Goal: Information Seeking & Learning: Compare options

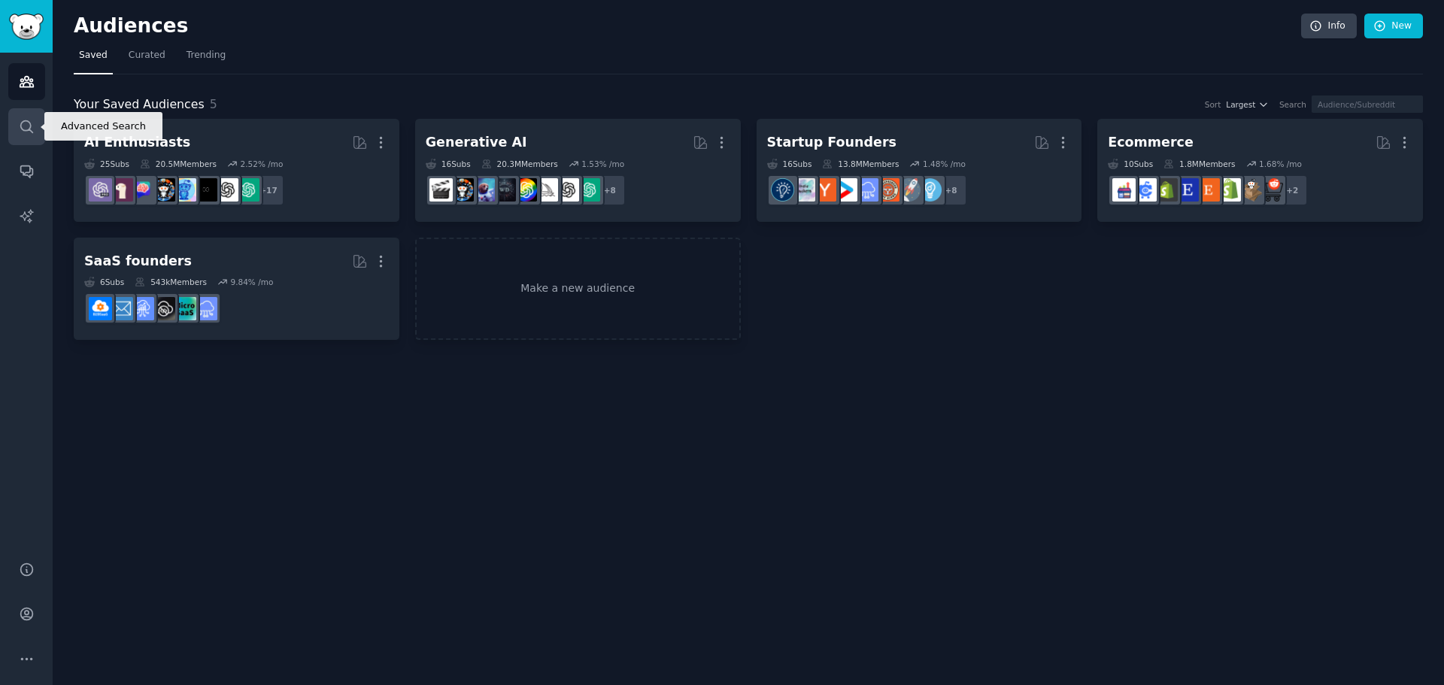
click at [32, 132] on icon "Sidebar" at bounding box center [26, 126] width 12 height 12
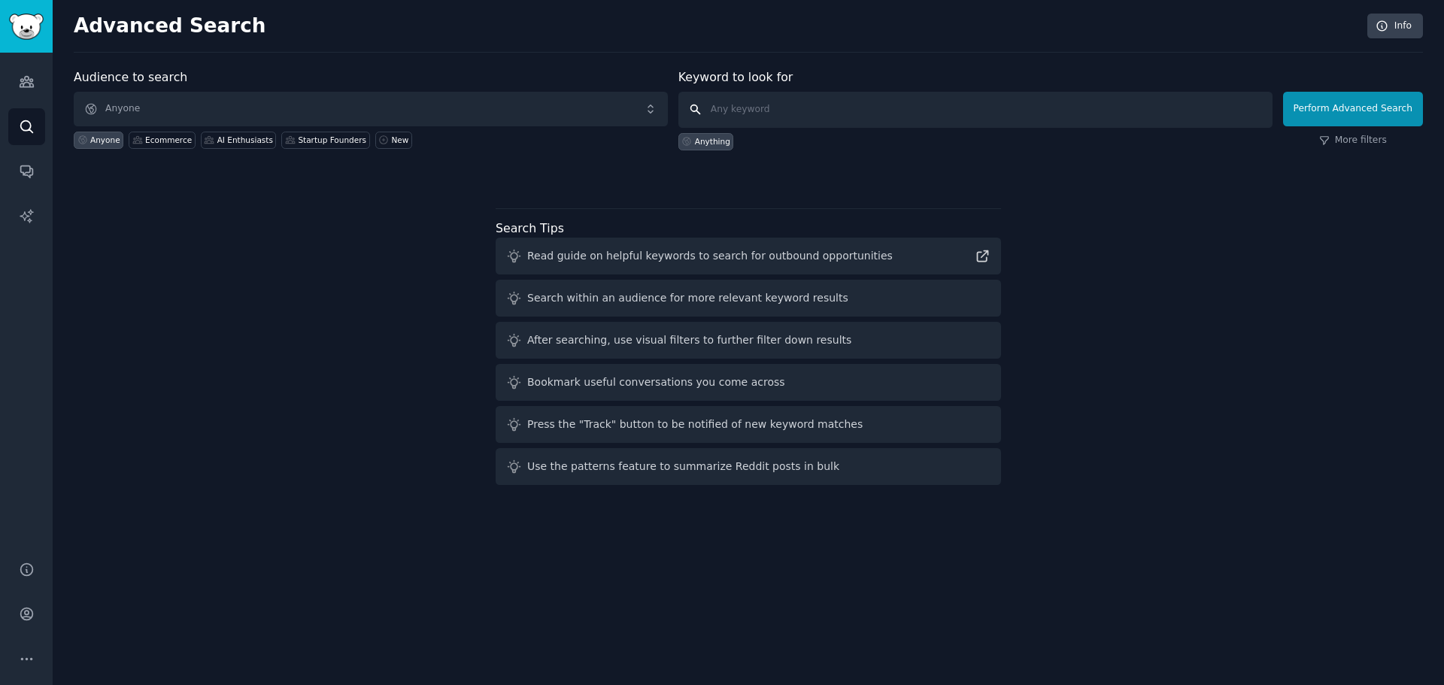
click at [930, 118] on input "text" at bounding box center [976, 110] width 594 height 36
type input "yext"
click button "Perform Advanced Search" at bounding box center [1353, 109] width 140 height 35
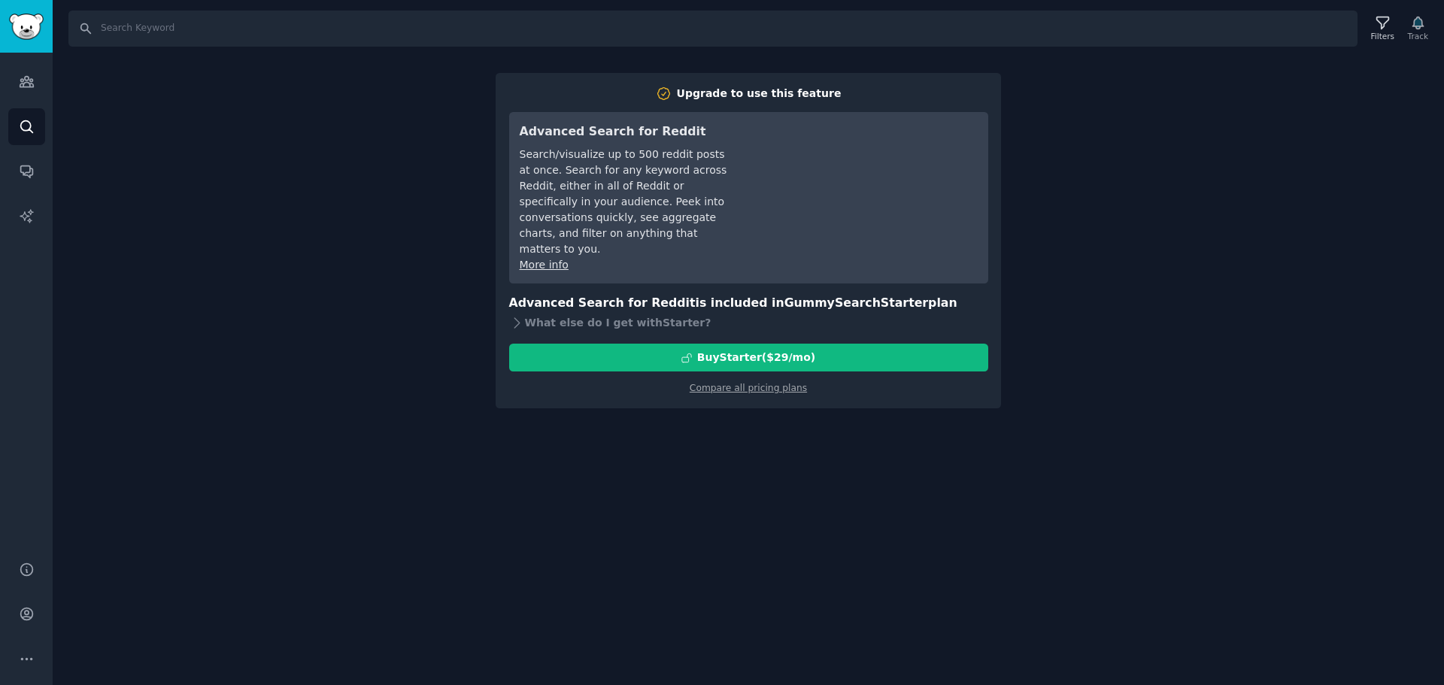
click at [187, 59] on div "Search Filters Track Upgrade to use this feature Advanced Search for Reddit Sea…" at bounding box center [749, 342] width 1392 height 685
click at [20, 169] on div "Audiences Search Conversations AI Reports" at bounding box center [26, 298] width 53 height 491
click at [20, 169] on icon "Sidebar" at bounding box center [26, 172] width 12 height 12
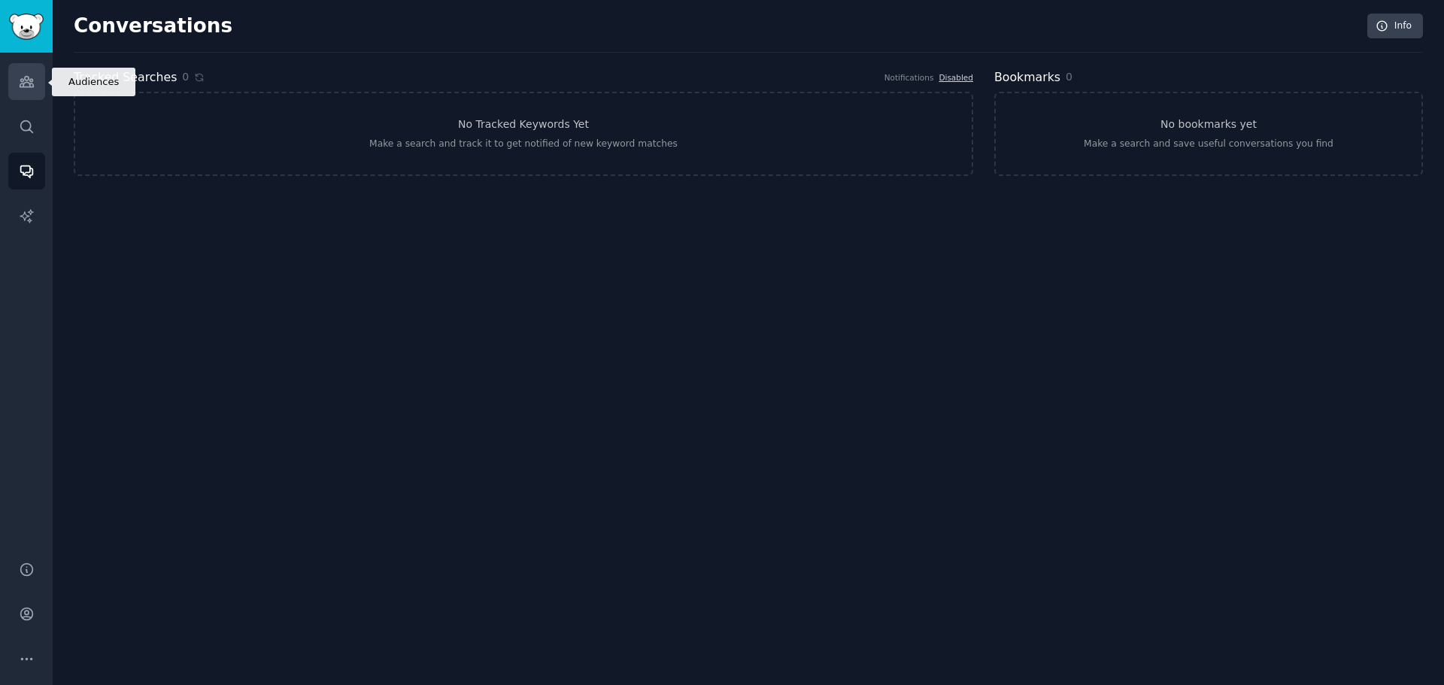
click at [26, 83] on icon "Sidebar" at bounding box center [27, 82] width 14 height 11
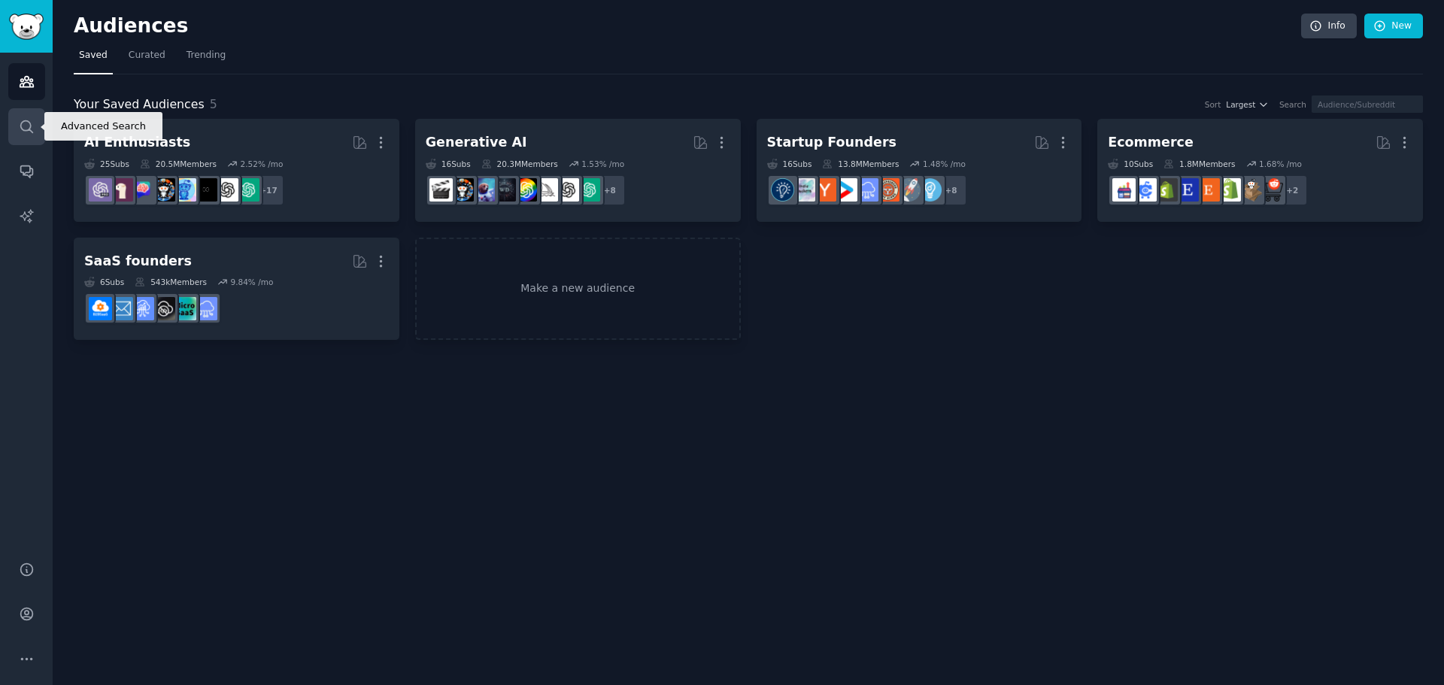
click at [35, 122] on link "Search" at bounding box center [26, 126] width 37 height 37
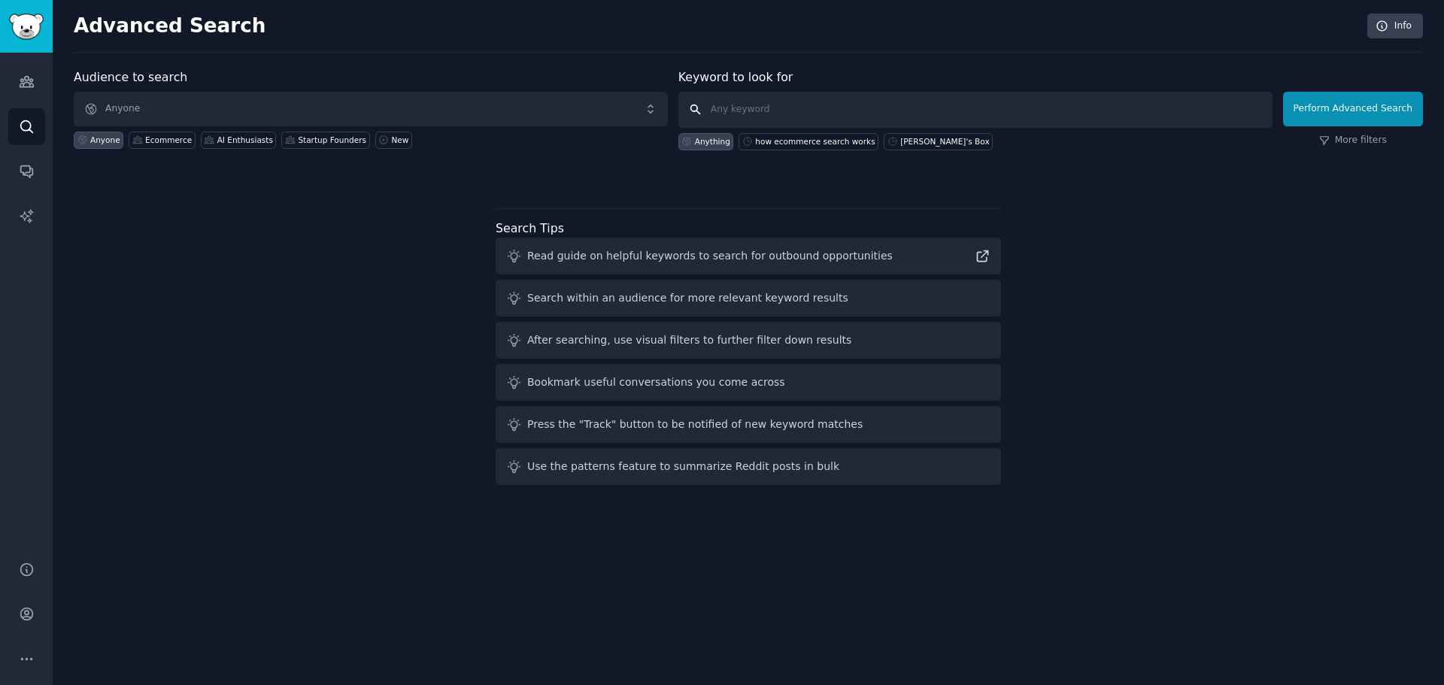
click at [802, 115] on input "text" at bounding box center [976, 110] width 594 height 36
click at [1346, 111] on button "Perform Advanced Search" at bounding box center [1353, 109] width 140 height 35
click at [778, 119] on input "text" at bounding box center [976, 110] width 594 height 36
type input "Algolia"
click at [1326, 109] on button "Perform Advanced Search" at bounding box center [1353, 109] width 140 height 35
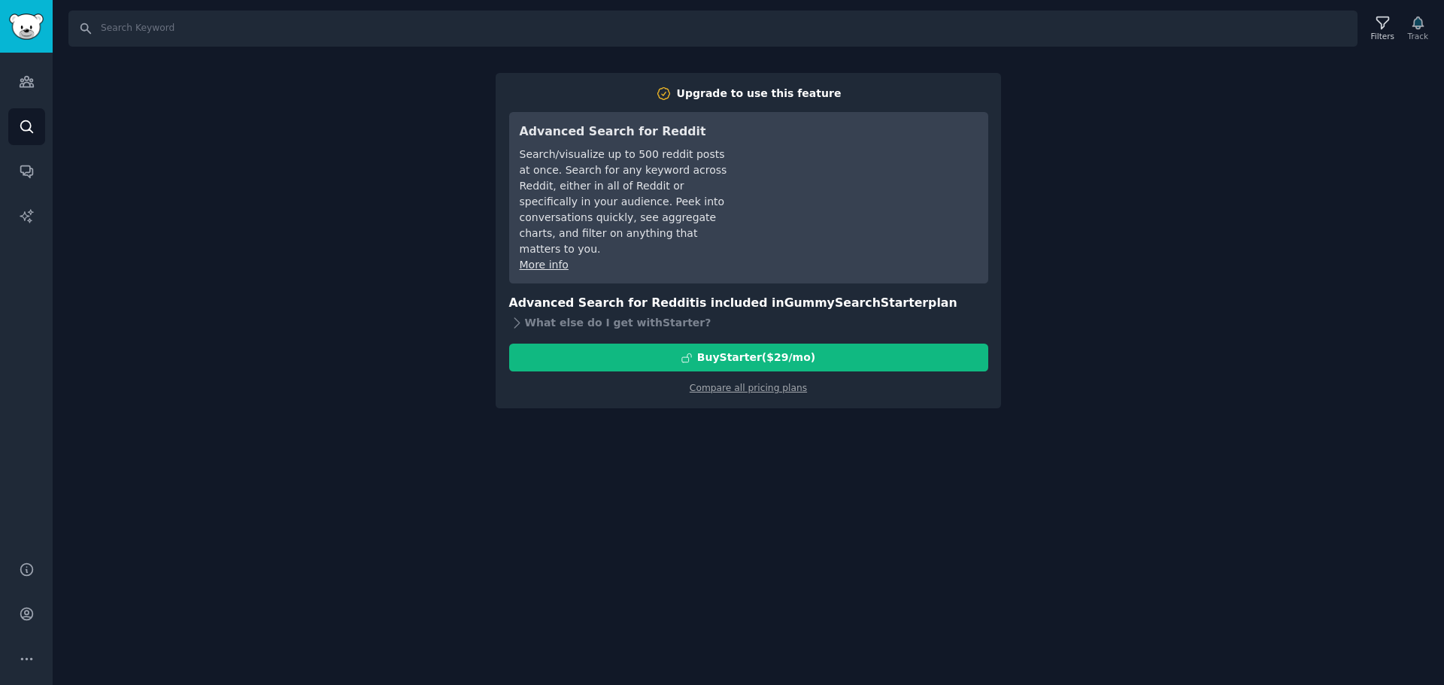
click at [732, 432] on div "Search Filters Track Upgrade to use this feature Advanced Search for Reddit Sea…" at bounding box center [749, 342] width 1392 height 685
click at [1156, 129] on div "Search Filters Track Upgrade to use this feature Advanced Search for Reddit Sea…" at bounding box center [749, 342] width 1392 height 685
click at [903, 32] on input "Search" at bounding box center [712, 29] width 1289 height 36
drag, startPoint x: 347, startPoint y: 86, endPoint x: 328, endPoint y: 93, distance: 20.3
click at [347, 87] on div "Search Filters Track Upgrade to use this feature Advanced Search for Reddit Sea…" at bounding box center [749, 342] width 1392 height 685
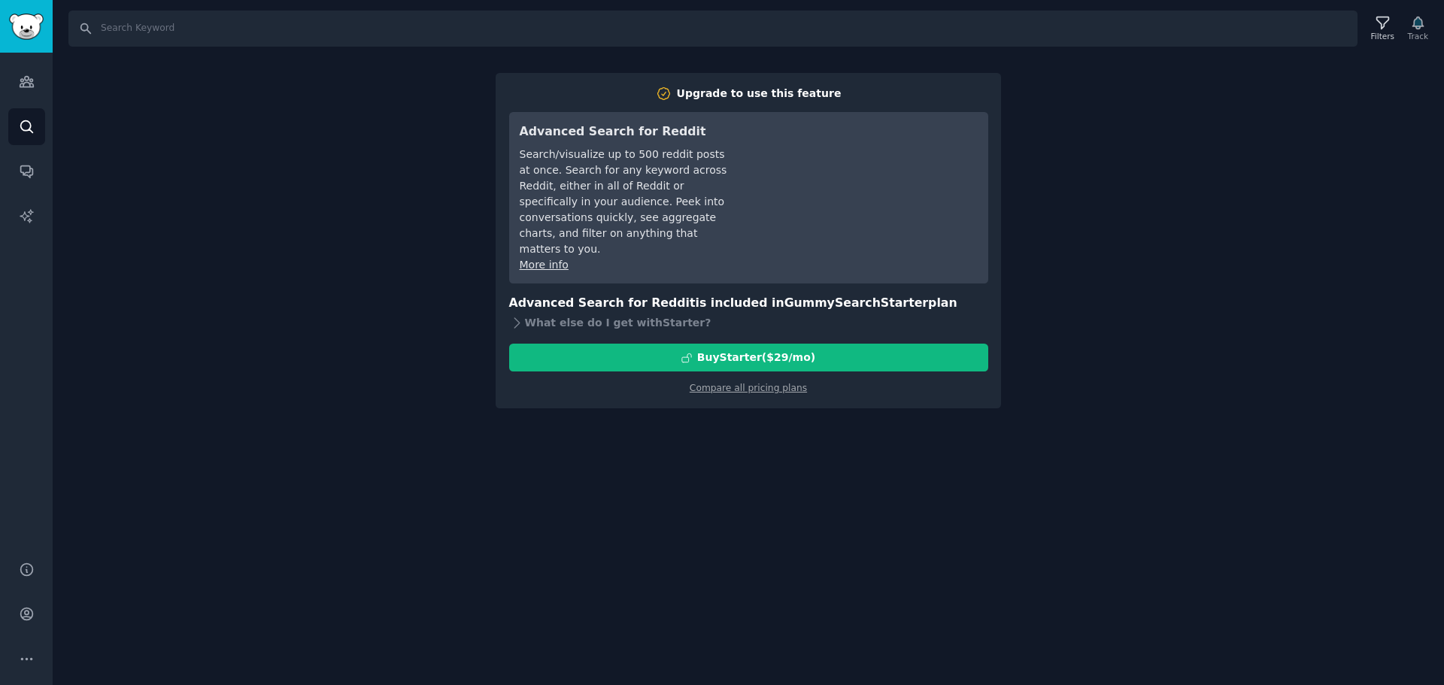
click at [378, 266] on div "Search Filters Track Upgrade to use this feature Advanced Search for Reddit Sea…" at bounding box center [749, 342] width 1392 height 685
click at [22, 93] on link "Audiences" at bounding box center [26, 81] width 37 height 37
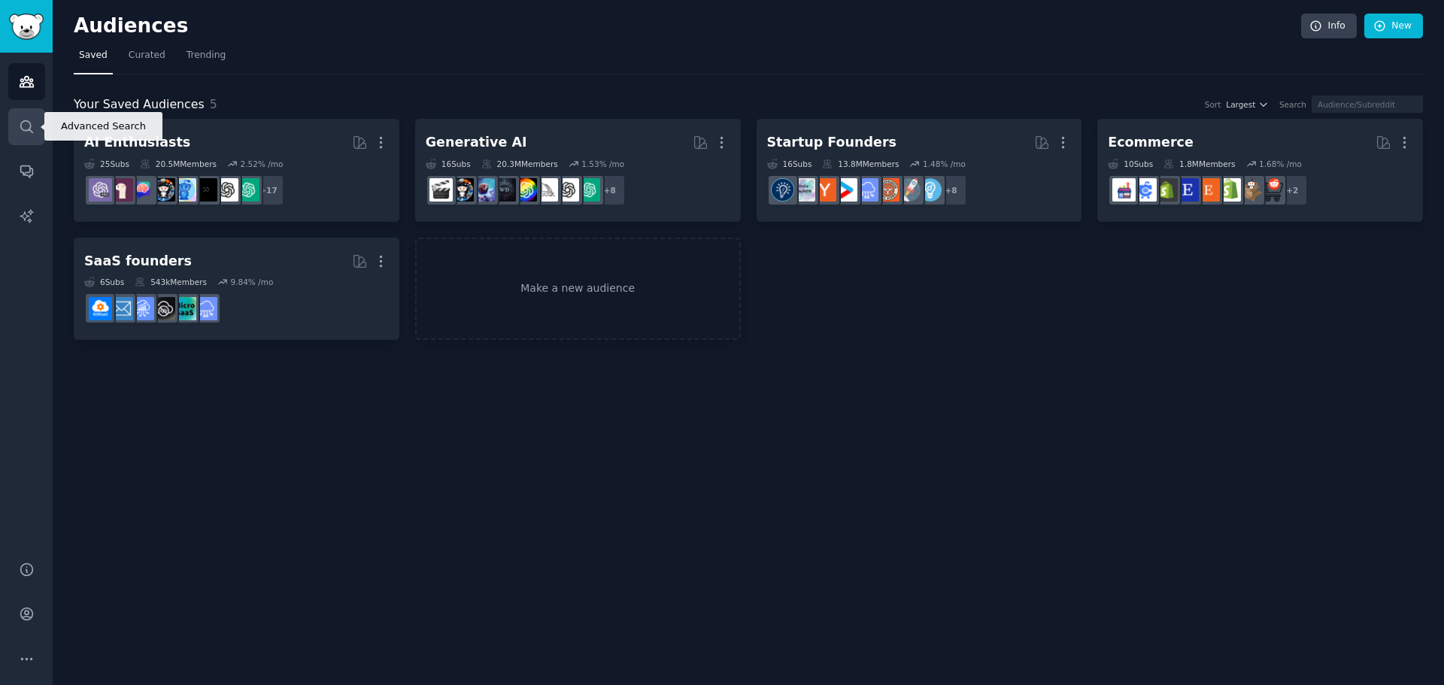
click at [26, 125] on icon "Sidebar" at bounding box center [27, 127] width 16 height 16
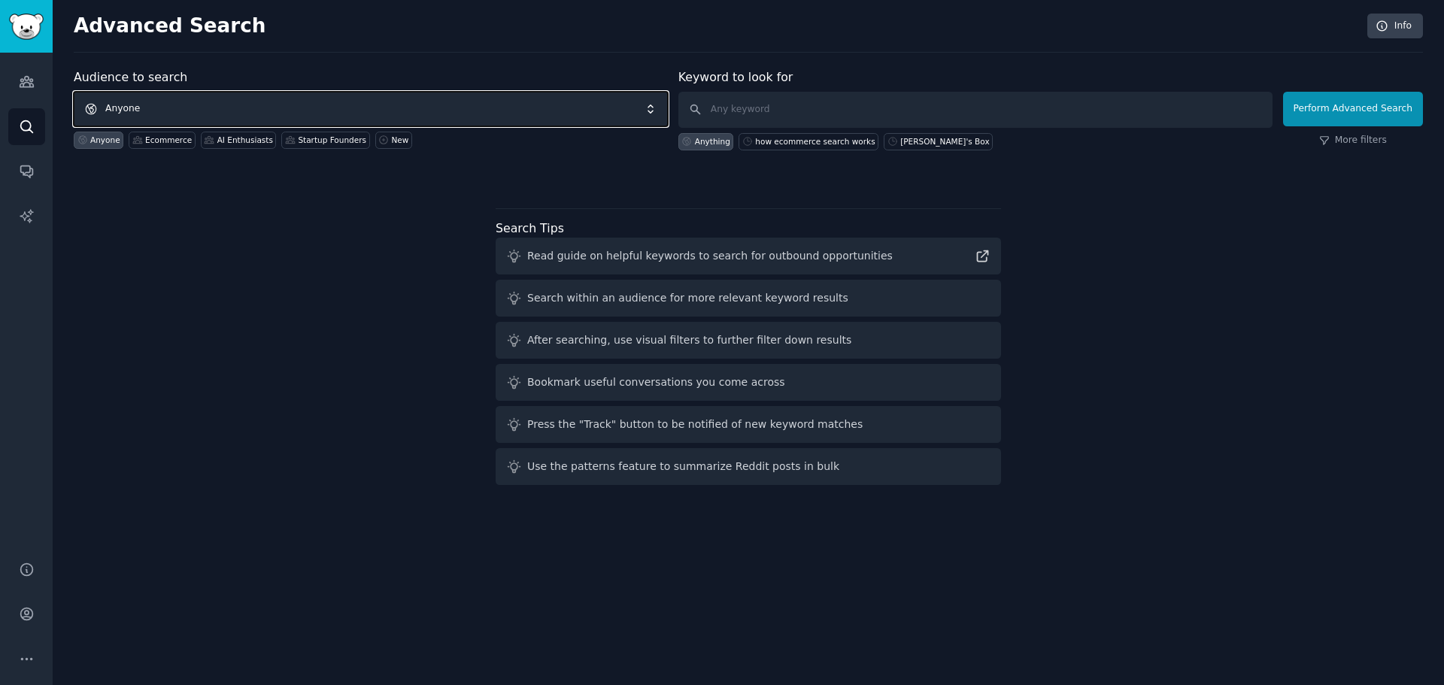
click at [474, 108] on span "Anyone" at bounding box center [371, 109] width 594 height 35
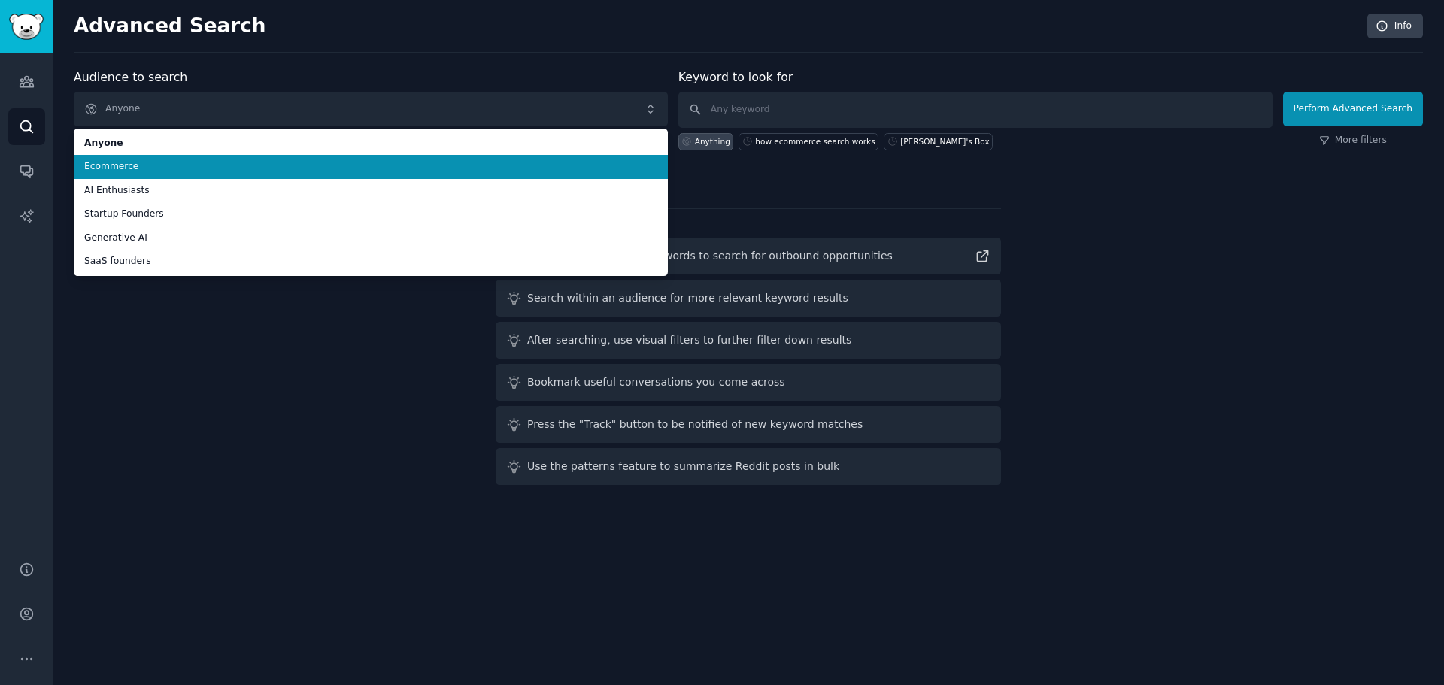
click at [159, 169] on span "Ecommerce" at bounding box center [370, 167] width 573 height 14
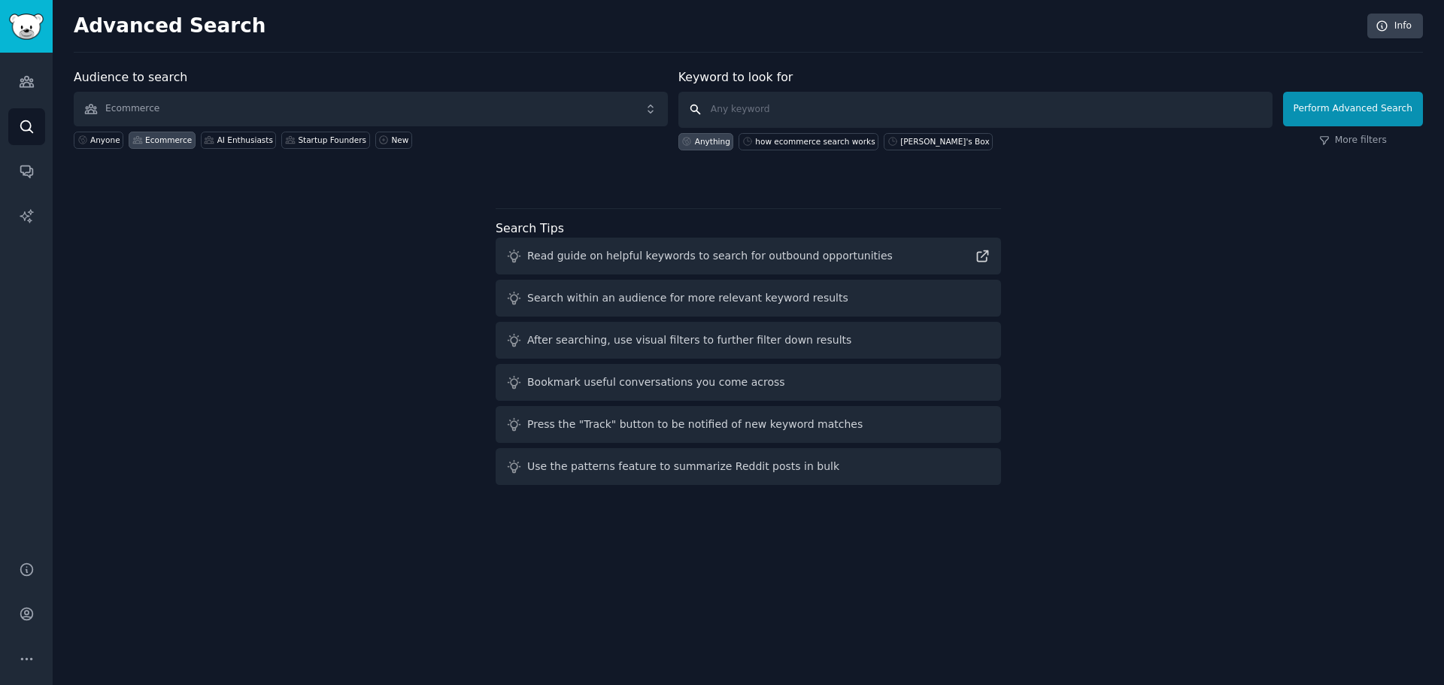
click at [869, 113] on input "text" at bounding box center [976, 110] width 594 height 36
type input "algolia"
click at [1365, 121] on button "Perform Advanced Search" at bounding box center [1353, 109] width 140 height 35
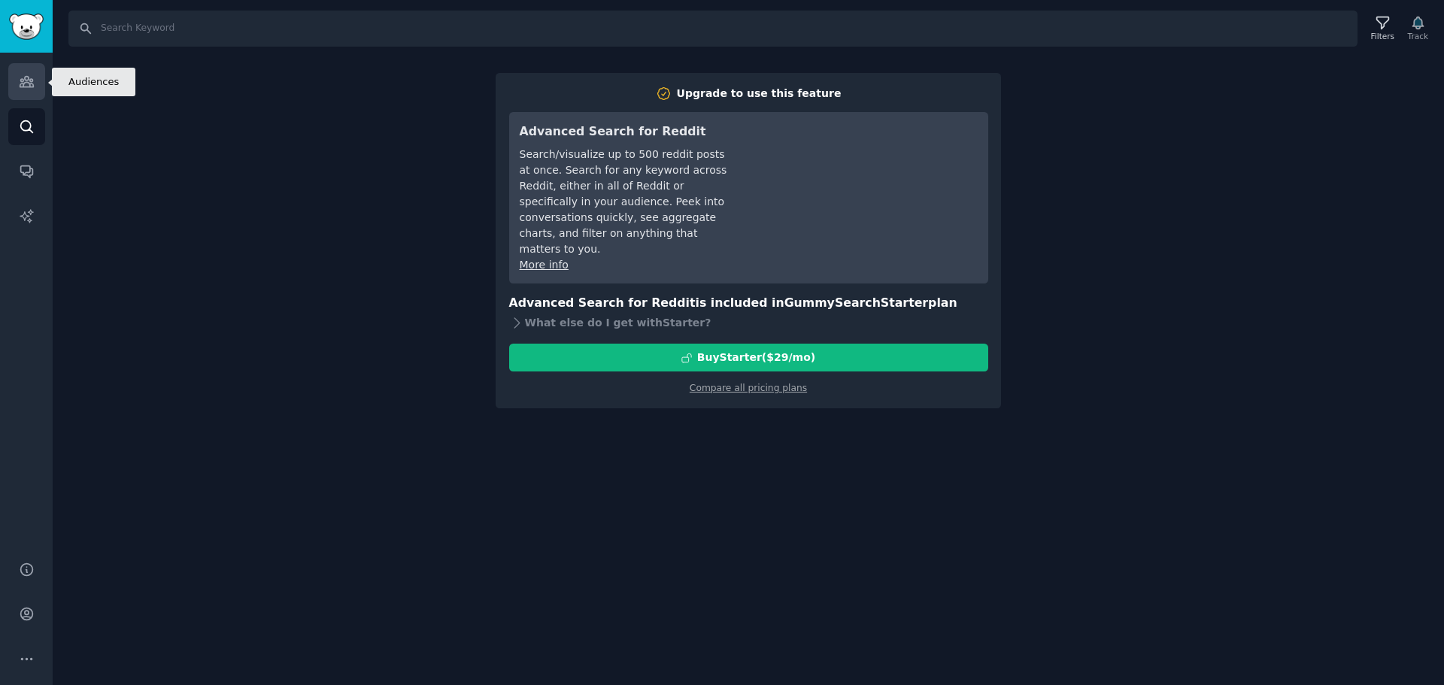
click at [30, 78] on icon "Sidebar" at bounding box center [27, 82] width 16 height 16
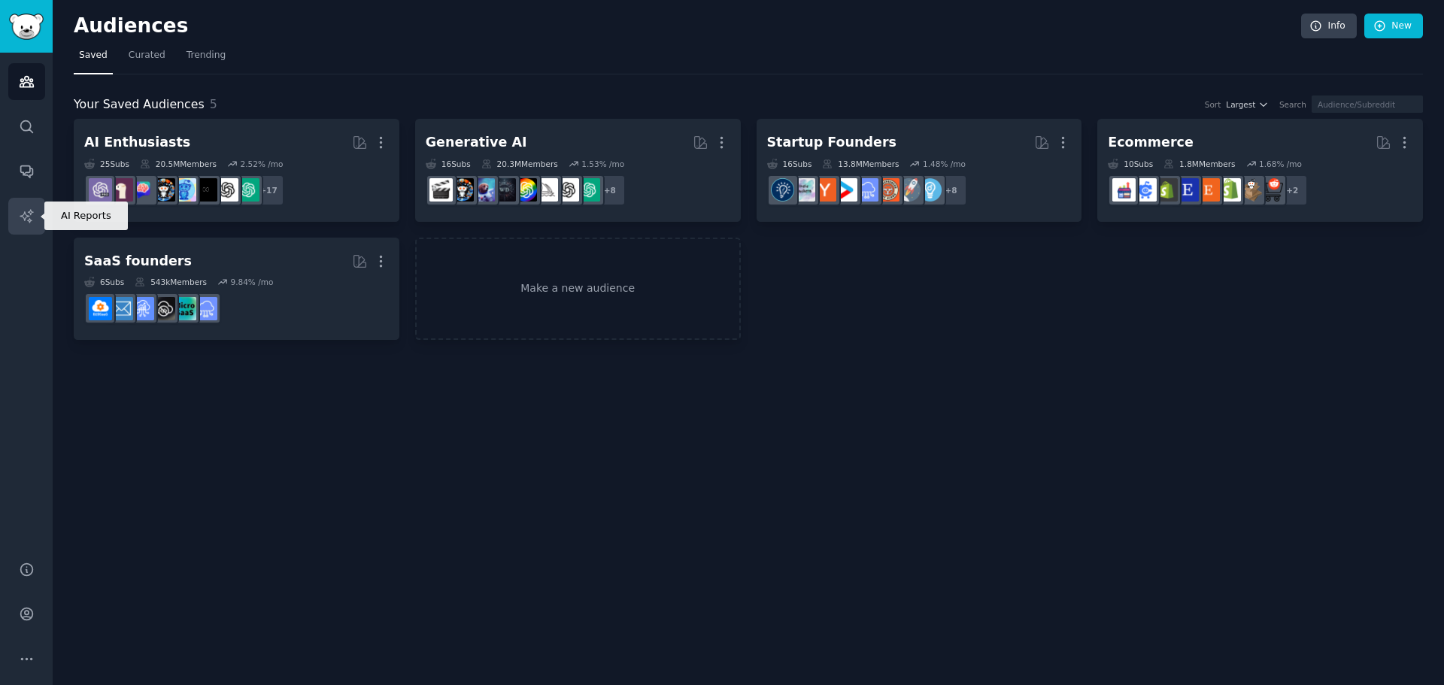
click at [18, 233] on link "AI Reports" at bounding box center [26, 216] width 37 height 37
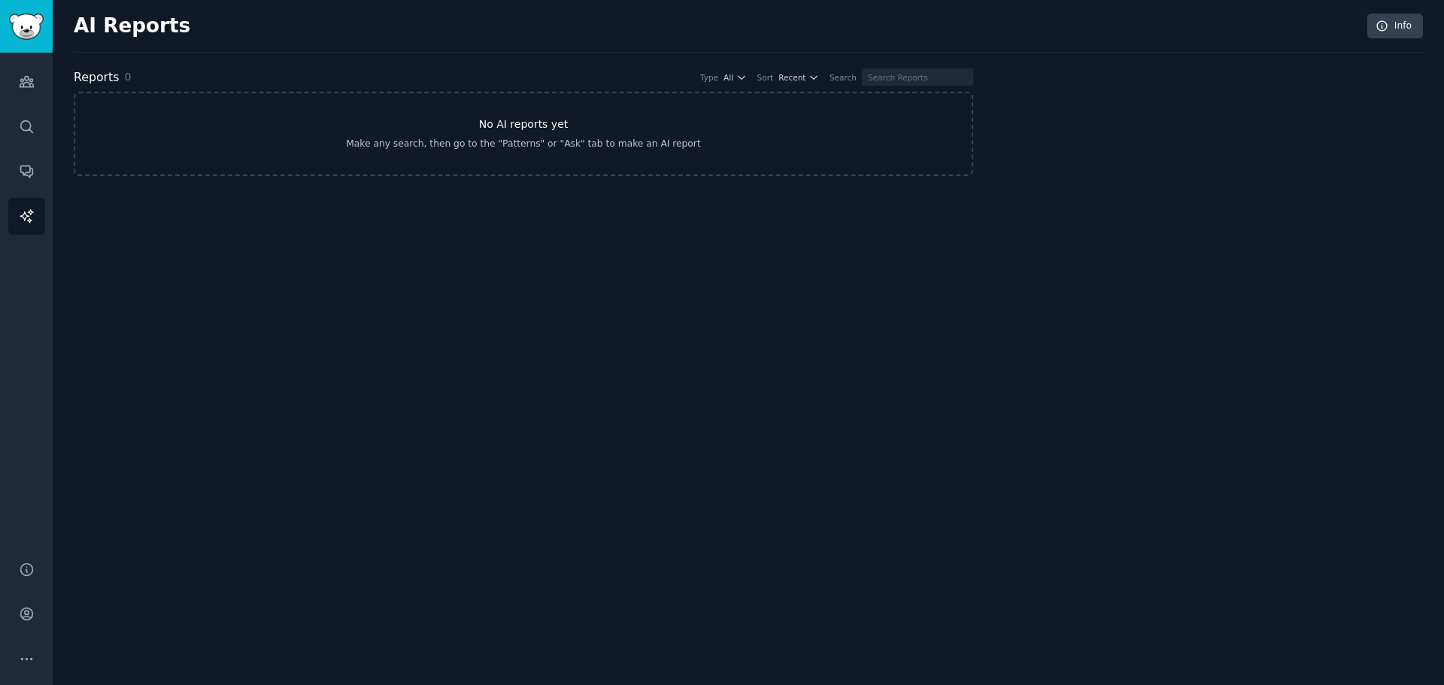
click at [512, 130] on h3 "No AI reports yet" at bounding box center [524, 125] width 90 height 16
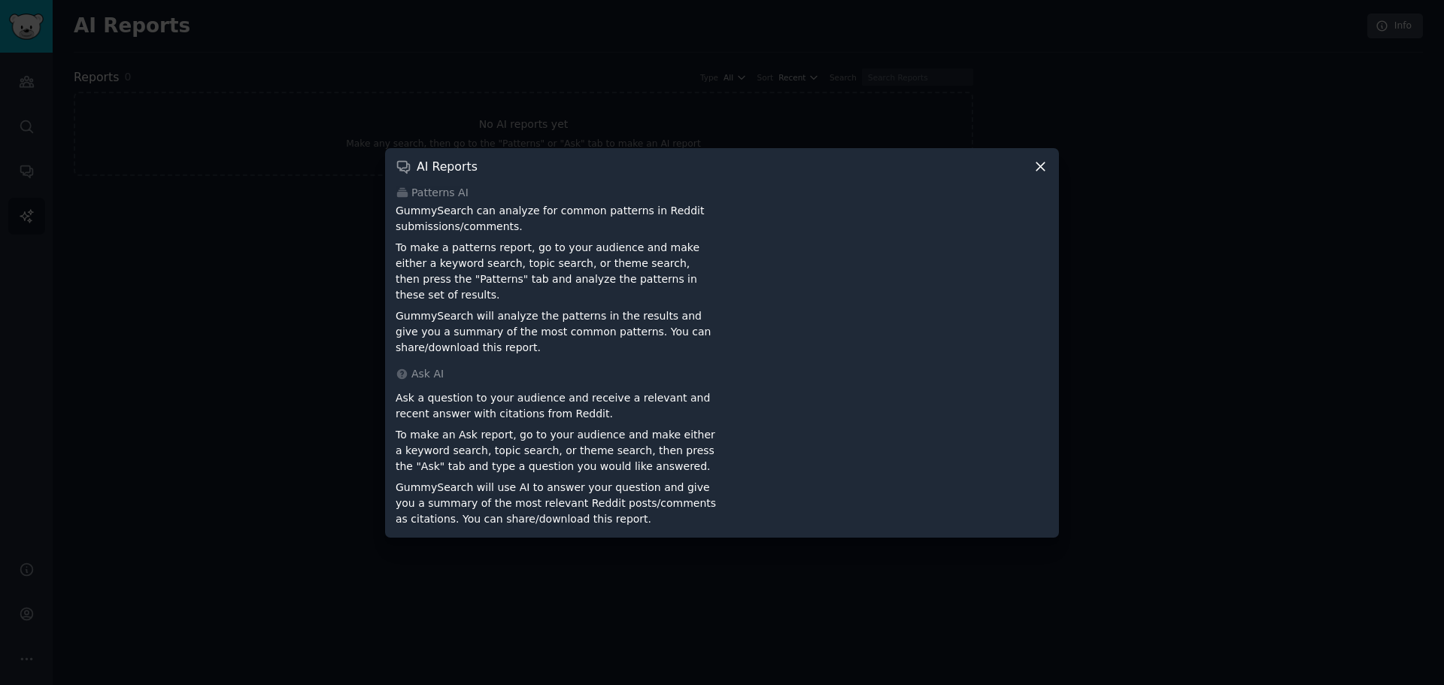
click at [1052, 172] on div "AI Reports Patterns AI GummySearch can analyze for common patterns in Reddit su…" at bounding box center [722, 343] width 674 height 390
click at [1044, 171] on icon at bounding box center [1041, 167] width 8 height 8
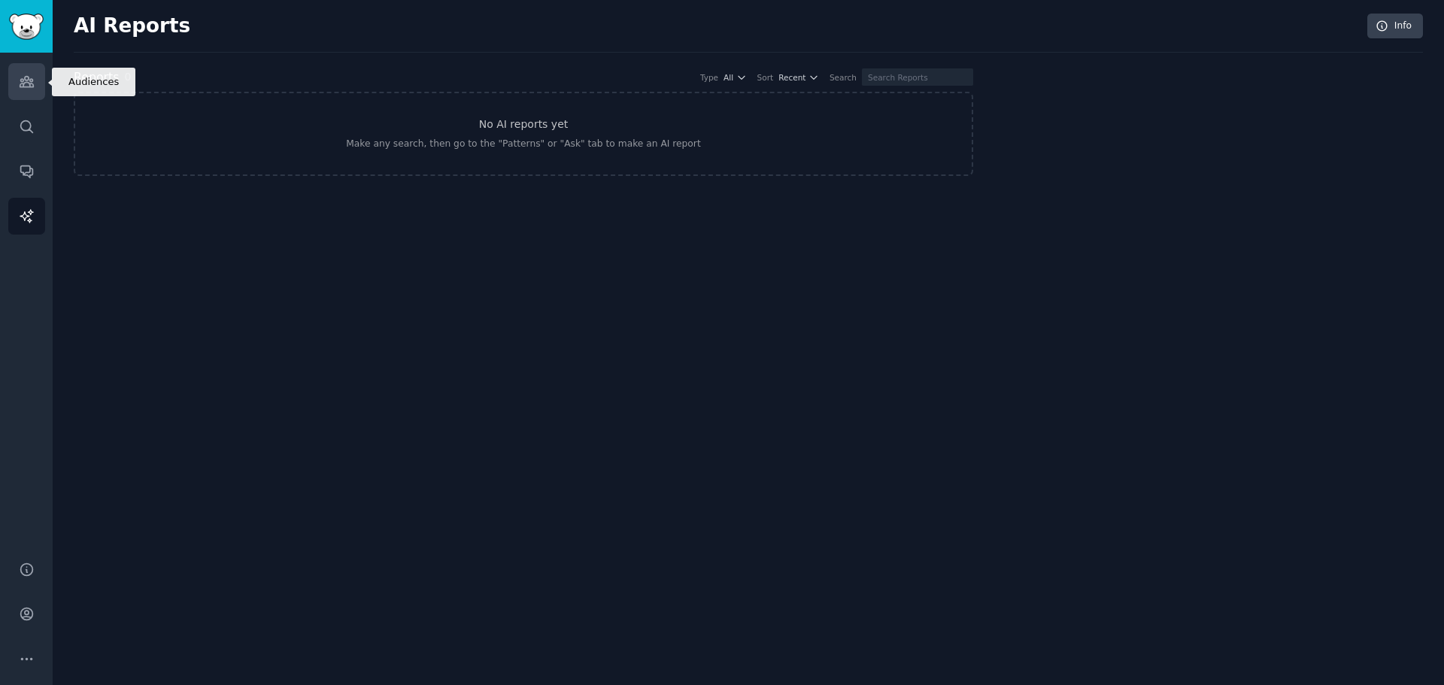
click at [17, 68] on link "Audiences" at bounding box center [26, 81] width 37 height 37
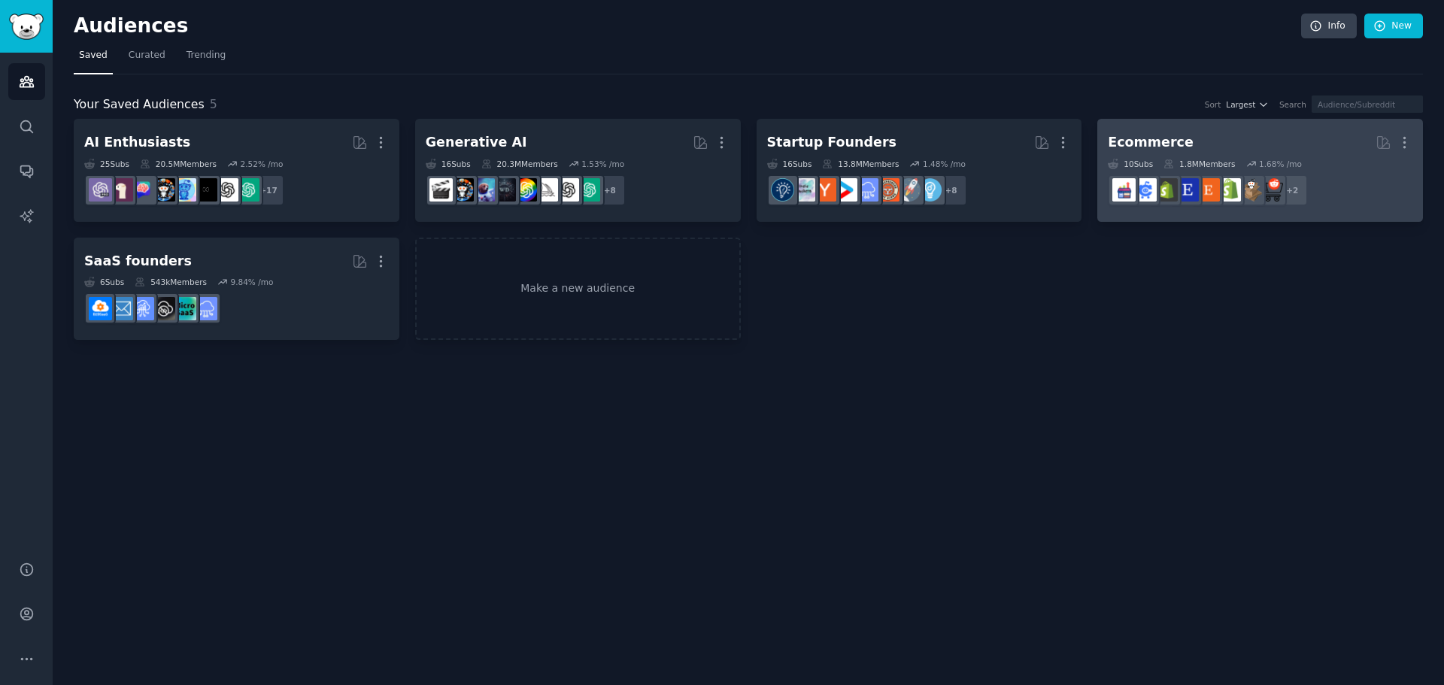
click at [1211, 136] on h2 "Ecommerce More" at bounding box center [1260, 142] width 305 height 26
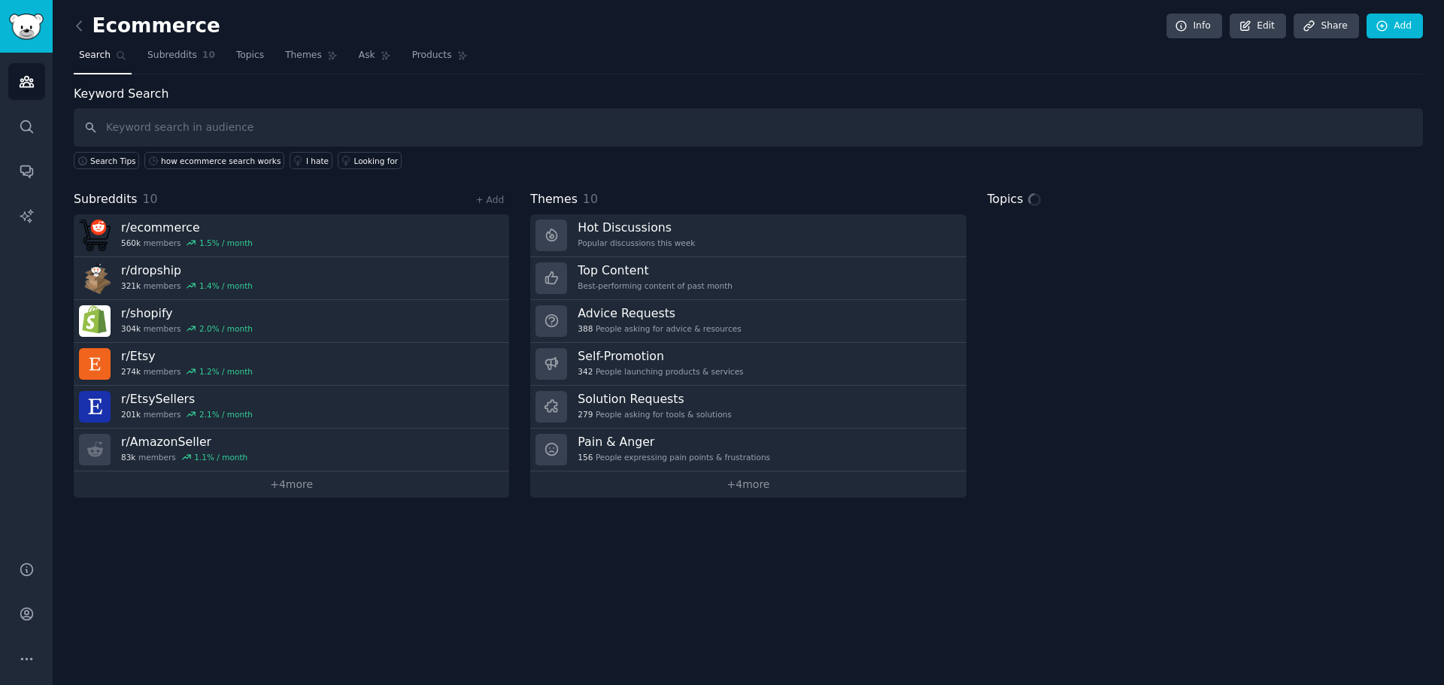
click at [305, 131] on input "text" at bounding box center [749, 127] width 1350 height 38
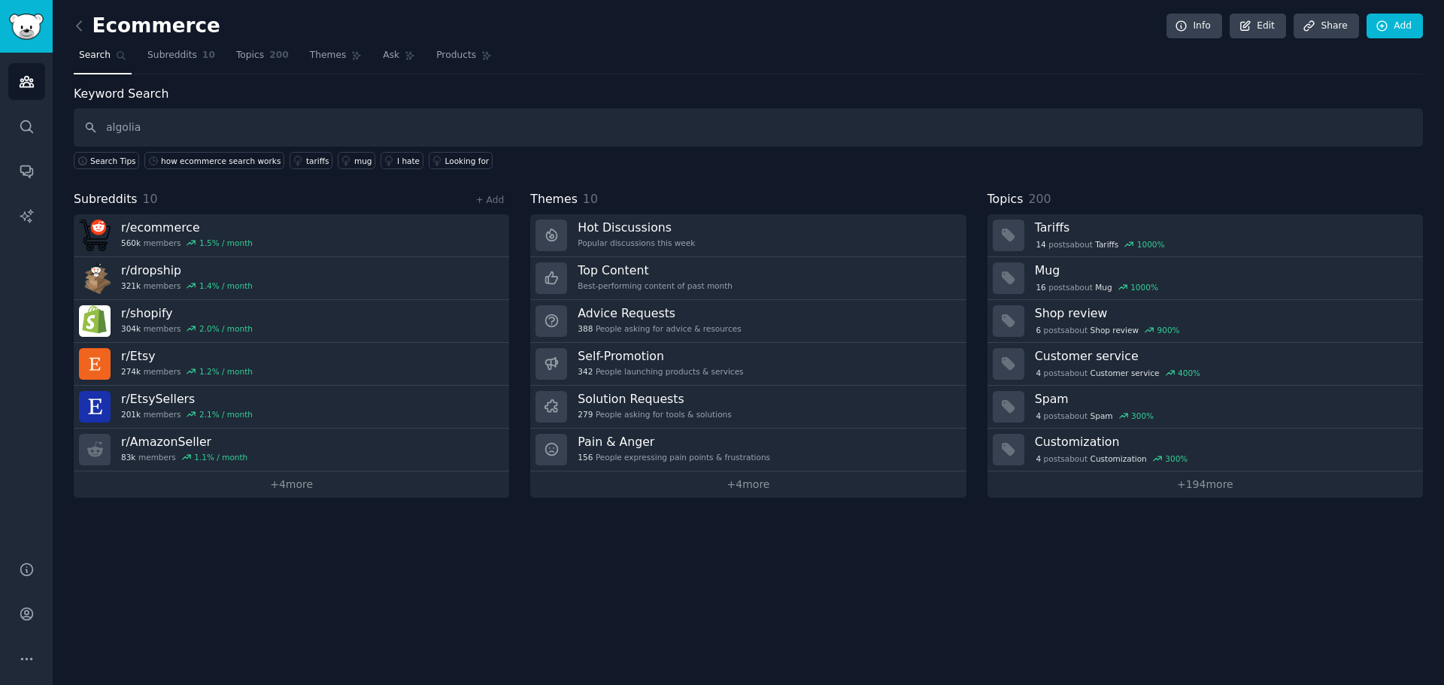
type input "algolia"
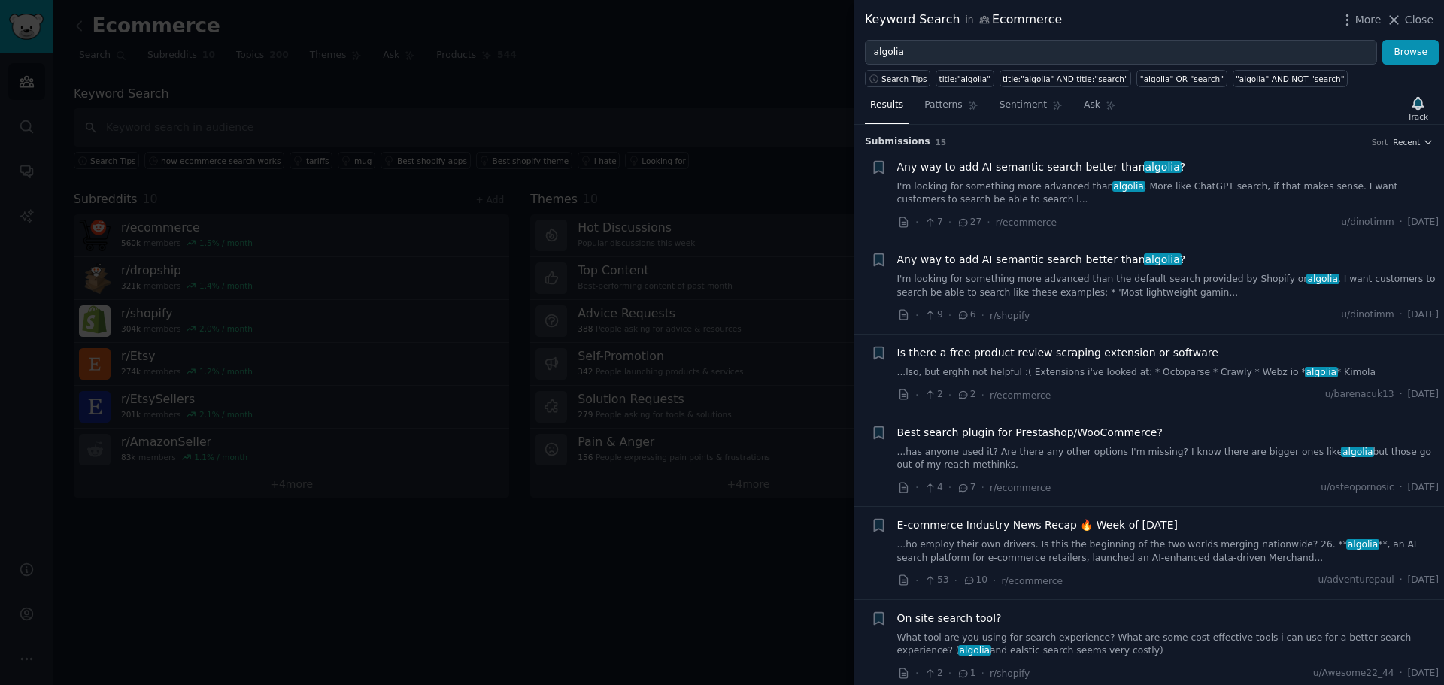
click at [1409, 133] on div "Submission s 15 Sort Recent" at bounding box center [1149, 137] width 569 height 24
click at [1414, 141] on span "Recent" at bounding box center [1406, 142] width 27 height 11
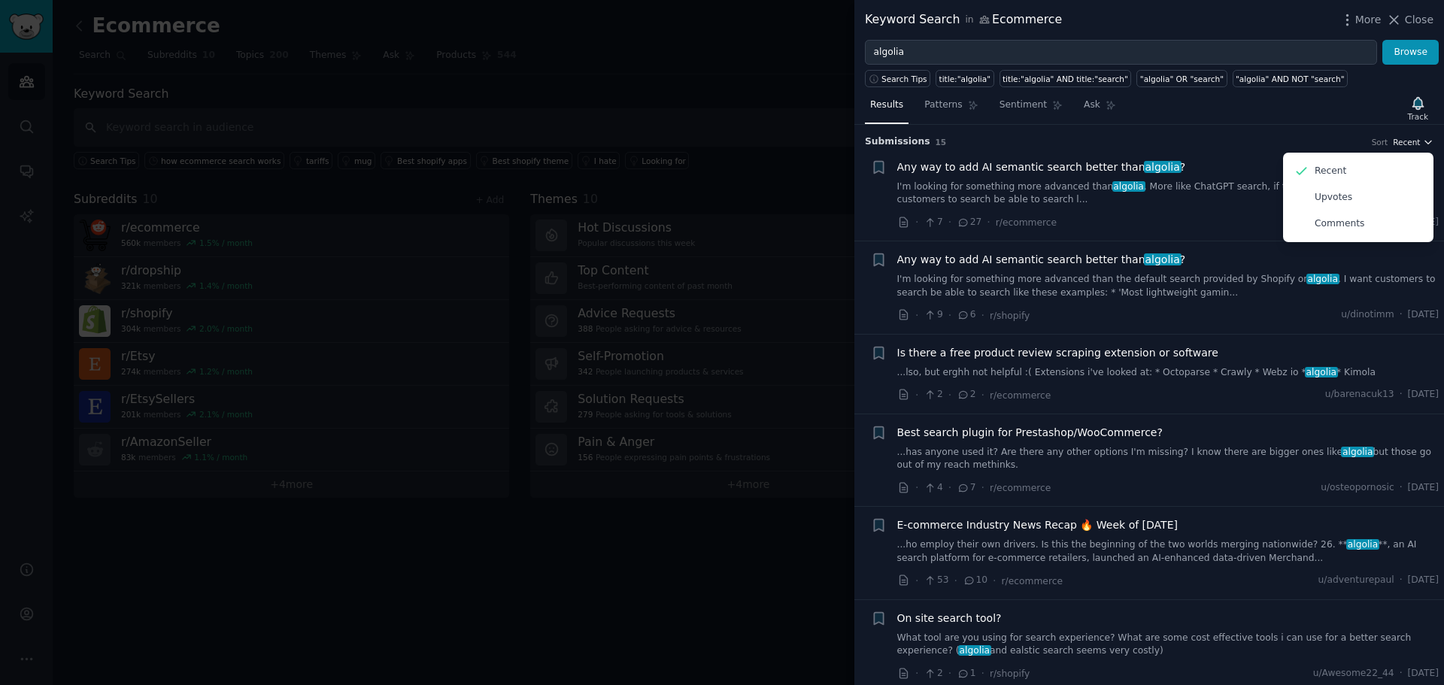
click at [1414, 141] on span "Recent" at bounding box center [1406, 142] width 27 height 11
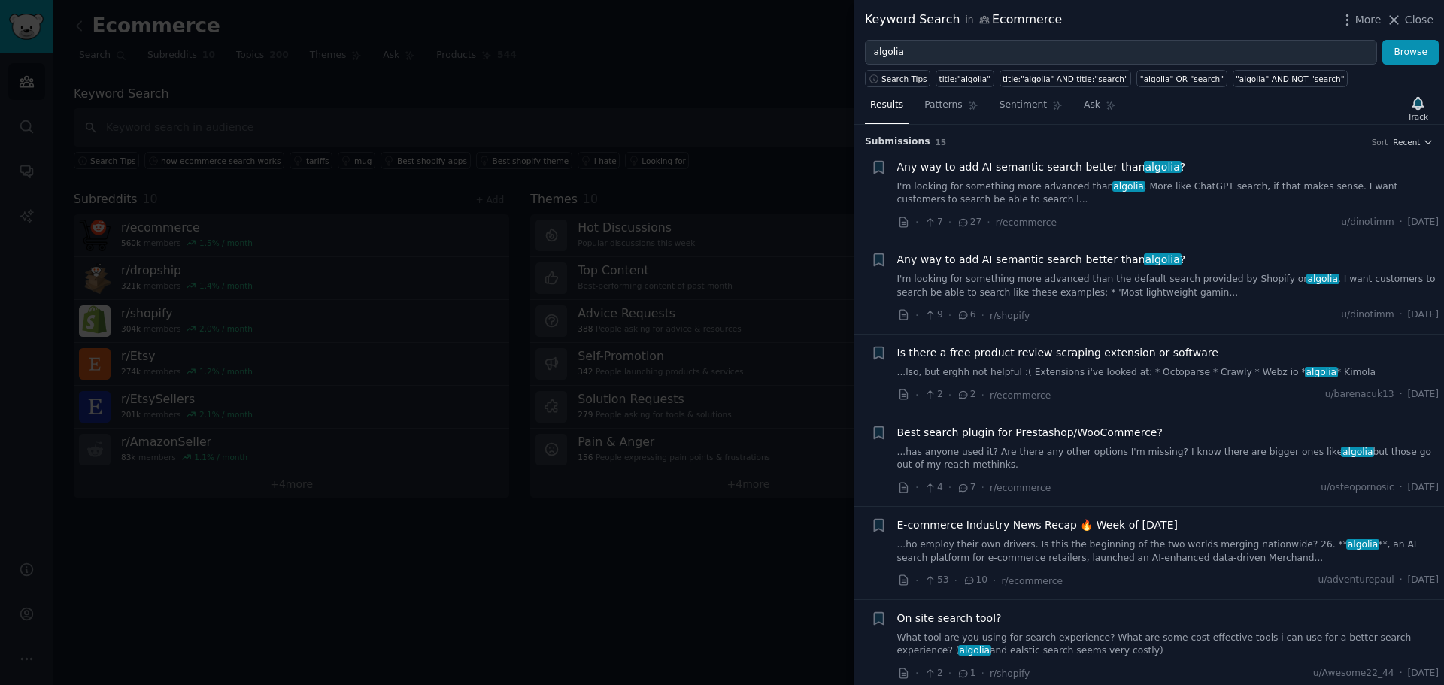
click at [1113, 183] on span "algolia" at bounding box center [1129, 186] width 33 height 11
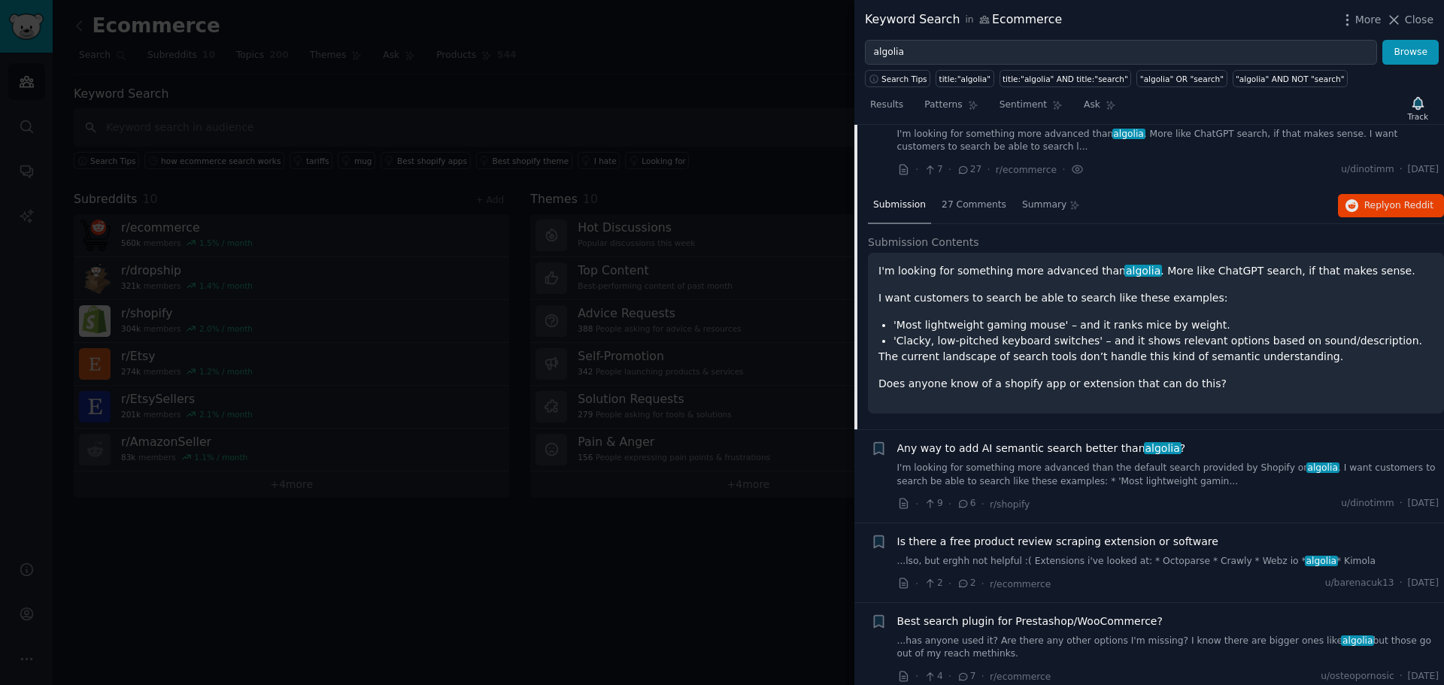
scroll to position [99, 0]
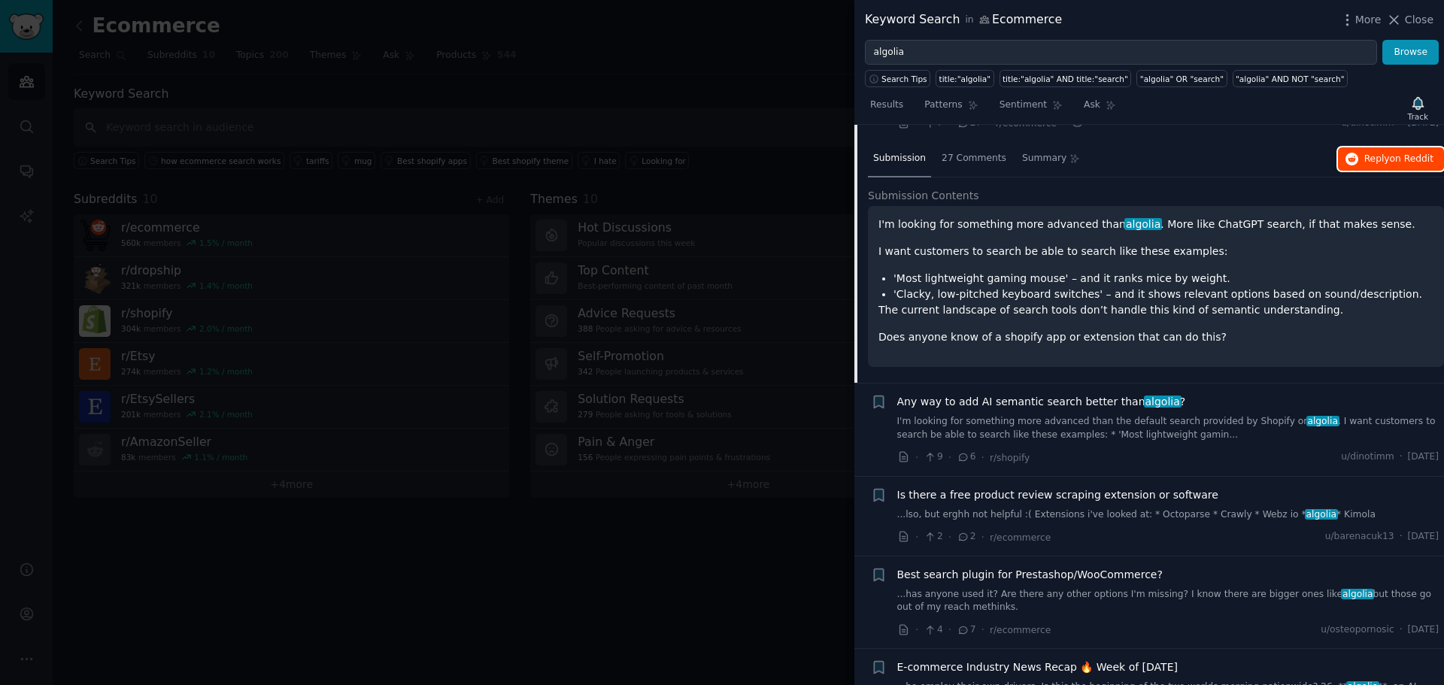
click at [1369, 165] on span "Reply on Reddit" at bounding box center [1399, 160] width 69 height 14
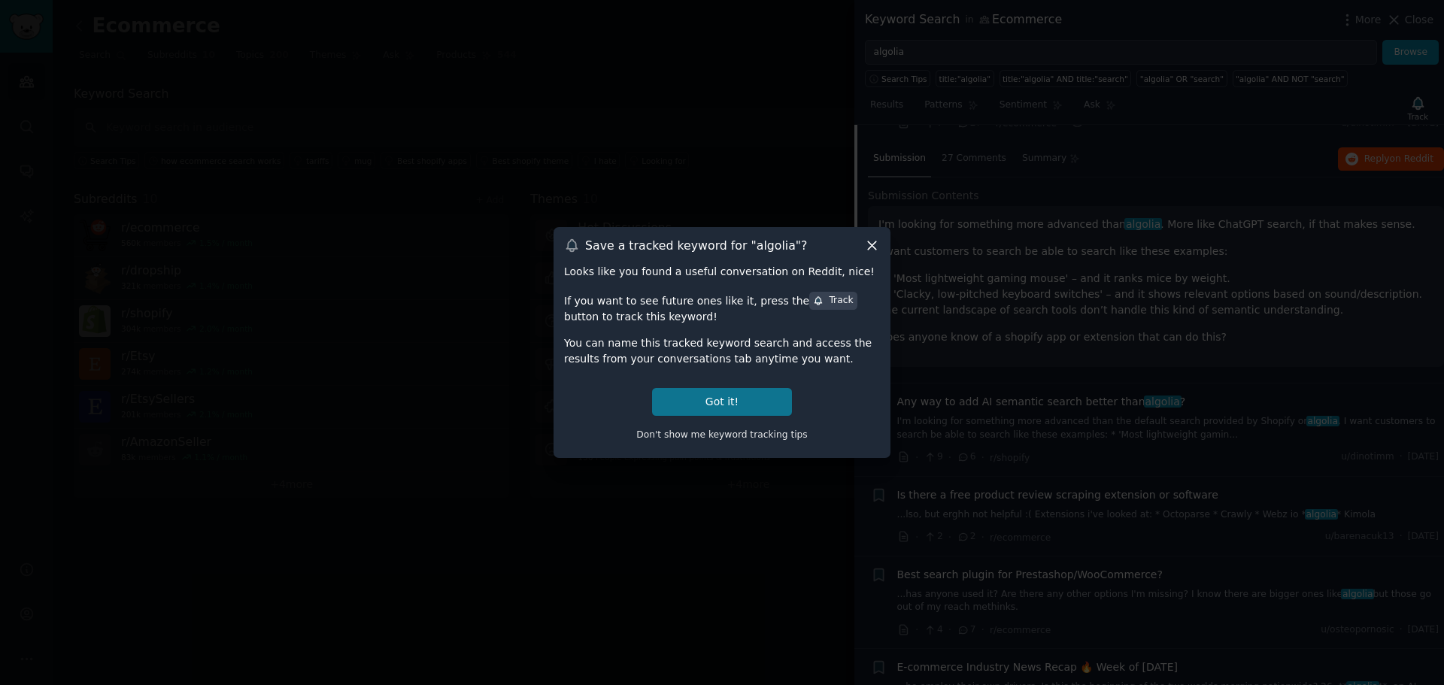
drag, startPoint x: 873, startPoint y: 241, endPoint x: 740, endPoint y: 396, distance: 204.3
click at [744, 393] on div "Save a tracked keyword for " algolia "? Looks like you found a useful conversat…" at bounding box center [722, 342] width 337 height 231
click at [727, 408] on button "Got it!" at bounding box center [722, 402] width 140 height 28
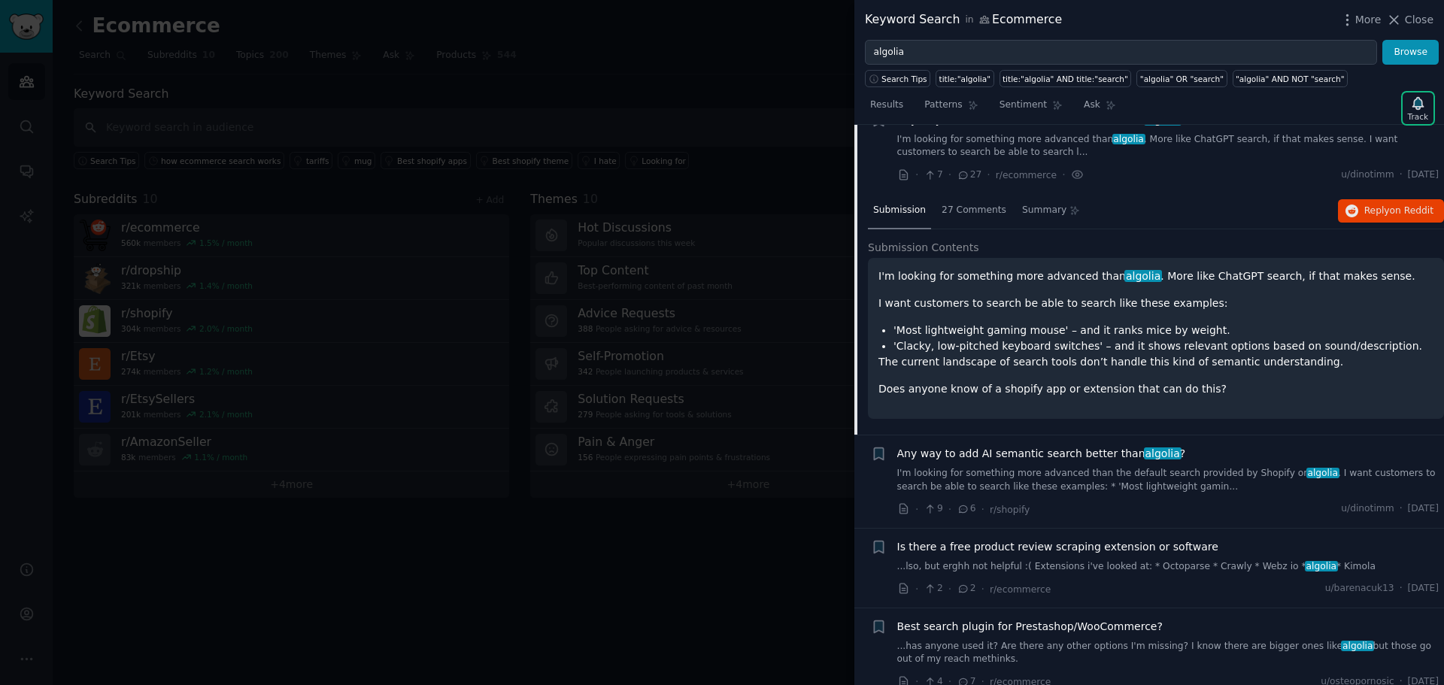
scroll to position [0, 0]
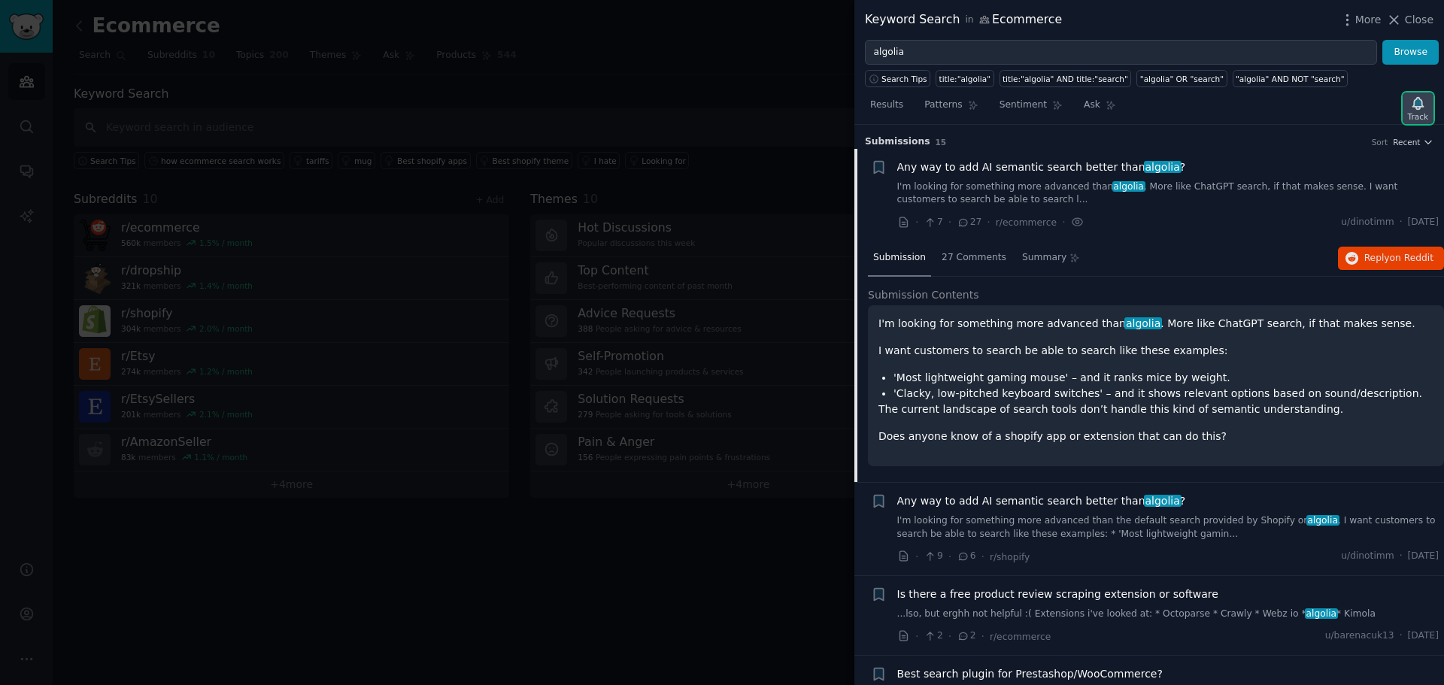
click at [1426, 105] on icon "button" at bounding box center [1419, 104] width 16 height 16
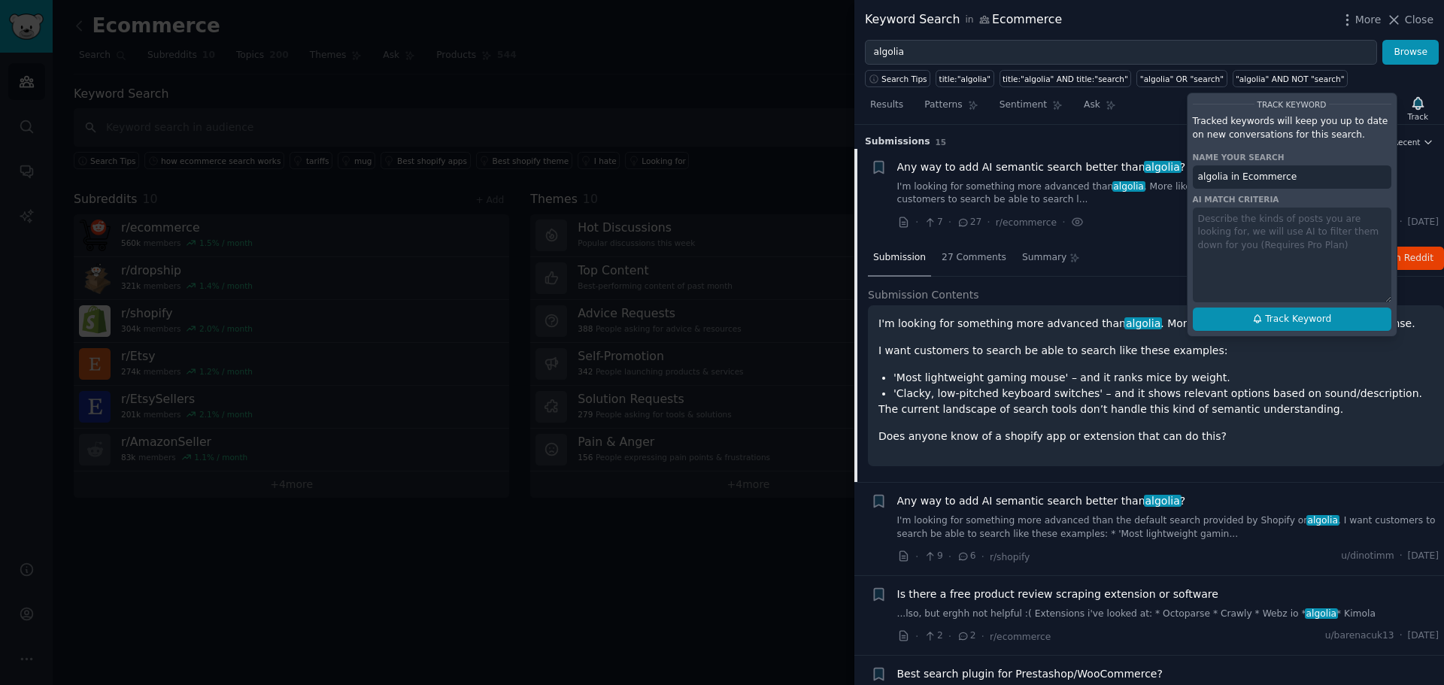
click at [1276, 320] on span "Track Keyword" at bounding box center [1298, 320] width 66 height 14
type input "algolia in Ecommerce"
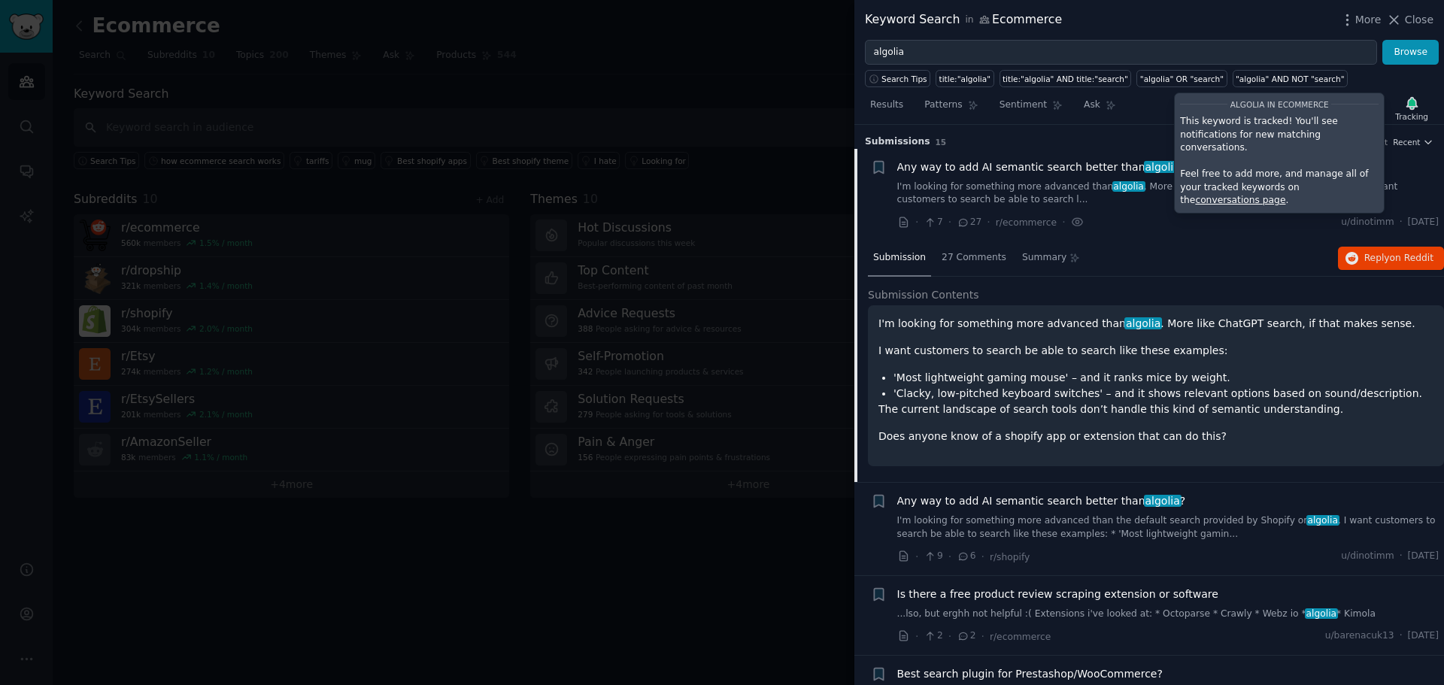
click at [1113, 242] on div "Submission 27 Comments Summary Reply on Reddit" at bounding box center [1156, 259] width 576 height 36
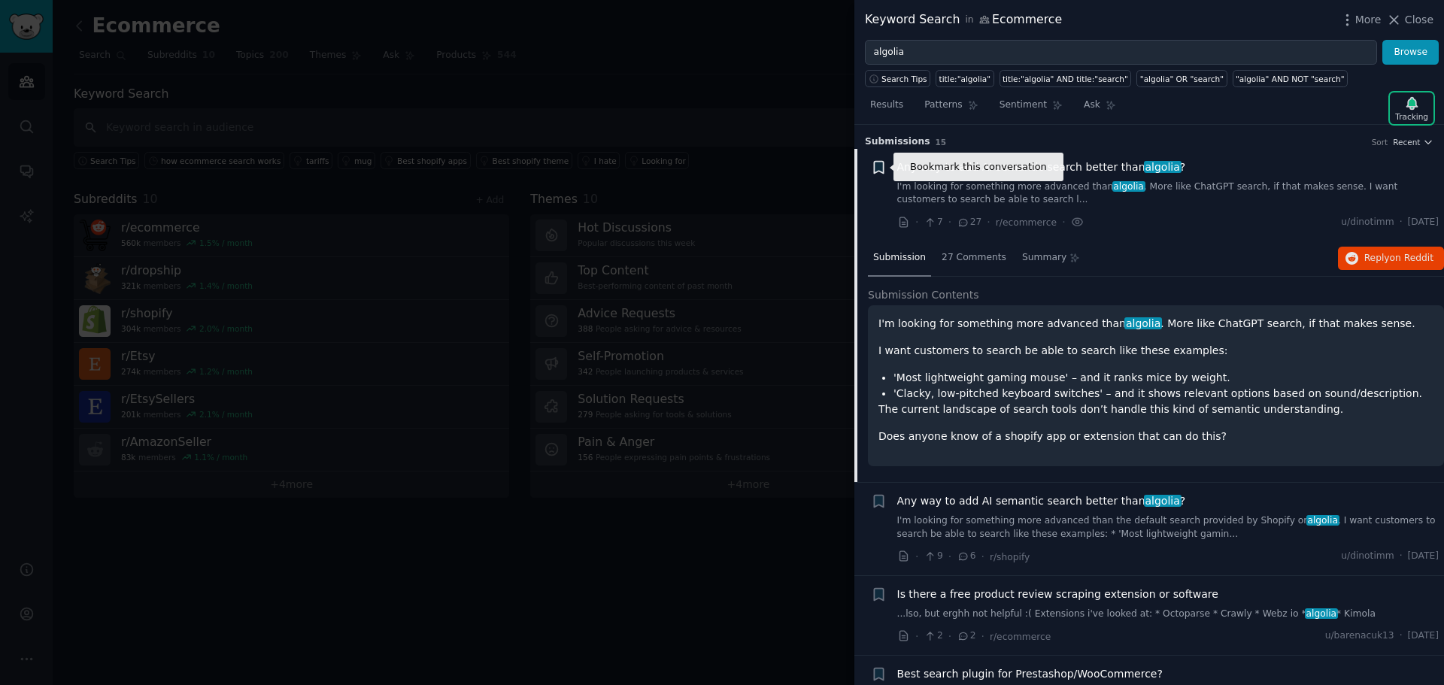
click at [879, 167] on icon "button" at bounding box center [878, 167] width 9 height 12
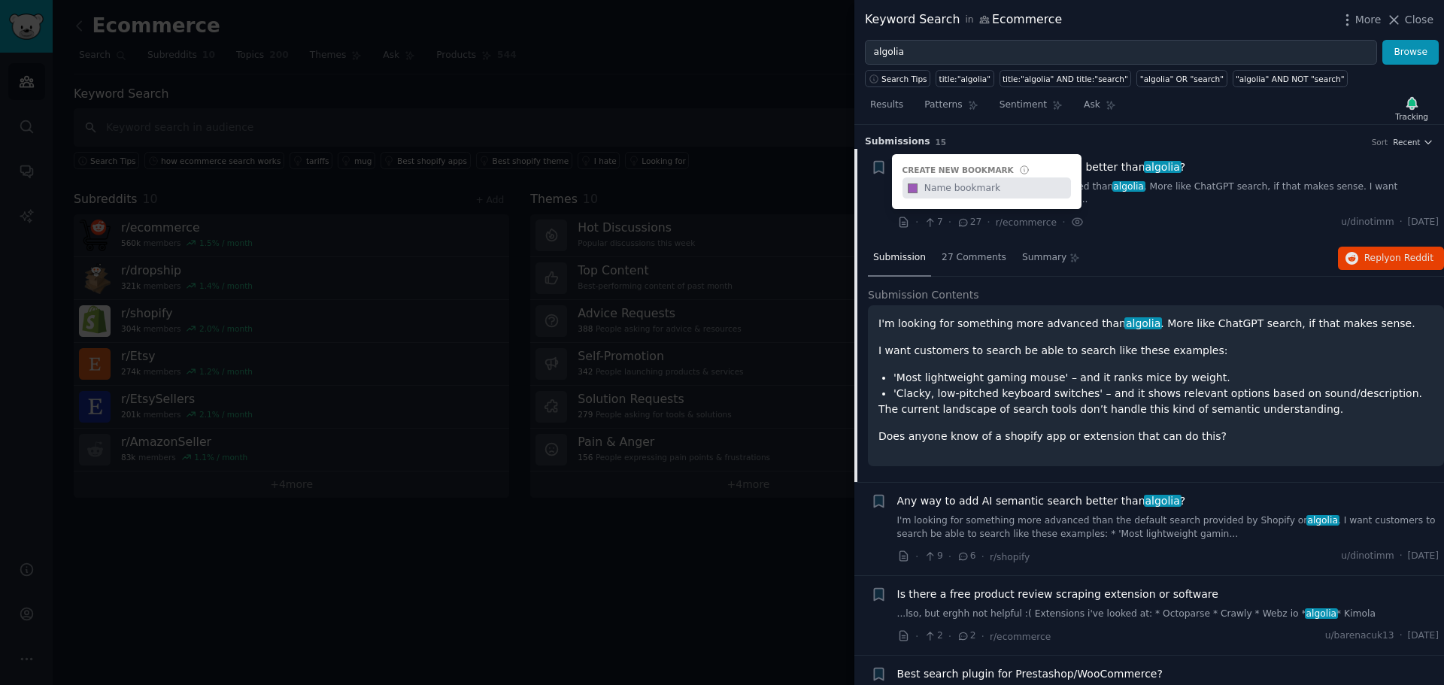
drag, startPoint x: 1421, startPoint y: 144, endPoint x: 1414, endPoint y: 148, distance: 8.1
click at [1423, 143] on icon "button" at bounding box center [1428, 142] width 11 height 11
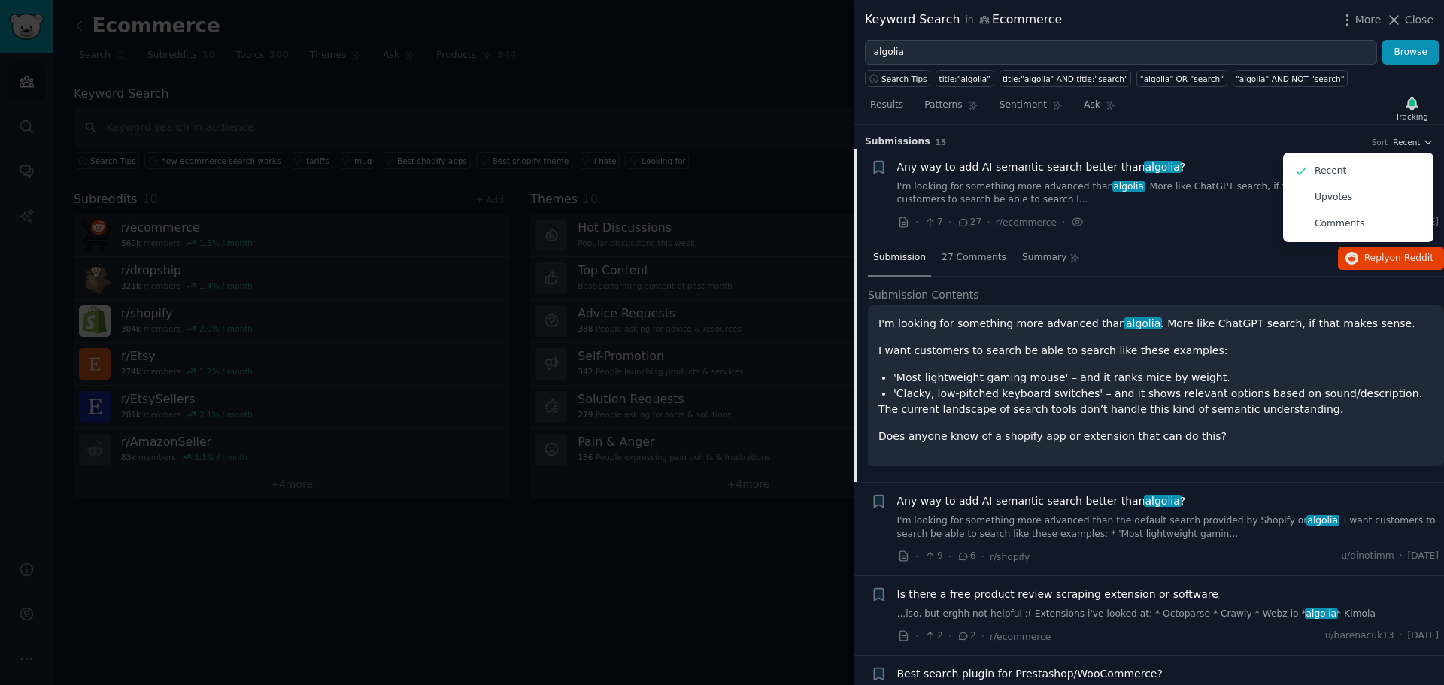
click at [1139, 126] on div "Submission s 15 Sort Recent Recent Upvotes Comments" at bounding box center [1149, 137] width 569 height 24
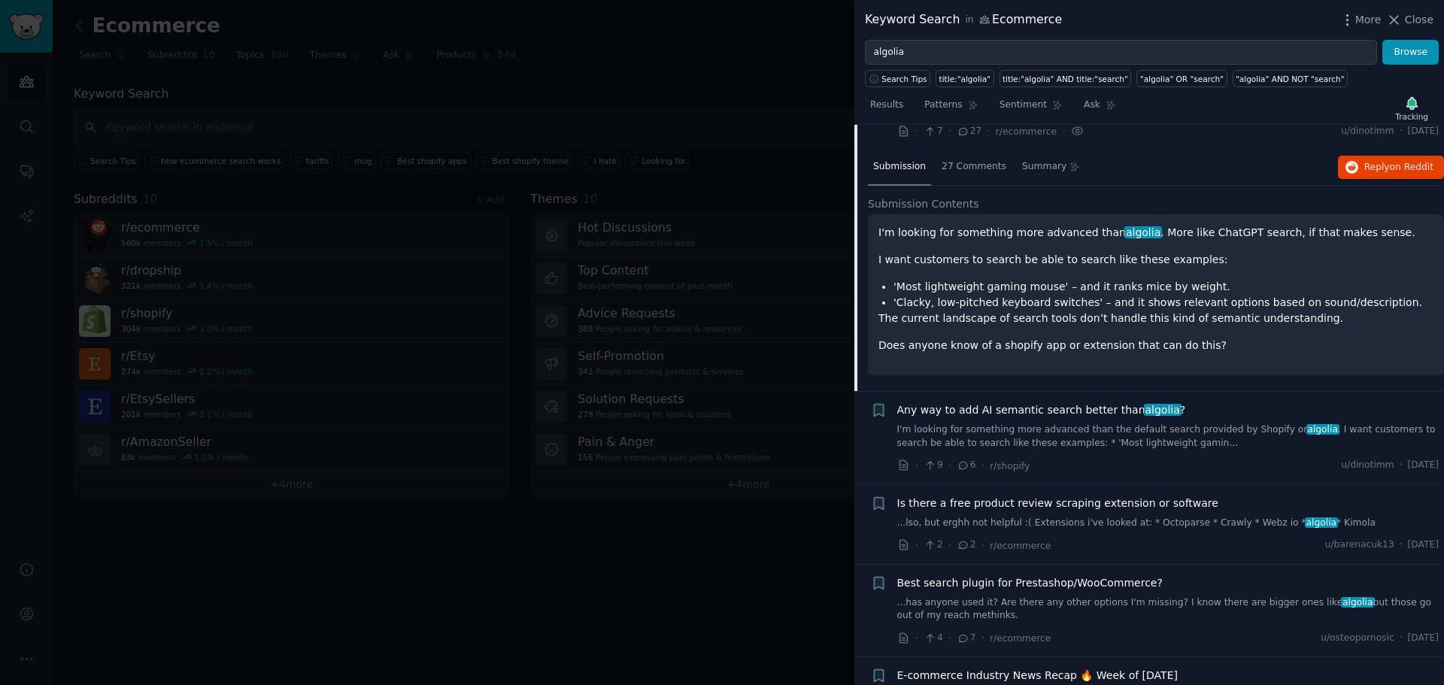
scroll to position [226, 0]
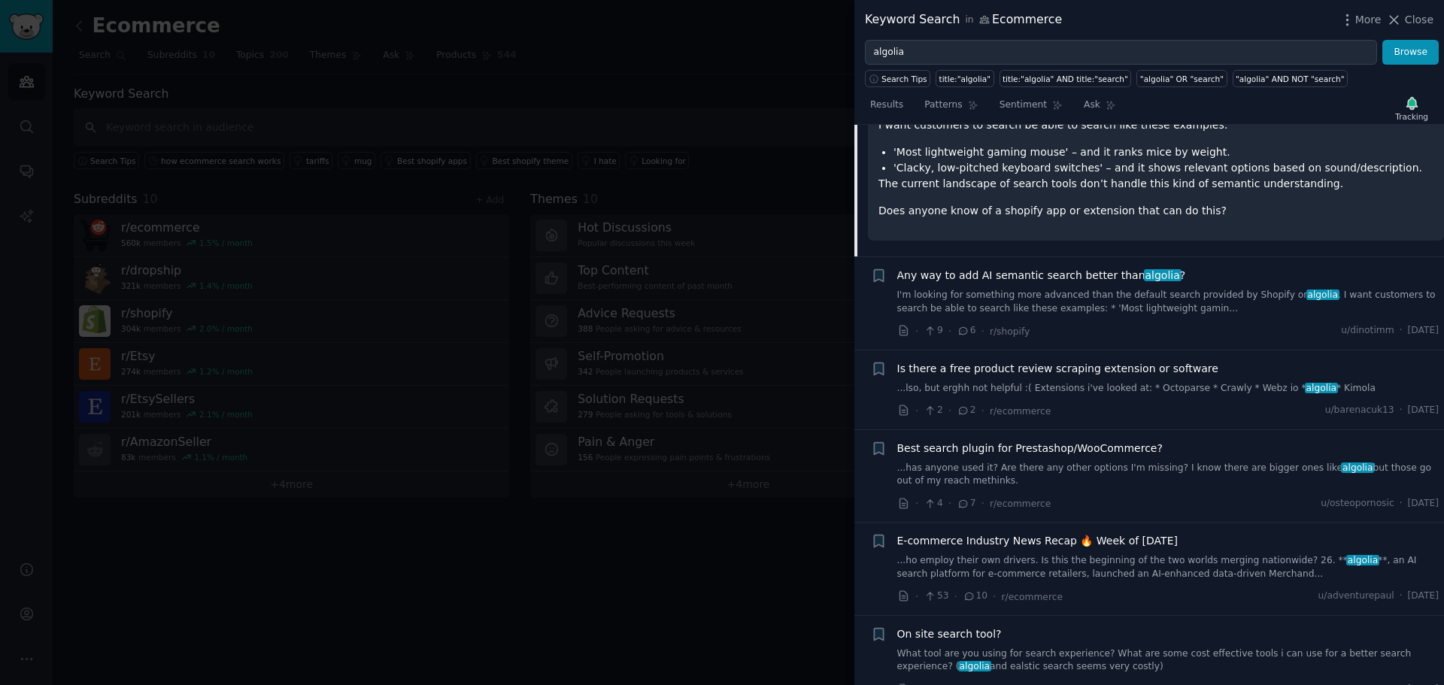
click at [1013, 294] on link "I'm looking for something more advanced than the default search provided by Sho…" at bounding box center [1169, 302] width 542 height 26
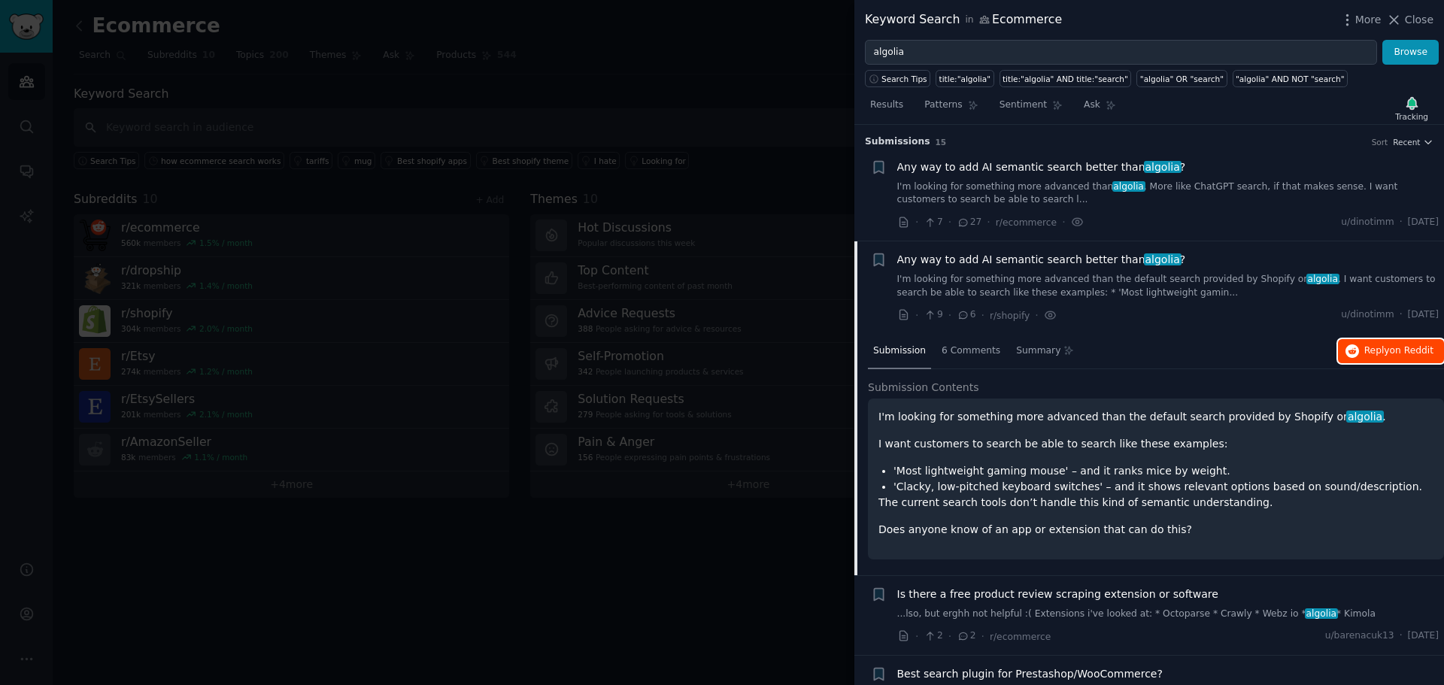
click at [1402, 353] on span "on Reddit" at bounding box center [1412, 350] width 44 height 11
click at [883, 257] on icon "button" at bounding box center [878, 260] width 9 height 12
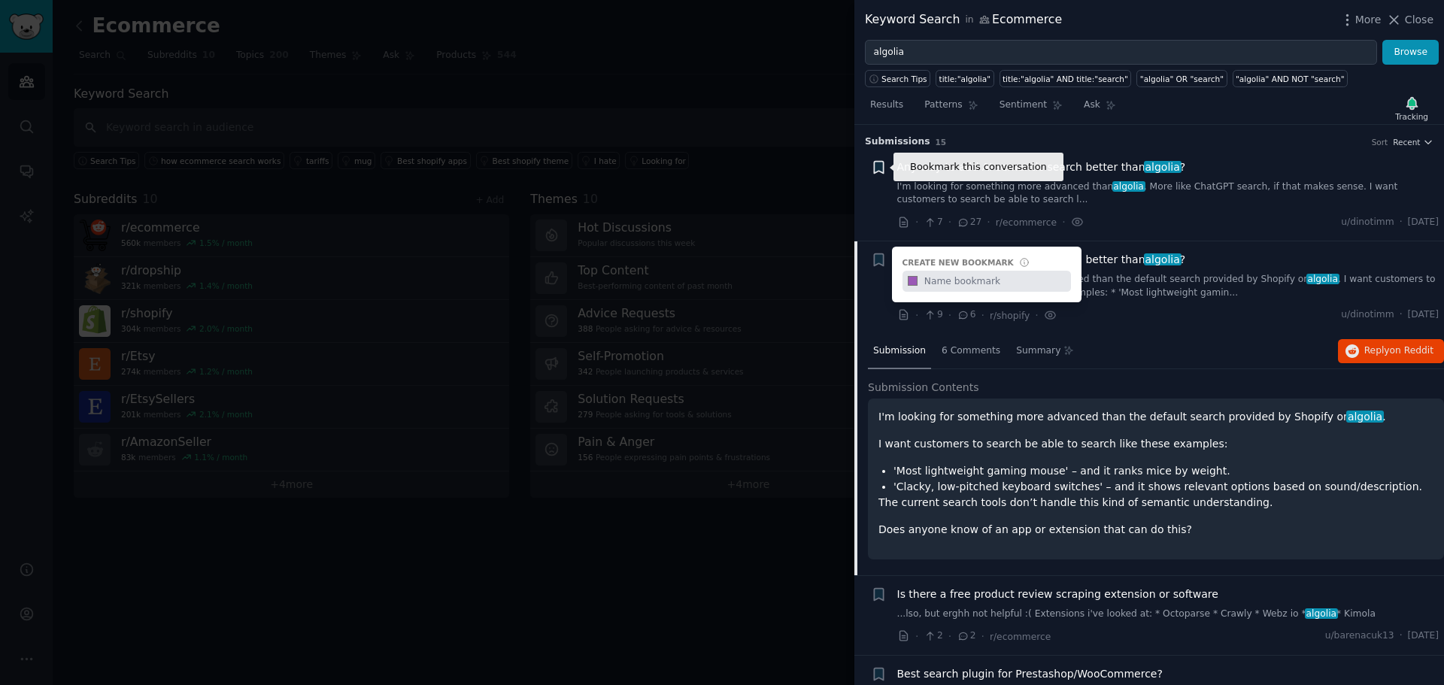
click at [878, 165] on icon "button" at bounding box center [878, 167] width 9 height 12
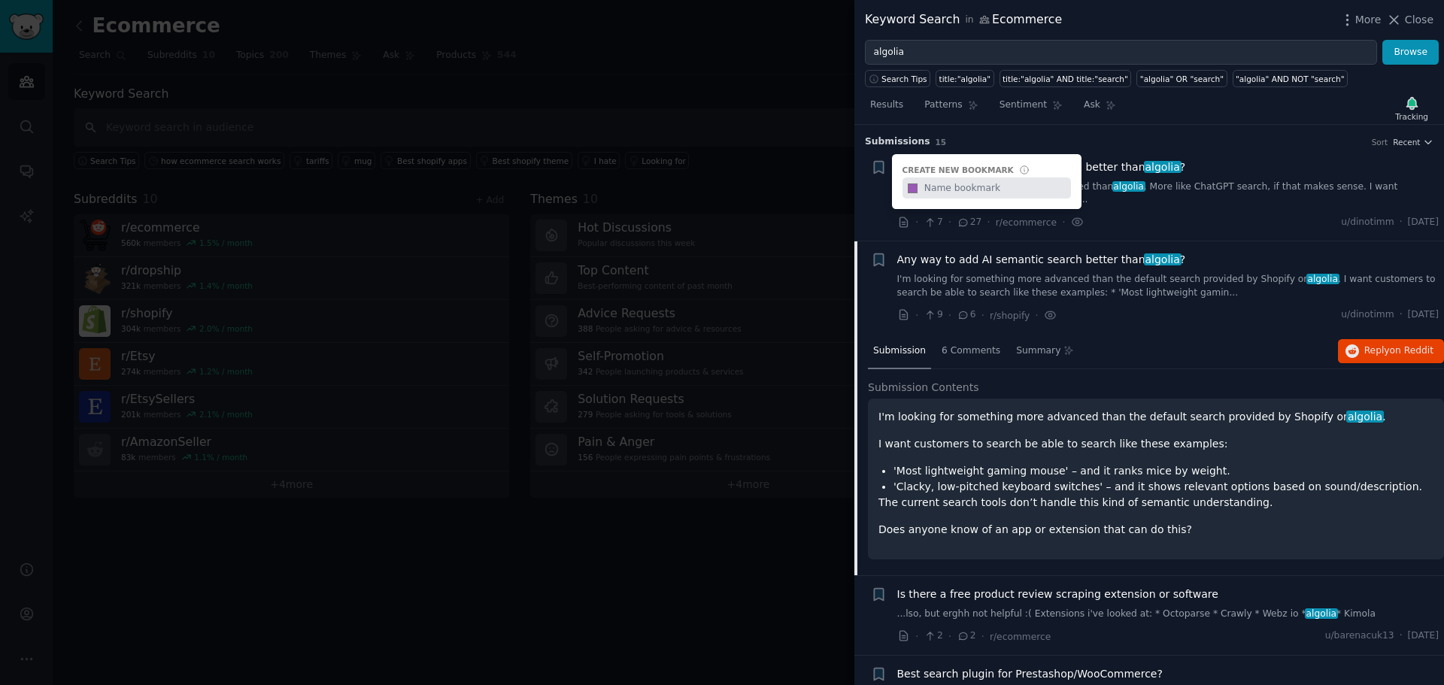
click at [964, 190] on input "text" at bounding box center [996, 188] width 149 height 21
type input "Algolia alternative"
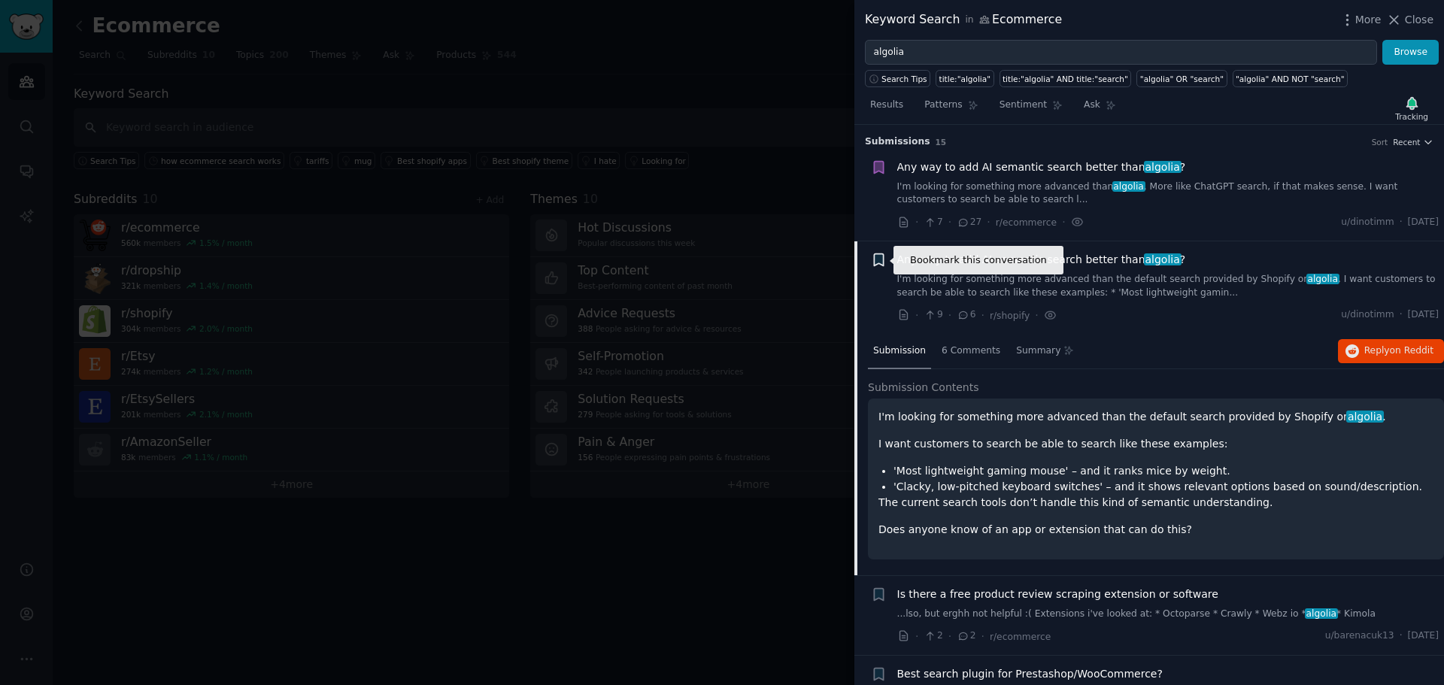
click at [875, 257] on icon "button" at bounding box center [878, 260] width 9 height 12
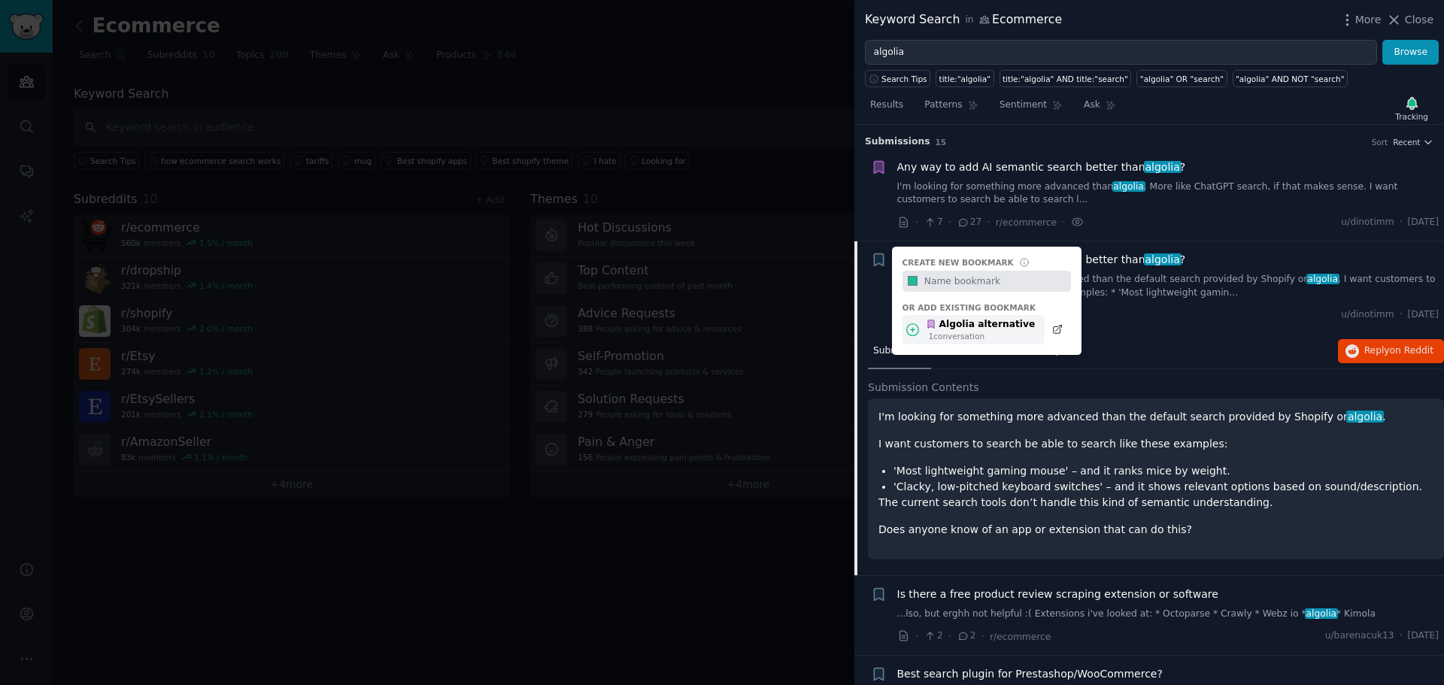
click at [969, 331] on div "1 conversation" at bounding box center [982, 336] width 107 height 11
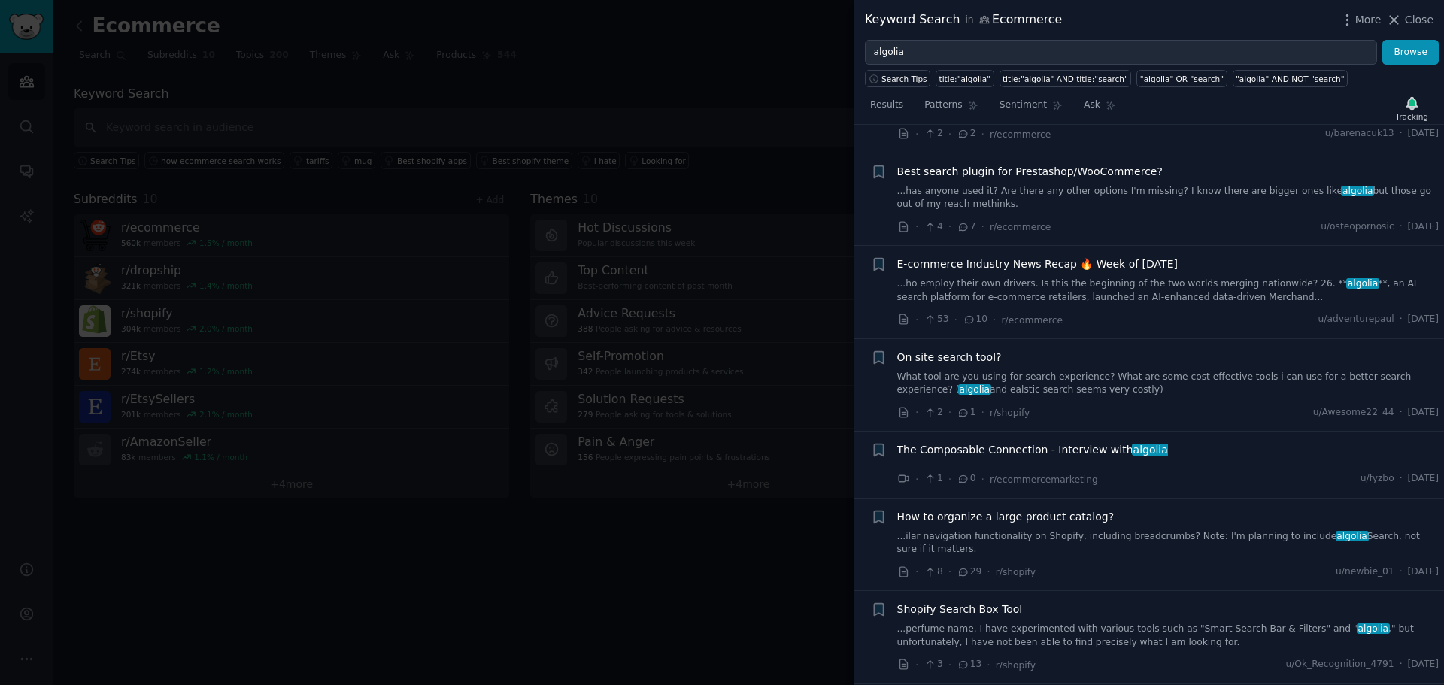
scroll to position [527, 0]
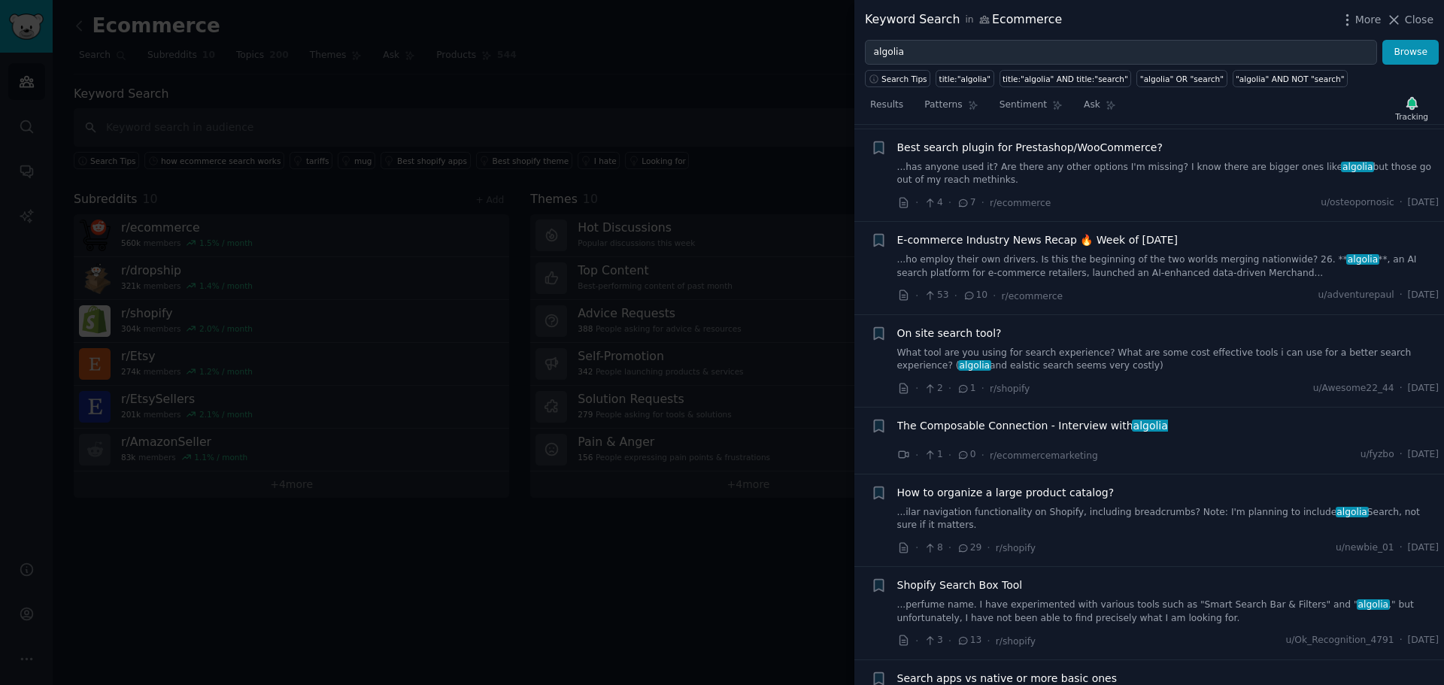
click at [1039, 354] on link "What tool are you using for search experience? What are some cost effective too…" at bounding box center [1169, 360] width 542 height 26
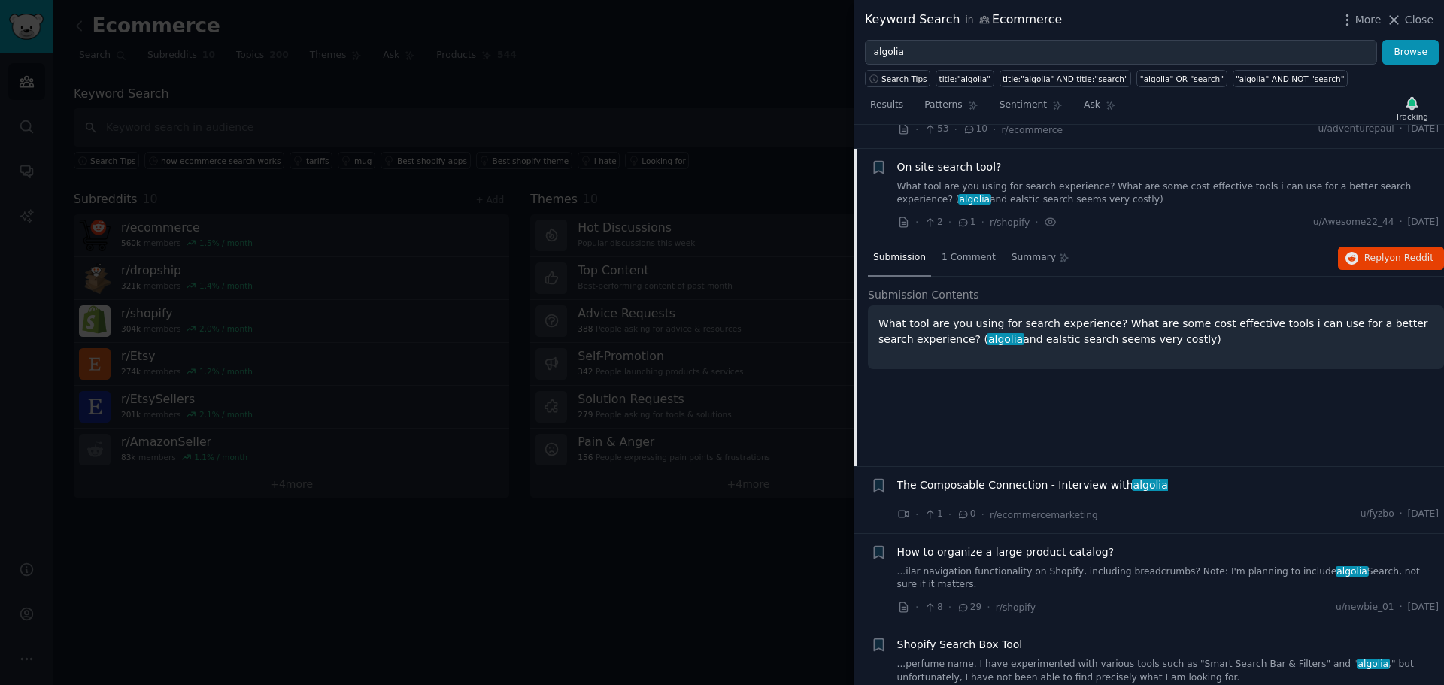
scroll to position [475, 0]
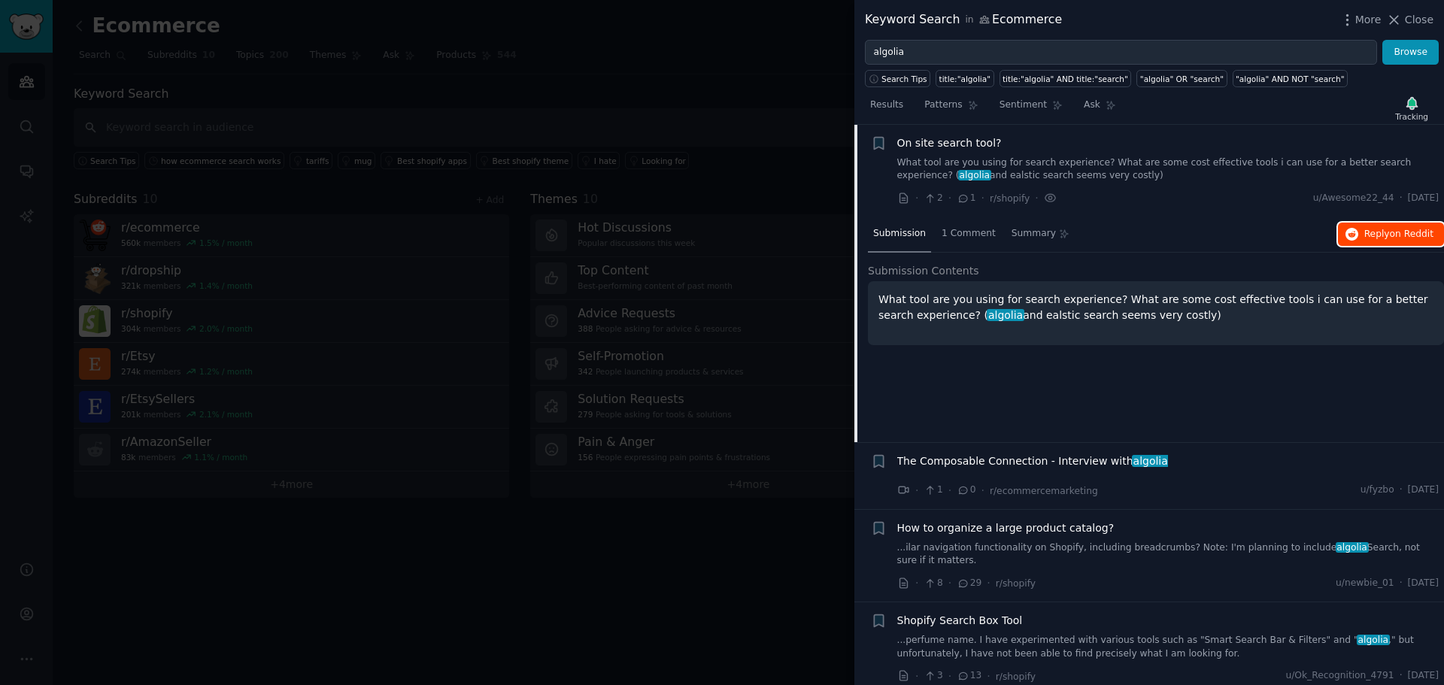
click at [1365, 231] on span "Reply on Reddit" at bounding box center [1399, 235] width 69 height 14
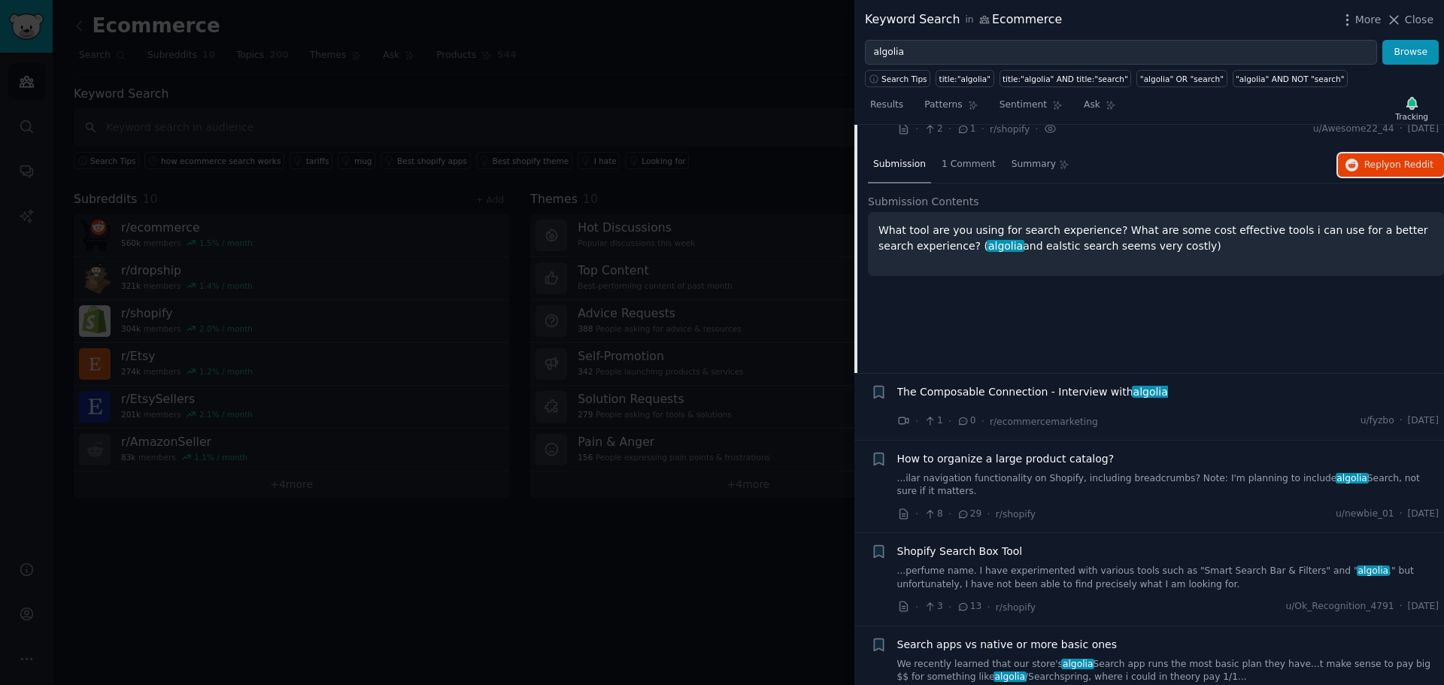
scroll to position [451, 0]
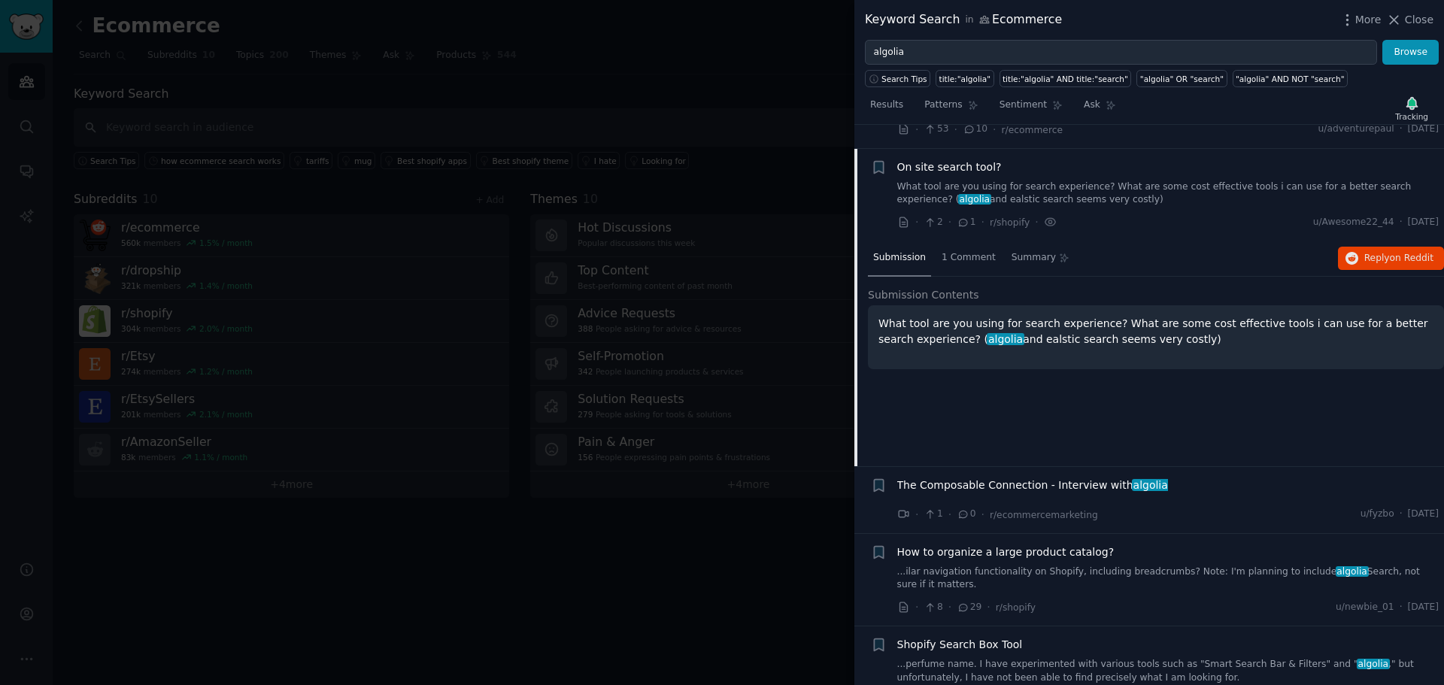
click at [941, 174] on span "On site search tool?" at bounding box center [950, 167] width 105 height 16
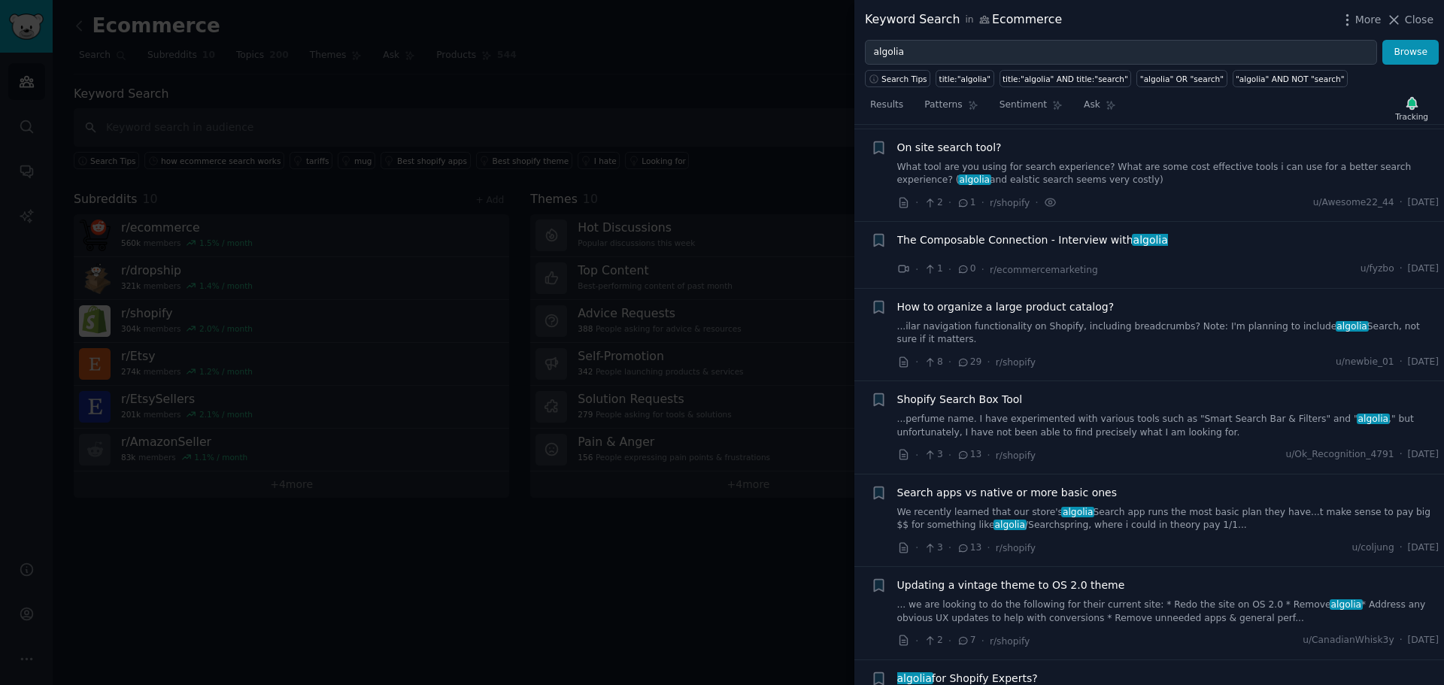
scroll to position [475, 0]
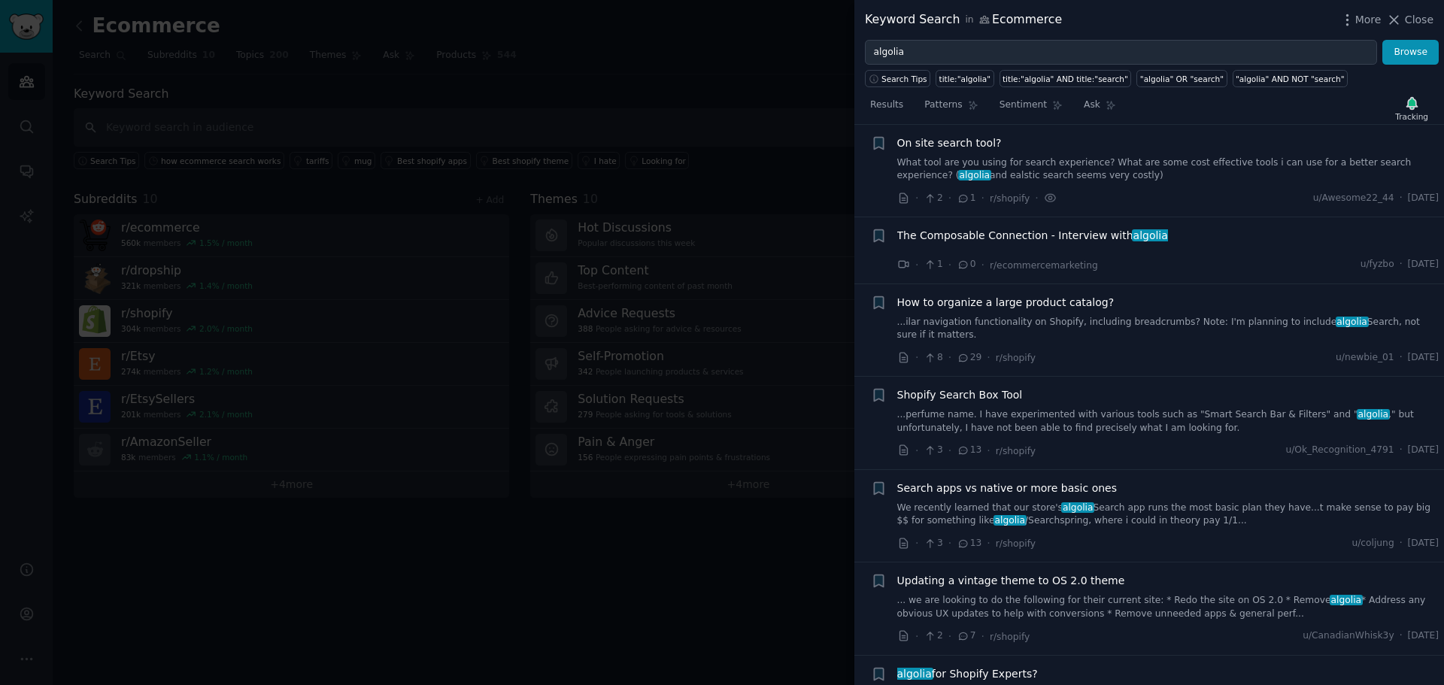
click at [1024, 244] on div "The Composable Connection - Interview with [PERSON_NAME]" at bounding box center [1169, 238] width 542 height 21
click at [998, 229] on span "The Composable Connection - Interview with [PERSON_NAME]" at bounding box center [1033, 236] width 271 height 16
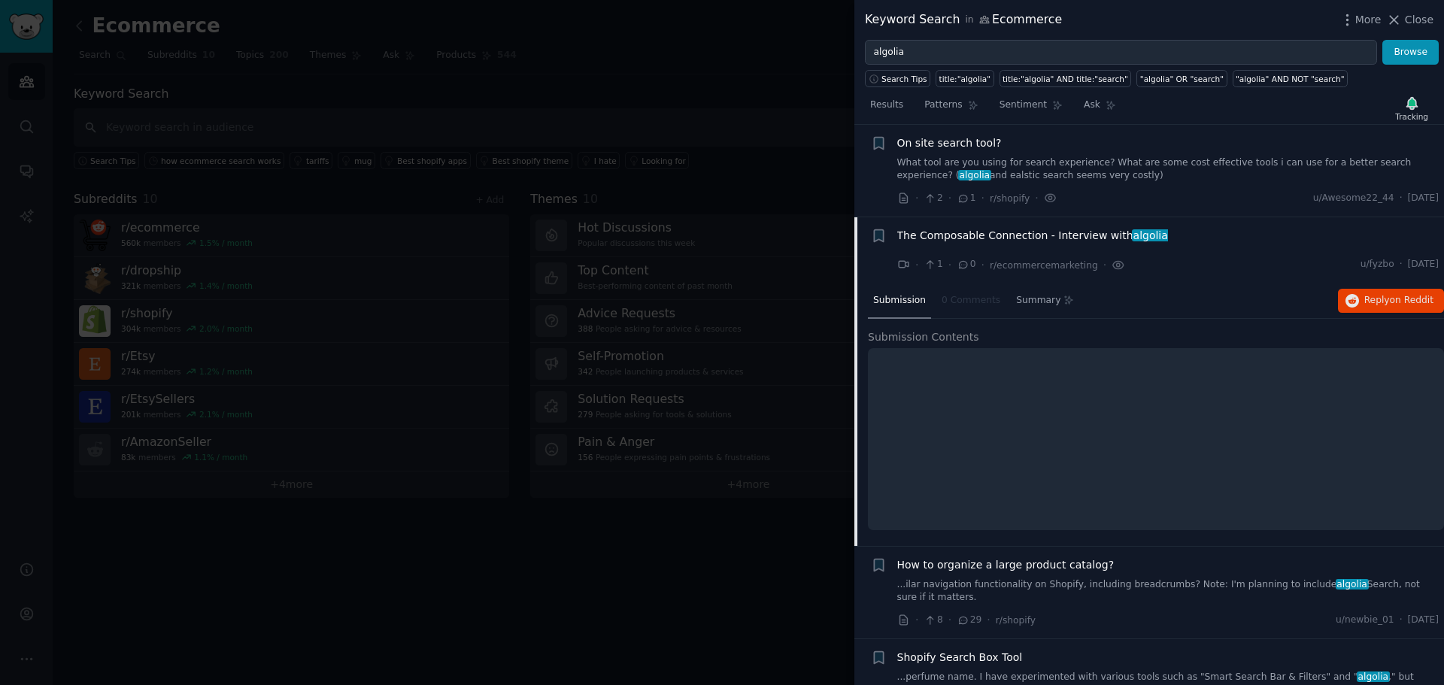
scroll to position [568, 0]
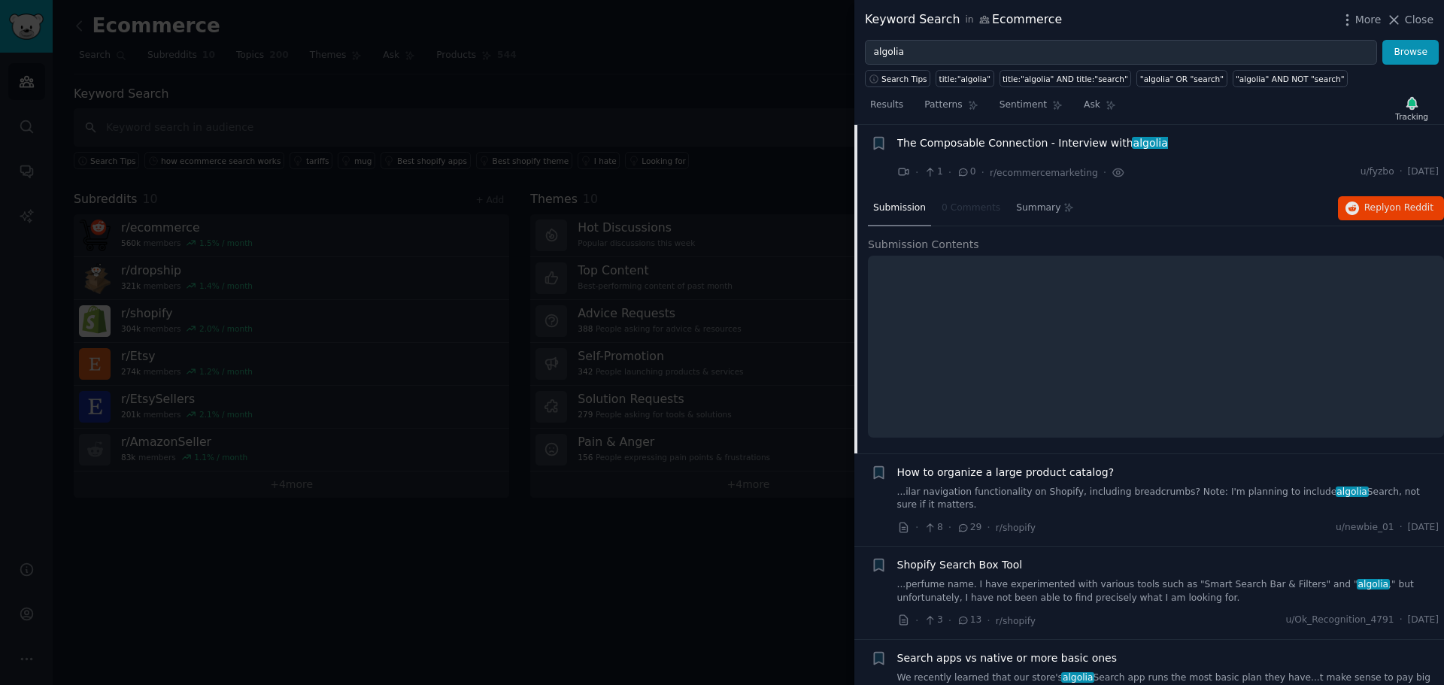
click at [1025, 139] on span "The Composable Connection - Interview with [PERSON_NAME]" at bounding box center [1033, 143] width 271 height 16
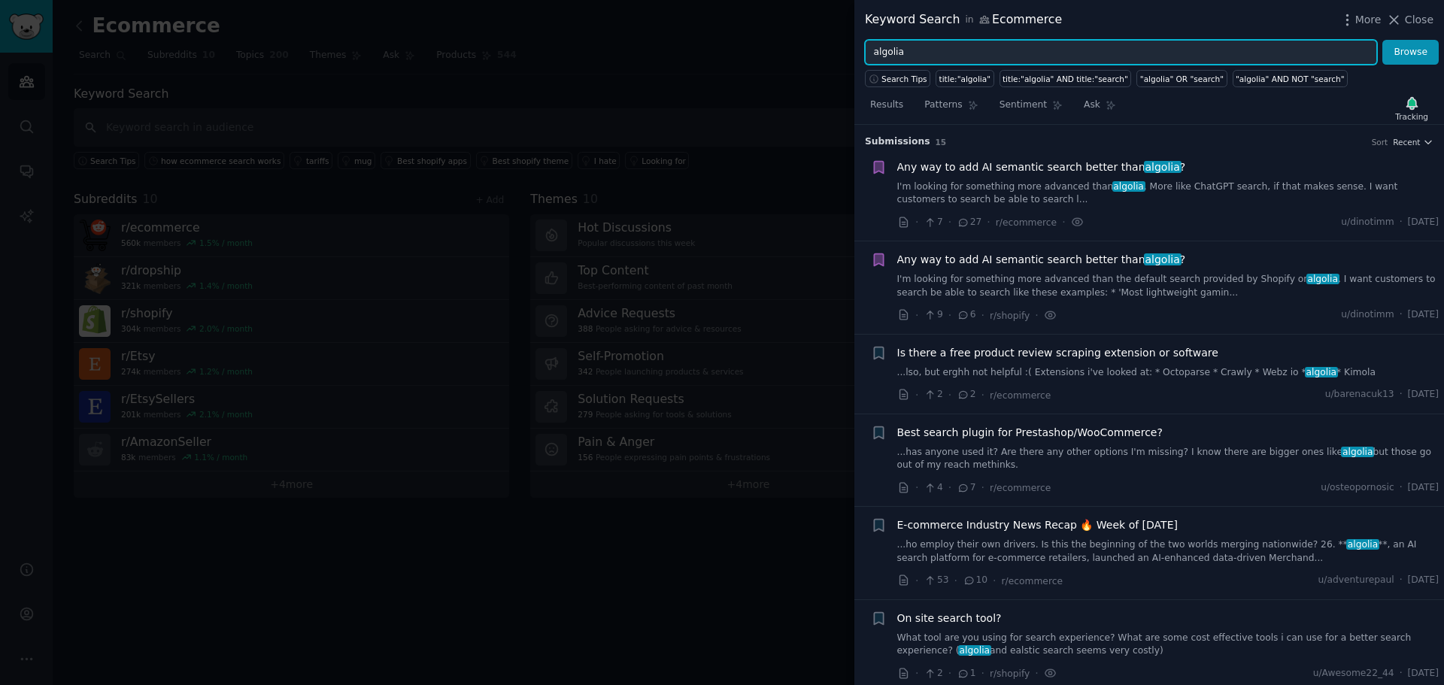
drag, startPoint x: 955, startPoint y: 49, endPoint x: 722, endPoint y: 34, distance: 233.0
click at [723, 34] on div "Keyword Search in Ecommerce More Close algolia Browse Search Tips title:"algoli…" at bounding box center [722, 342] width 1444 height 685
click at [1383, 40] on button "Browse" at bounding box center [1411, 53] width 56 height 26
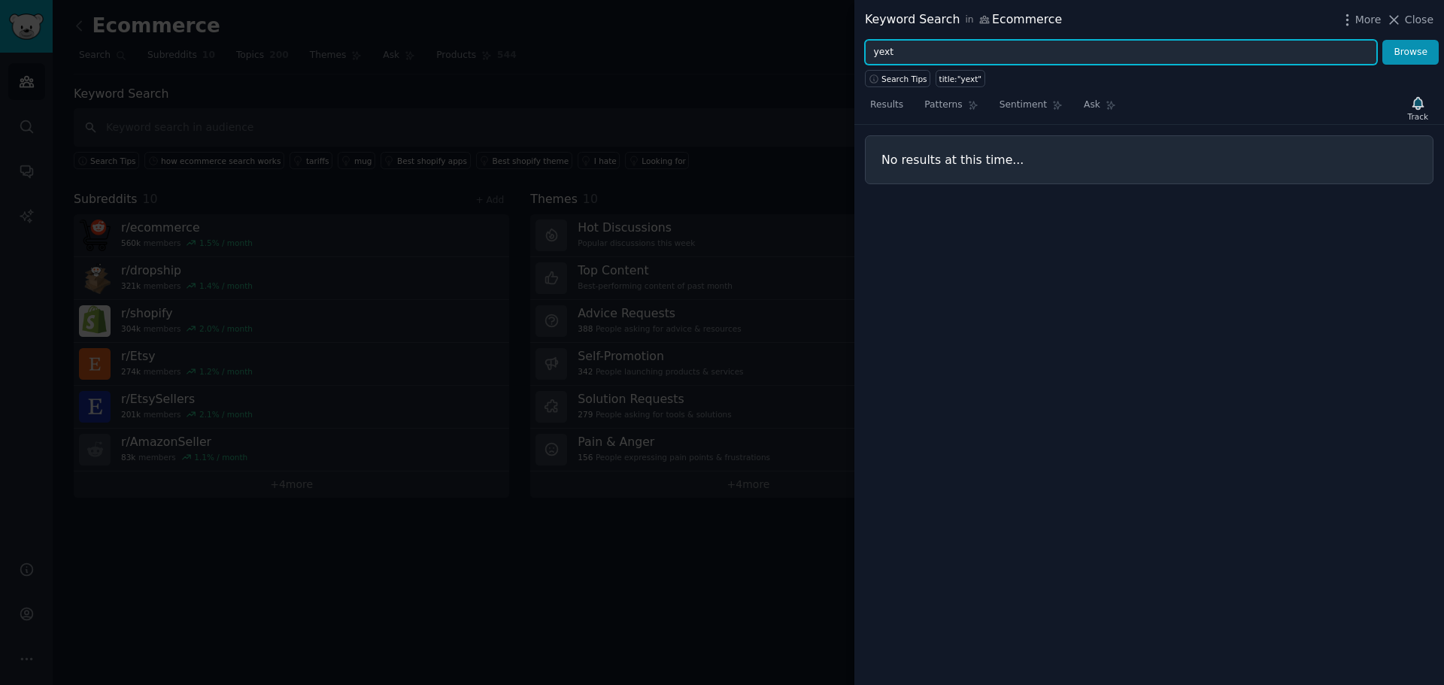
drag, startPoint x: 907, startPoint y: 57, endPoint x: 726, endPoint y: 50, distance: 180.7
click at [741, 51] on div "Keyword Search in Ecommerce More Close yext Browse Search Tips title:"yext" Res…" at bounding box center [722, 342] width 1444 height 685
click at [1383, 40] on button "Browse" at bounding box center [1411, 53] width 56 height 26
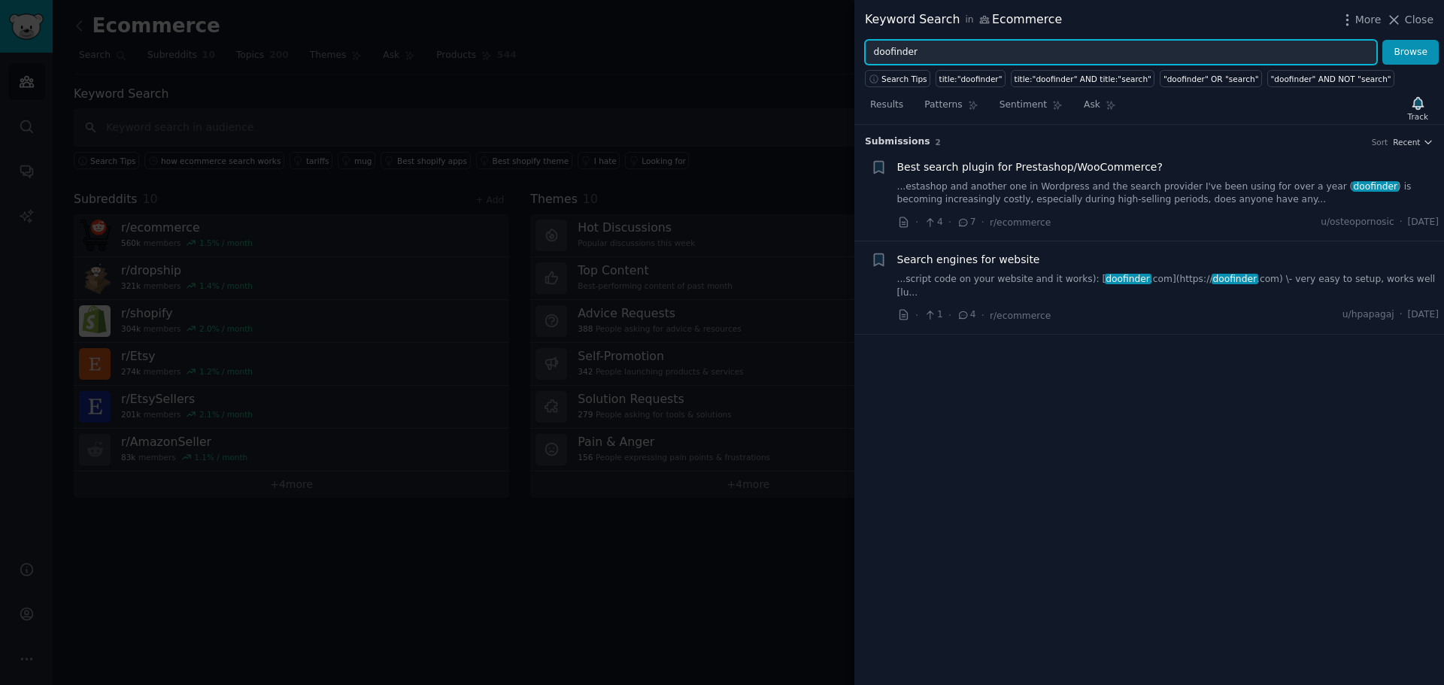
drag, startPoint x: 1140, startPoint y: 50, endPoint x: 677, endPoint y: 41, distance: 462.8
click at [680, 41] on div "Keyword Search in Ecommerce More Close doofinder Browse Search Tips title:"doof…" at bounding box center [722, 342] width 1444 height 685
paste input "Elasticsearch"
click at [1383, 40] on button "Browse" at bounding box center [1411, 53] width 56 height 26
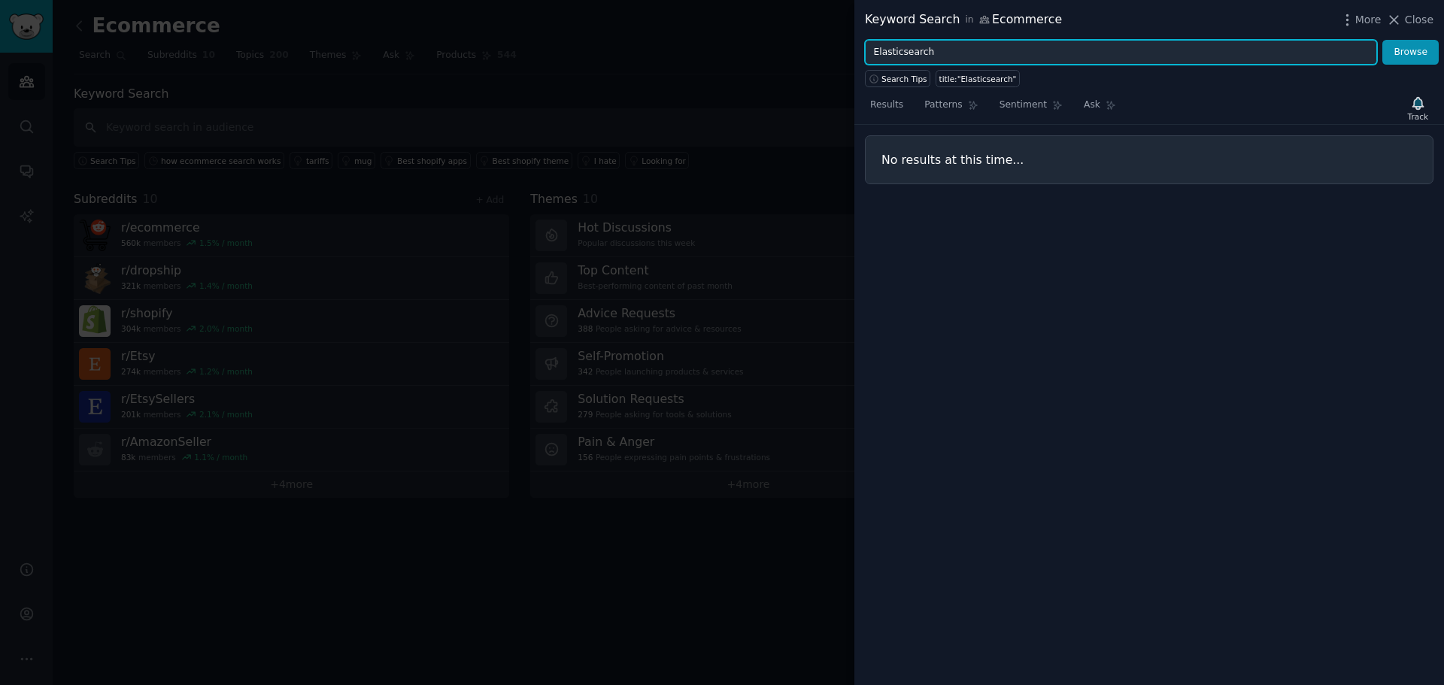
drag, startPoint x: 950, startPoint y: 46, endPoint x: 873, endPoint y: 62, distance: 79.1
click at [729, 62] on div "Keyword Search in Ecommerce More Close Elasticsearch Browse Search Tips title:"…" at bounding box center [722, 342] width 1444 height 685
paste input "Coveo"
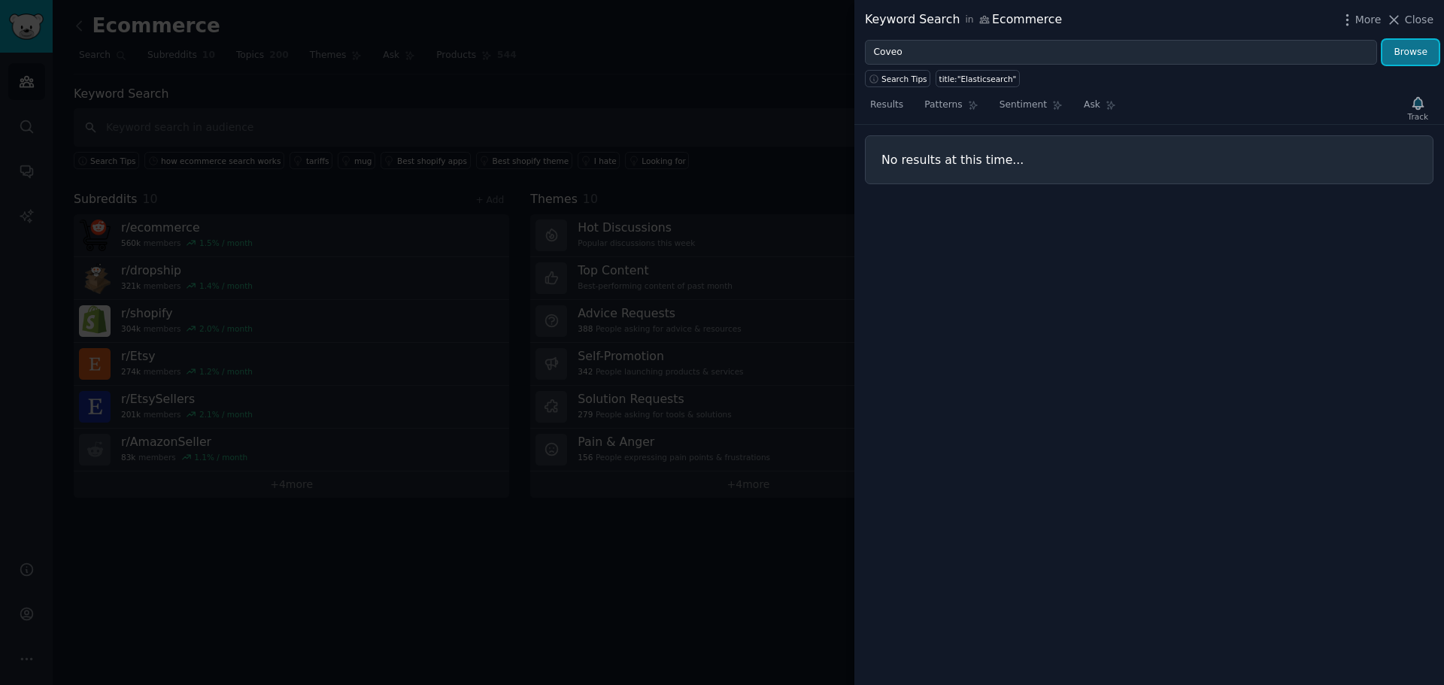
click at [1415, 49] on button "Browse" at bounding box center [1411, 53] width 56 height 26
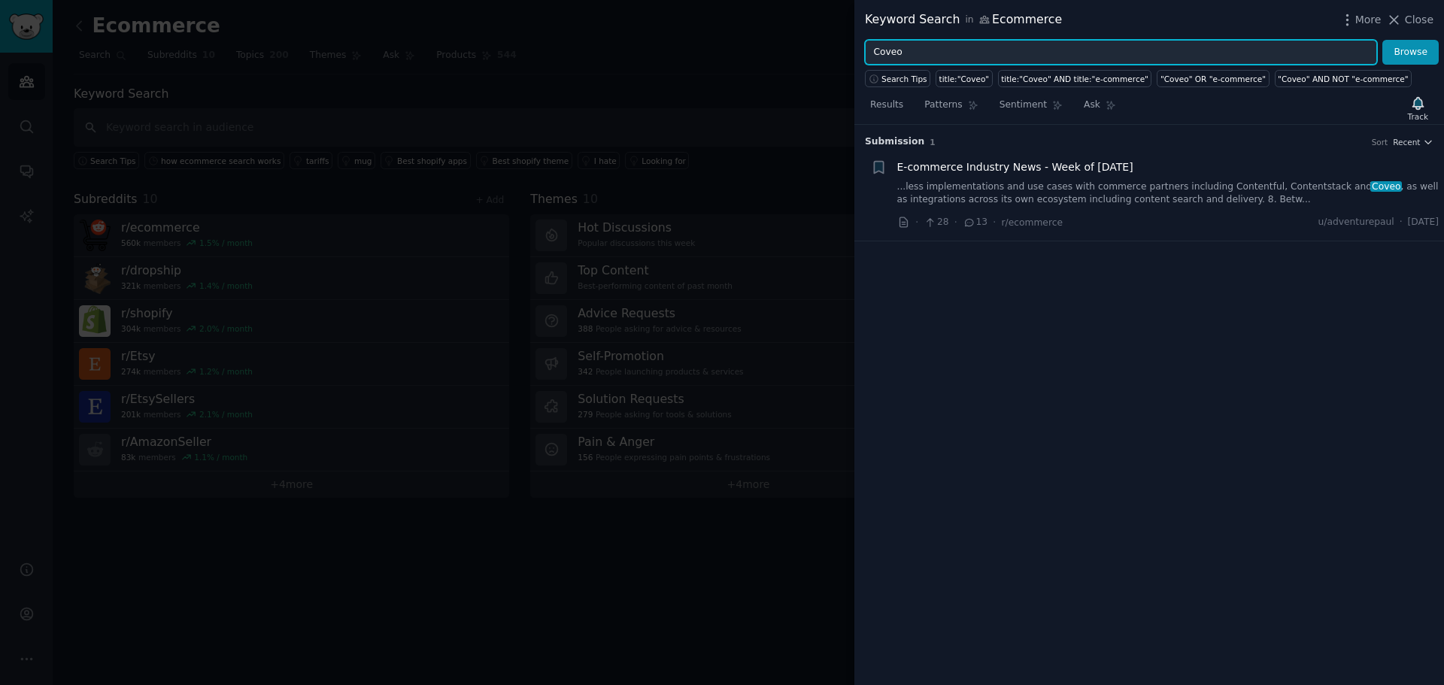
drag, startPoint x: 808, startPoint y: 46, endPoint x: 664, endPoint y: 54, distance: 143.9
click at [675, 53] on div "Keyword Search in Ecommerce More Close Coveo Browse Search Tips title:"Coveo" t…" at bounding box center [722, 342] width 1444 height 685
paste input "Doofinder"
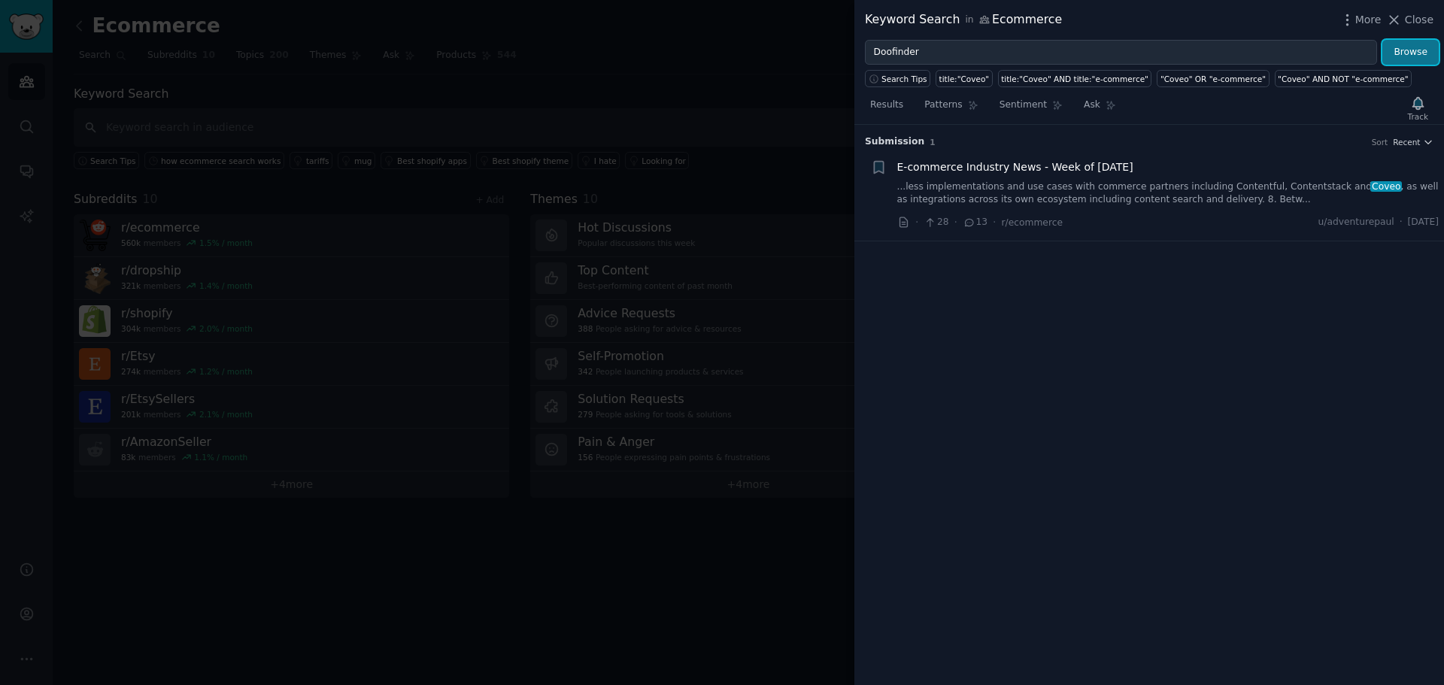
click at [1394, 46] on button "Browse" at bounding box center [1411, 53] width 56 height 26
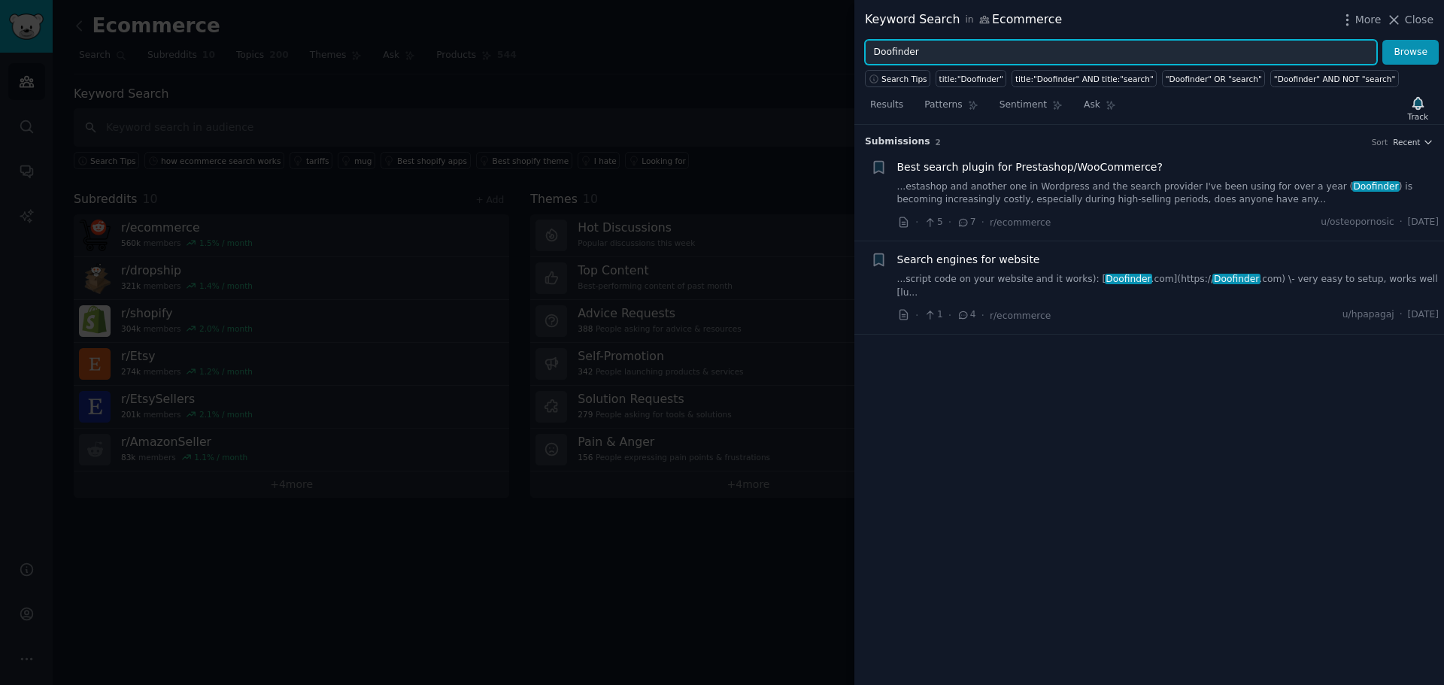
drag, startPoint x: 943, startPoint y: 47, endPoint x: 729, endPoint y: 53, distance: 214.5
click at [749, 52] on div "Keyword Search in Ecommerce More Close Doofinder Browse Search Tips title:"Doof…" at bounding box center [722, 342] width 1444 height 685
paste input "Searchblox"
type input "Searchblox"
click at [1383, 40] on button "Browse" at bounding box center [1411, 53] width 56 height 26
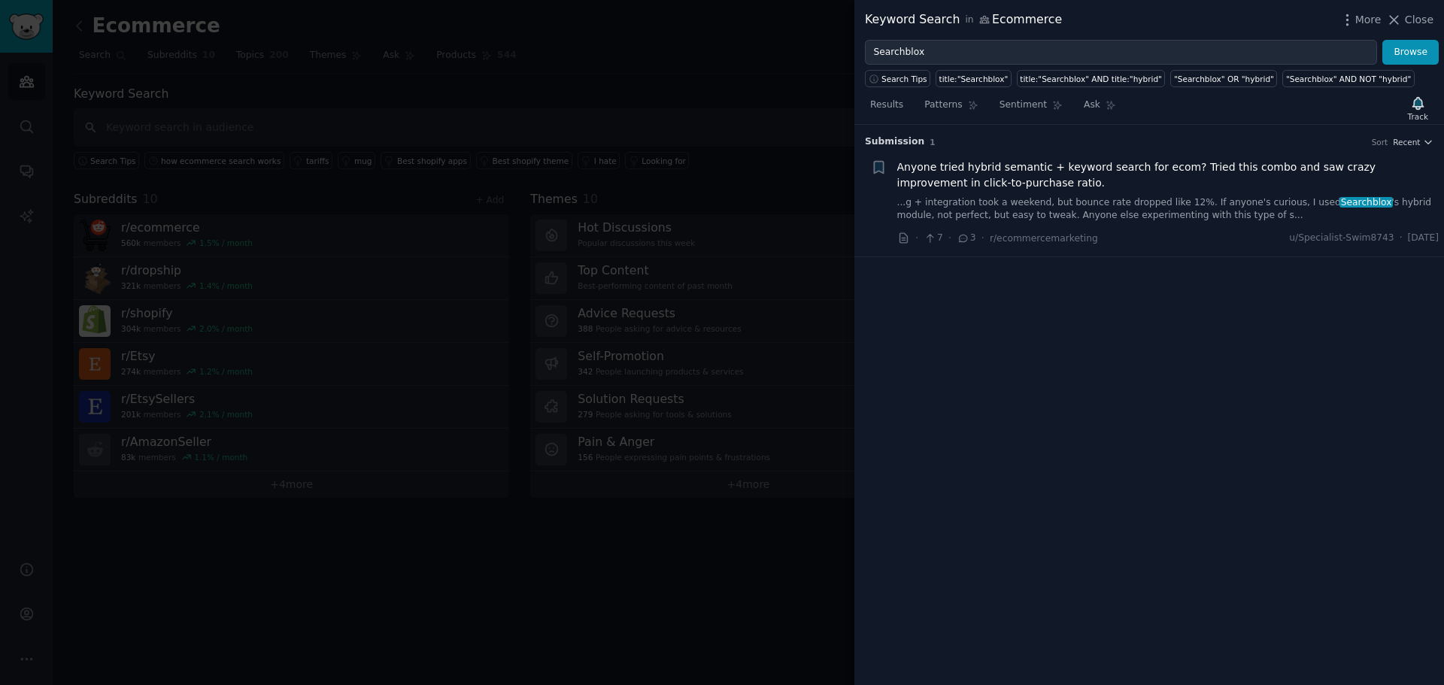
click at [1104, 211] on link "...g + integration took a weekend, but bounce rate dropped like 12%. If anyone'…" at bounding box center [1169, 209] width 542 height 26
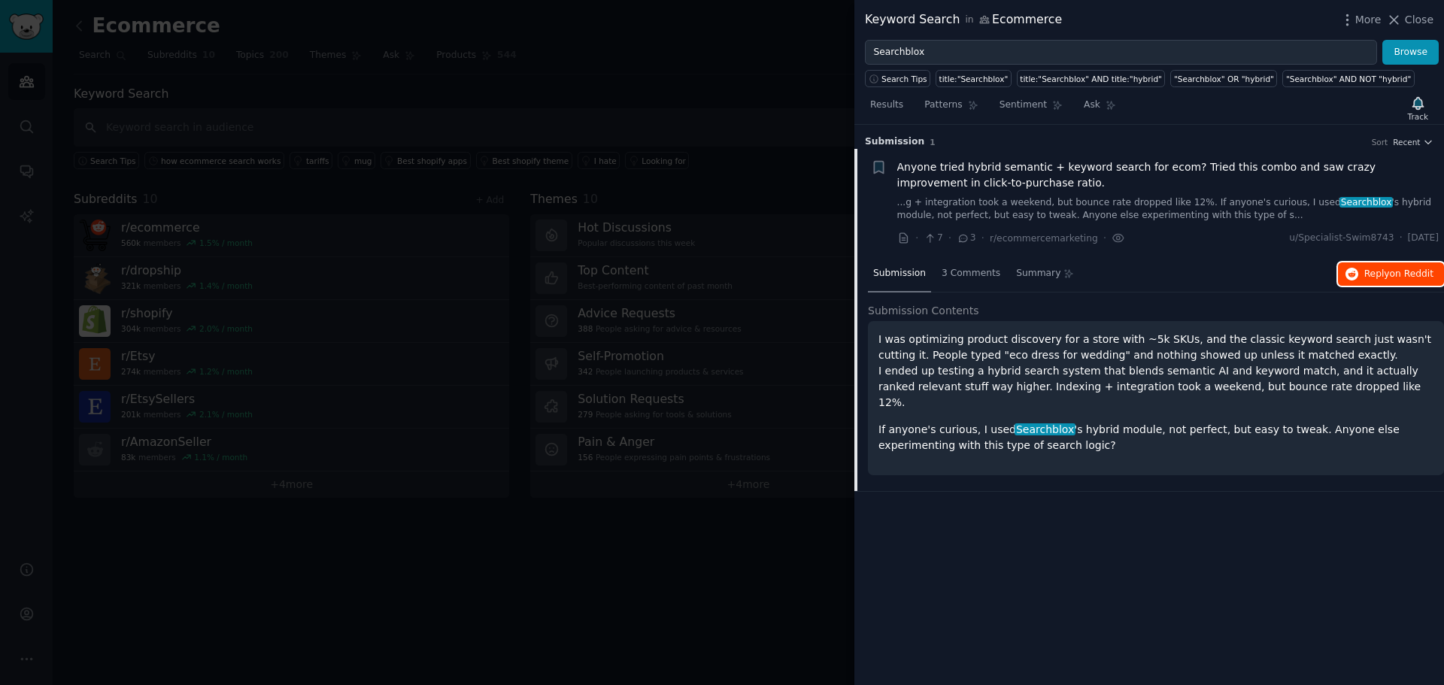
click at [1382, 275] on span "Reply on Reddit" at bounding box center [1399, 275] width 69 height 14
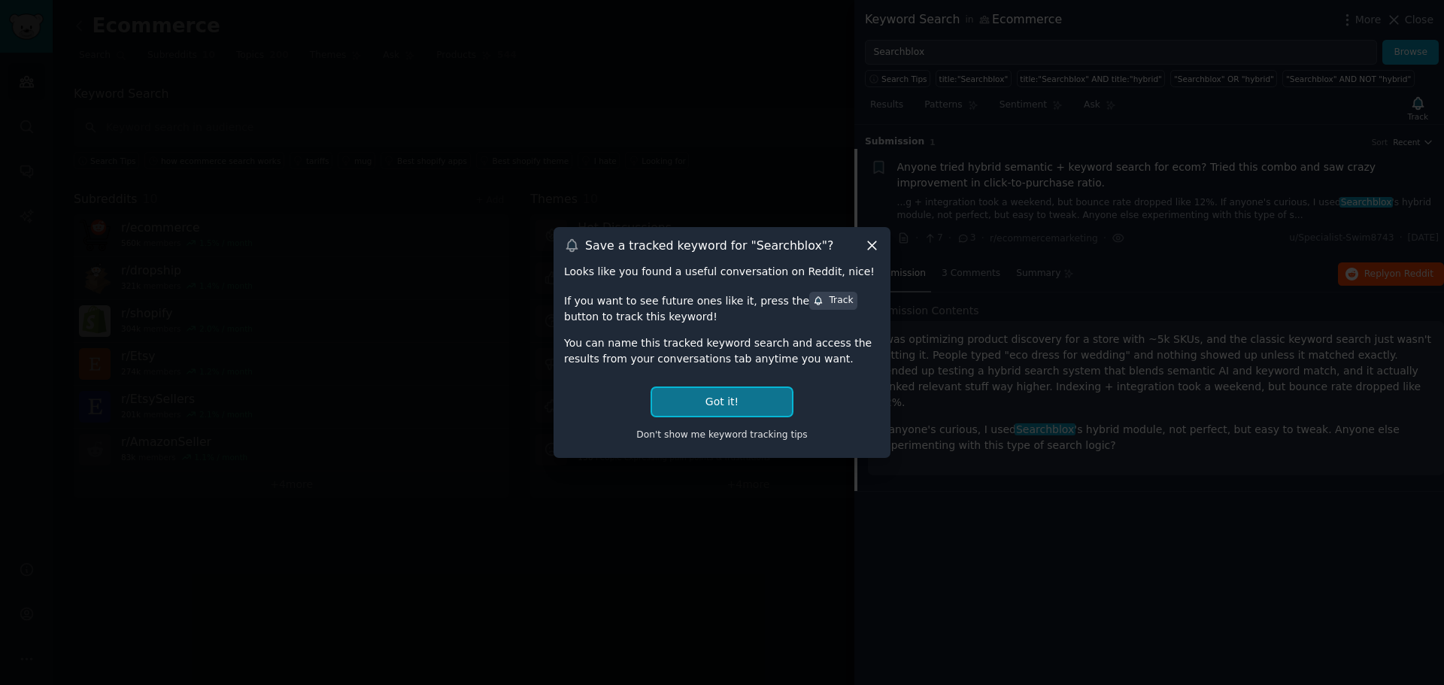
click at [719, 399] on button "Got it!" at bounding box center [722, 402] width 140 height 28
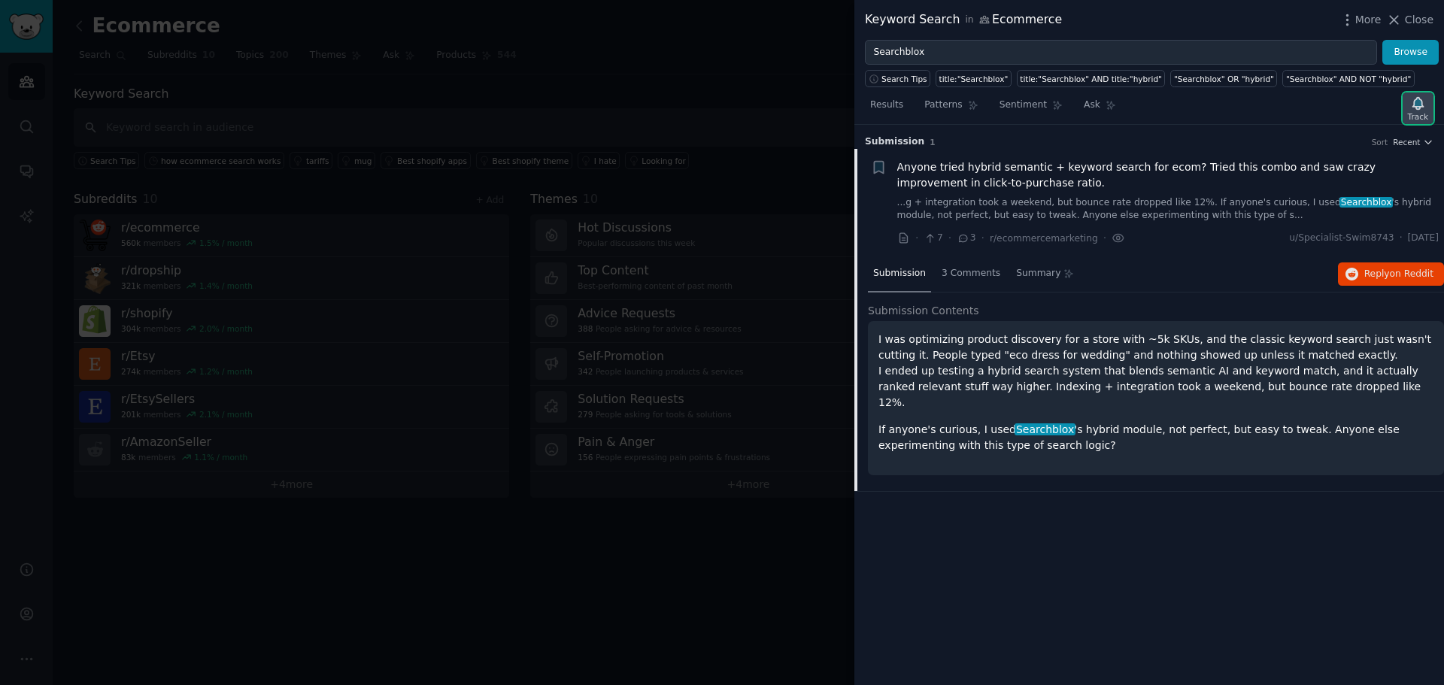
click at [1423, 110] on icon "button" at bounding box center [1419, 104] width 16 height 16
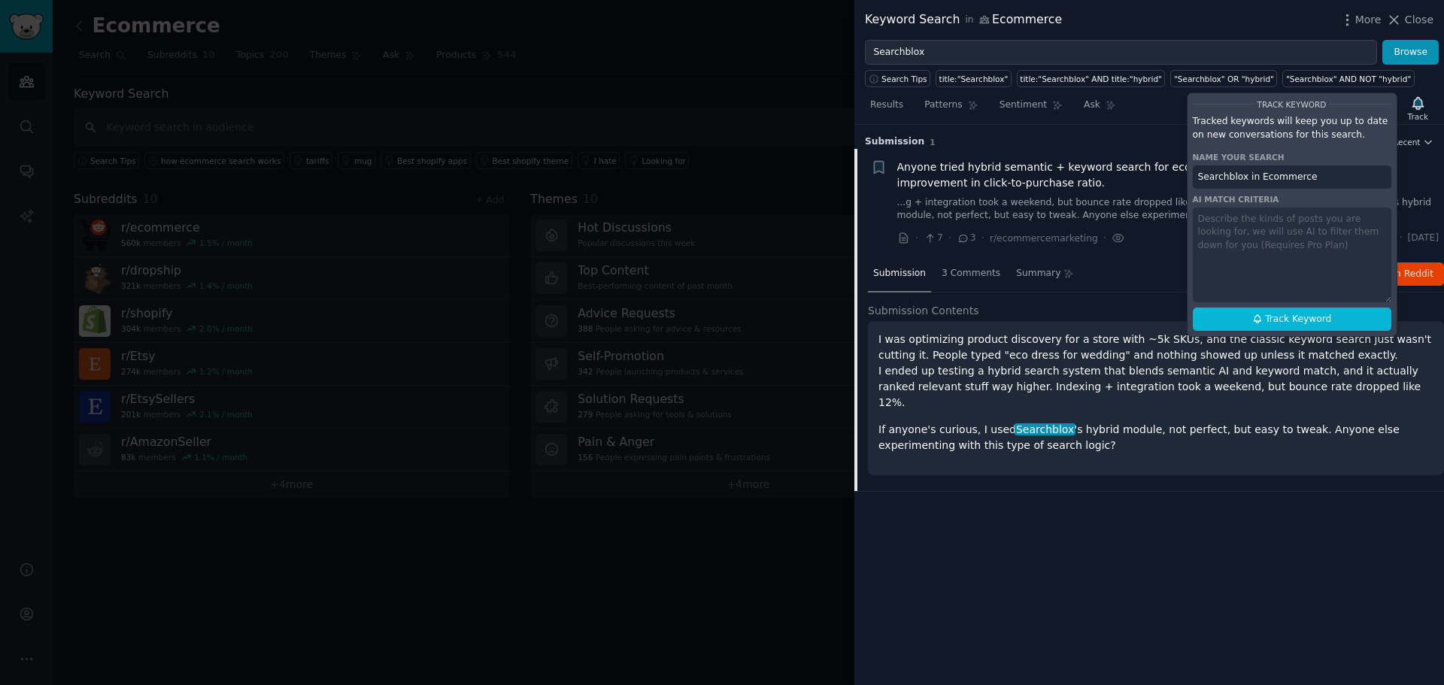
click at [1239, 172] on input "Searchblox in Ecommerce" at bounding box center [1292, 178] width 199 height 24
click at [1332, 172] on input "Searchblox in Ecommerce" at bounding box center [1292, 178] width 199 height 24
click at [1302, 318] on span "Track Keyword" at bounding box center [1298, 320] width 66 height 14
type input "Searchblox in Ecommerce"
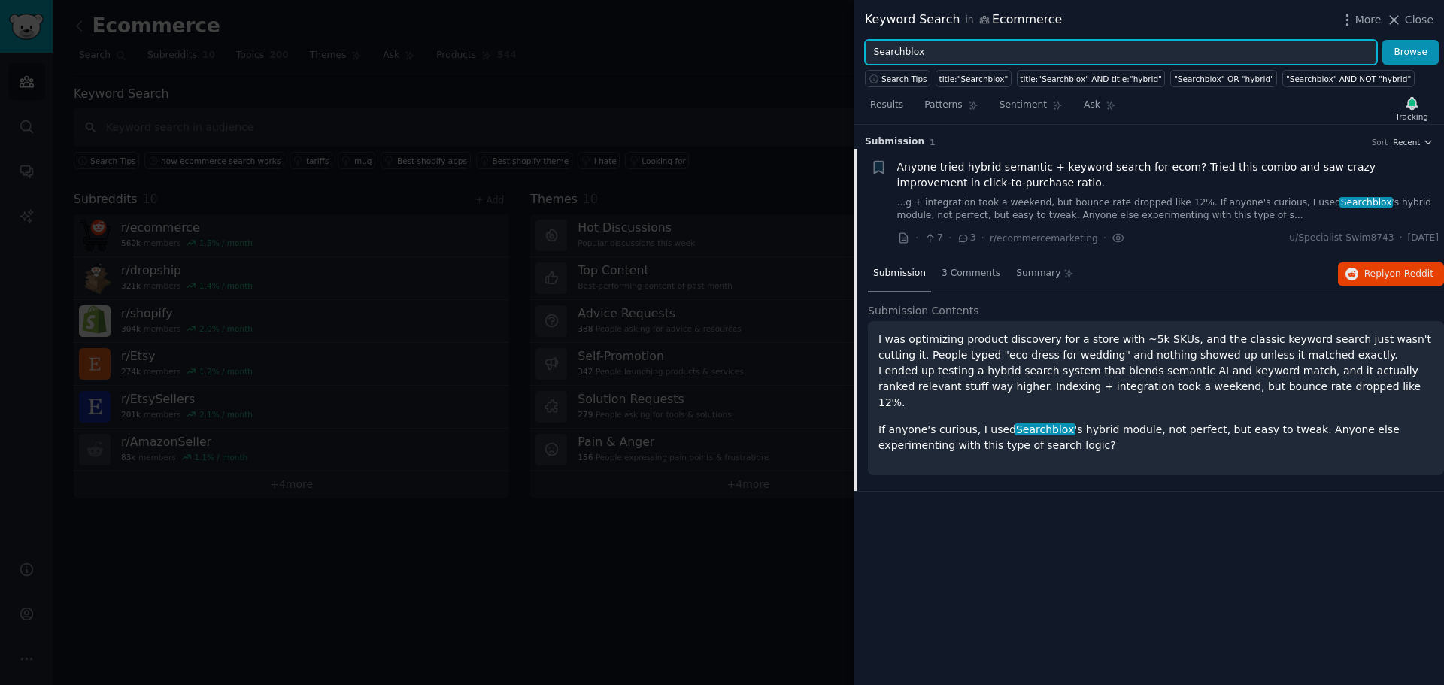
drag, startPoint x: 935, startPoint y: 56, endPoint x: 758, endPoint y: 50, distance: 176.9
click at [771, 50] on div "Keyword Search in Ecommerce More Close Searchblox Browse Search Tips title:"Sea…" at bounding box center [722, 342] width 1444 height 685
paste input "Lucidworks"
click at [1383, 40] on button "Browse" at bounding box center [1411, 53] width 56 height 26
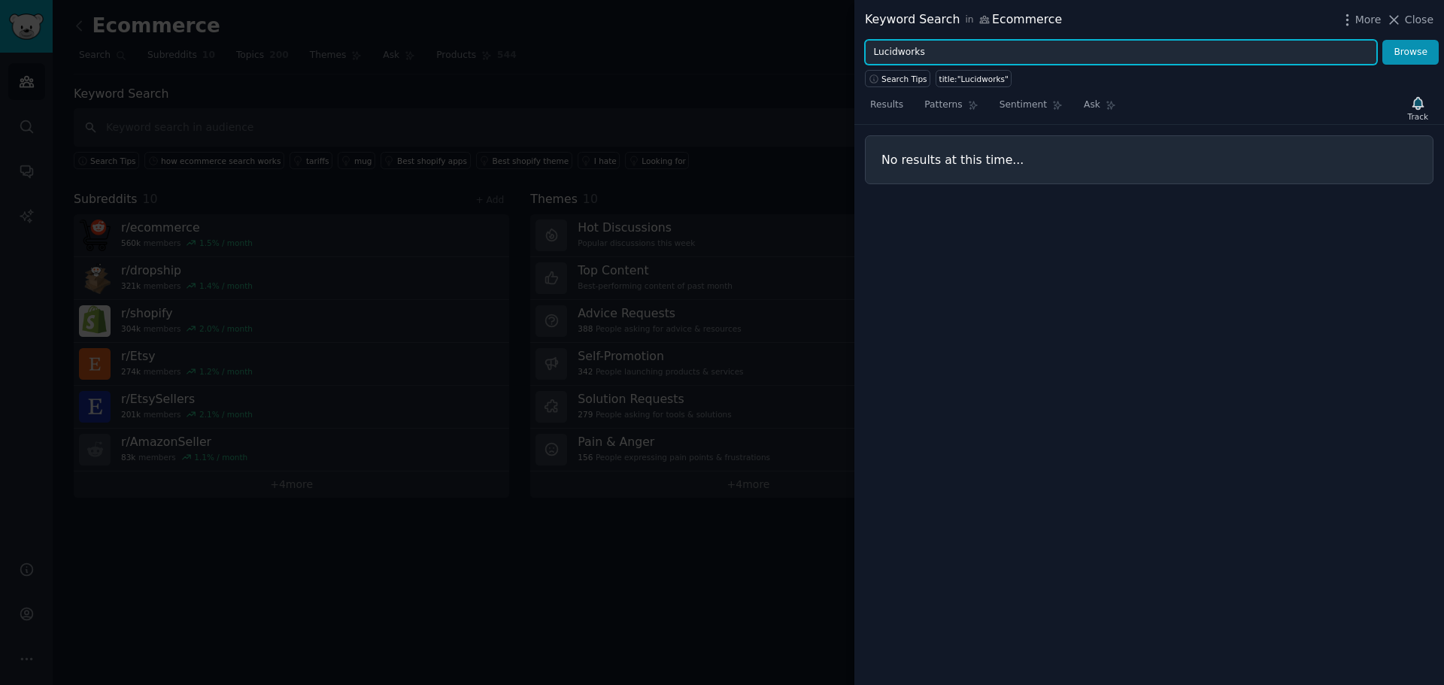
drag, startPoint x: 1024, startPoint y: 56, endPoint x: 617, endPoint y: 44, distance: 407.2
click at [670, 47] on div "Keyword Search in Ecommerce More Close Lucidworks Browse Search Tips title:"Luc…" at bounding box center [722, 342] width 1444 height 685
paste input "Klevu"
click at [1383, 40] on button "Browse" at bounding box center [1411, 53] width 56 height 26
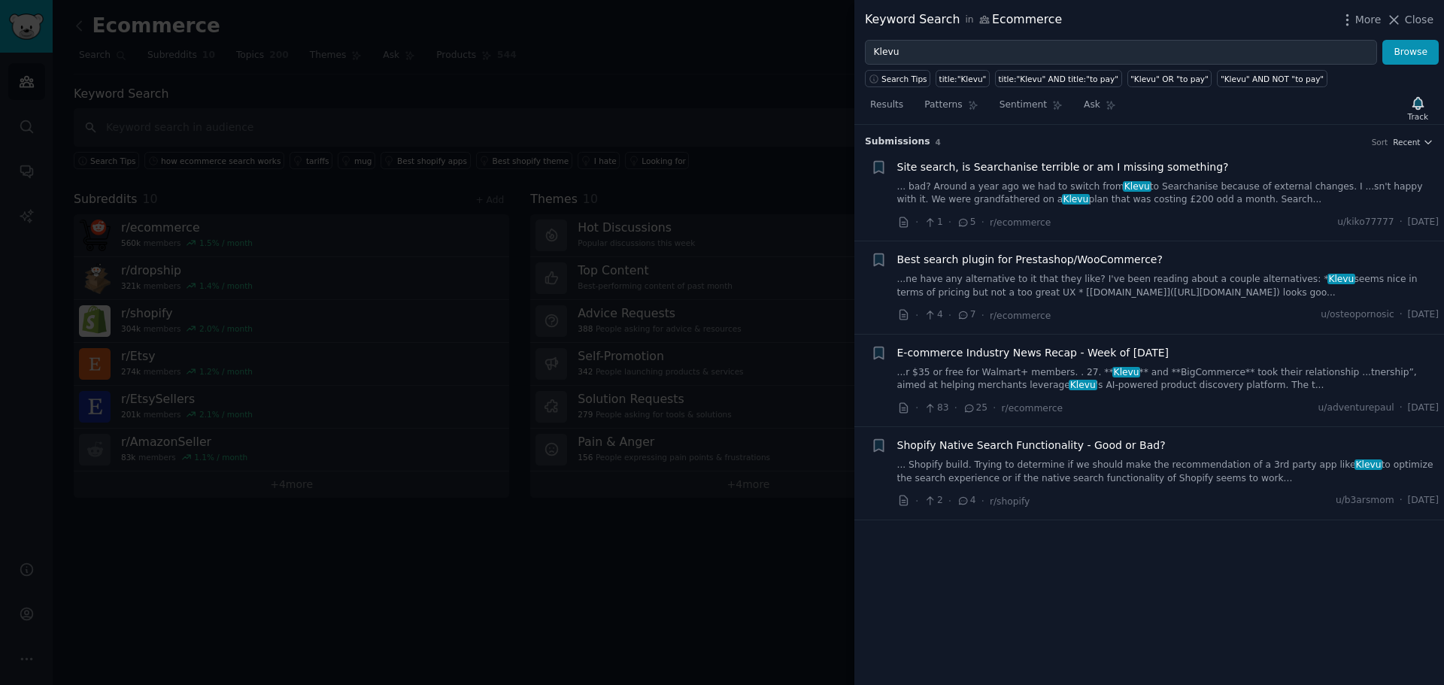
click at [1079, 193] on link "... bad? Around a year ago we had to switch from [GEOGRAPHIC_DATA] to Searchani…" at bounding box center [1169, 194] width 542 height 26
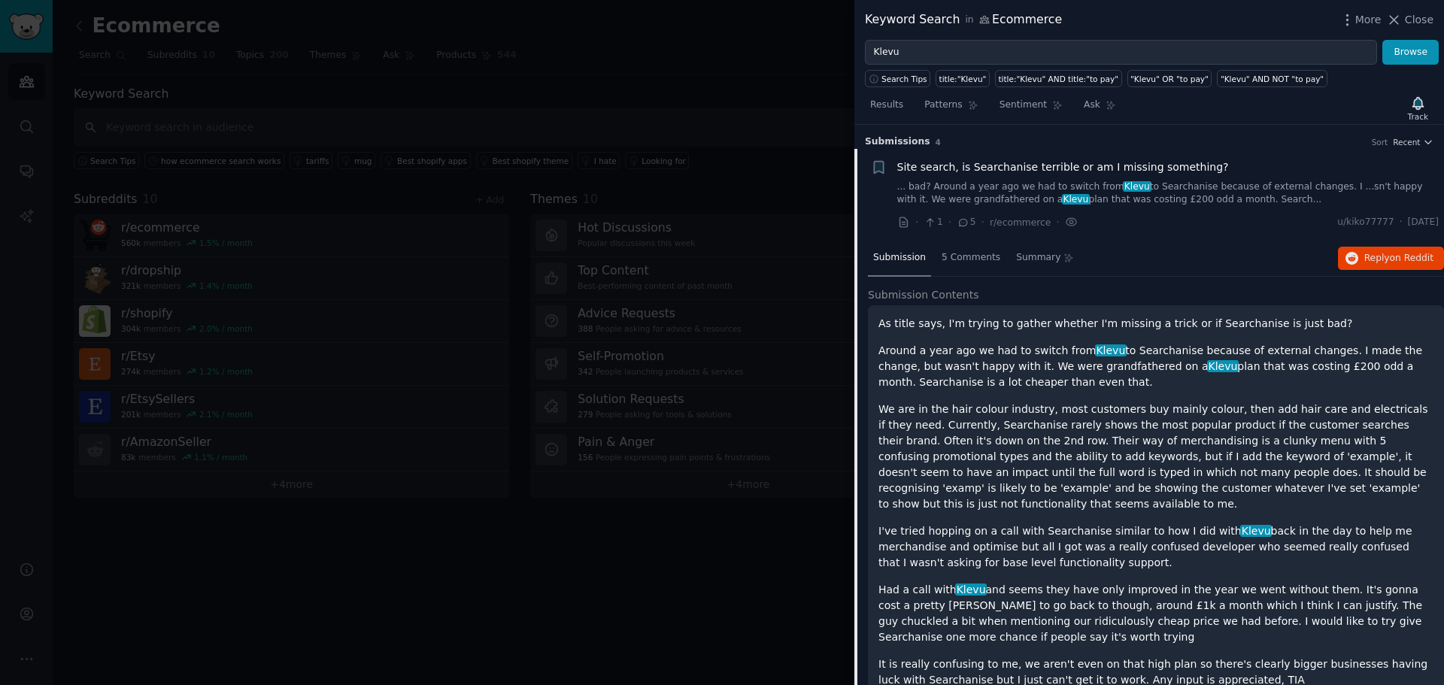
scroll to position [24, 0]
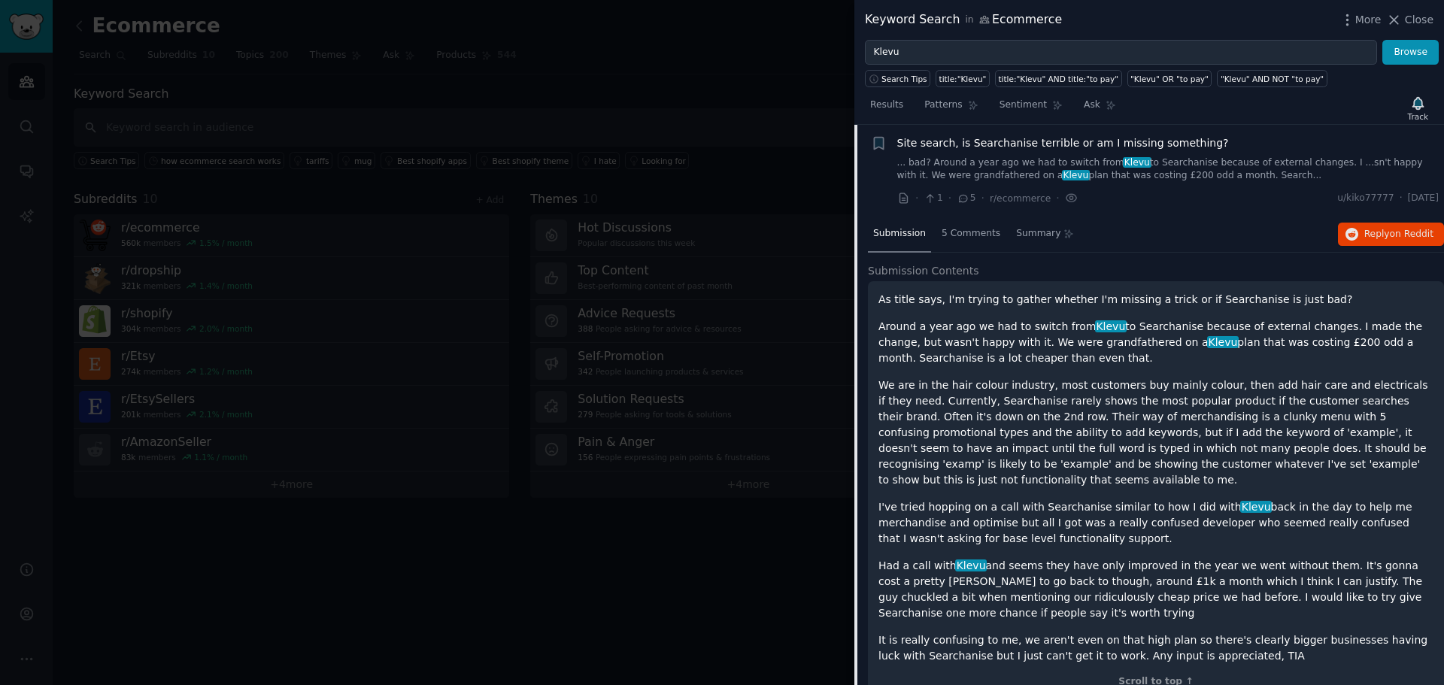
click at [1083, 178] on link "... bad? Around a year ago we had to switch from [GEOGRAPHIC_DATA] to Searchani…" at bounding box center [1169, 169] width 542 height 26
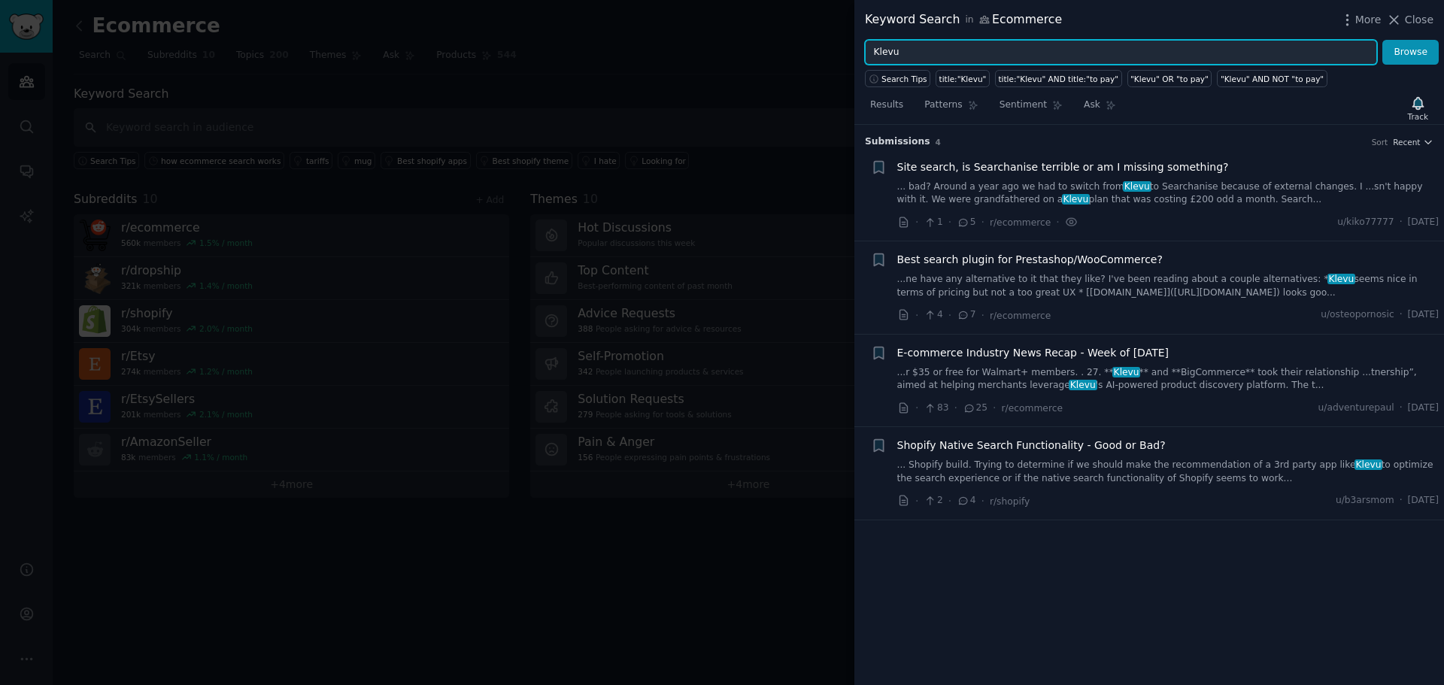
drag, startPoint x: 947, startPoint y: 47, endPoint x: 624, endPoint y: 38, distance: 322.9
click at [710, 43] on div "Keyword Search in Ecommerce More Close Klevu Browse Search Tips title:"Klevu" t…" at bounding box center [722, 342] width 1444 height 685
paste input "Apache Solr"
click at [1383, 40] on button "Browse" at bounding box center [1411, 53] width 56 height 26
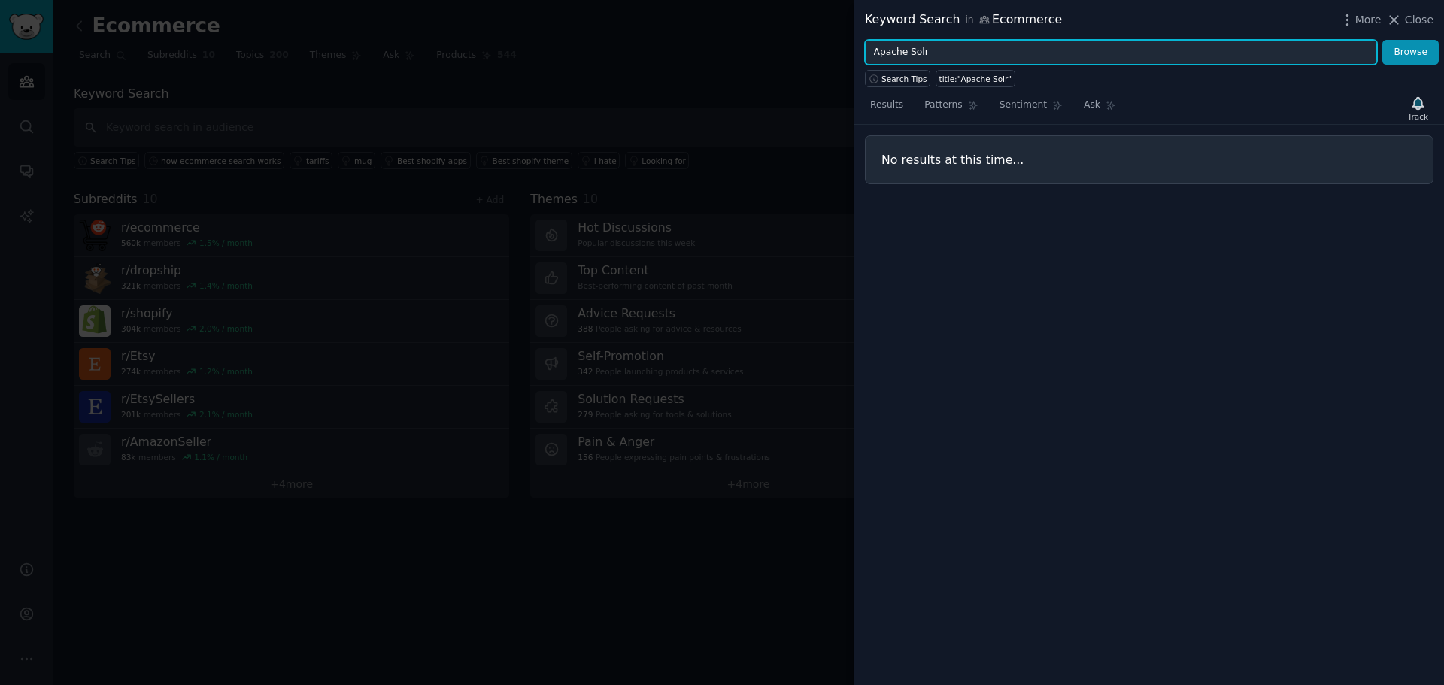
drag, startPoint x: 904, startPoint y: 52, endPoint x: 713, endPoint y: 56, distance: 191.1
click at [808, 54] on div "Keyword Search in Ecommerce More Close Apache Solr Browse Search Tips title:"Ap…" at bounding box center [722, 342] width 1444 height 685
paste input "Unbxd"
click at [1383, 40] on button "Browse" at bounding box center [1411, 53] width 56 height 26
drag, startPoint x: 954, startPoint y: 54, endPoint x: 715, endPoint y: 45, distance: 239.4
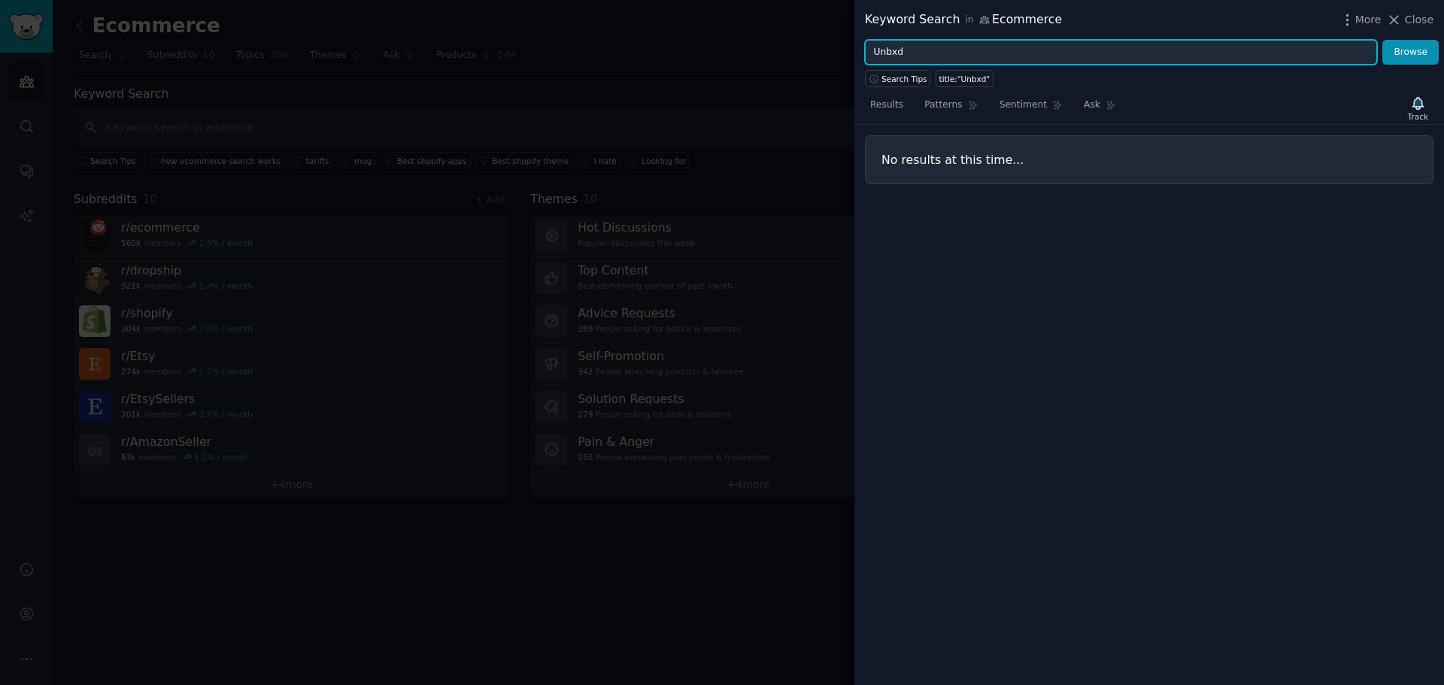
click at [734, 44] on div "Keyword Search in Ecommerce More Close Unbxd Browse Search Tips title:"Unbxd" R…" at bounding box center [722, 342] width 1444 height 685
paste input "Attraqt"
click at [1383, 40] on button "Browse" at bounding box center [1411, 53] width 56 height 26
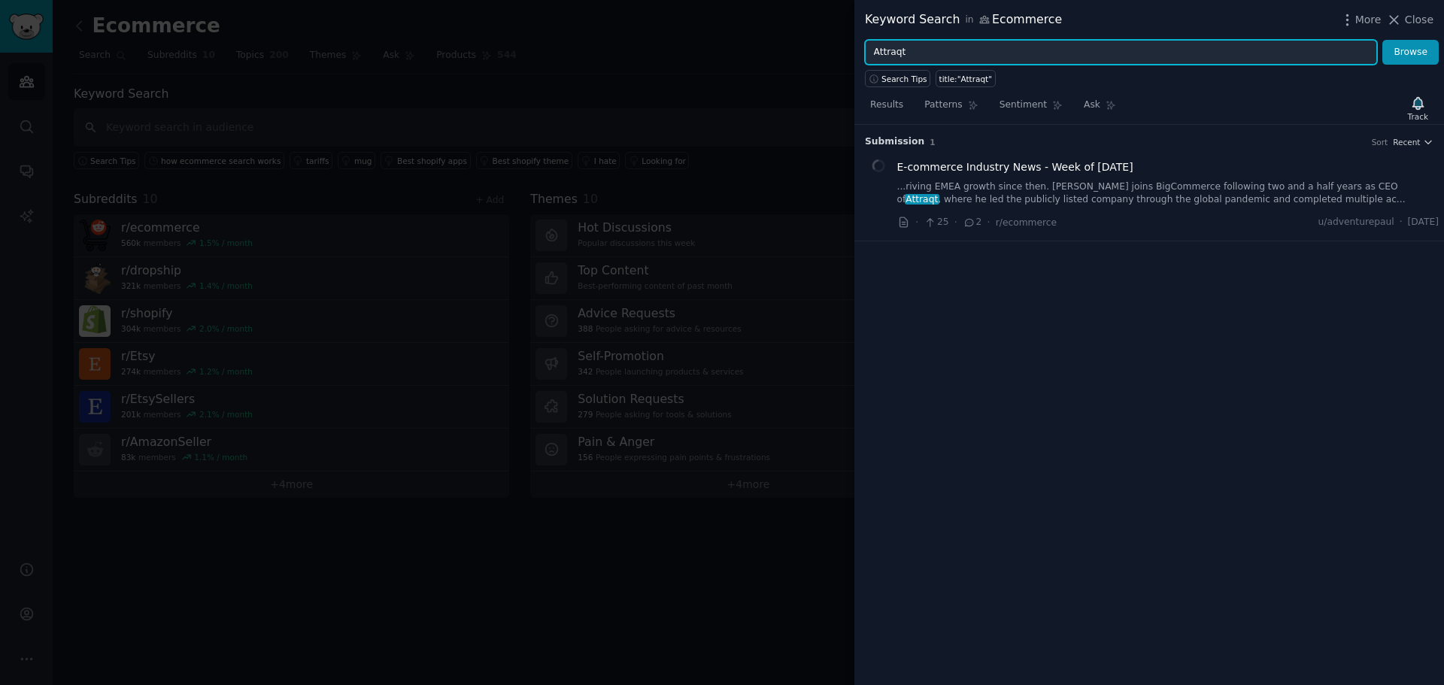
drag, startPoint x: 939, startPoint y: 47, endPoint x: 796, endPoint y: 45, distance: 143.0
click at [796, 45] on div "Keyword Search in Ecommerce More Close Attraqt Browse Search Tips title:"Attraq…" at bounding box center [722, 342] width 1444 height 685
paste input "Sinequa"
click at [1383, 40] on button "Browse" at bounding box center [1411, 53] width 56 height 26
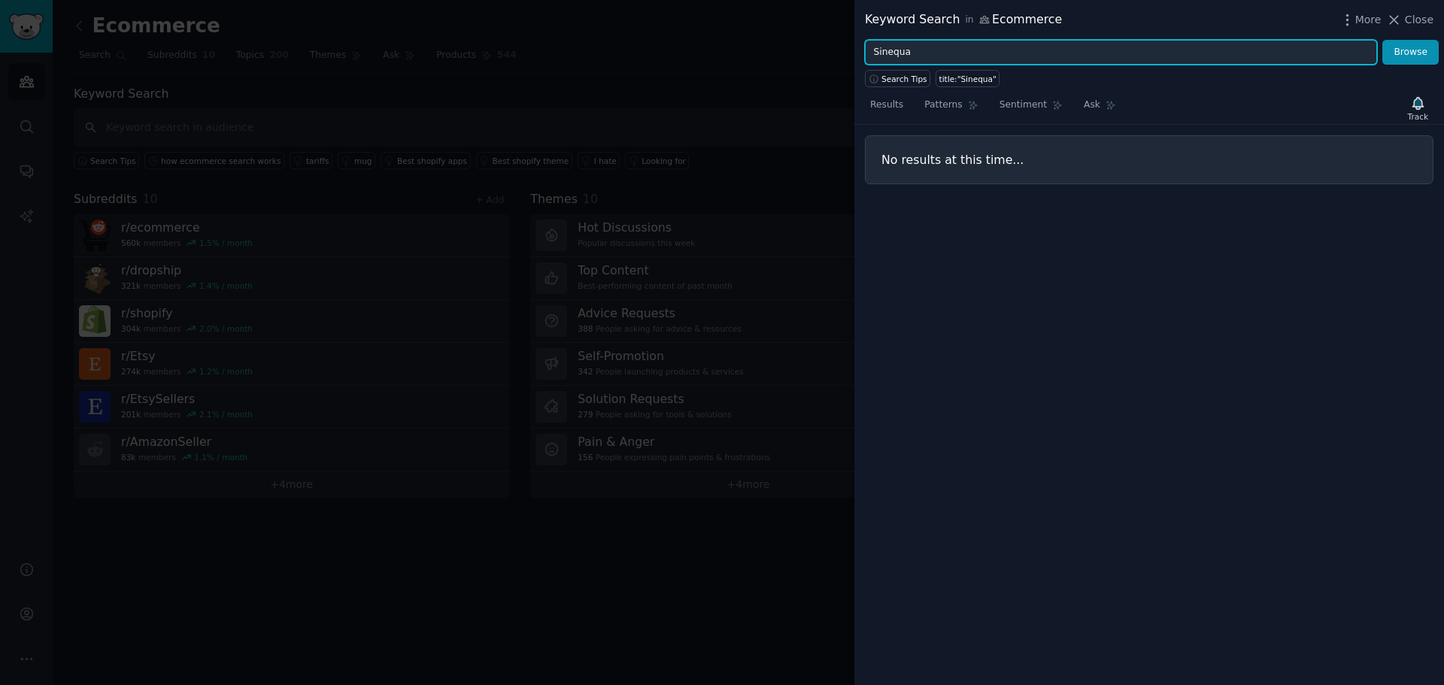
drag, startPoint x: 978, startPoint y: 53, endPoint x: 659, endPoint y: 59, distance: 319.0
click at [685, 59] on div "Keyword Search in Ecommerce More Close Sinequa Browse Search Tips title:"Sinequ…" at bounding box center [722, 342] width 1444 height 685
paste input "Recombee"
click at [1383, 40] on button "Browse" at bounding box center [1411, 53] width 56 height 26
drag, startPoint x: 935, startPoint y: 50, endPoint x: 488, endPoint y: 71, distance: 447.4
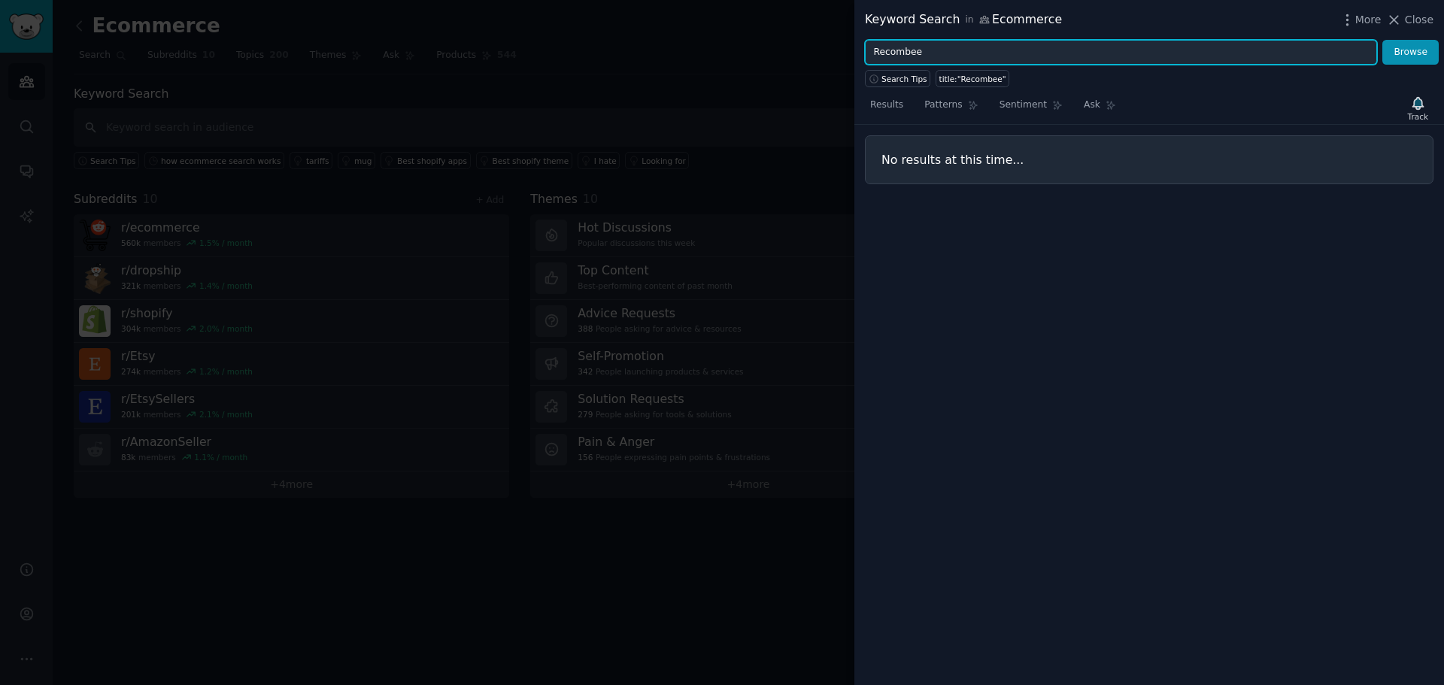
click at [721, 59] on div "Keyword Search in Ecommerce More Close Recombee Browse Search Tips title:"Recom…" at bounding box center [722, 342] width 1444 height 685
paste input "[DOMAIN_NAME]"
click at [1383, 40] on button "Browse" at bounding box center [1411, 53] width 56 height 26
click at [797, 66] on div "Keyword Search in Ecommerce More Close [DOMAIN_NAME] Browse Search Tips title:"…" at bounding box center [722, 342] width 1444 height 685
paste input "spring"
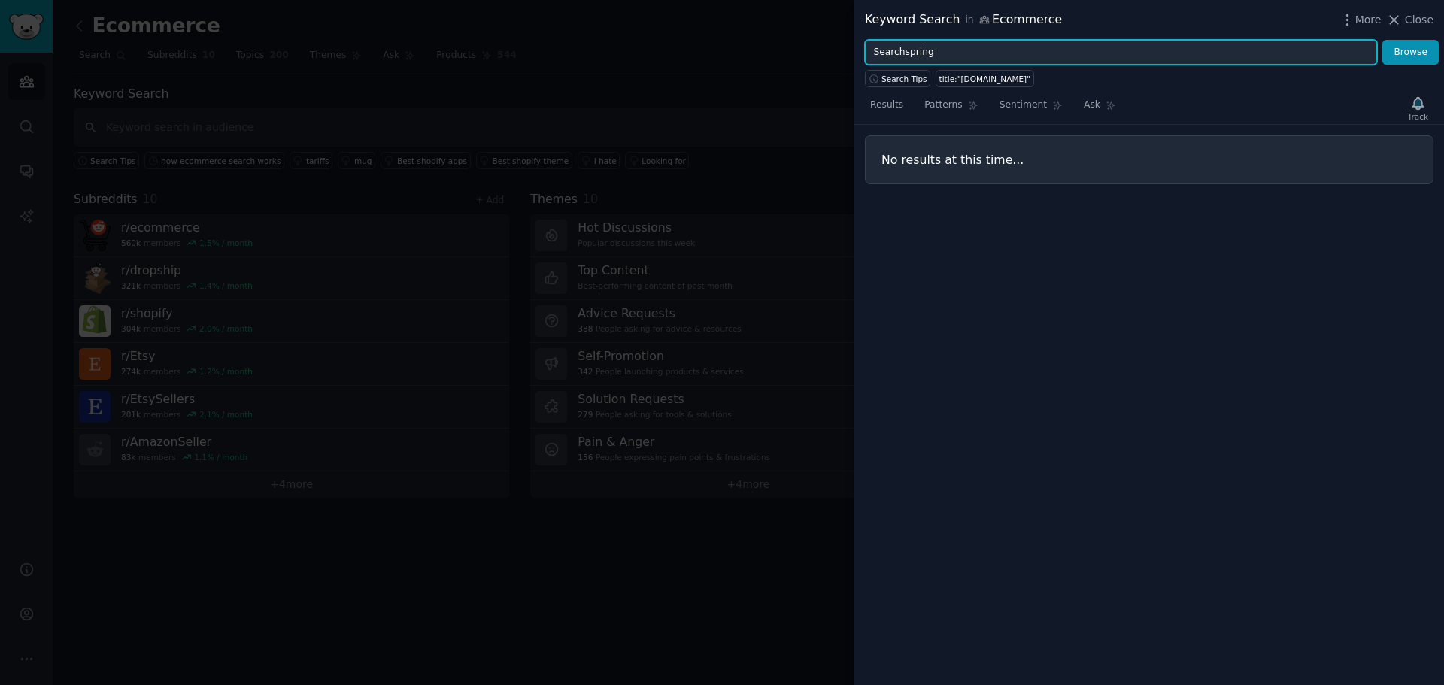
click at [1383, 40] on button "Browse" at bounding box center [1411, 53] width 56 height 26
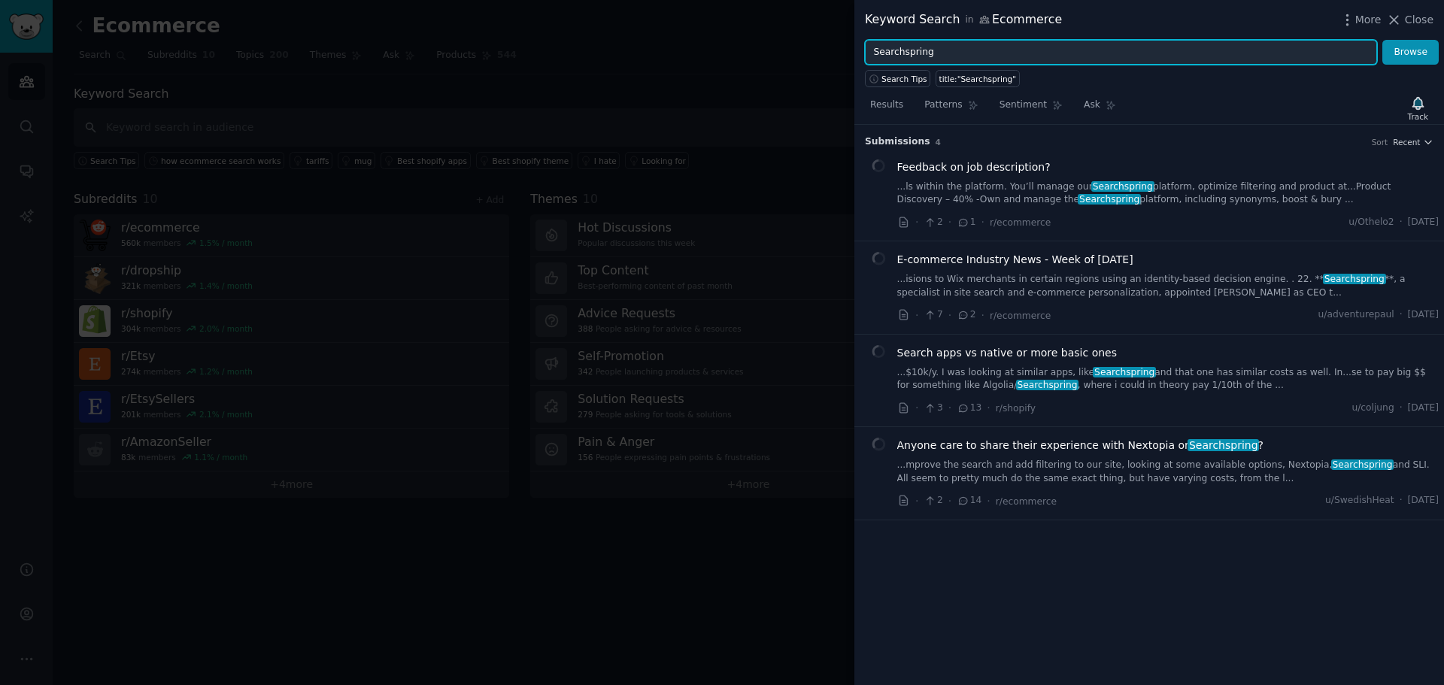
drag, startPoint x: 914, startPoint y: 48, endPoint x: 722, endPoint y: 64, distance: 192.5
click at [771, 57] on div "Keyword Search in Ecommerce More Close Searchspring Browse Search Tips title:"S…" at bounding box center [722, 342] width 1444 height 685
paste input "Bloomreach"
type input "Bloomreach"
click at [1383, 40] on button "Browse" at bounding box center [1411, 53] width 56 height 26
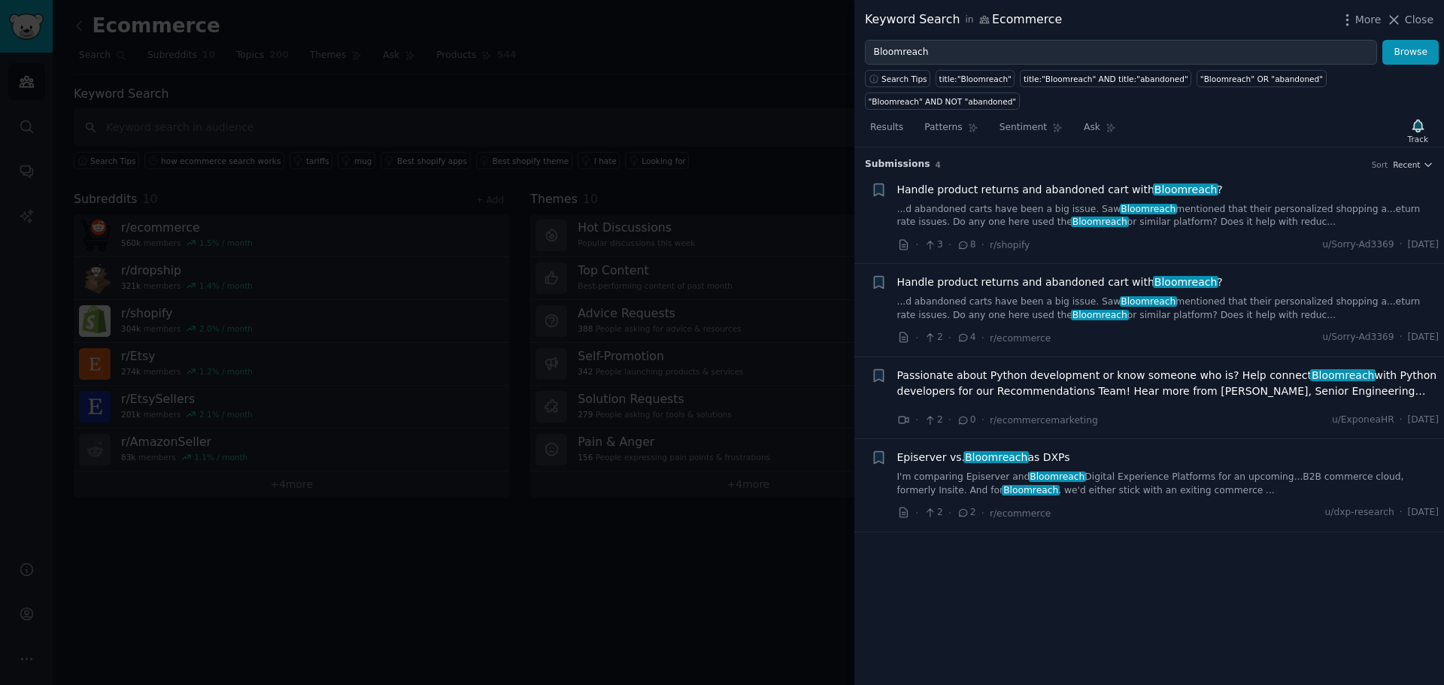
click at [1250, 203] on link "...d abandoned carts have been a big issue. Saw Bloomreach mentioned that their…" at bounding box center [1169, 216] width 542 height 26
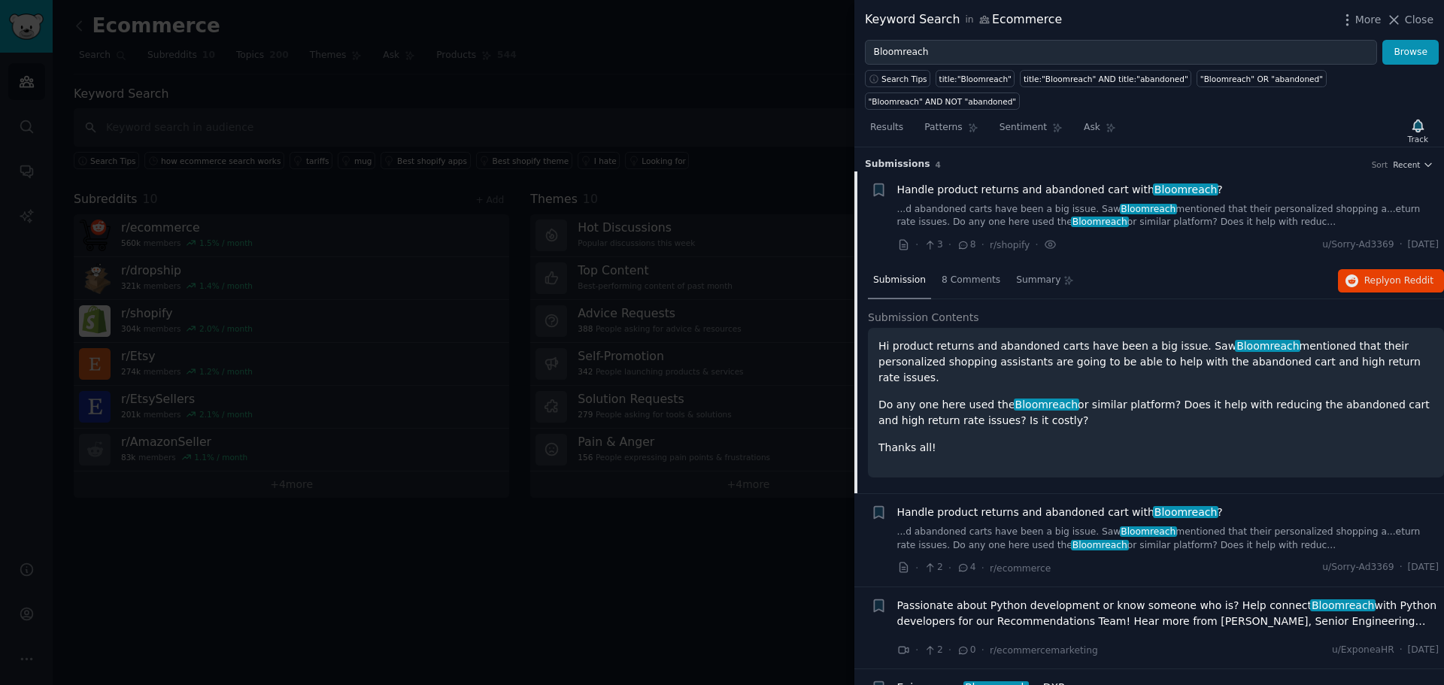
scroll to position [24, 0]
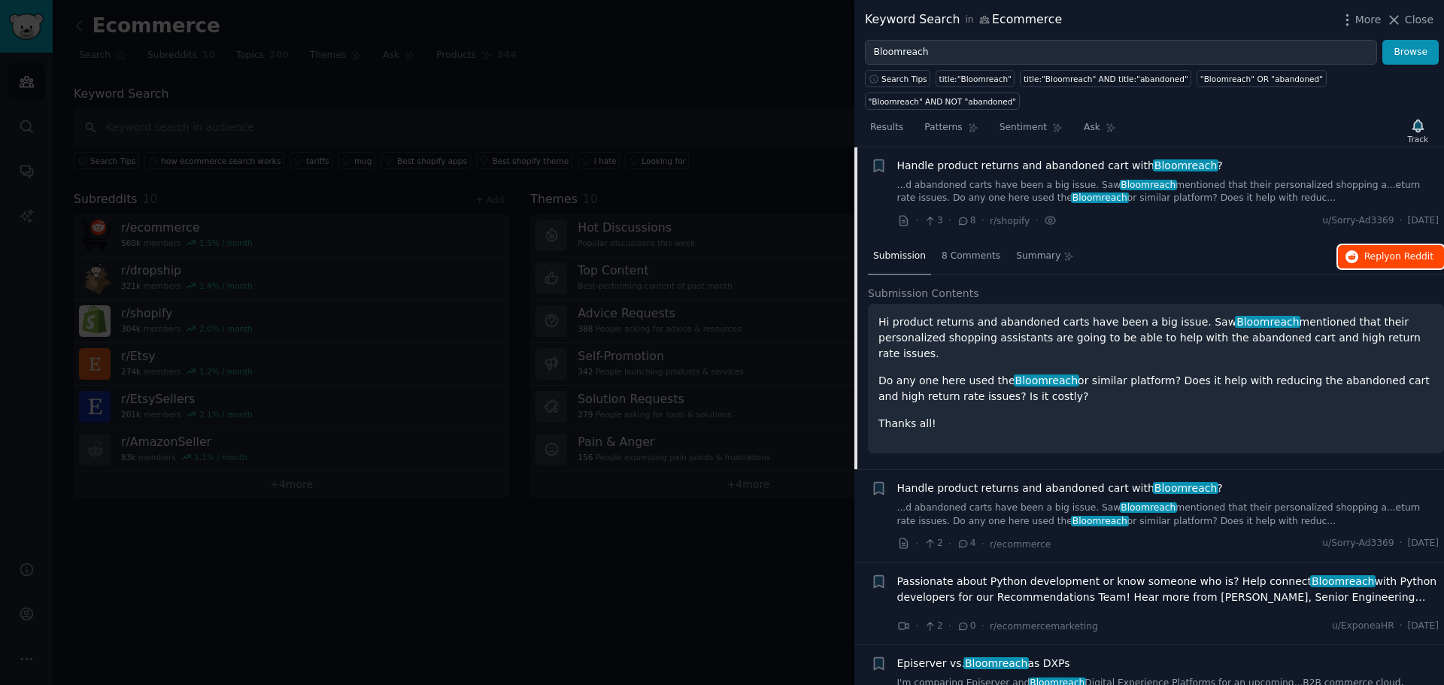
click at [1369, 251] on span "Reply on Reddit" at bounding box center [1399, 258] width 69 height 14
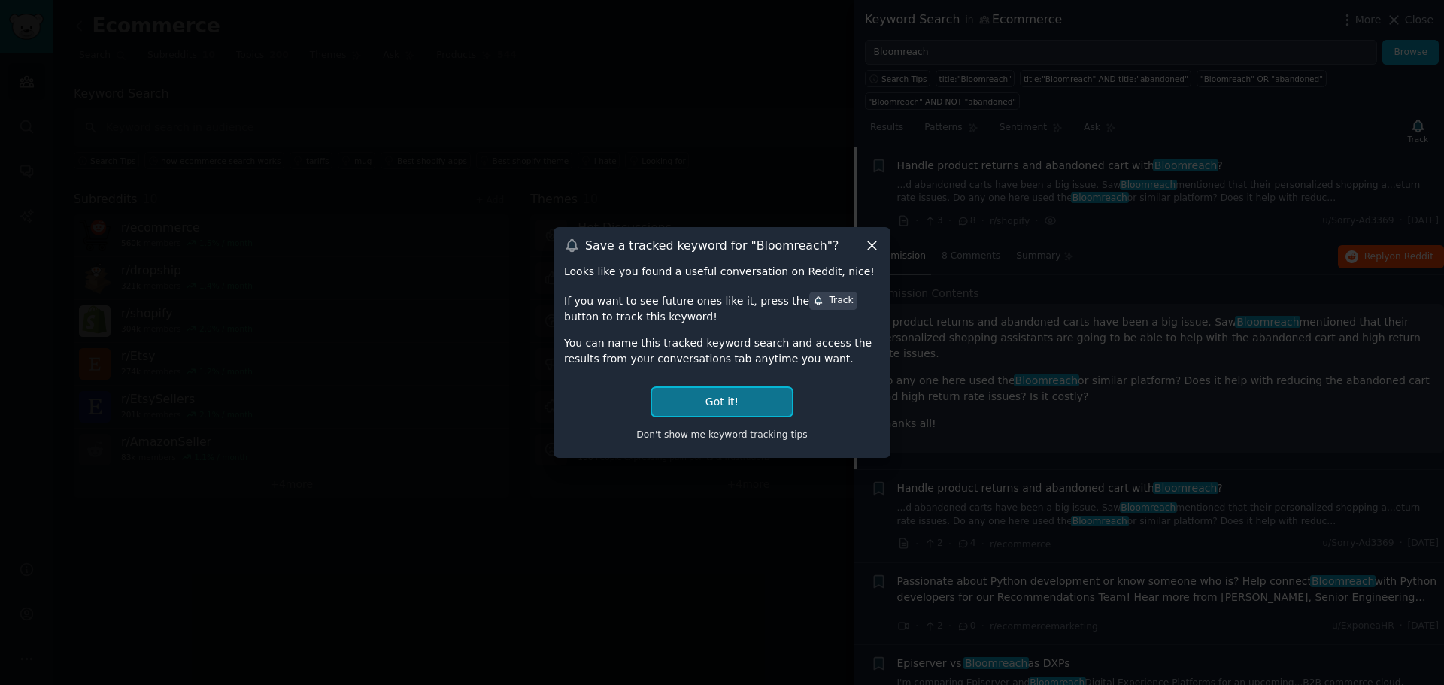
click at [734, 395] on button "Got it!" at bounding box center [722, 402] width 140 height 28
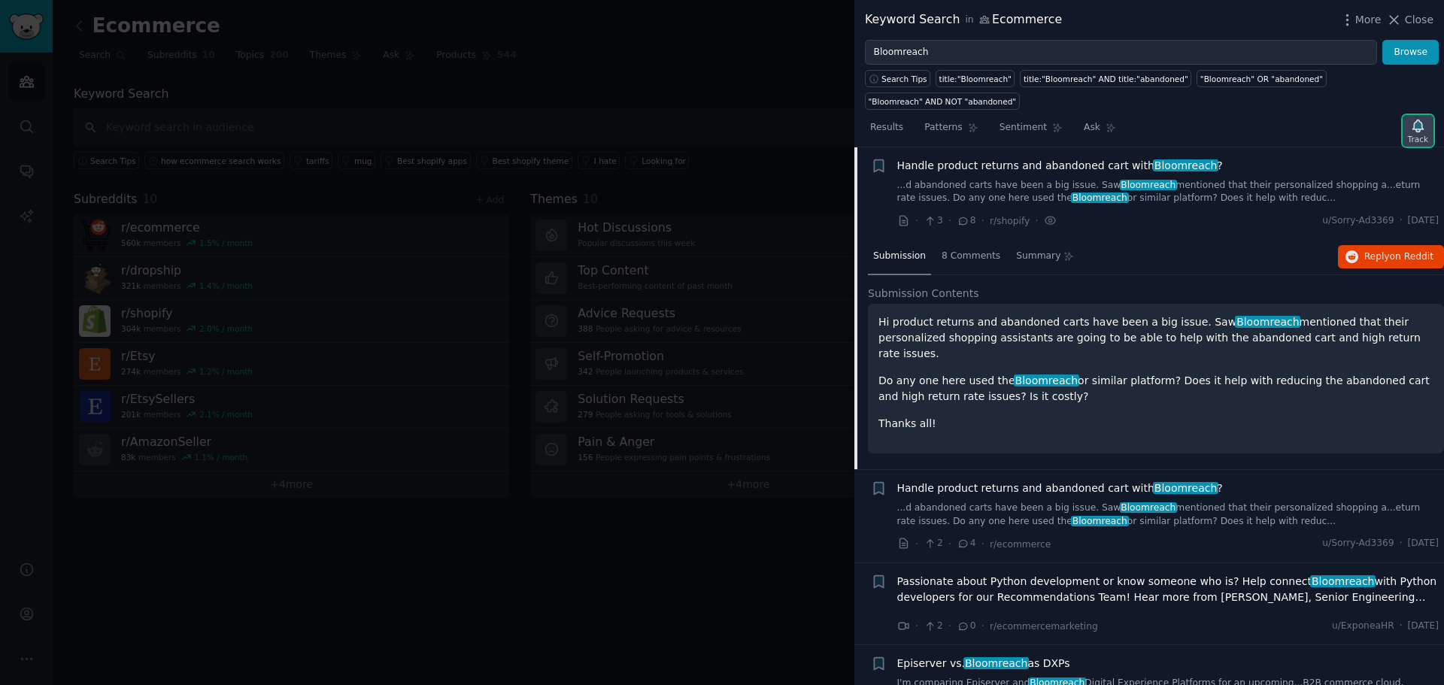
click at [1413, 118] on icon "button" at bounding box center [1419, 126] width 16 height 16
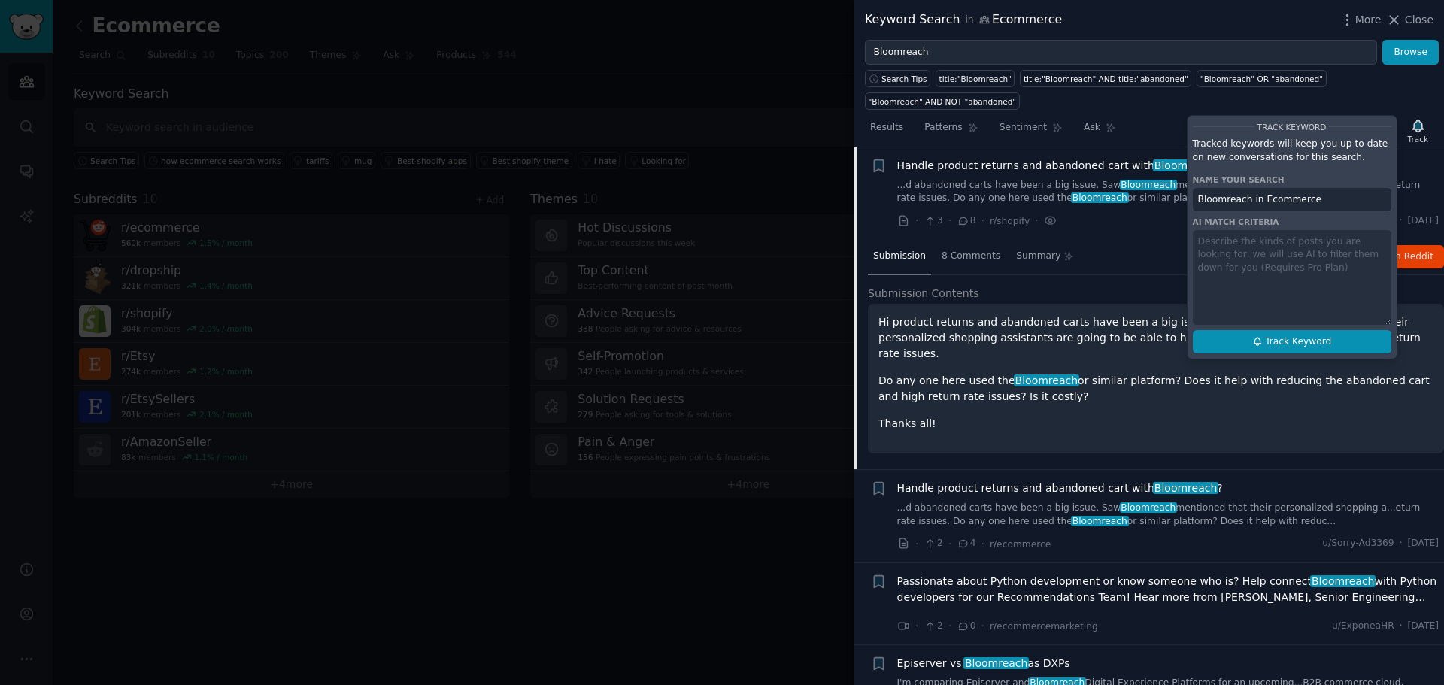
click at [1300, 336] on span "Track Keyword" at bounding box center [1298, 343] width 66 height 14
type input "Bloomreach in Ecommerce"
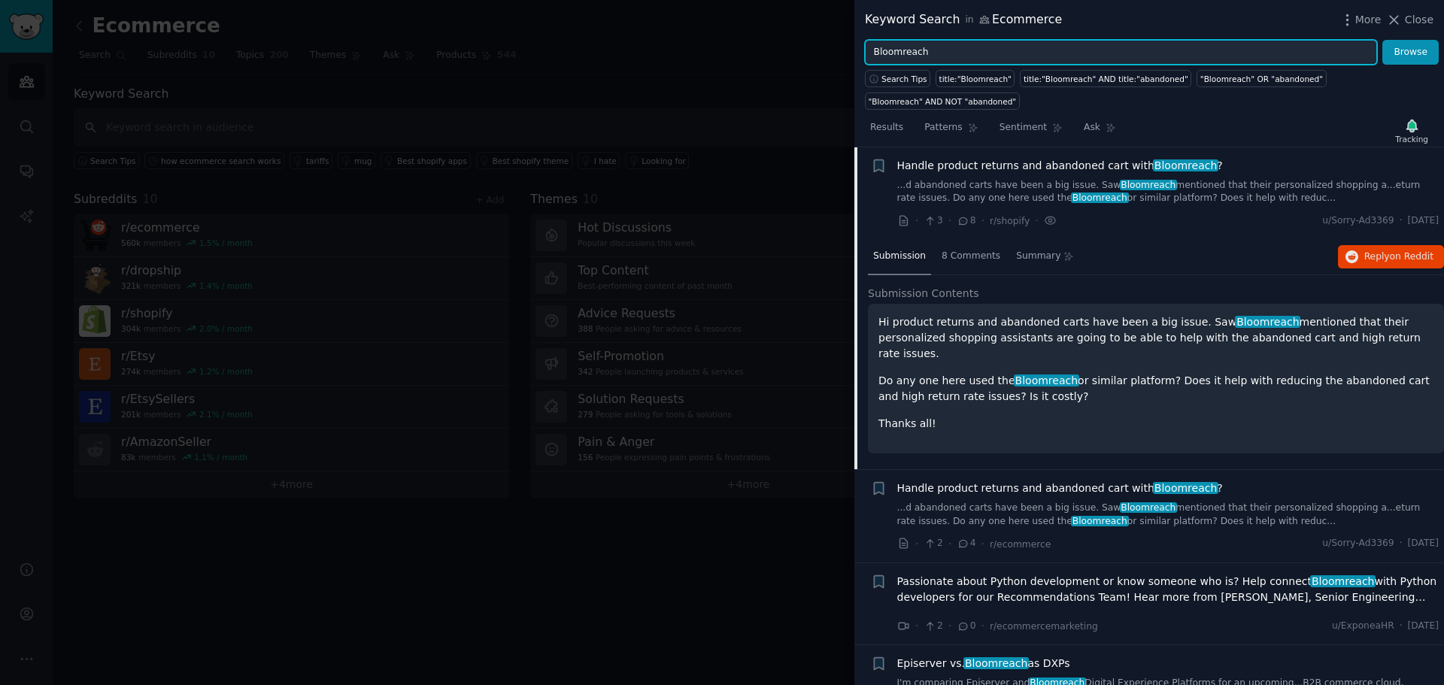
drag, startPoint x: 964, startPoint y: 53, endPoint x: 739, endPoint y: 42, distance: 225.2
click at [764, 44] on div "Keyword Search in Ecommerce More Close Bloomreach Browse Search Tips title:"Blo…" at bounding box center [722, 342] width 1444 height 685
paste input "Nosto"
type input "Nosto"
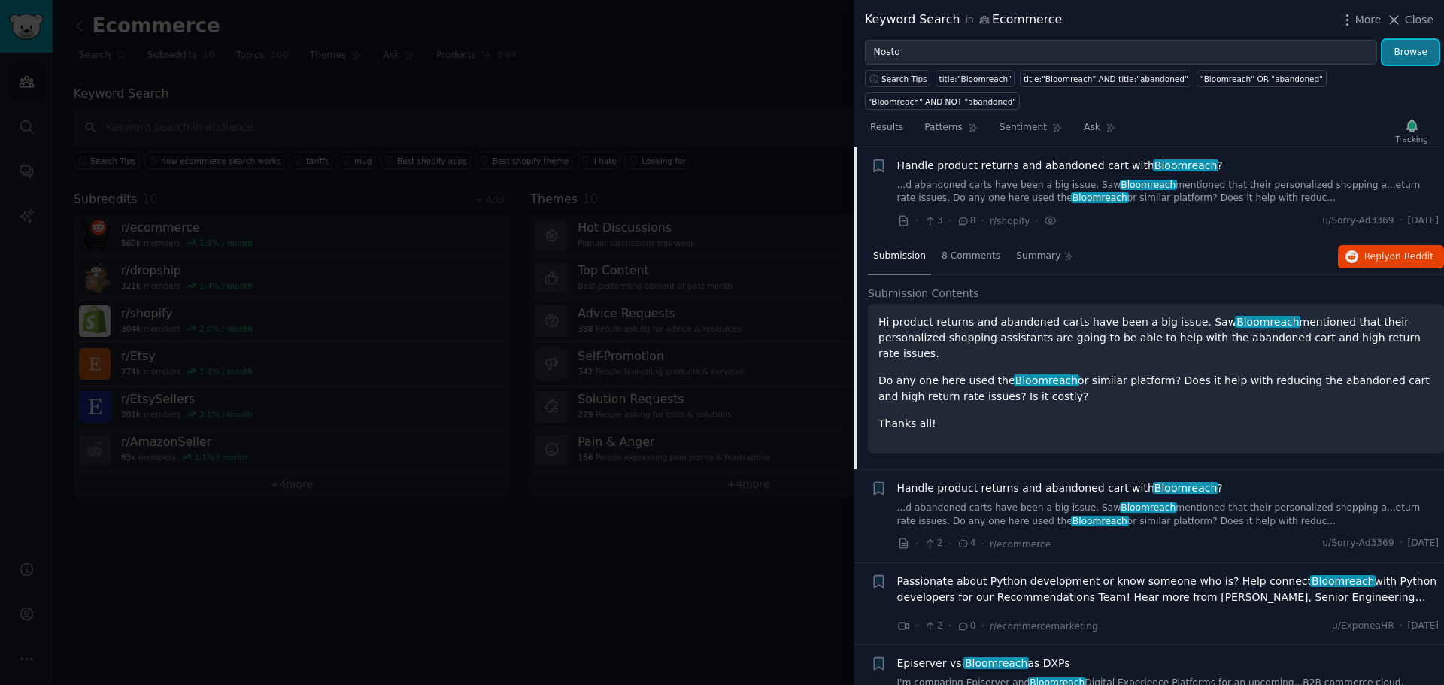
click at [1413, 51] on button "Browse" at bounding box center [1411, 53] width 56 height 26
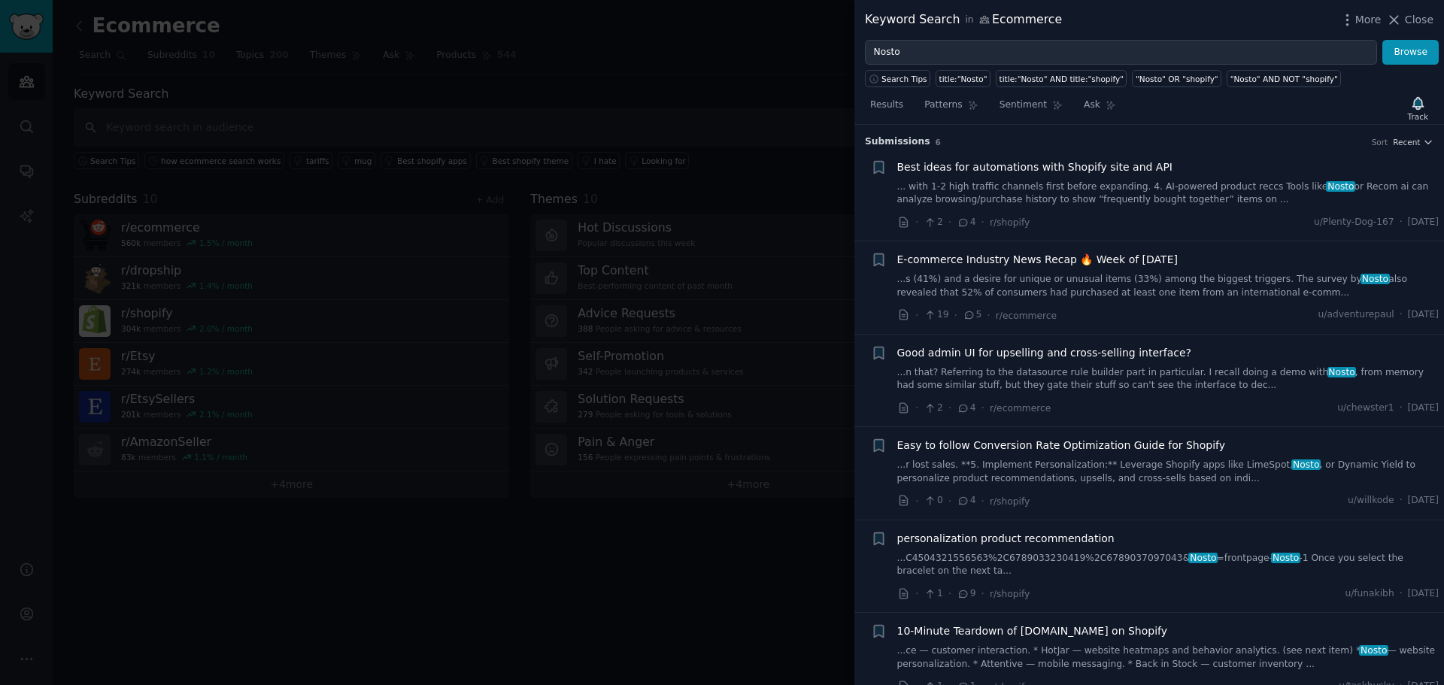
click at [1124, 188] on link "... with 1-2 high traffic channels first before expanding. 4. AI-powered produc…" at bounding box center [1169, 194] width 542 height 26
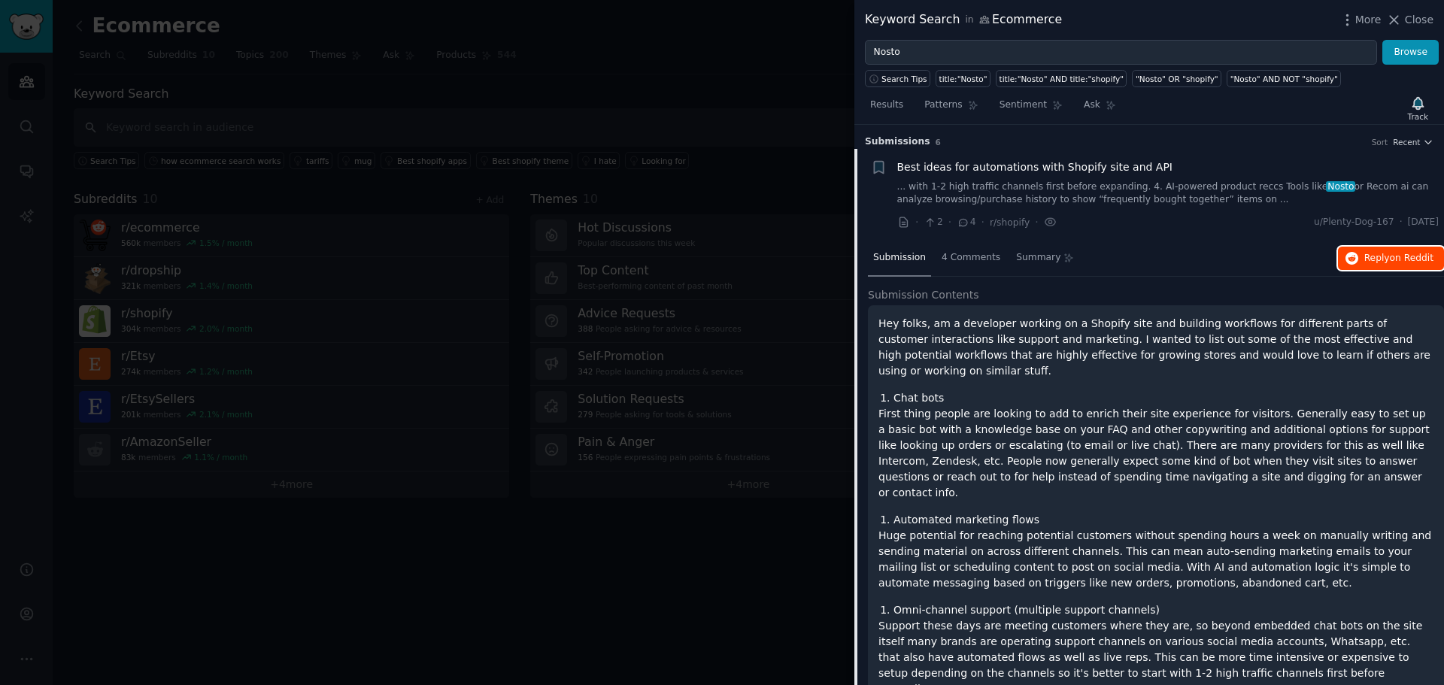
click at [1390, 253] on span "on Reddit" at bounding box center [1412, 258] width 44 height 11
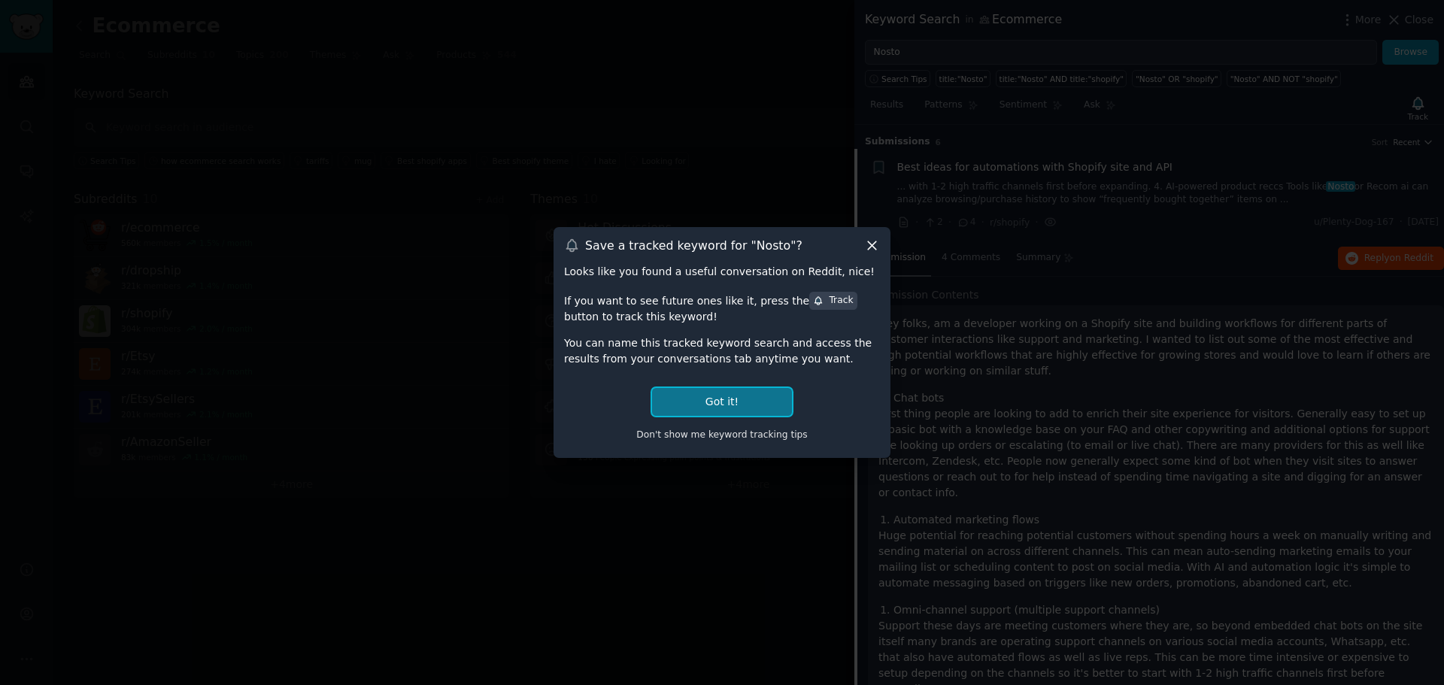
click at [775, 396] on button "Got it!" at bounding box center [722, 402] width 140 height 28
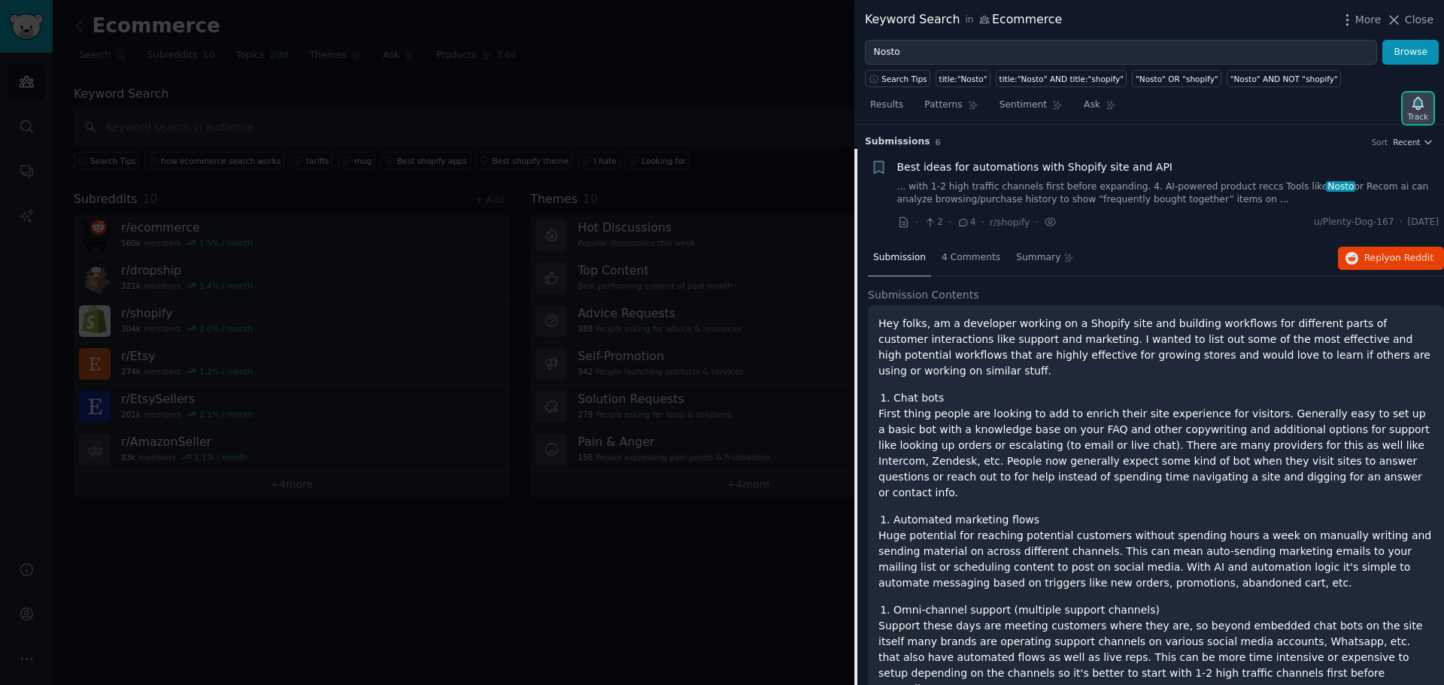
click at [1411, 110] on icon "button" at bounding box center [1419, 104] width 16 height 16
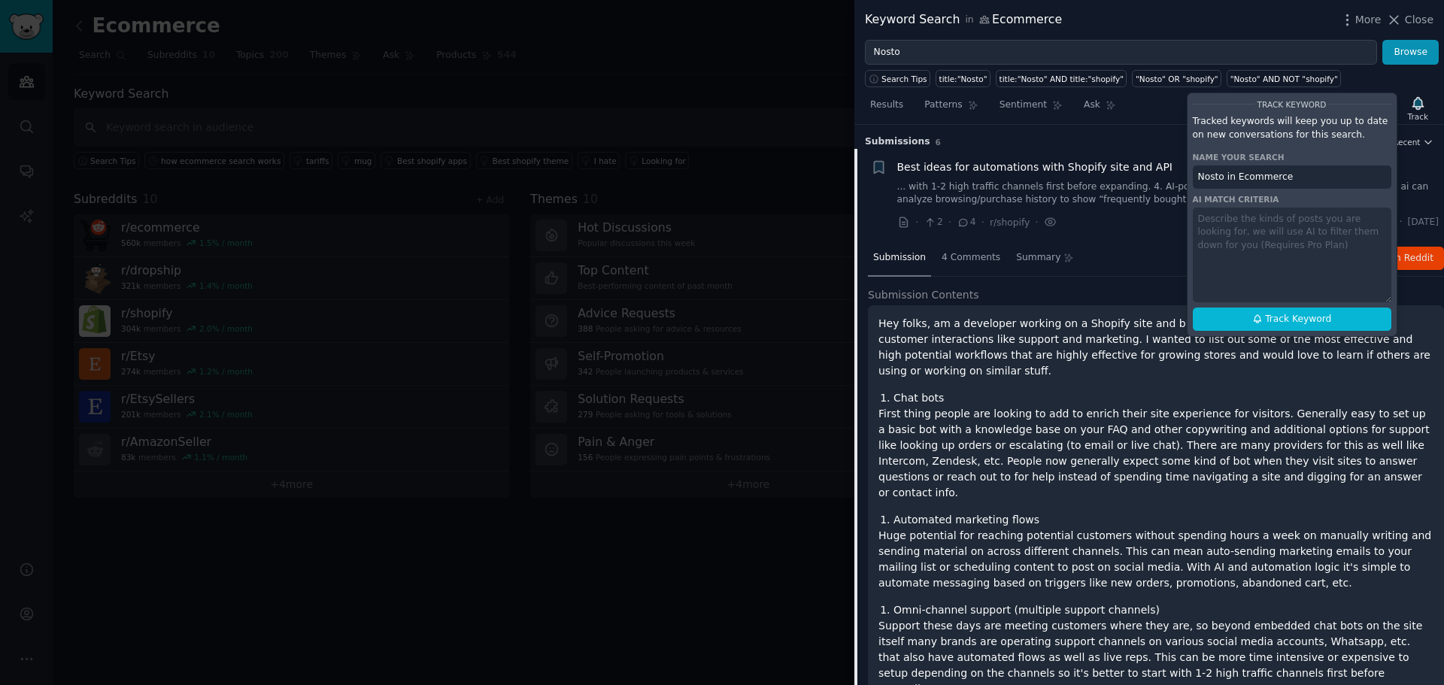
drag, startPoint x: 1292, startPoint y: 316, endPoint x: 1248, endPoint y: 306, distance: 44.7
click at [1287, 315] on span "Track Keyword" at bounding box center [1298, 320] width 66 height 14
type input "Nosto in Ecommerce"
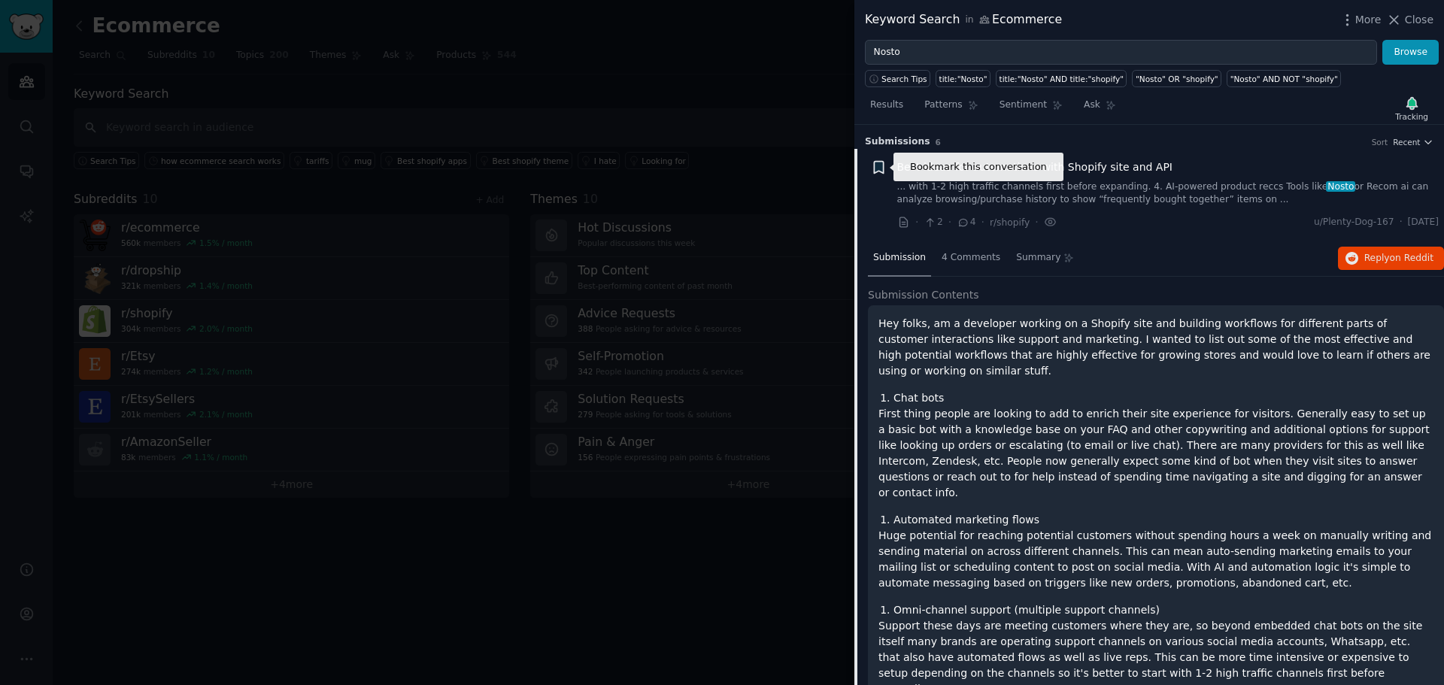
click at [883, 168] on icon "button" at bounding box center [878, 167] width 9 height 12
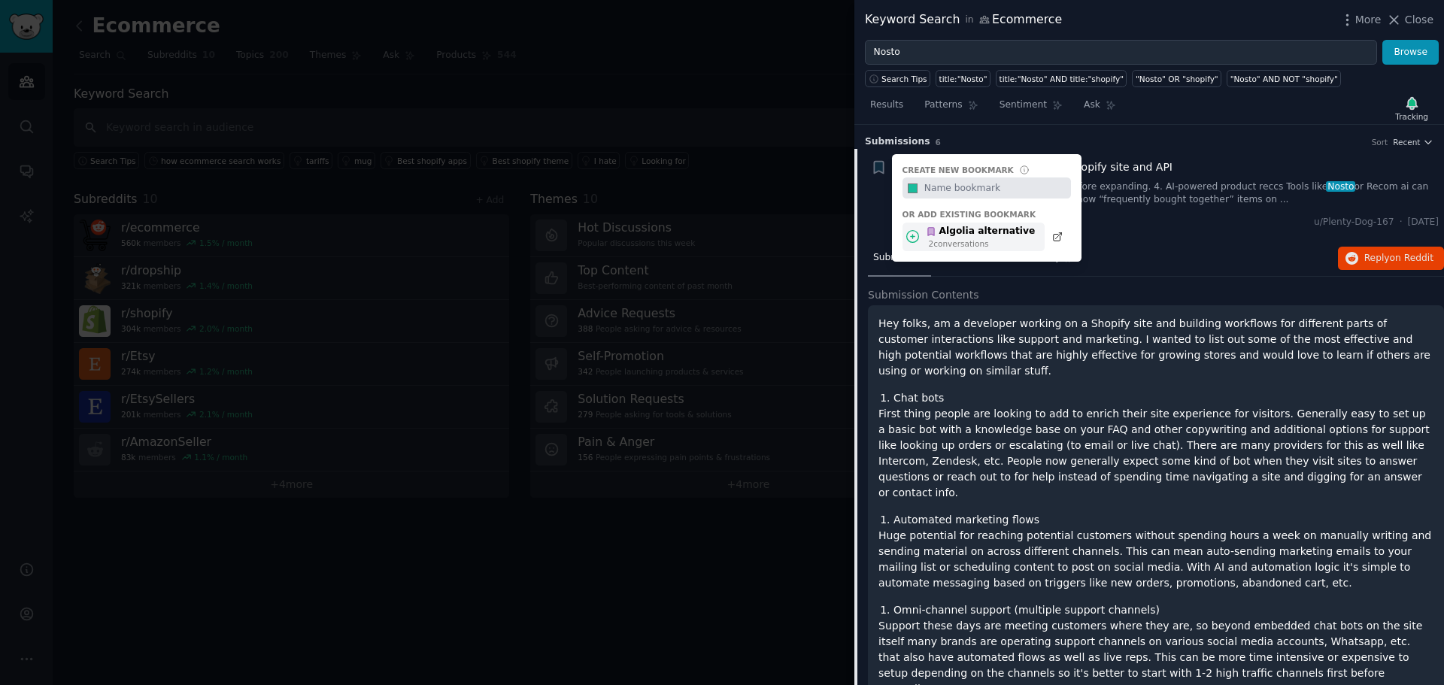
click at [958, 232] on div "Algolia alternative" at bounding box center [980, 232] width 109 height 14
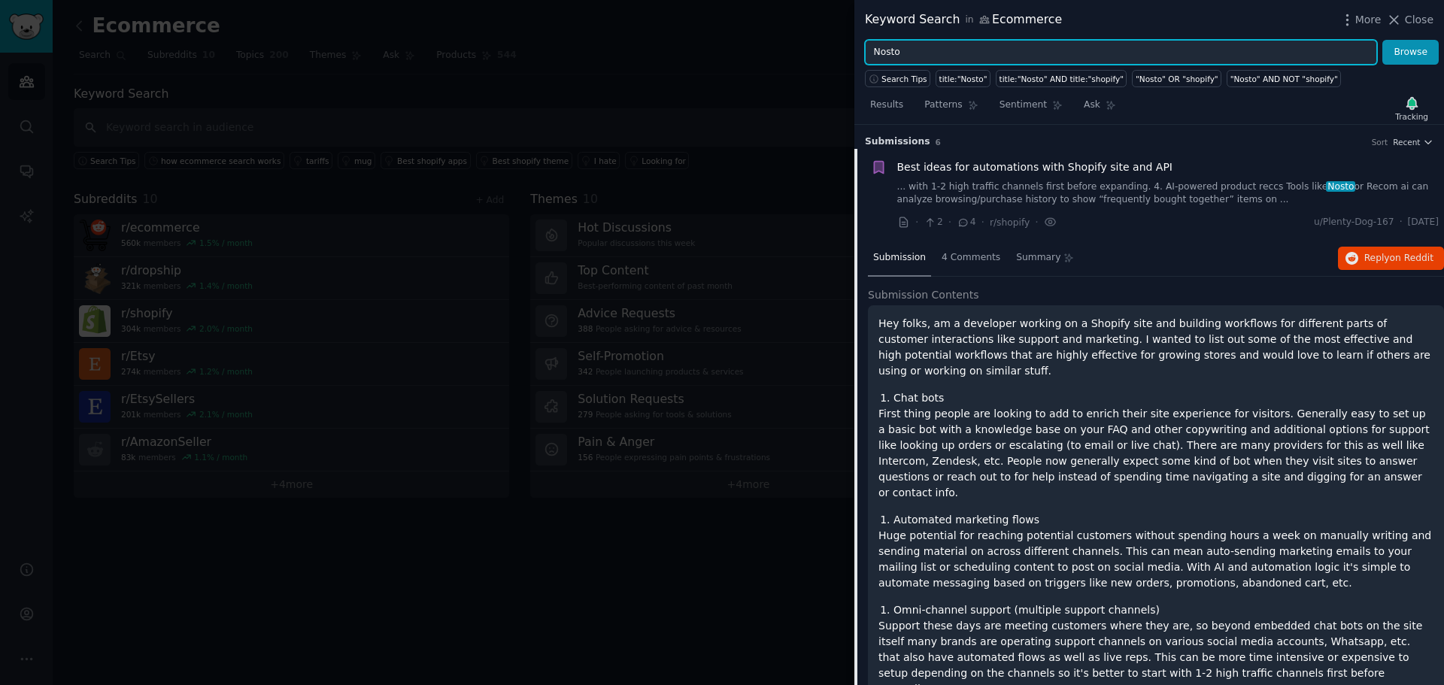
drag, startPoint x: 819, startPoint y: 52, endPoint x: 673, endPoint y: 50, distance: 145.2
click at [768, 52] on div "Keyword Search in Ecommerce More Close Nosto Browse Search Tips title:"Nosto" t…" at bounding box center [722, 342] width 1444 height 685
paste input "Bloomreach"
click at [1383, 40] on button "Browse" at bounding box center [1411, 53] width 56 height 26
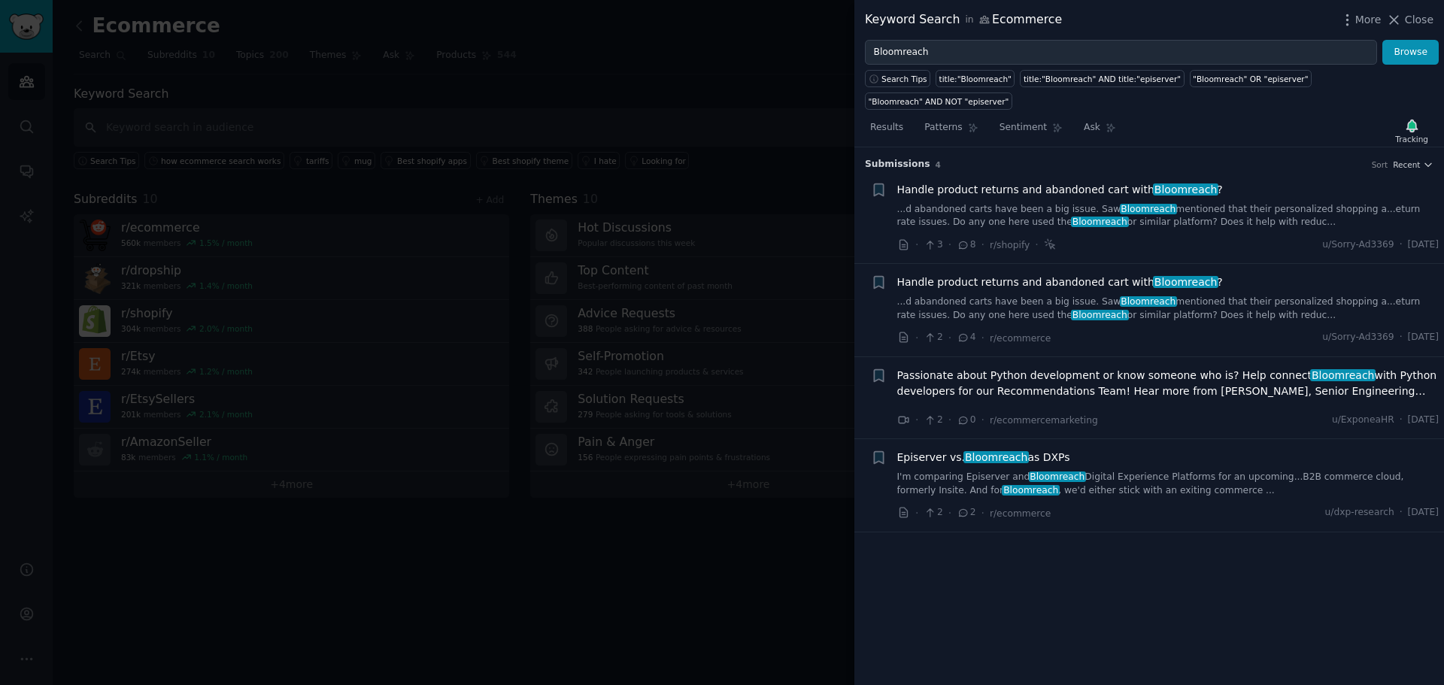
click at [1091, 203] on link "...d abandoned carts have been a big issue. Saw Bloomreach mentioned that their…" at bounding box center [1169, 216] width 542 height 26
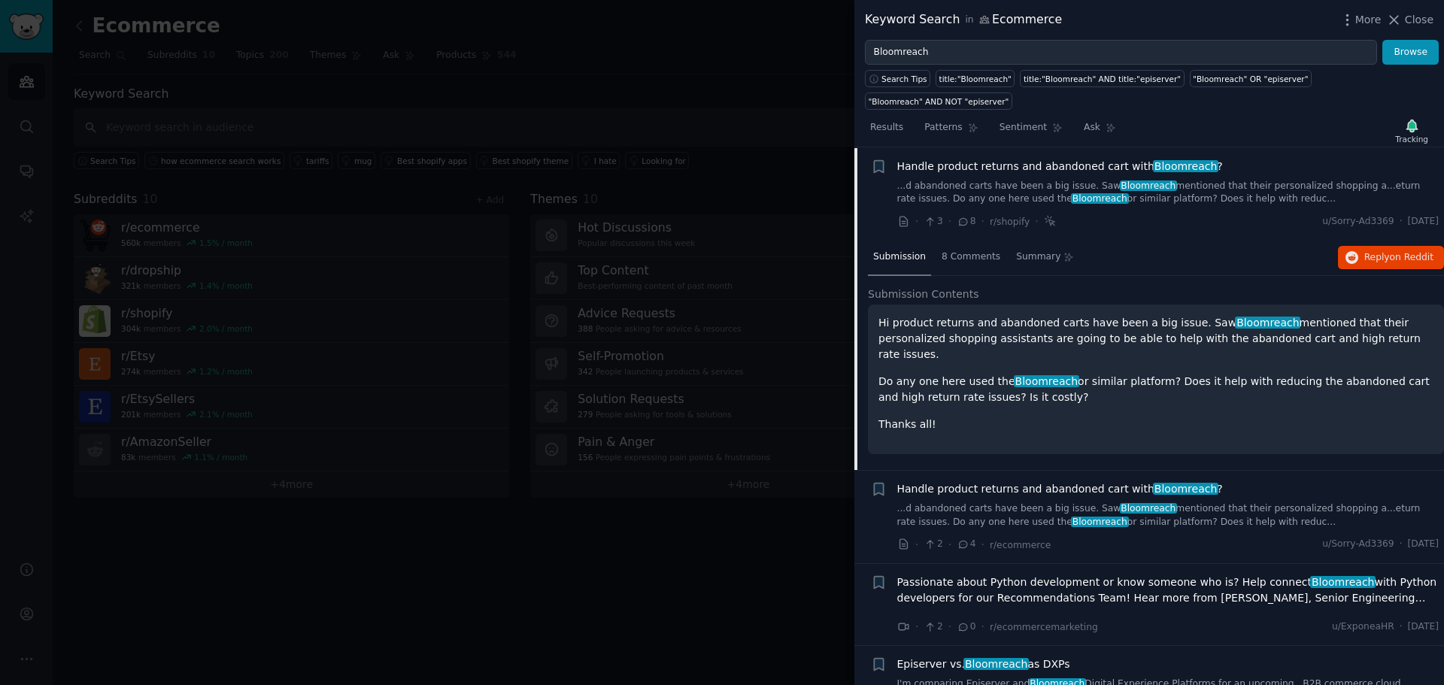
scroll to position [24, 0]
click at [883, 159] on icon "button" at bounding box center [878, 165] width 9 height 12
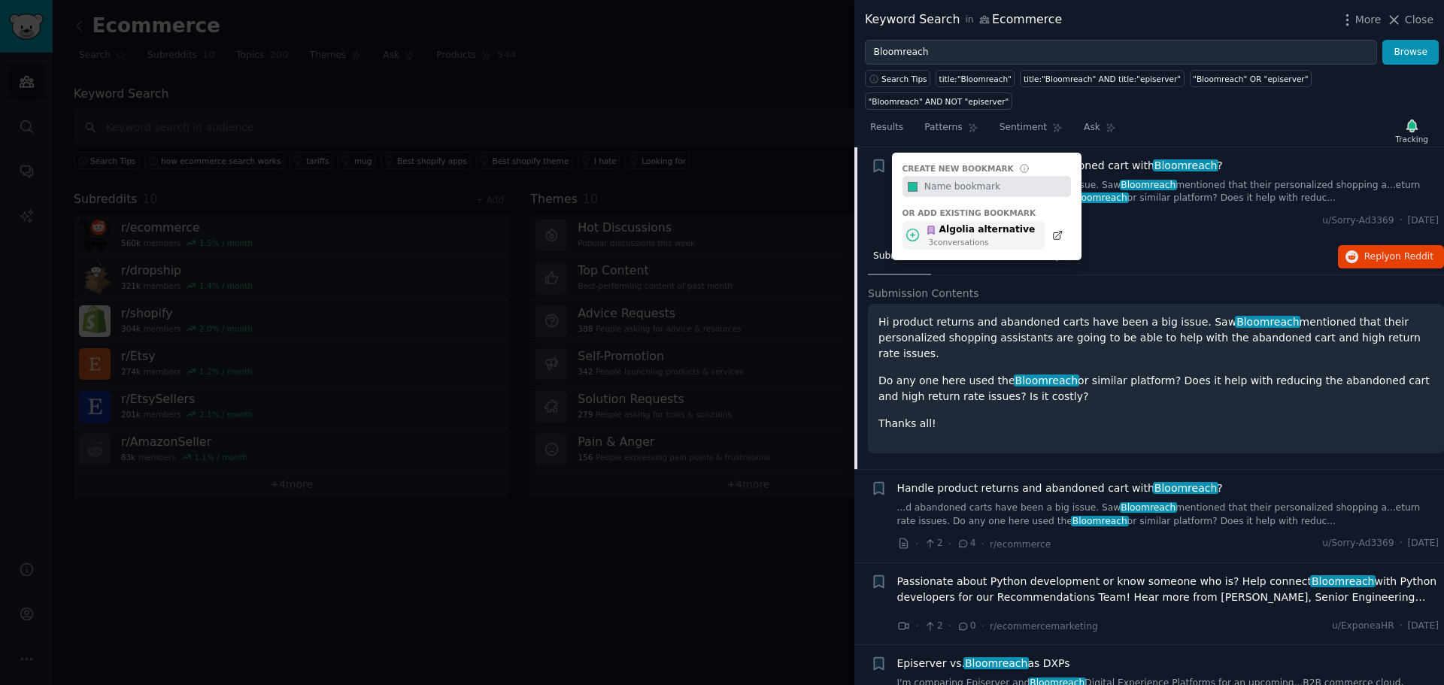
click at [971, 237] on div "3 conversation s" at bounding box center [982, 242] width 107 height 11
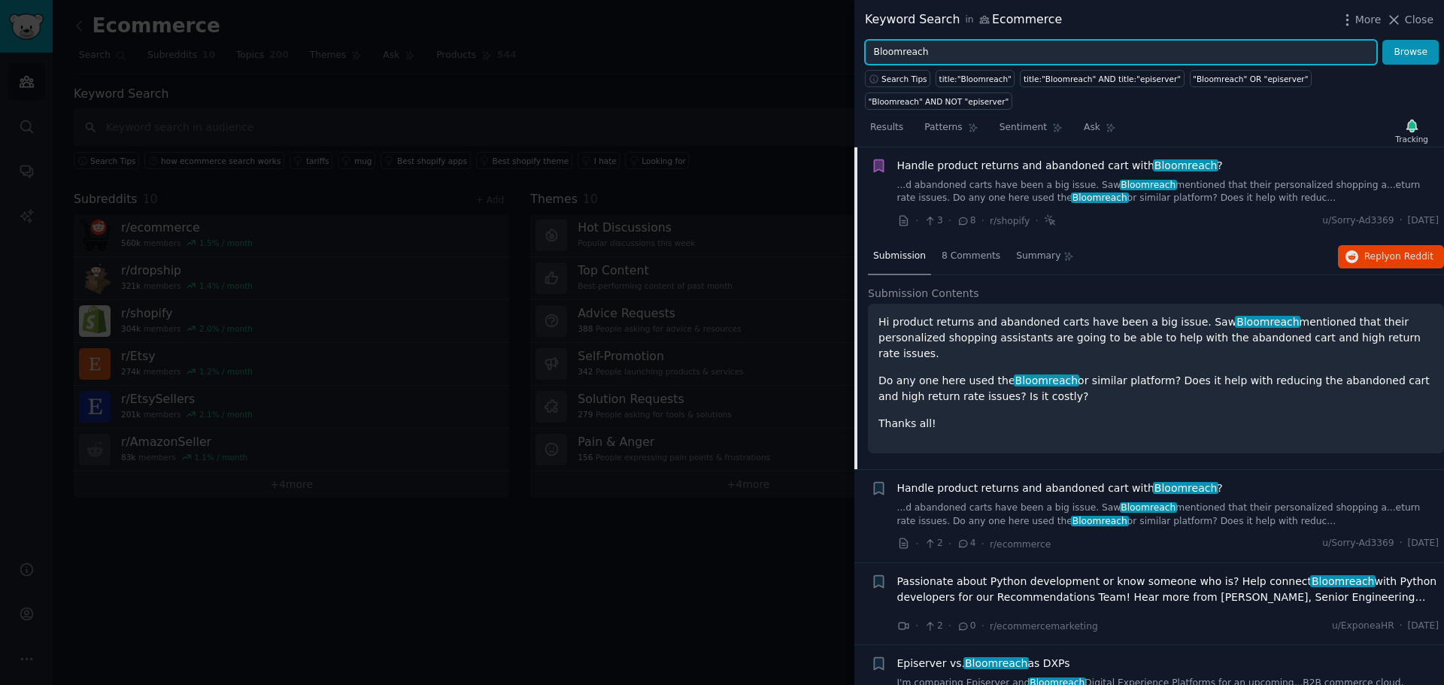
drag, startPoint x: 1043, startPoint y: 52, endPoint x: 718, endPoint y: 32, distance: 325.6
click at [745, 34] on div "Keyword Search in Ecommerce More Close Bloomreach Browse Search Tips title:"Blo…" at bounding box center [722, 342] width 1444 height 685
paste input "Searchspring"
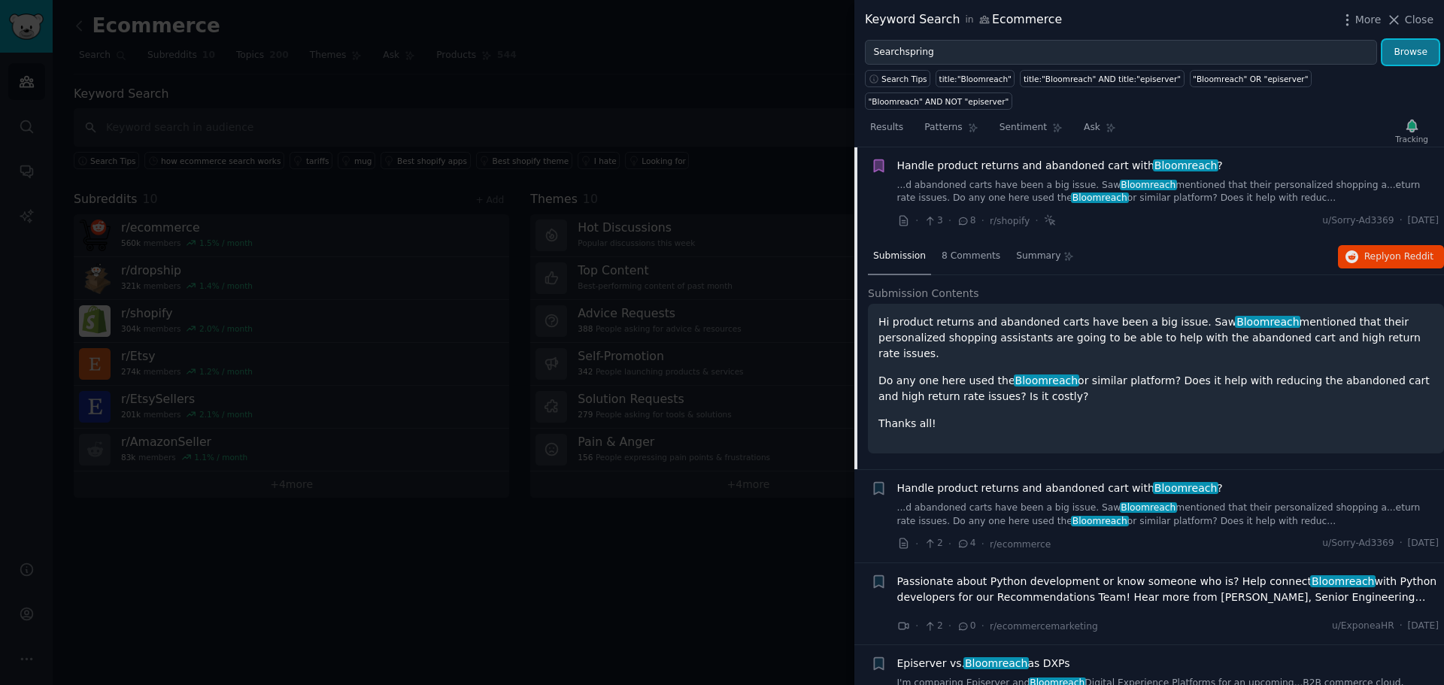
click at [1406, 53] on button "Browse" at bounding box center [1411, 53] width 56 height 26
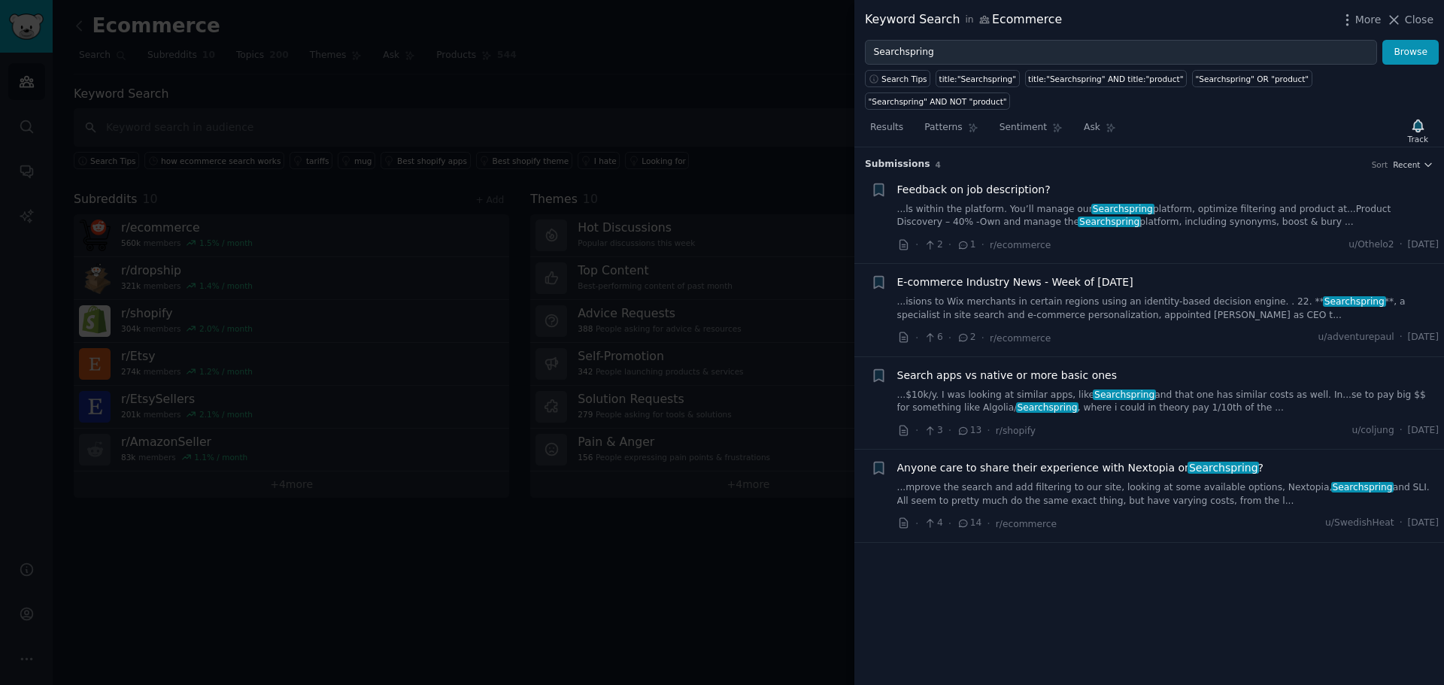
click at [942, 203] on link "...ls within the platform. You’ll manage our Searchspring platform, optimize fi…" at bounding box center [1169, 216] width 542 height 26
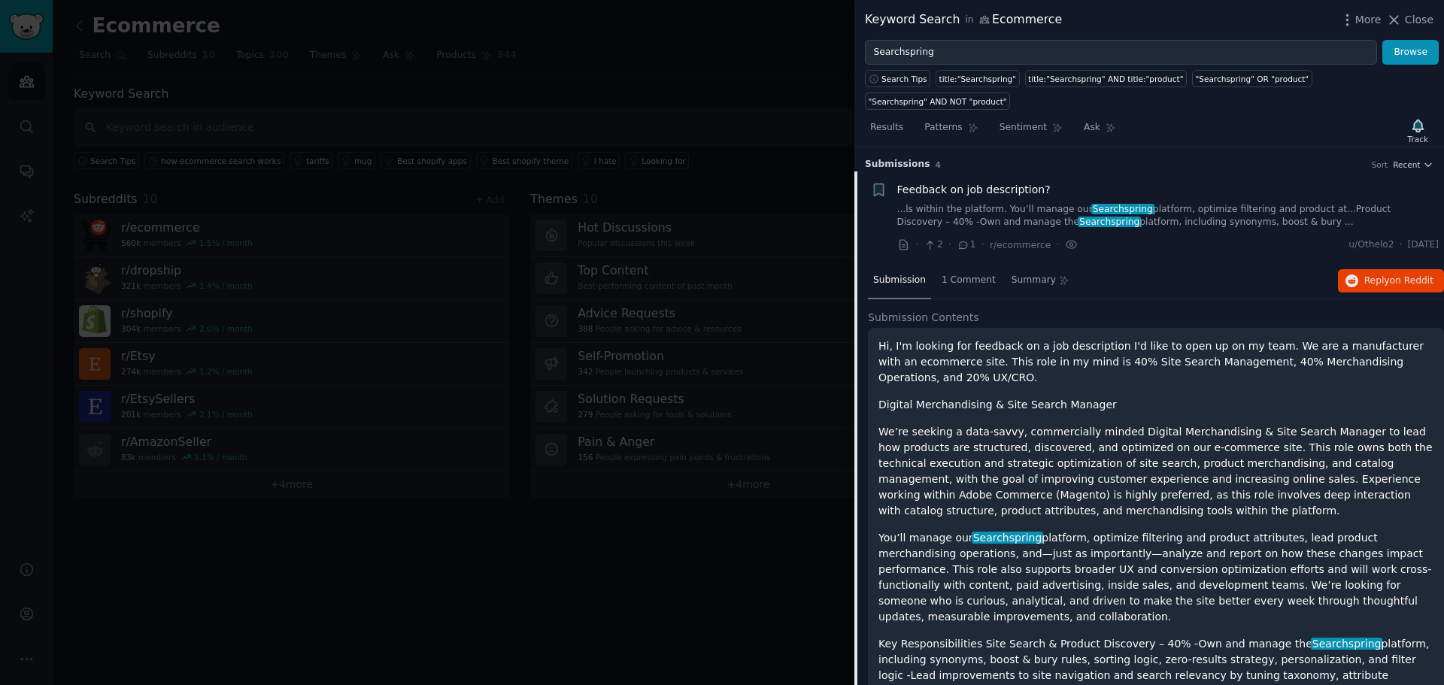
scroll to position [24, 0]
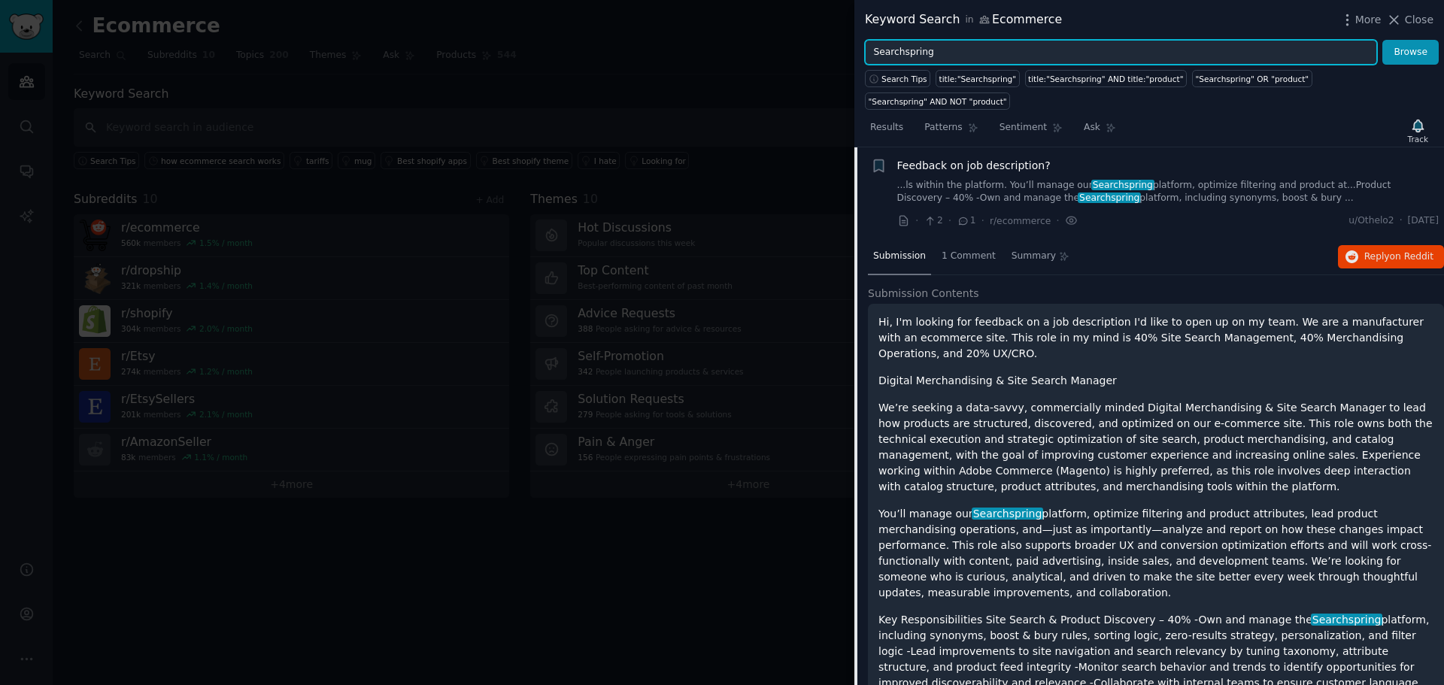
drag, startPoint x: 1008, startPoint y: 52, endPoint x: 592, endPoint y: 43, distance: 416.1
click at [600, 44] on div "Keyword Search in Ecommerce More Close Searchspring Browse Search Tips title:"S…" at bounding box center [722, 342] width 1444 height 685
paste input "anise"
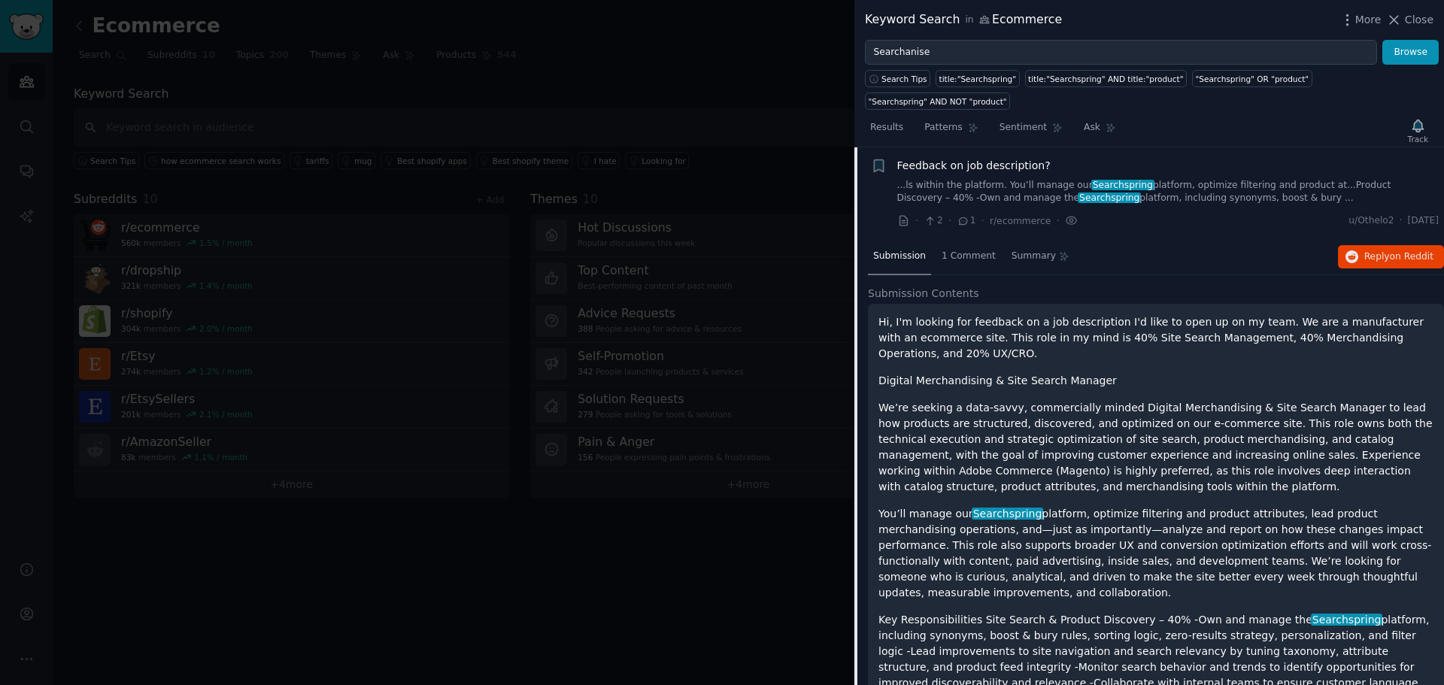
click at [1426, 65] on div "Search Tips title:"Searchspring" title:"Searchspring" AND title:"product" "Sear…" at bounding box center [1150, 87] width 590 height 45
click at [1392, 57] on button "Browse" at bounding box center [1411, 53] width 56 height 26
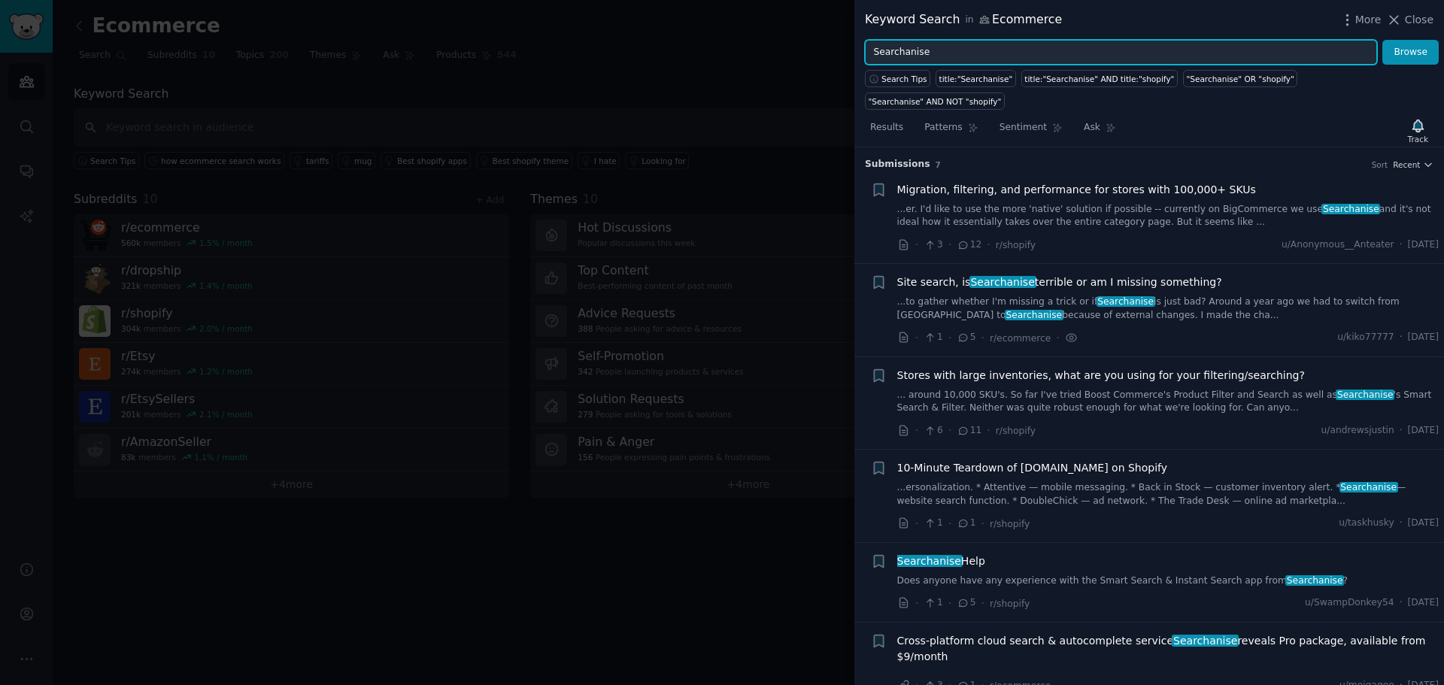
drag, startPoint x: 961, startPoint y: 50, endPoint x: 681, endPoint y: 44, distance: 280.7
click at [685, 44] on div "Keyword Search in Ecommerce More Close Searchanise Browse Search Tips title:"Se…" at bounding box center [722, 342] width 1444 height 685
paste input "Prefixbox"
click at [1383, 40] on button "Browse" at bounding box center [1411, 53] width 56 height 26
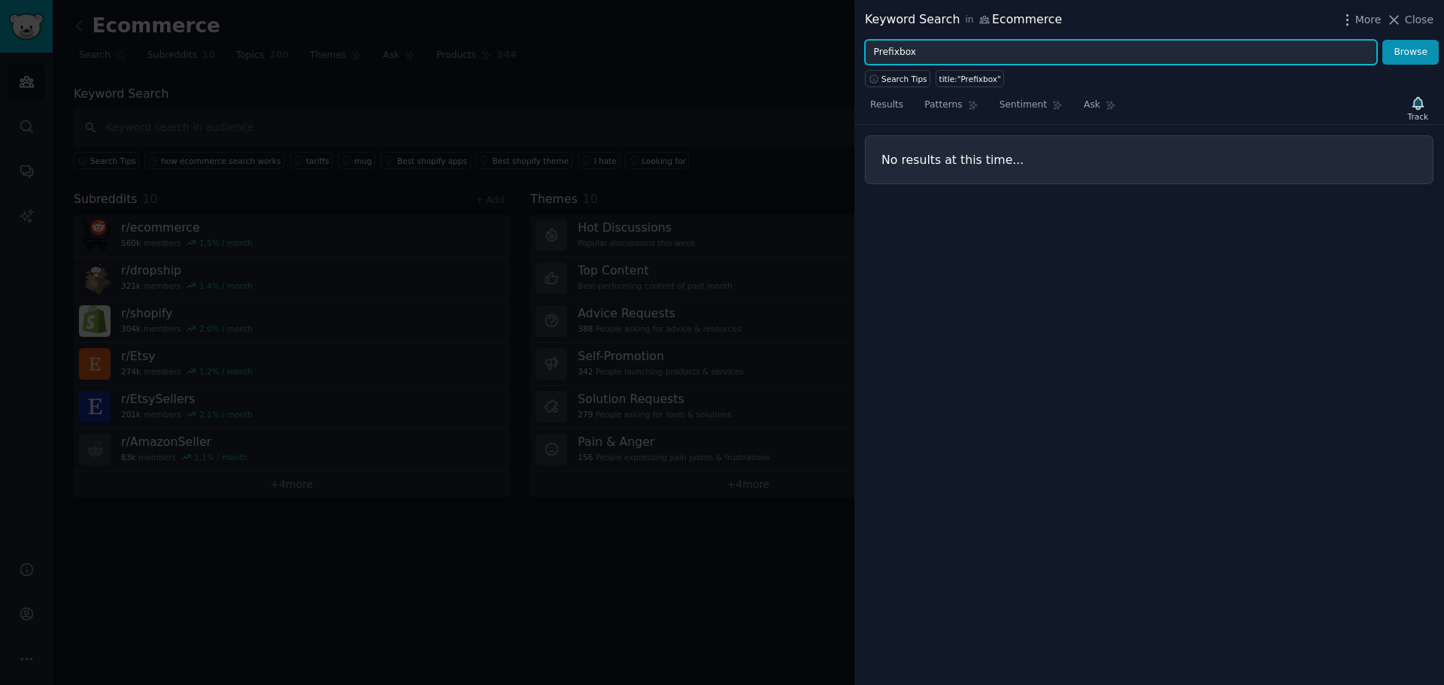
drag, startPoint x: 1047, startPoint y: 60, endPoint x: 619, endPoint y: 53, distance: 428.1
click at [650, 58] on div "Keyword Search in Ecommerce More Close Prefixbox Browse Search Tips title:"Pref…" at bounding box center [722, 342] width 1444 height 685
click at [1383, 40] on button "Browse" at bounding box center [1411, 53] width 56 height 26
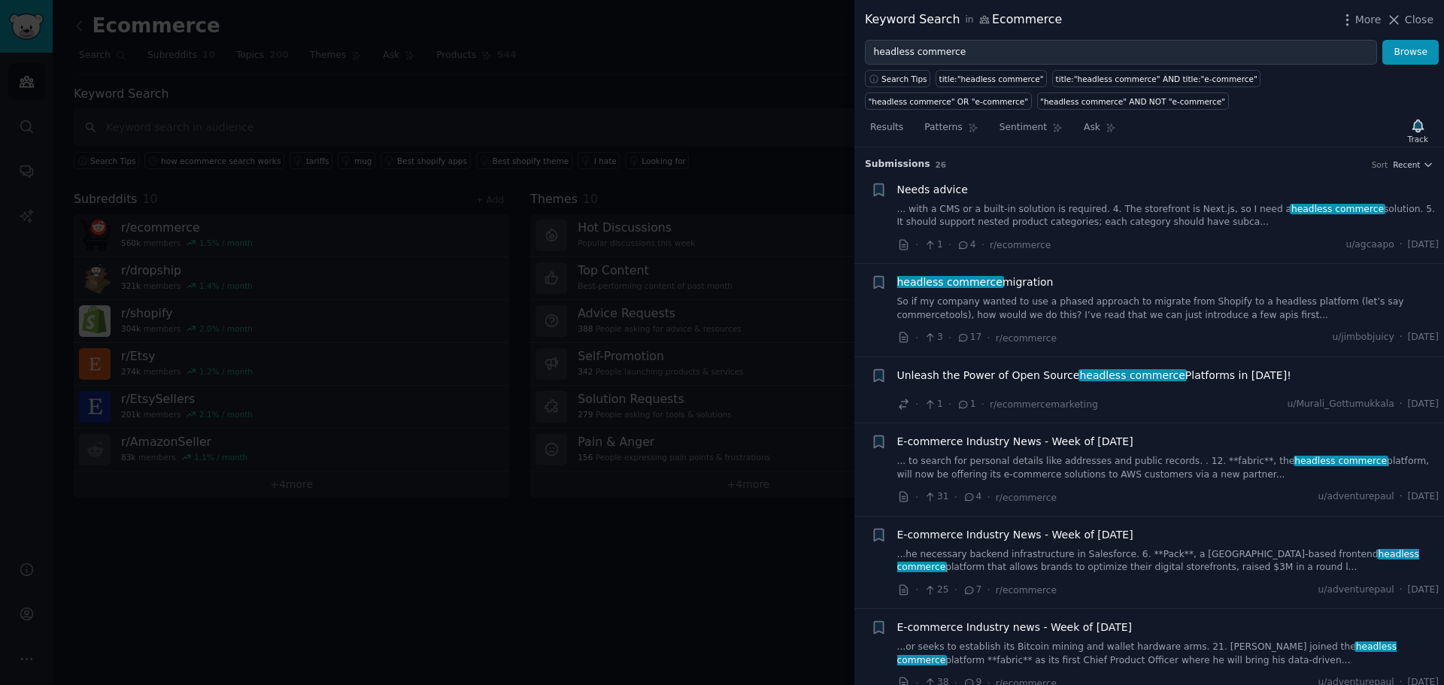
click at [1107, 215] on link "... with a CMS or a built-in solution is required. 4. The storefront is Next.js…" at bounding box center [1169, 216] width 542 height 26
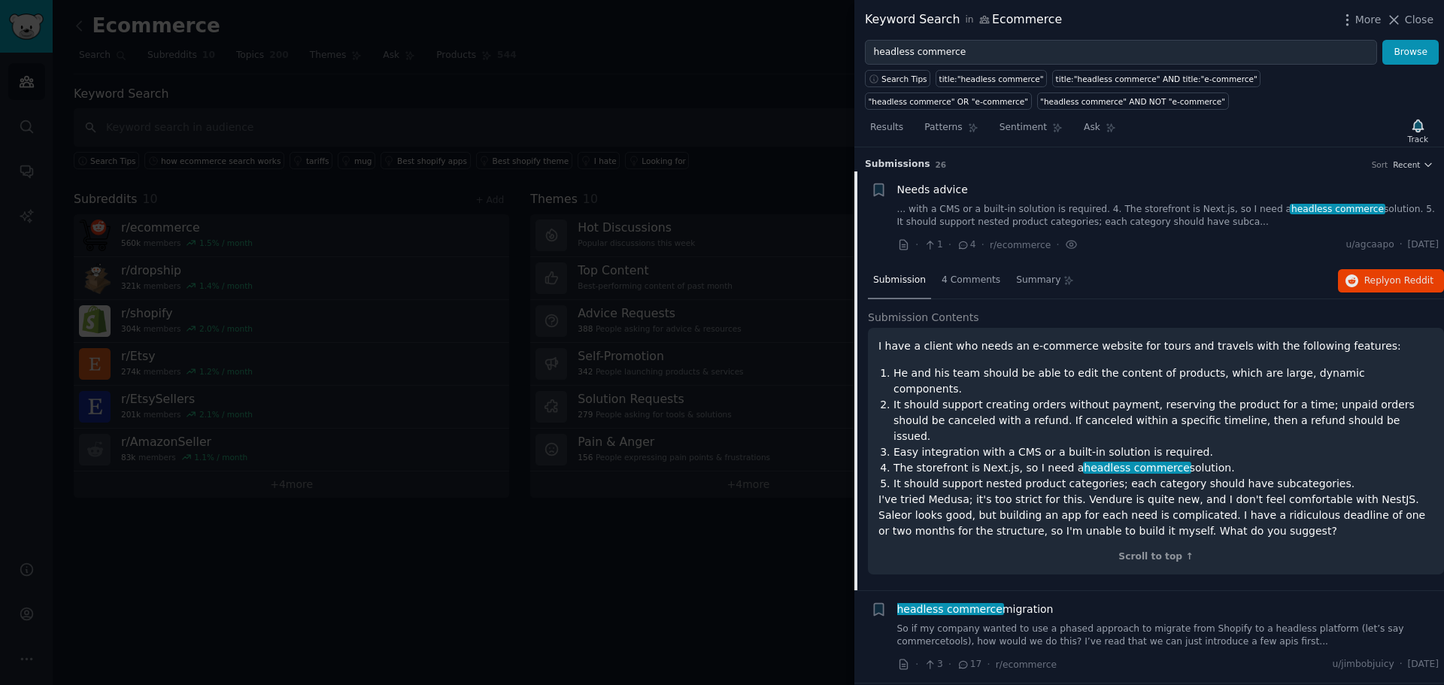
scroll to position [24, 0]
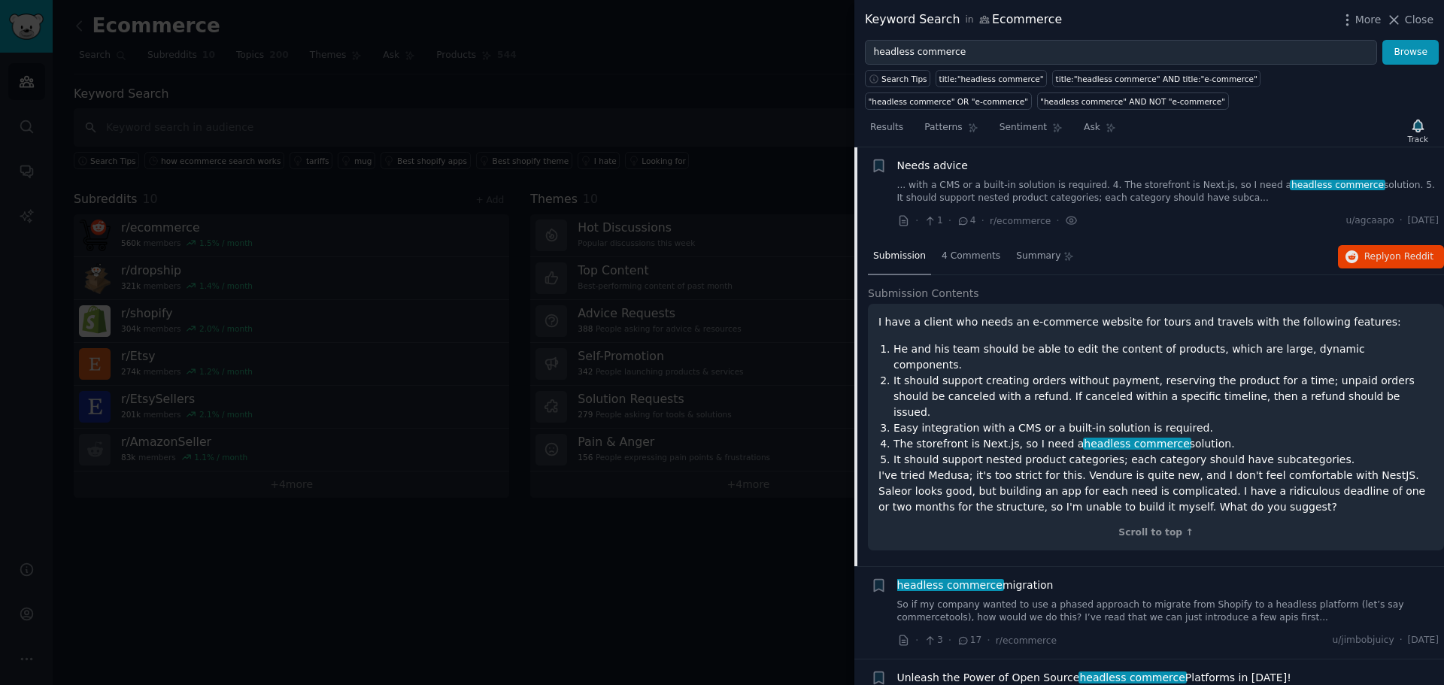
click at [1067, 186] on link "... with a CMS or a built-in solution is required. 4. The storefront is Next.js…" at bounding box center [1169, 192] width 542 height 26
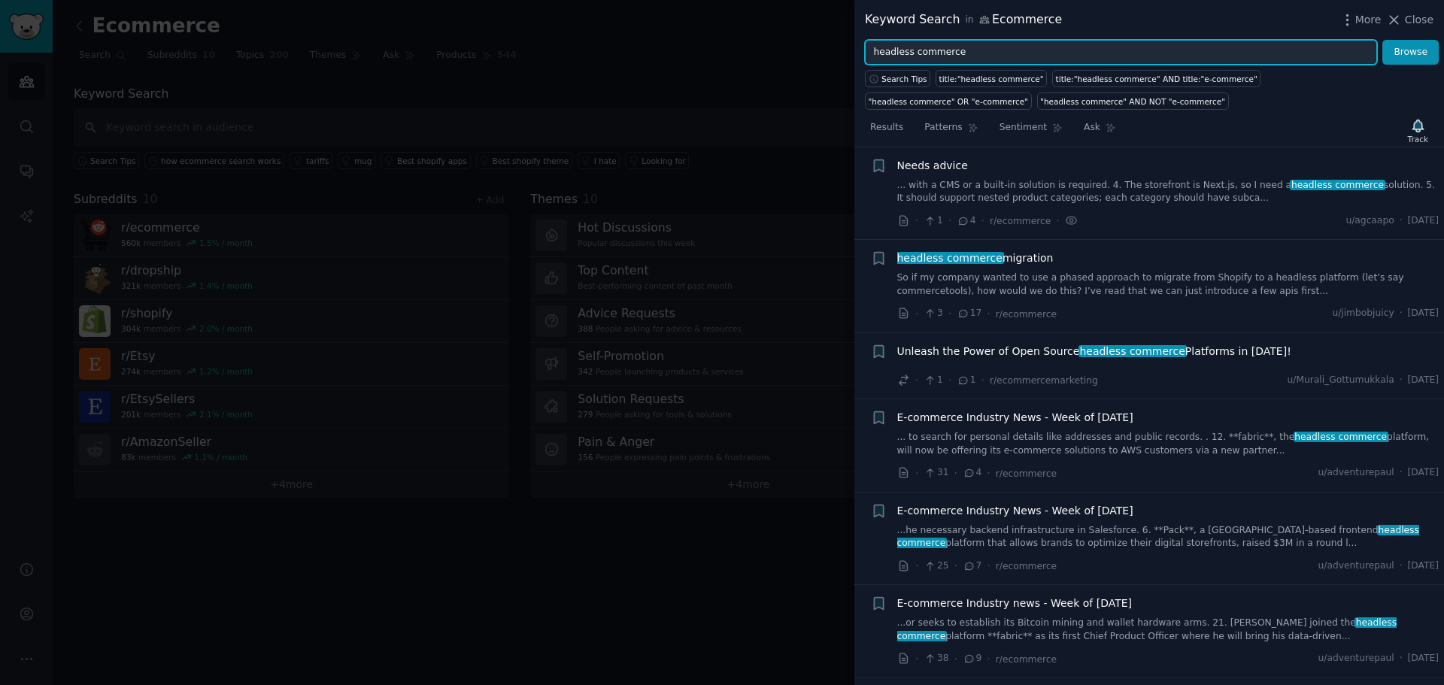
drag, startPoint x: 983, startPoint y: 54, endPoint x: 669, endPoint y: 68, distance: 314.8
click at [725, 74] on div "Keyword Search in Ecommerce More Close headless commerce Browse Search Tips tit…" at bounding box center [722, 342] width 1444 height 685
paste input "Hawksearch"
click at [1383, 40] on button "Browse" at bounding box center [1411, 53] width 56 height 26
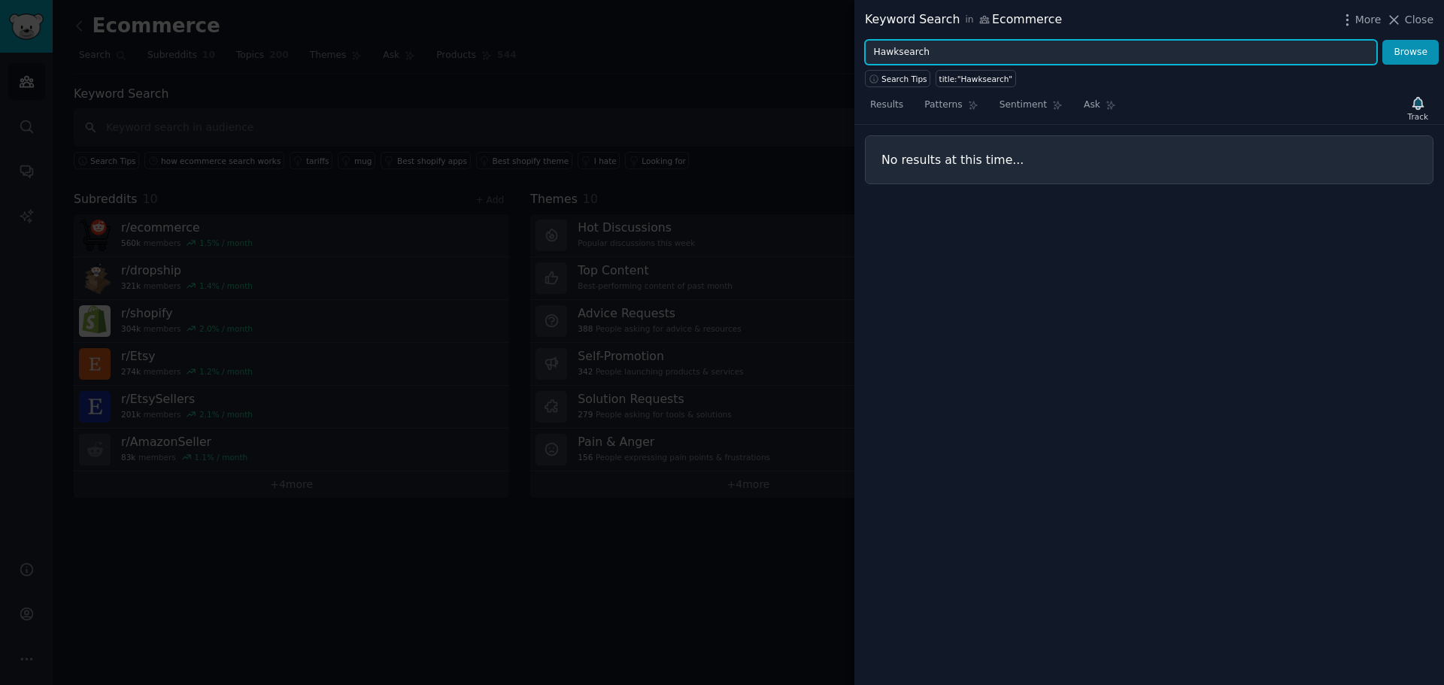
drag, startPoint x: 840, startPoint y: 56, endPoint x: 786, endPoint y: 57, distance: 54.2
click at [804, 57] on div "Keyword Search in Ecommerce More Close Hawksearch Browse Search Tips title:"Haw…" at bounding box center [722, 342] width 1444 height 685
paste input "Swiftype"
click at [1383, 40] on button "Browse" at bounding box center [1411, 53] width 56 height 26
drag, startPoint x: 784, startPoint y: 49, endPoint x: 596, endPoint y: 42, distance: 188.2
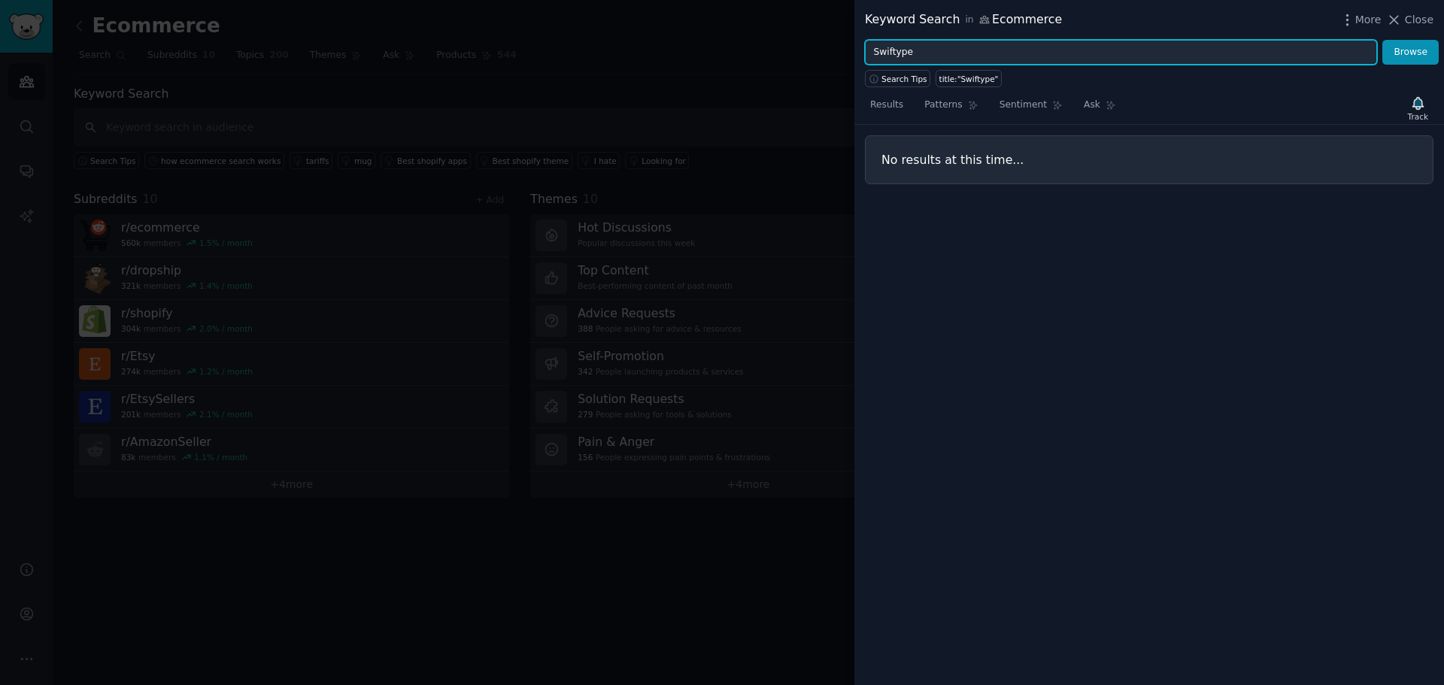
click at [721, 47] on div "Keyword Search in Ecommerce More Close Swiftype Browse Search Tips title:"Swift…" at bounding box center [722, 342] width 1444 height 685
paste input "search algorithms"
click at [1383, 40] on button "Browse" at bounding box center [1411, 53] width 56 height 26
click at [912, 48] on input "ecommerce search algorithms" at bounding box center [1121, 53] width 512 height 26
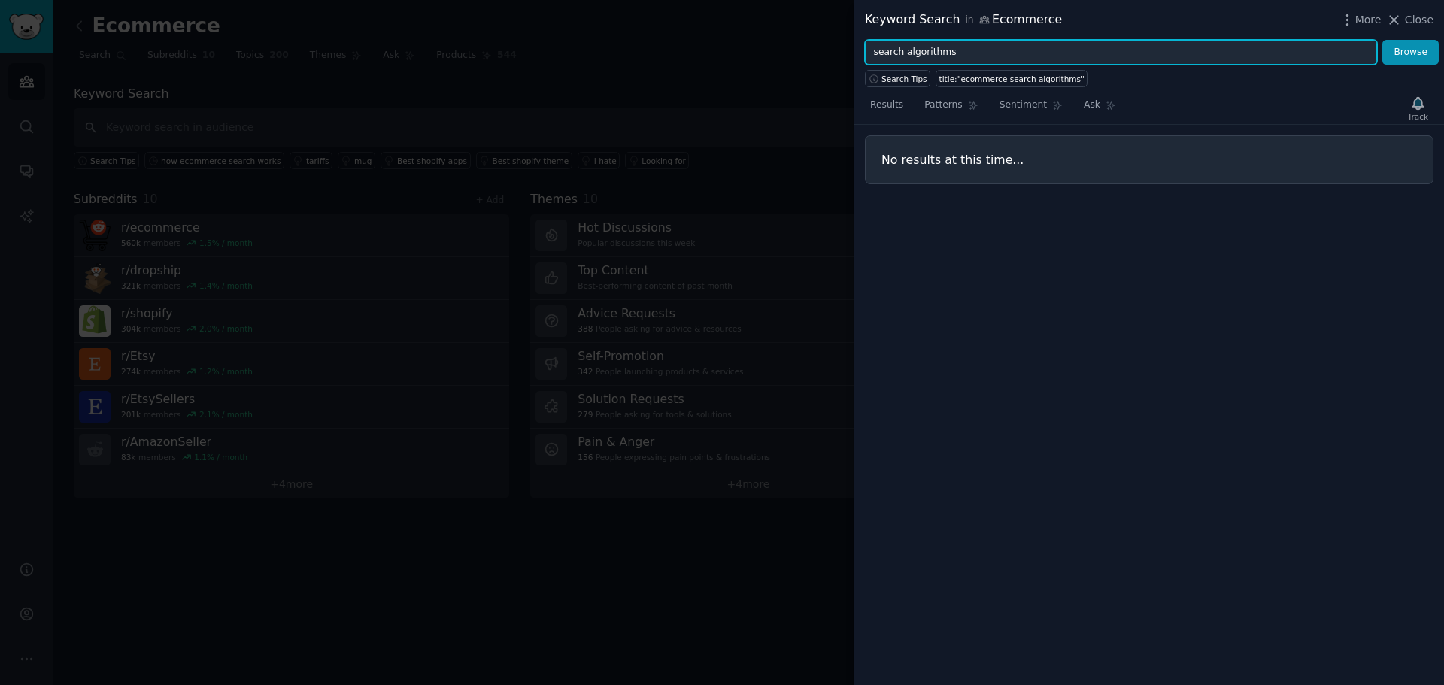
click at [1383, 40] on button "Browse" at bounding box center [1411, 53] width 56 height 26
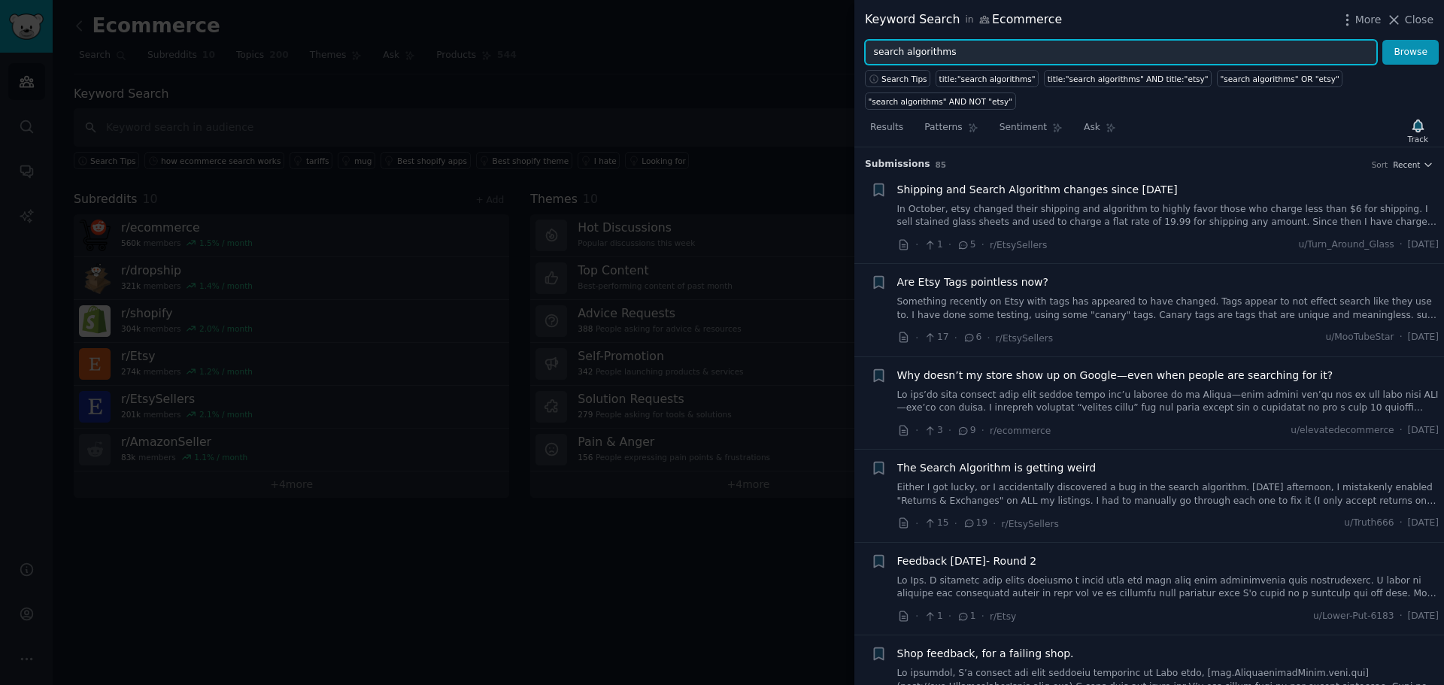
drag, startPoint x: 1031, startPoint y: 55, endPoint x: 706, endPoint y: 61, distance: 325.1
click at [721, 62] on div "Keyword Search in Ecommerce More Close search algorithms Browse Search Tips tit…" at bounding box center [722, 342] width 1444 height 685
paste input "yext alternative"
click at [1383, 40] on button "Browse" at bounding box center [1411, 53] width 56 height 26
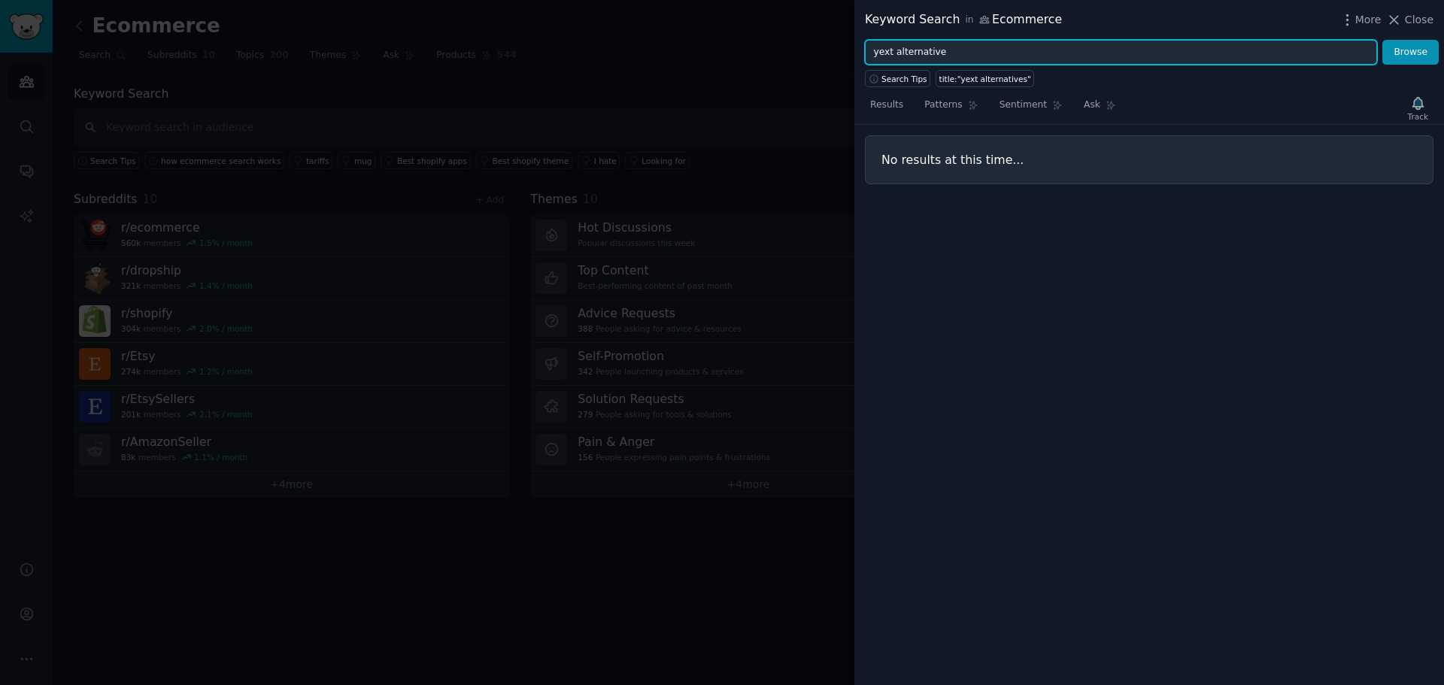
click at [1383, 40] on button "Browse" at bounding box center [1411, 53] width 56 height 26
click at [916, 50] on input "yext alternative" at bounding box center [1121, 53] width 512 height 26
drag, startPoint x: 916, startPoint y: 50, endPoint x: 687, endPoint y: 65, distance: 230.0
click at [694, 65] on div "Keyword Search in Ecommerce More Close yext alternative Browse Search Tips titl…" at bounding box center [722, 342] width 1444 height 685
type input "shopping assistant"
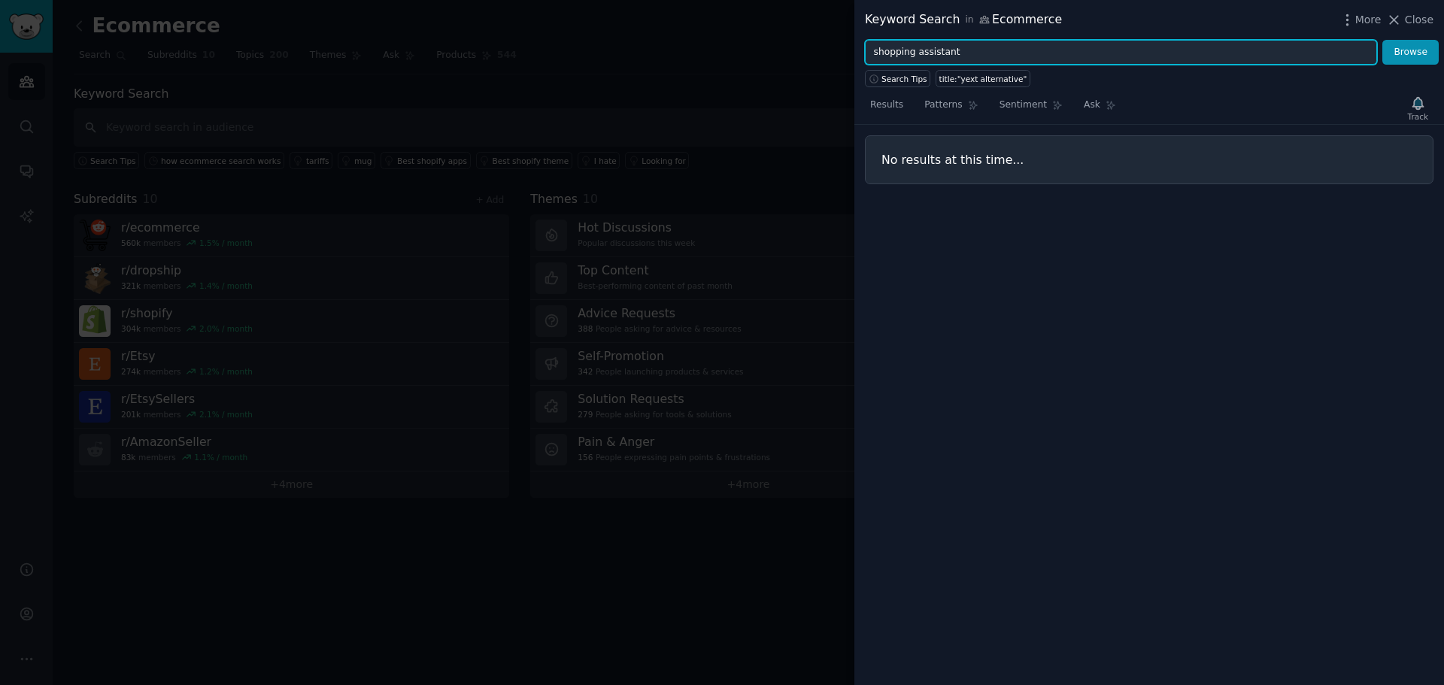
click at [1383, 40] on button "Browse" at bounding box center [1411, 53] width 56 height 26
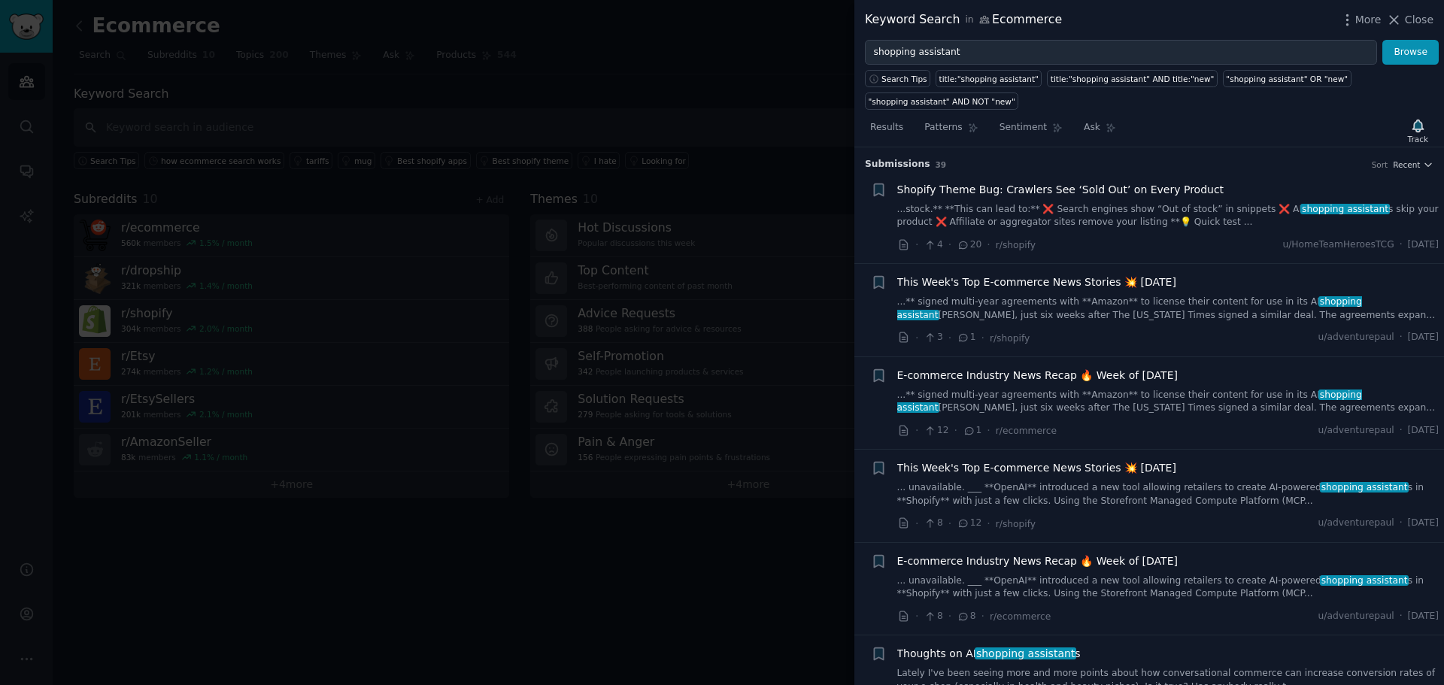
click at [1145, 311] on link "...** signed multi-year agreements with **Amazon** to license their content for…" at bounding box center [1169, 309] width 542 height 26
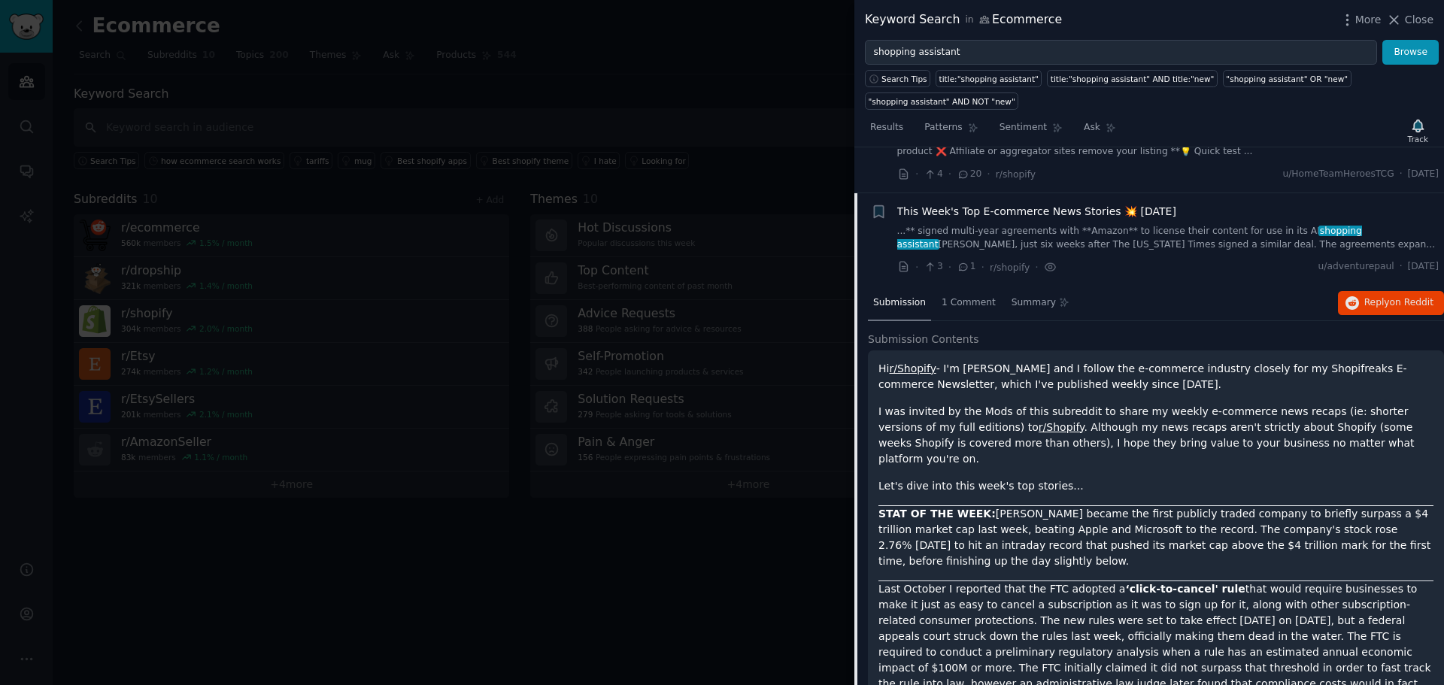
scroll to position [117, 0]
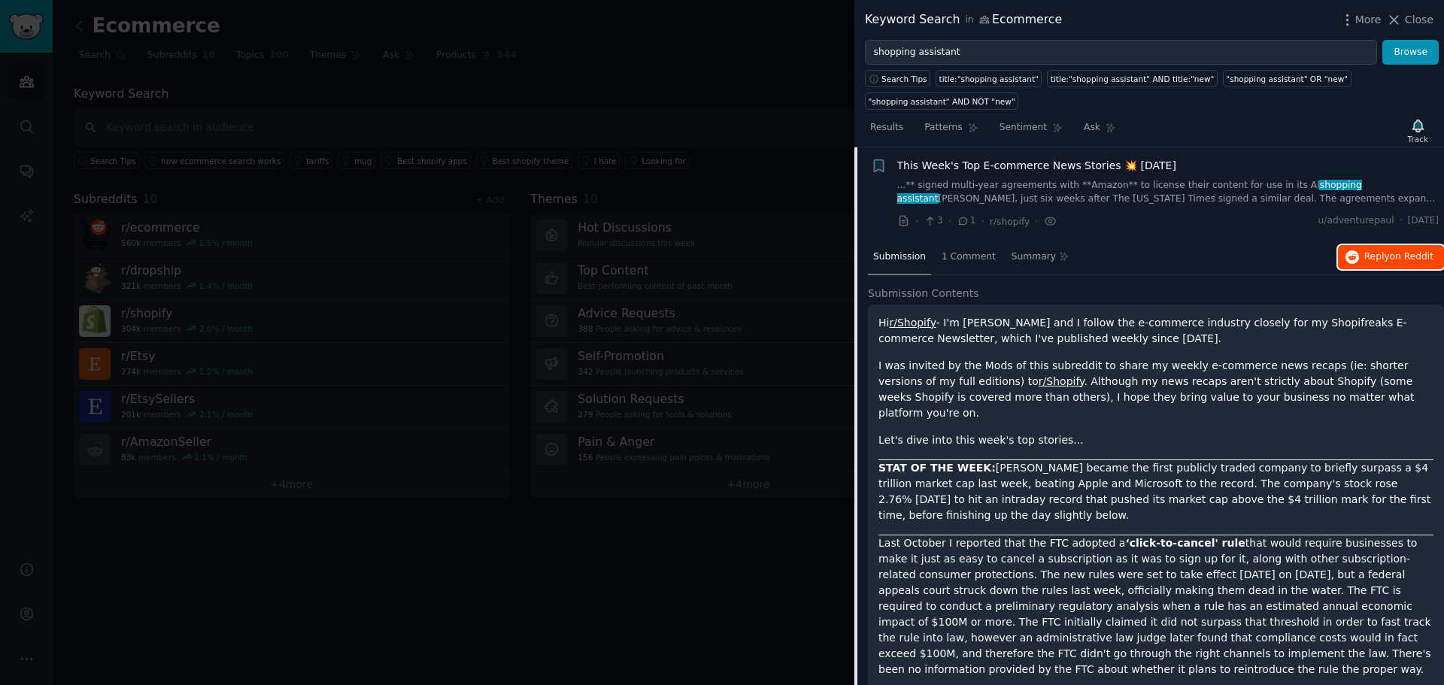
click at [1356, 259] on icon "button" at bounding box center [1353, 258] width 14 height 14
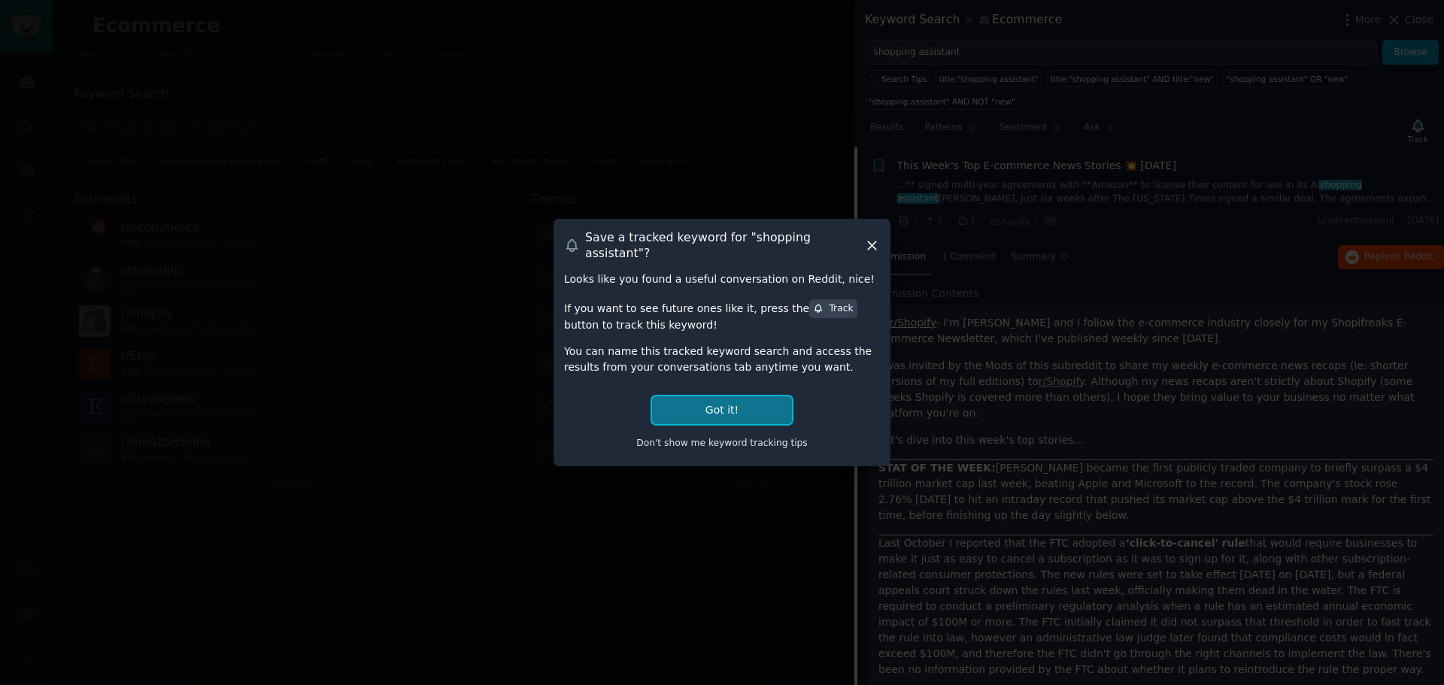
click at [740, 407] on button "Got it!" at bounding box center [722, 410] width 140 height 28
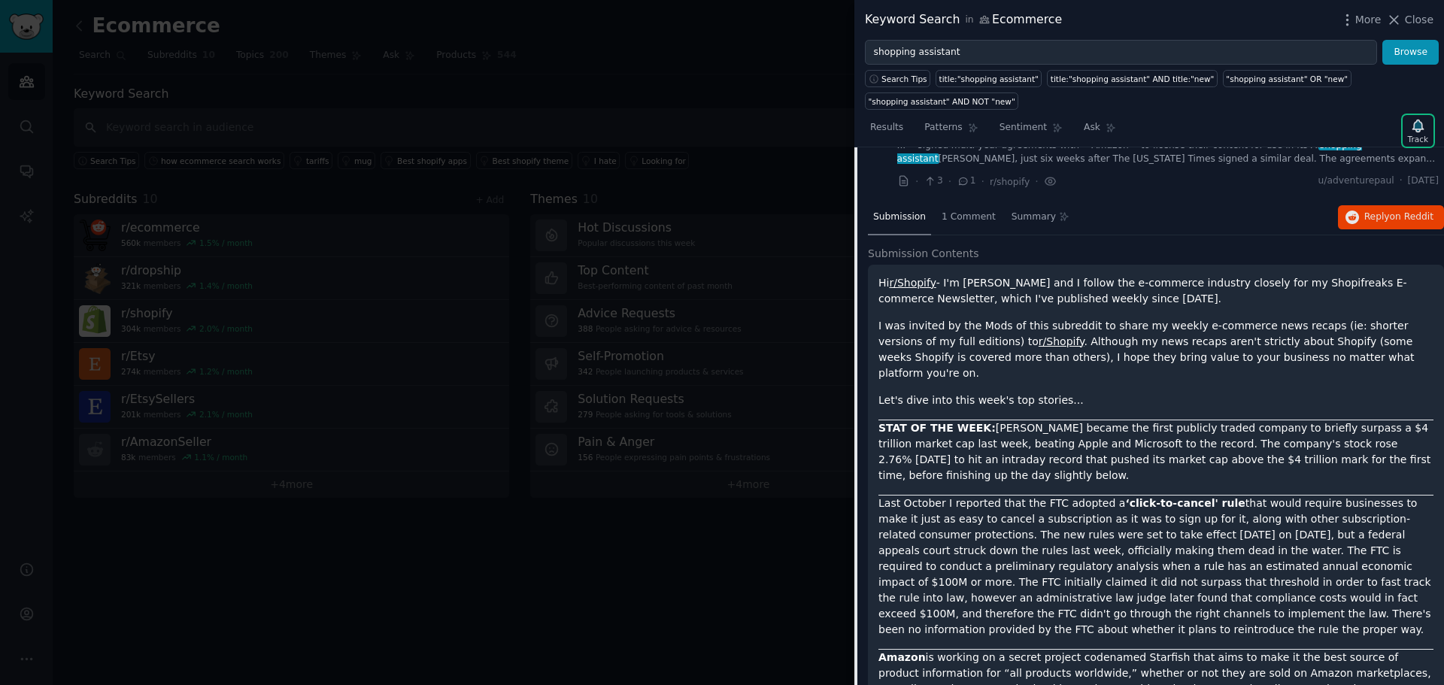
scroll to position [0, 0]
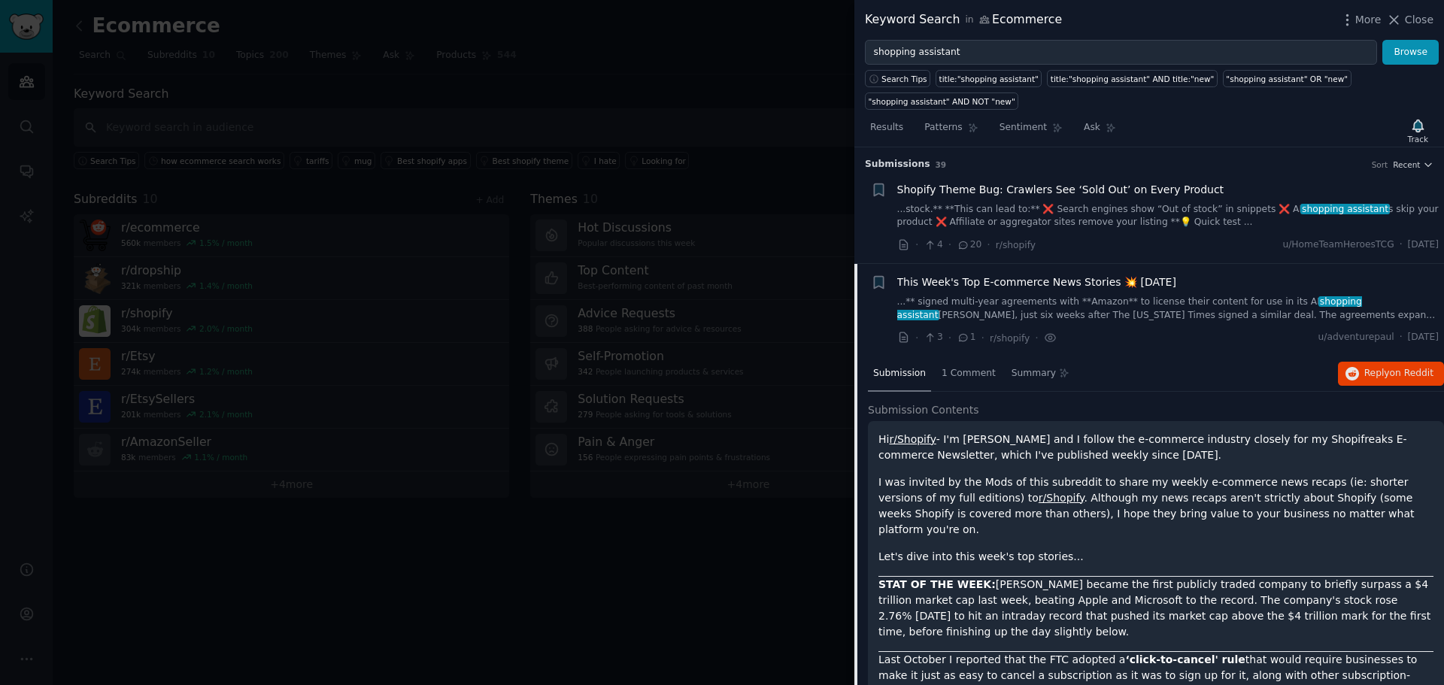
click at [1101, 299] on link "...** signed multi-year agreements with **Amazon** to license their content for…" at bounding box center [1169, 309] width 542 height 26
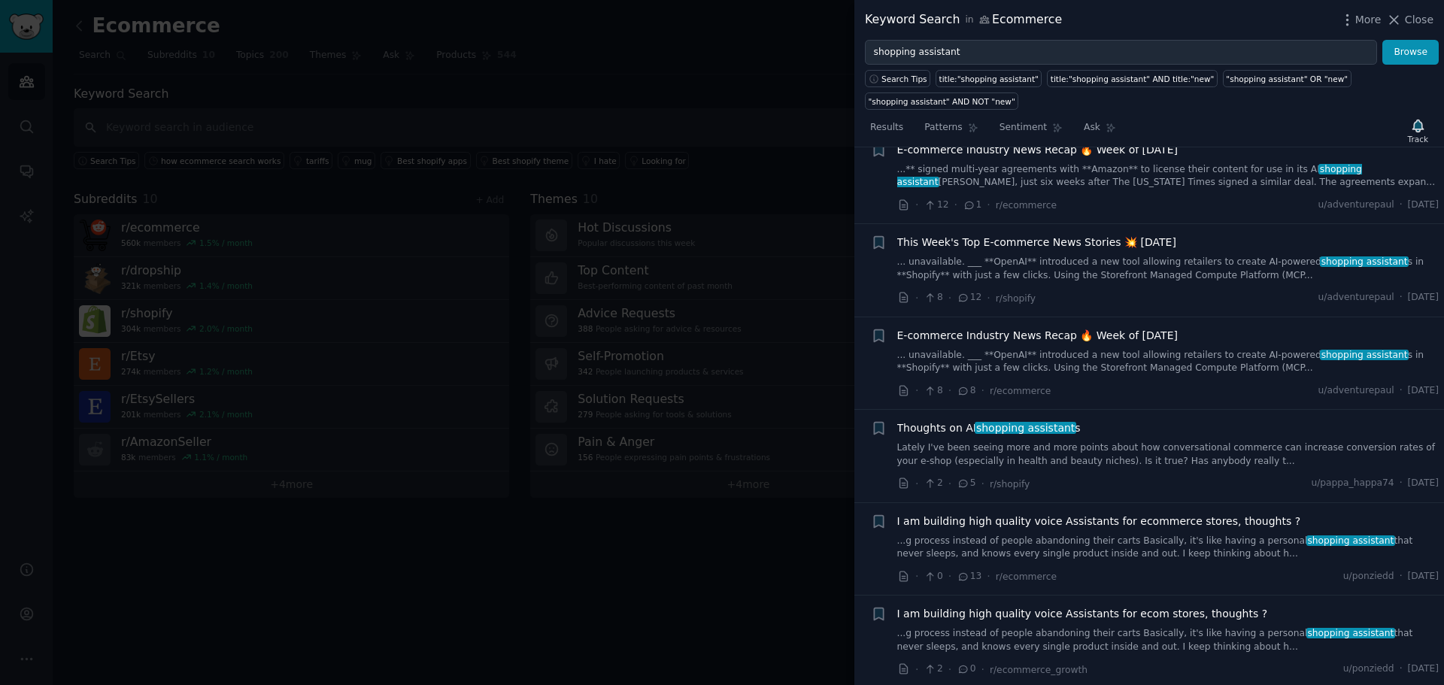
scroll to position [342, 0]
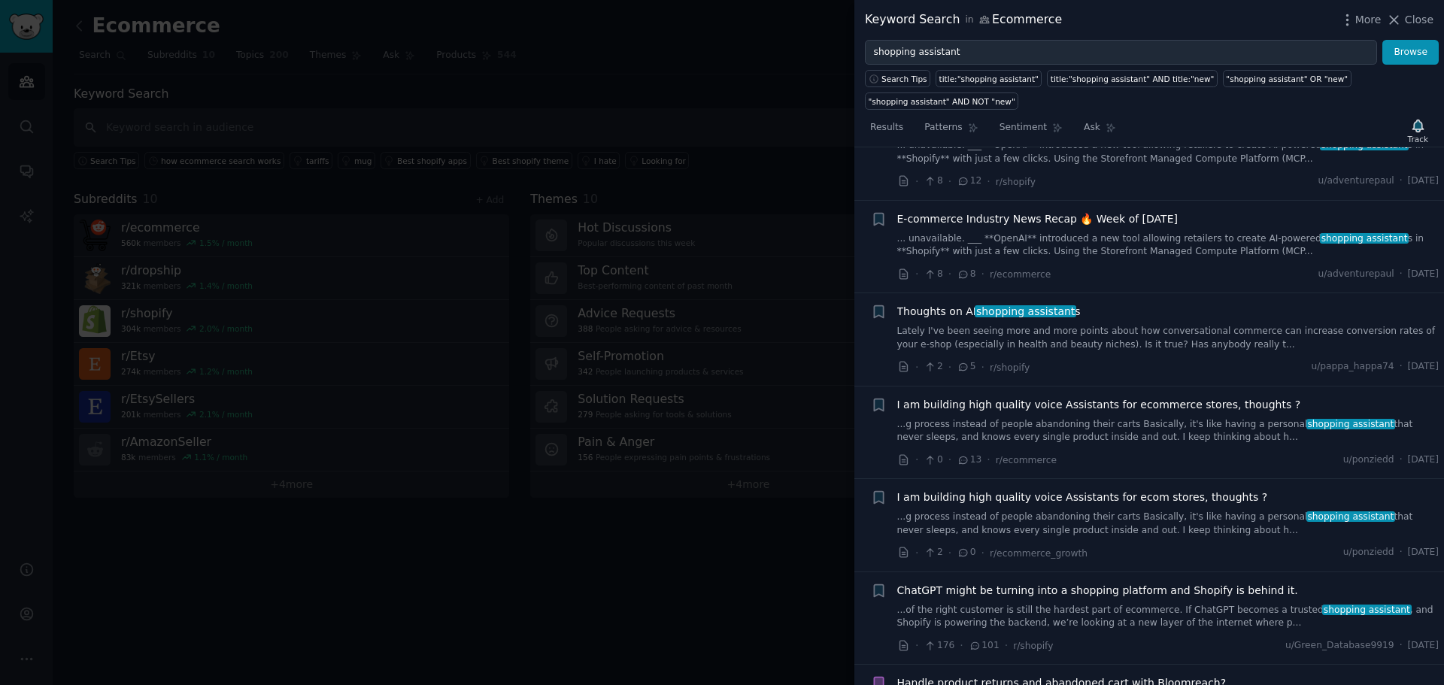
click at [1152, 322] on div "Thoughts on AI shopping assistant s Lately I've been seeing more and more point…" at bounding box center [1169, 327] width 542 height 47
click at [1106, 340] on link "Lately I've been seeing more and more points about how conversational commerce …" at bounding box center [1169, 338] width 542 height 26
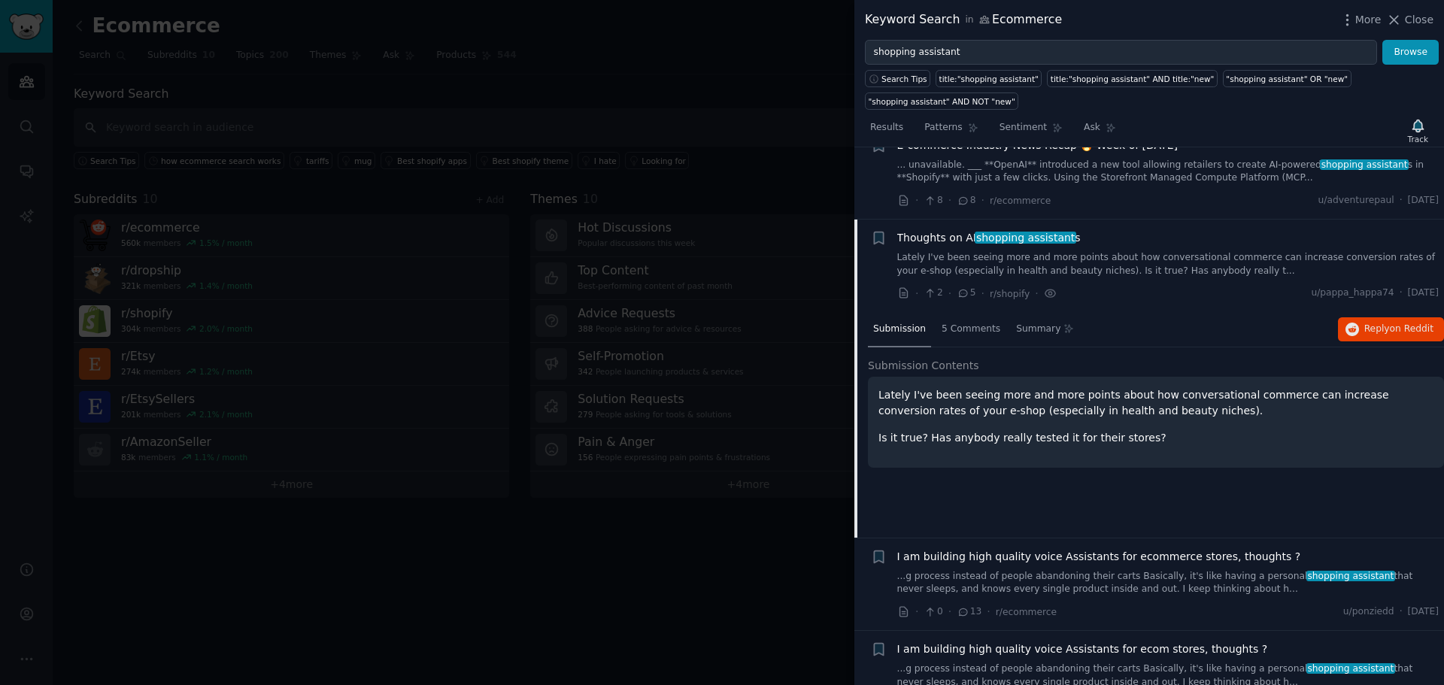
scroll to position [488, 0]
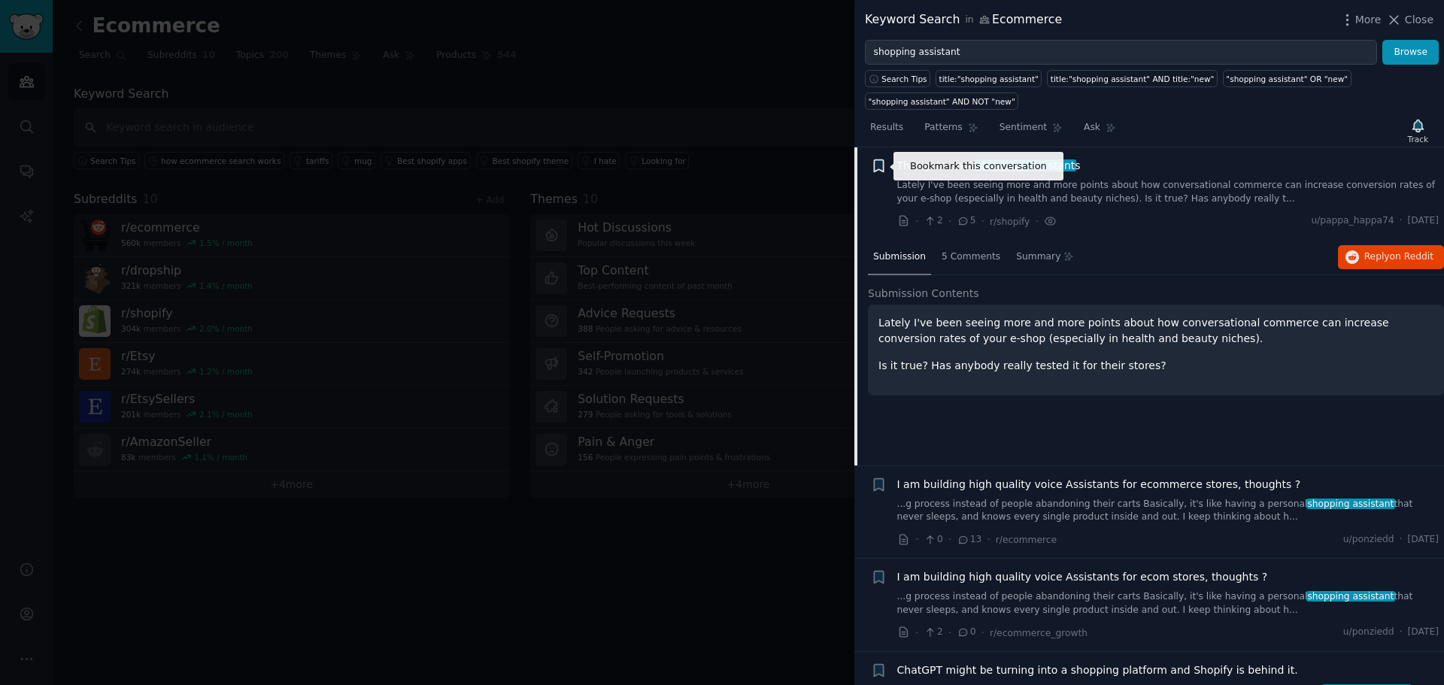
click at [874, 161] on icon "button" at bounding box center [878, 166] width 9 height 12
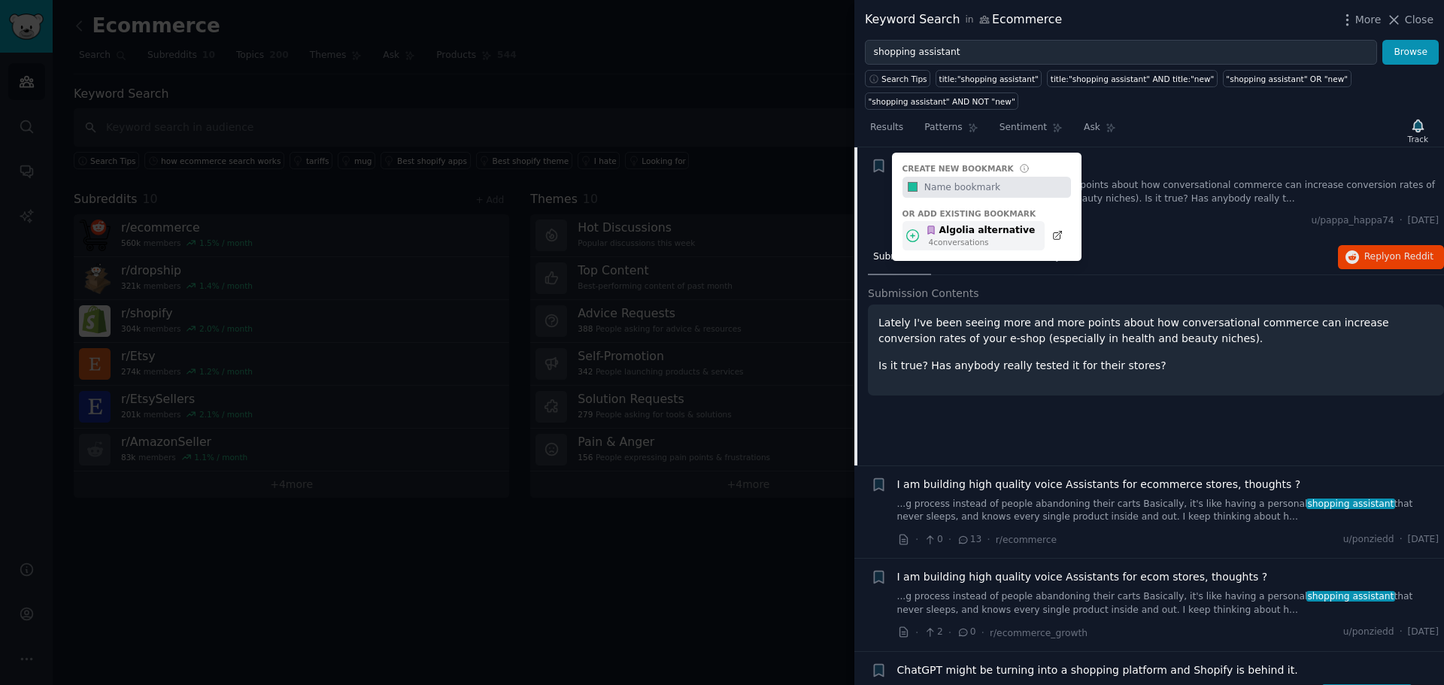
click at [984, 238] on div "4 conversation s" at bounding box center [982, 242] width 107 height 11
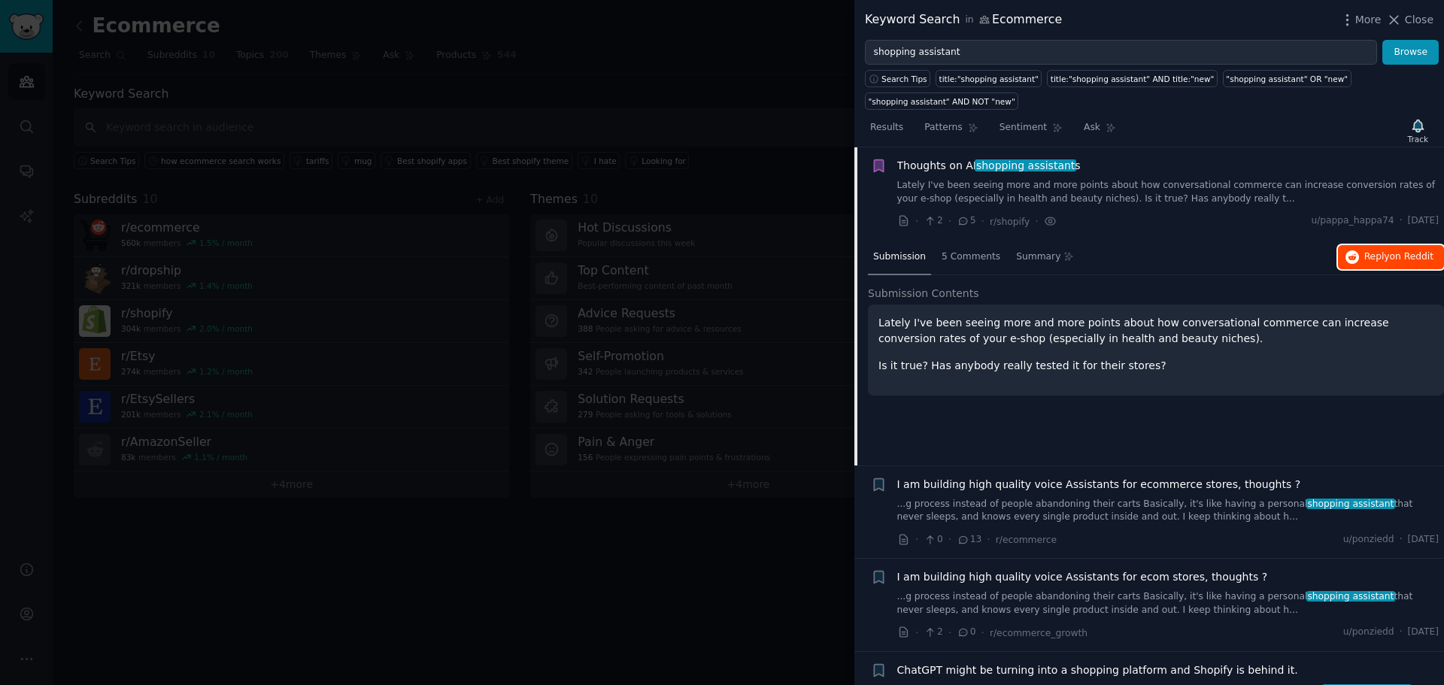
click at [1384, 257] on span "Reply on Reddit" at bounding box center [1399, 258] width 69 height 14
click at [1419, 129] on icon "button" at bounding box center [1418, 126] width 11 height 12
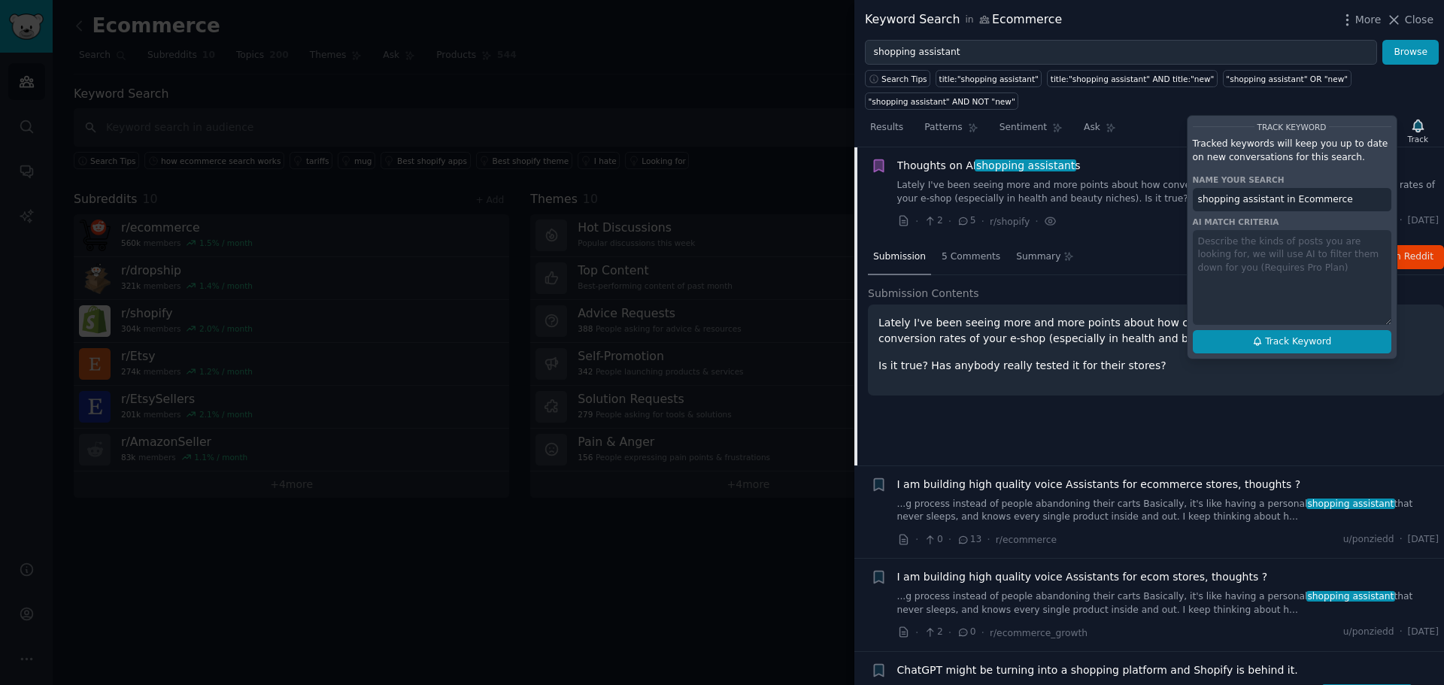
click at [1272, 343] on span "Track Keyword" at bounding box center [1298, 343] width 66 height 14
type input "shopping assistant in Ecommerce"
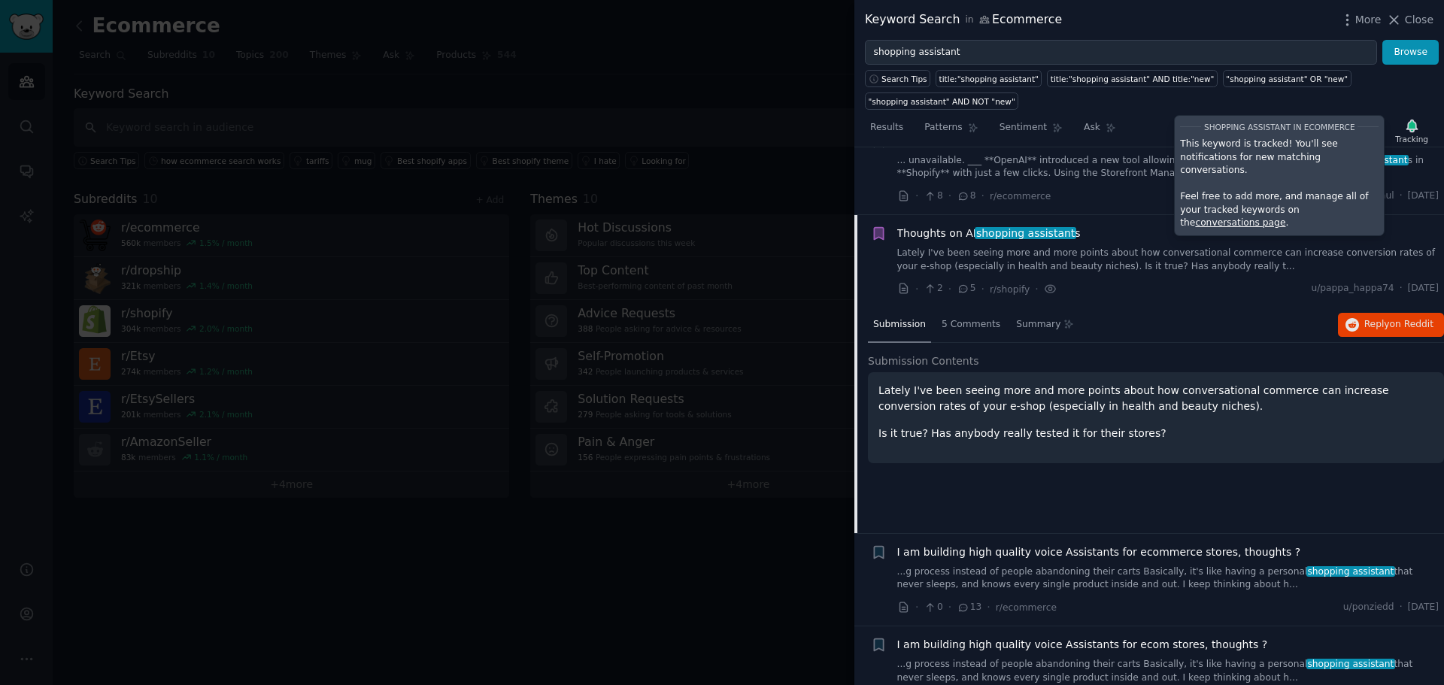
scroll to position [413, 0]
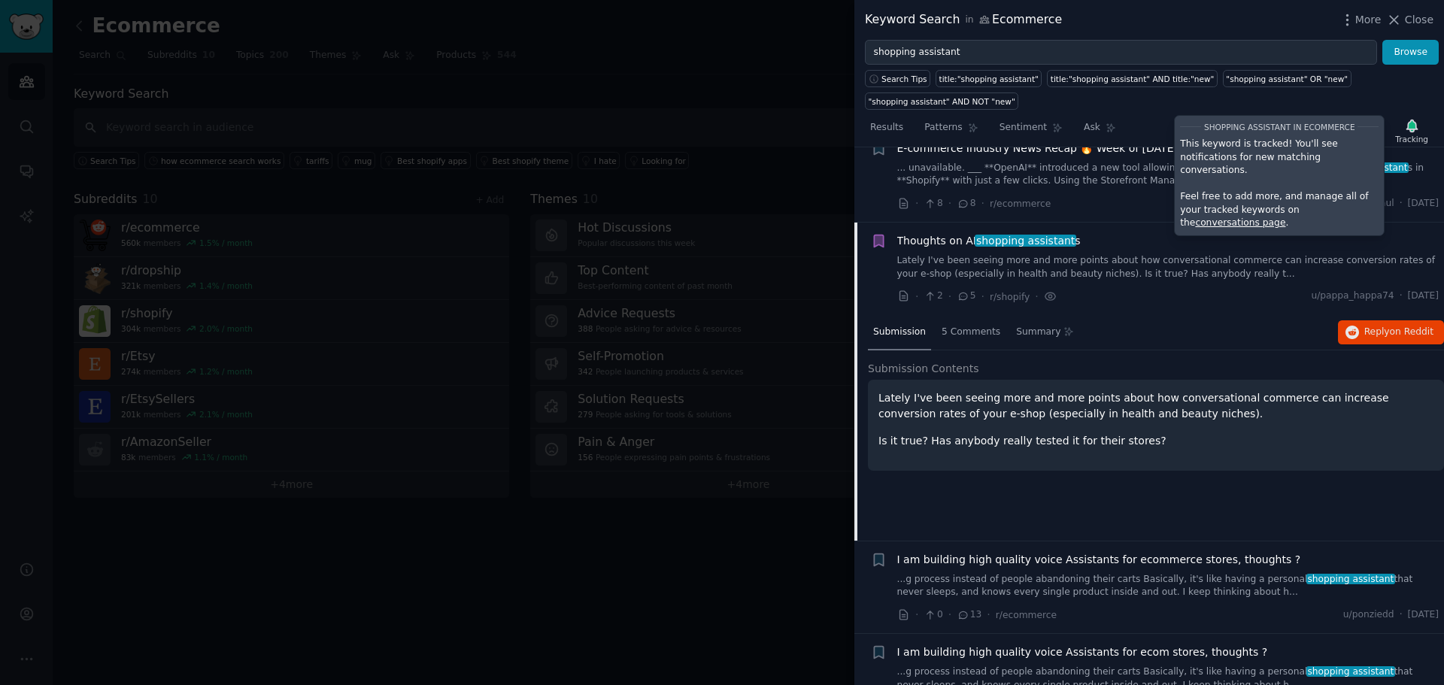
click at [996, 254] on div "Thoughts on AI shopping assistant s Lately I've been seeing more and more point…" at bounding box center [1169, 256] width 542 height 47
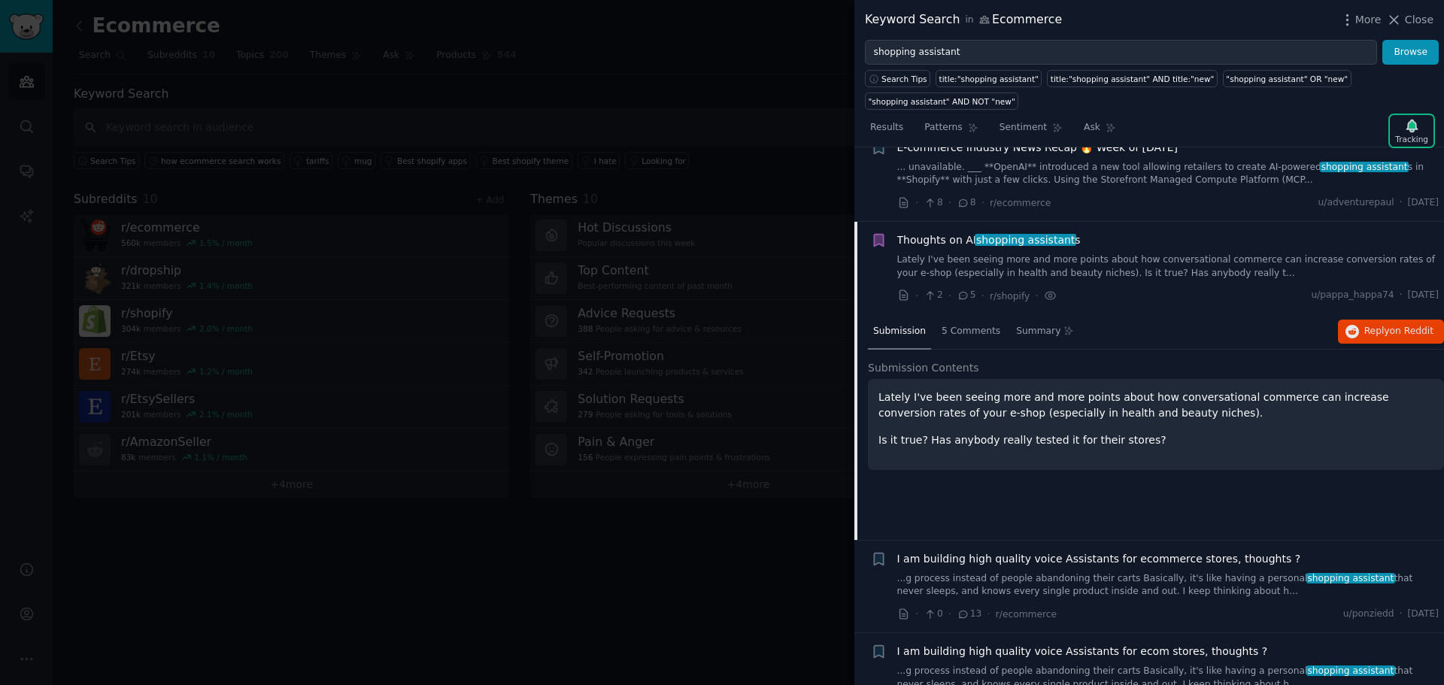
scroll to position [263, 0]
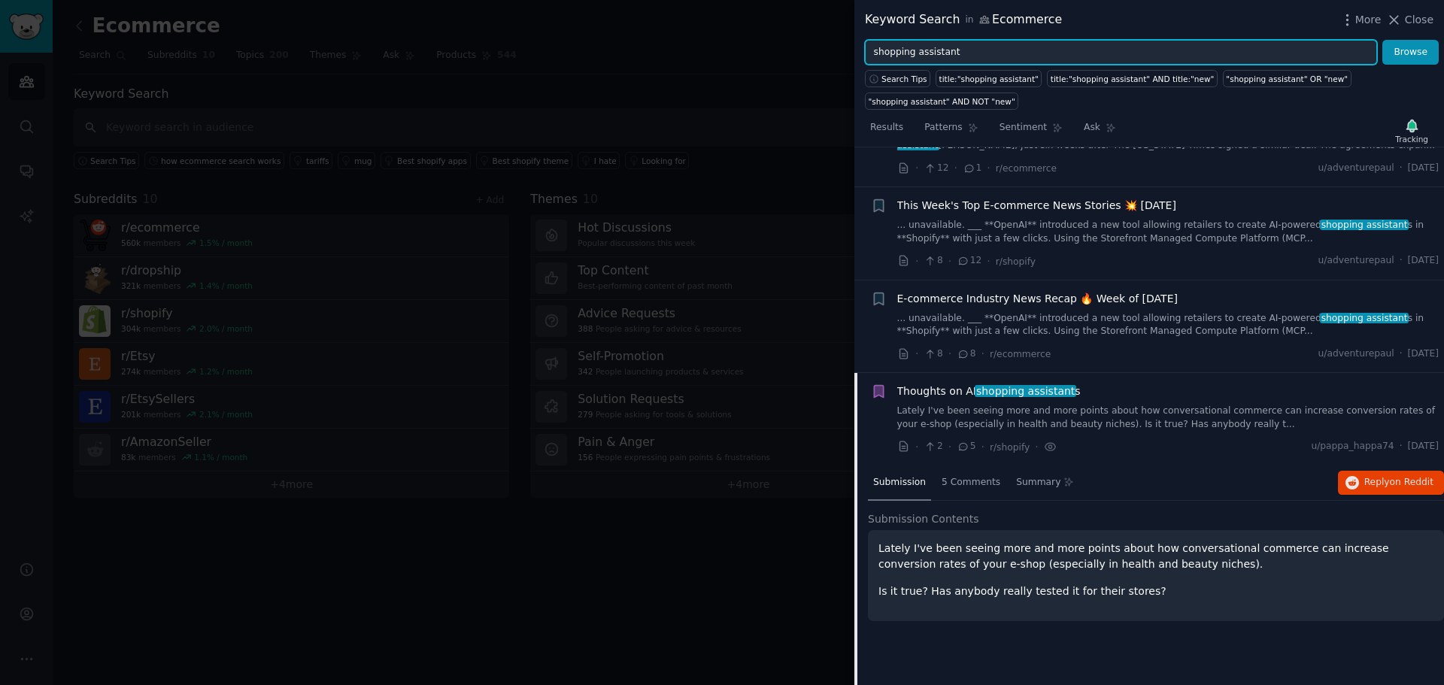
click at [875, 53] on input "shopping assistant" at bounding box center [1121, 53] width 512 height 26
click at [1383, 40] on button "Browse" at bounding box center [1411, 53] width 56 height 26
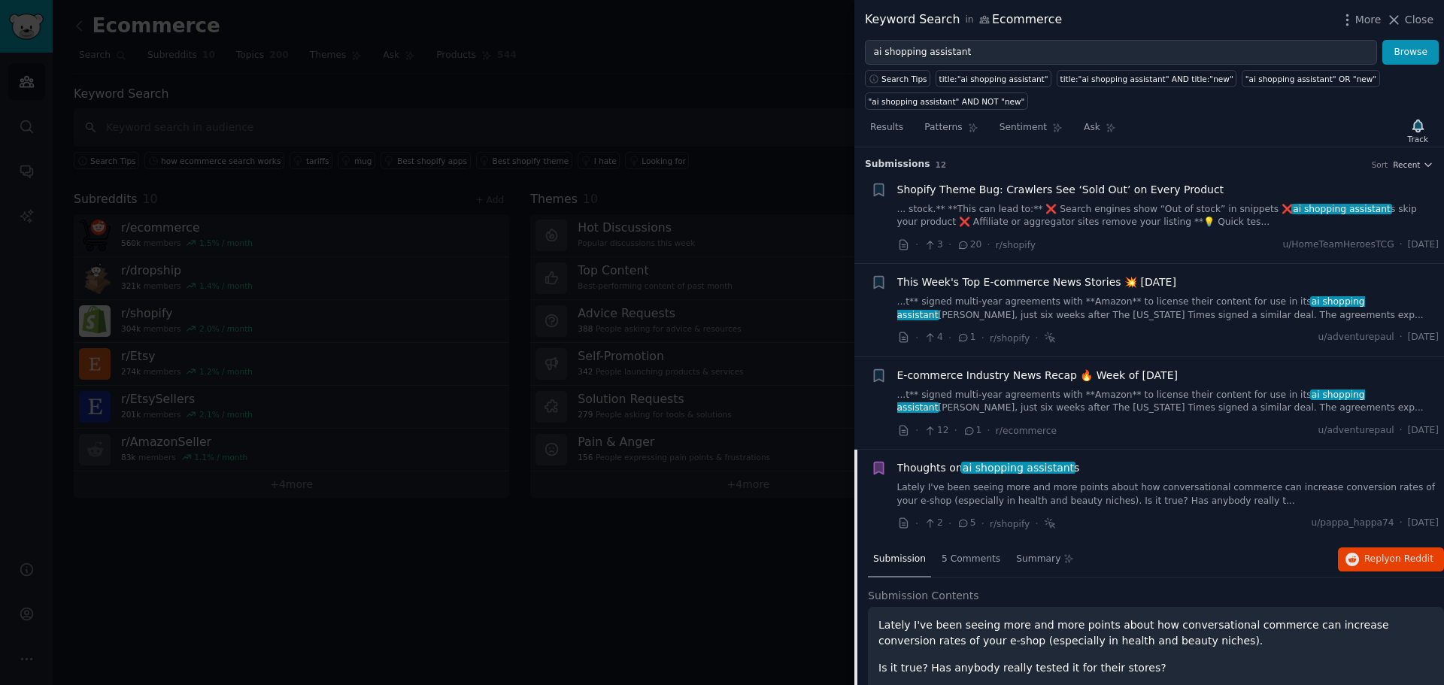
click at [1048, 309] on link "...t** signed multi-year agreements with **Amazon** to license their content fo…" at bounding box center [1169, 309] width 542 height 26
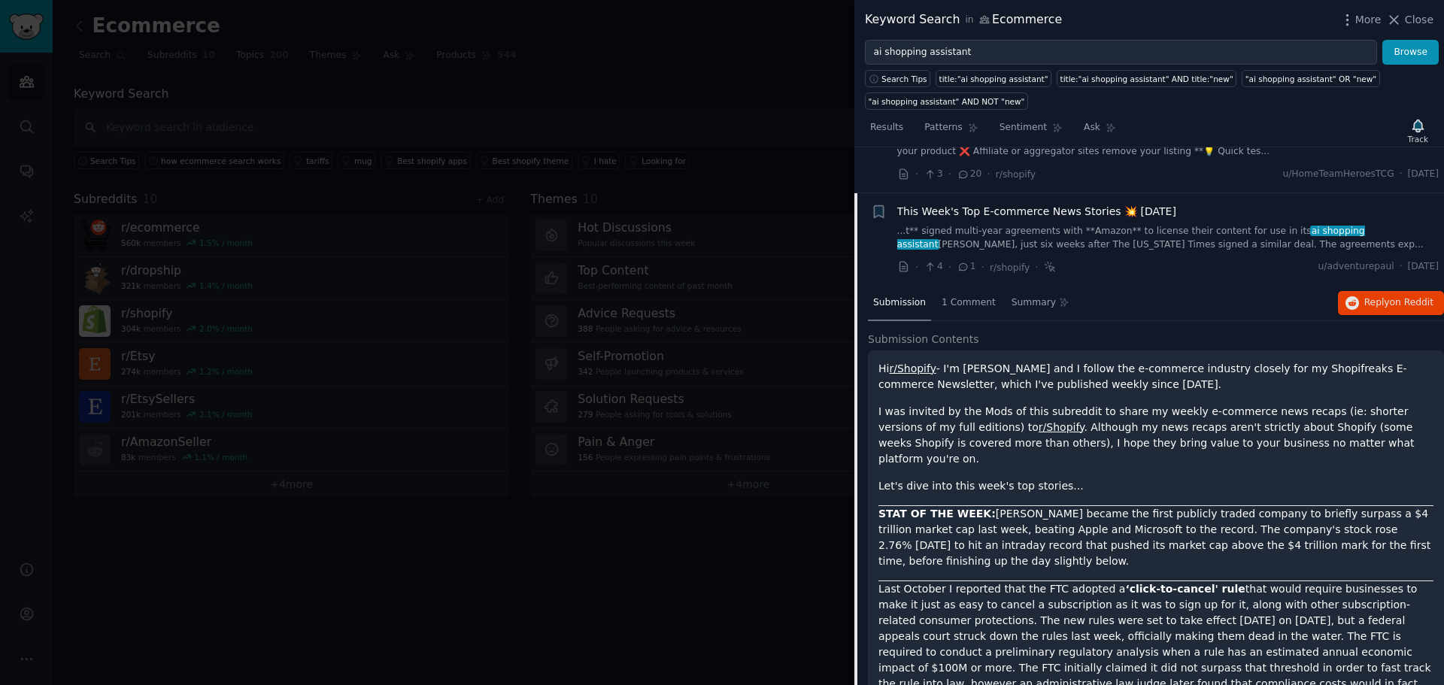
scroll to position [117, 0]
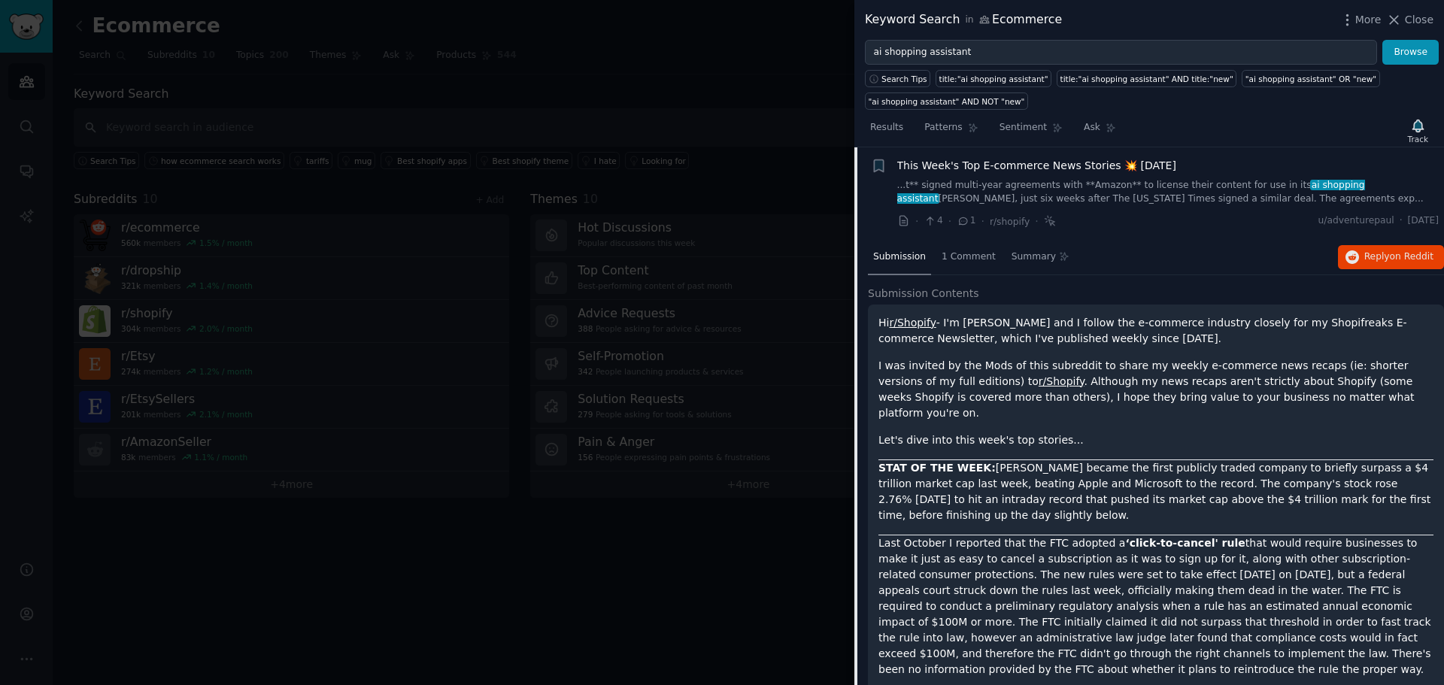
click at [1060, 172] on span "This Week's Top E-commerce News Stories 💥 [DATE]" at bounding box center [1037, 166] width 279 height 16
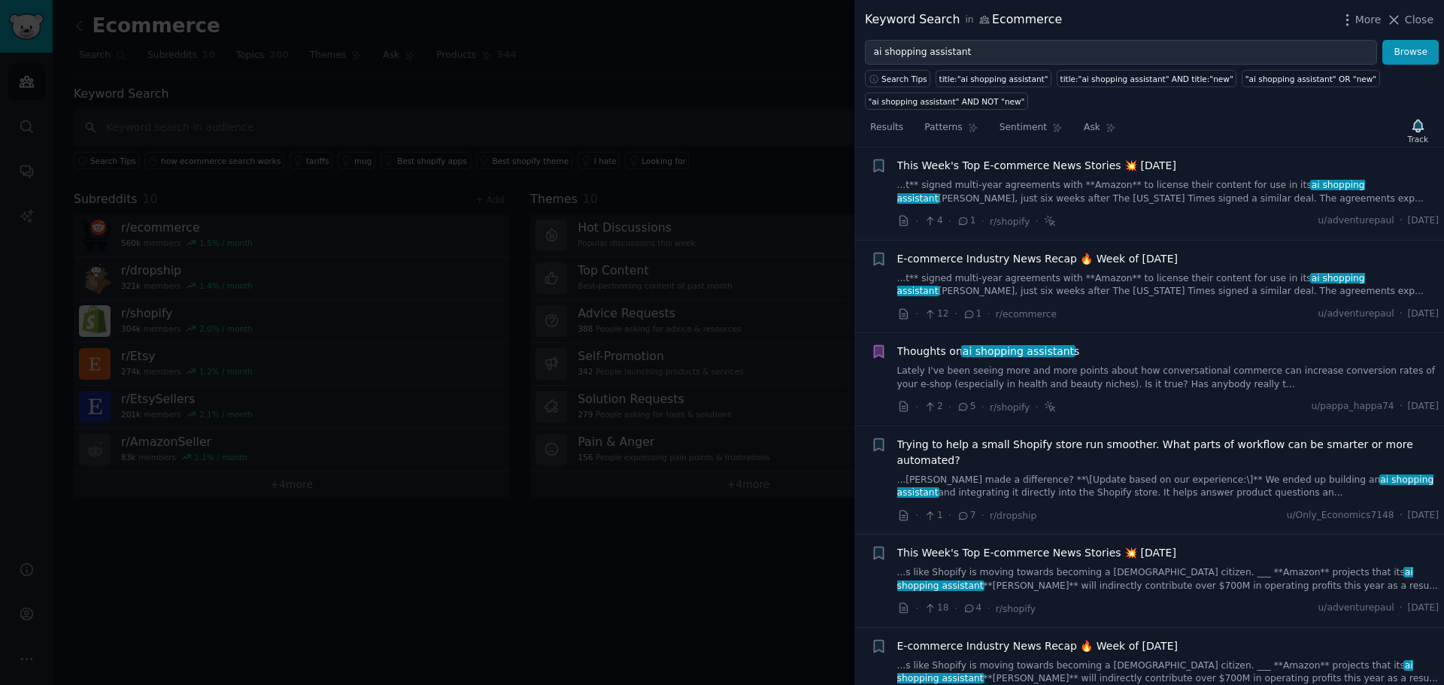
click at [1038, 241] on li "+ E-commerce Industry News Recap 🔥 Week of [DATE] ...t** signed multi-year agre…" at bounding box center [1150, 287] width 590 height 93
click at [1030, 260] on span "E-commerce Industry News Recap 🔥 Week of [DATE]" at bounding box center [1038, 259] width 281 height 16
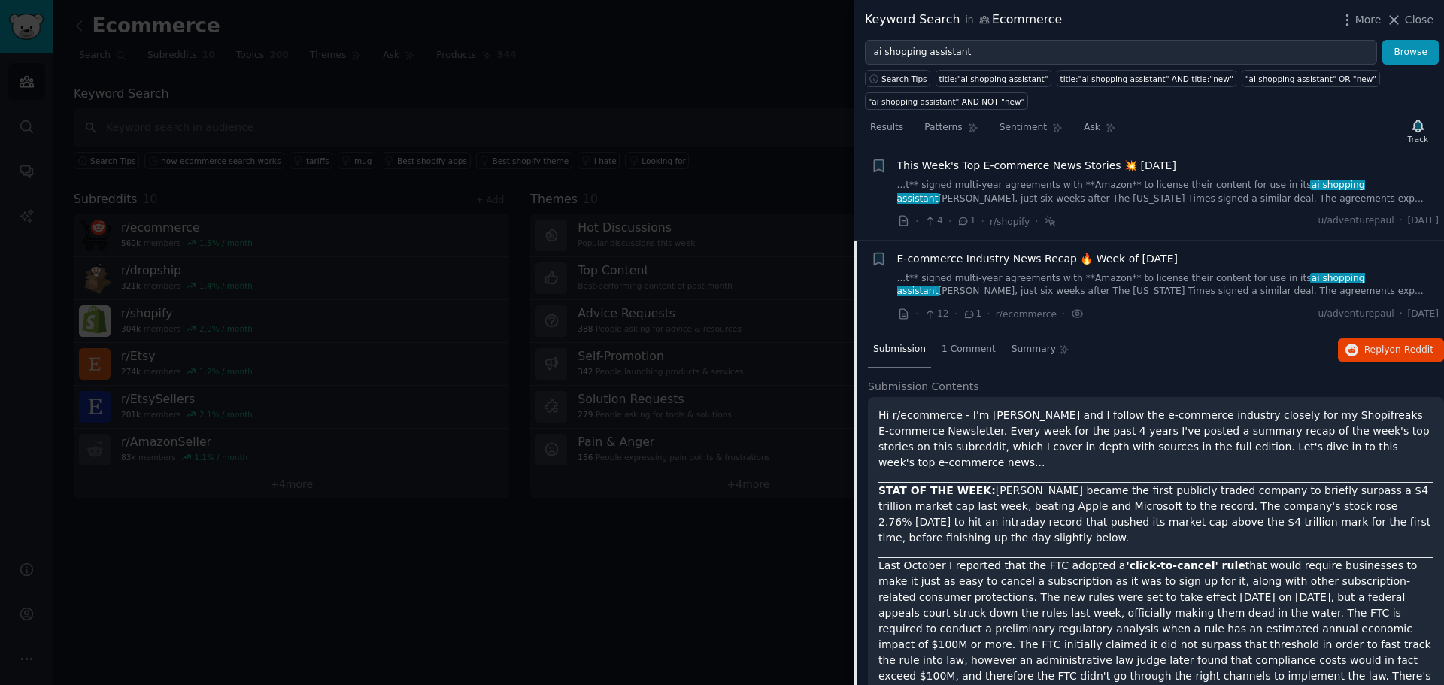
scroll to position [210, 0]
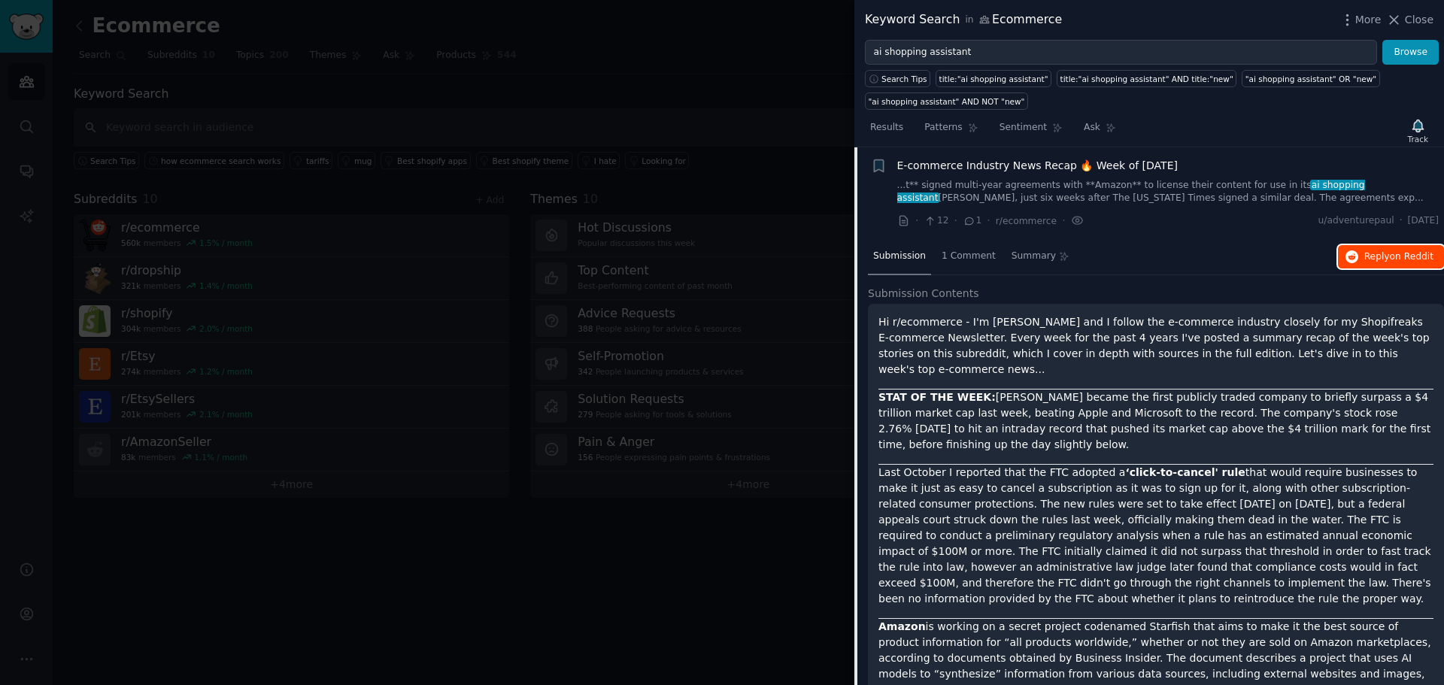
click at [1376, 253] on span "Reply on Reddit" at bounding box center [1399, 258] width 69 height 14
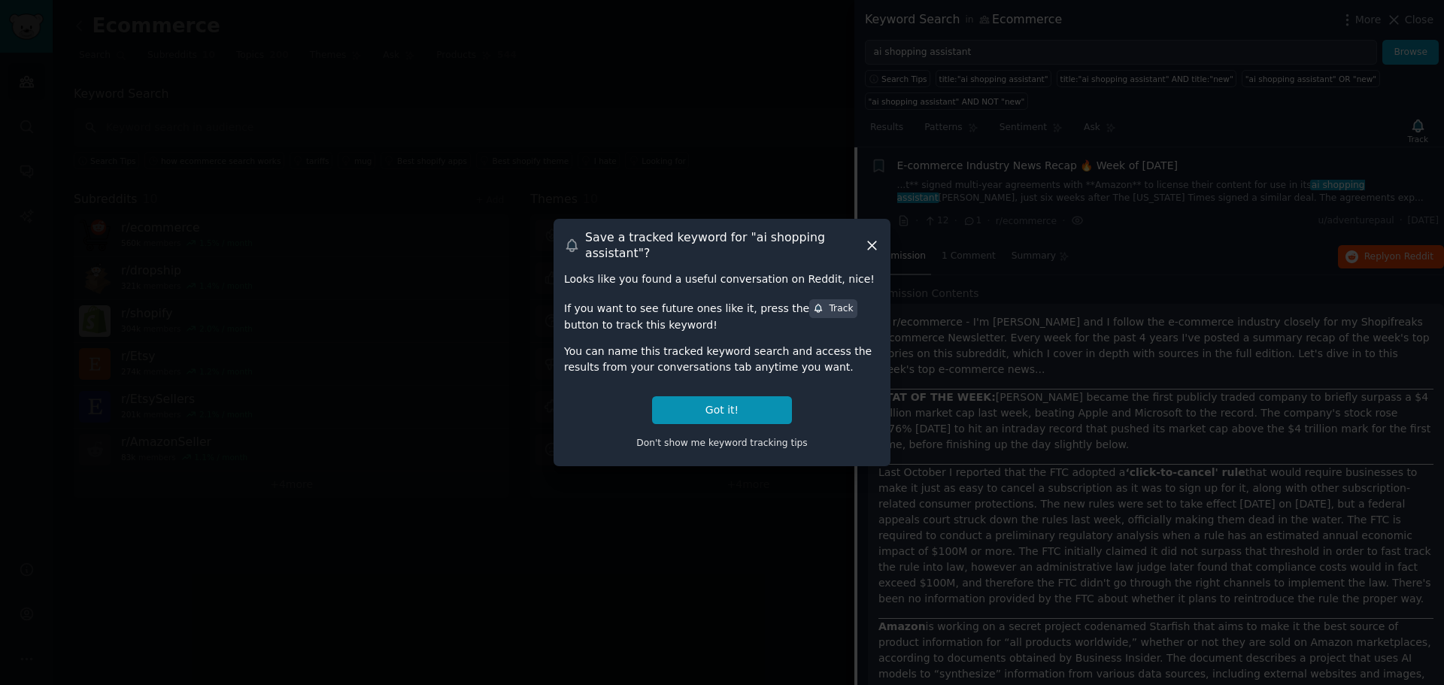
click at [873, 251] on icon at bounding box center [872, 246] width 16 height 16
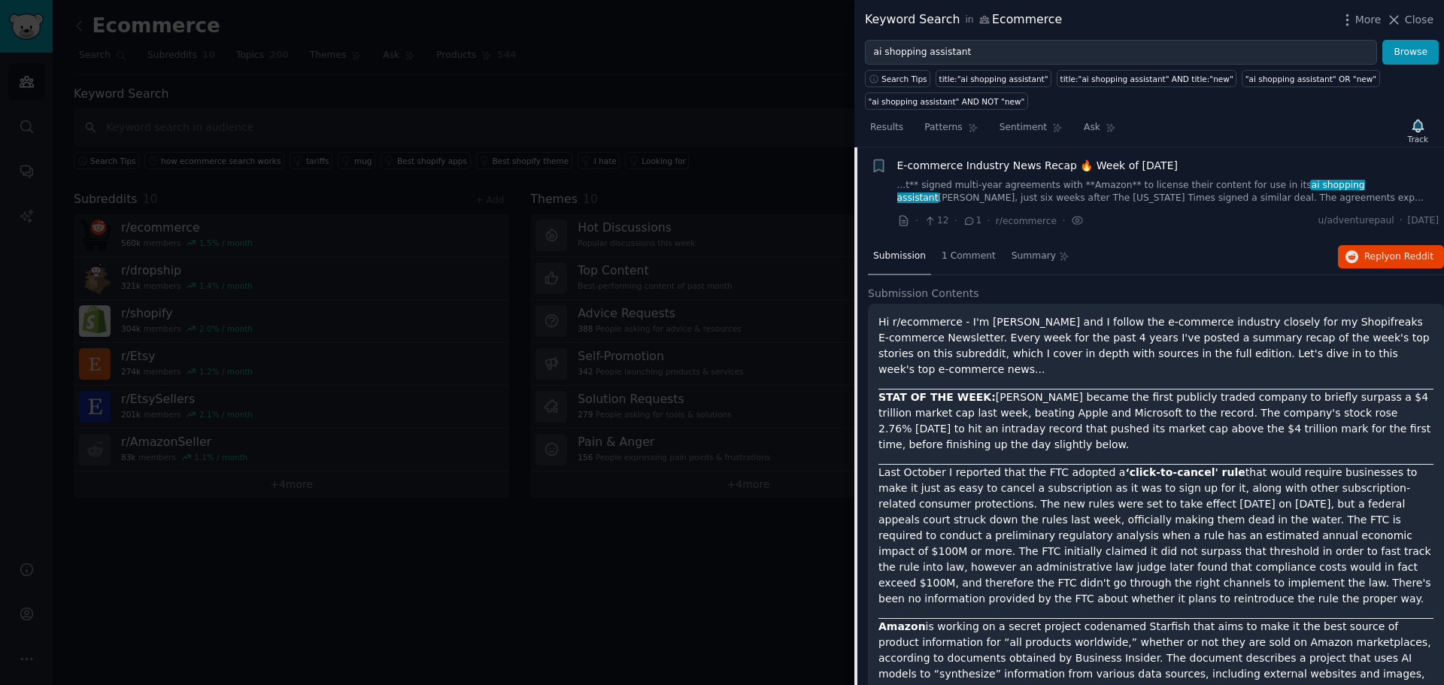
click at [1040, 199] on link "...t** signed multi-year agreements with **Amazon** to license their content fo…" at bounding box center [1169, 192] width 542 height 26
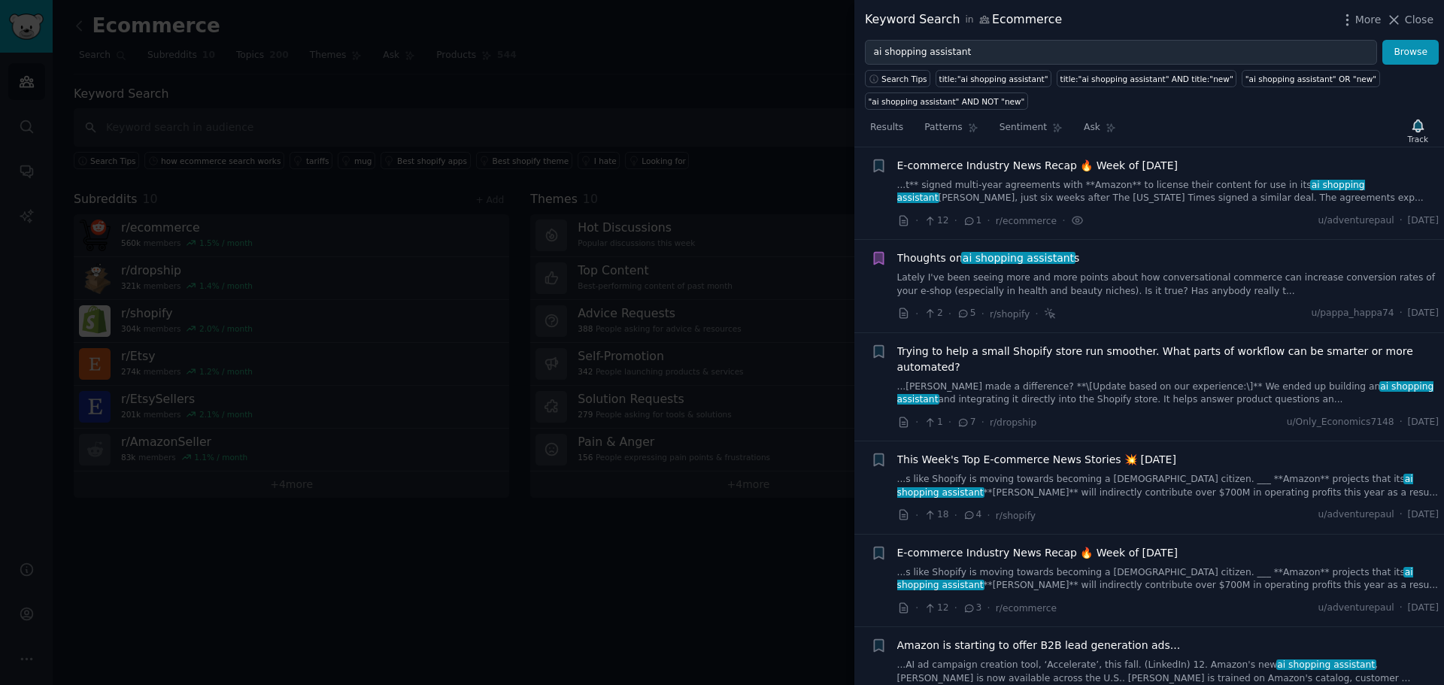
click at [1080, 273] on link "Lately I've been seeing more and more points about how conversational commerce …" at bounding box center [1169, 285] width 542 height 26
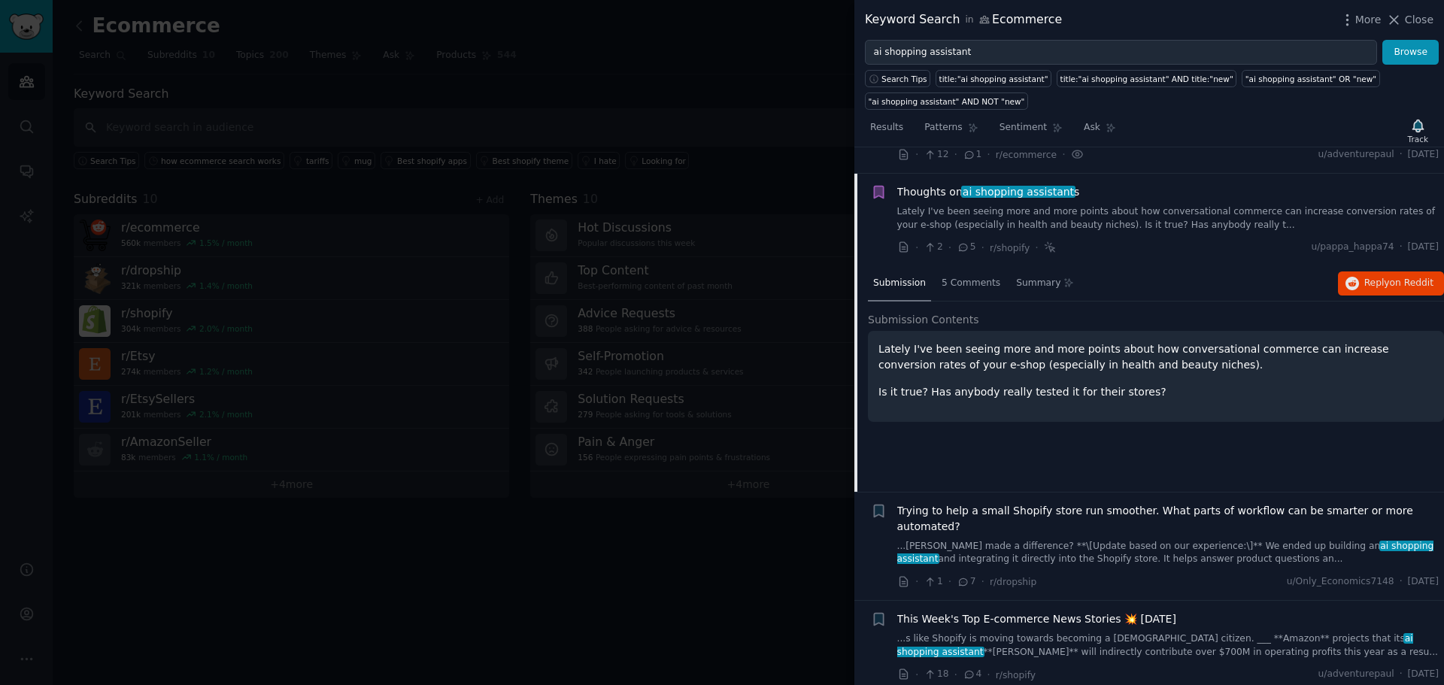
scroll to position [302, 0]
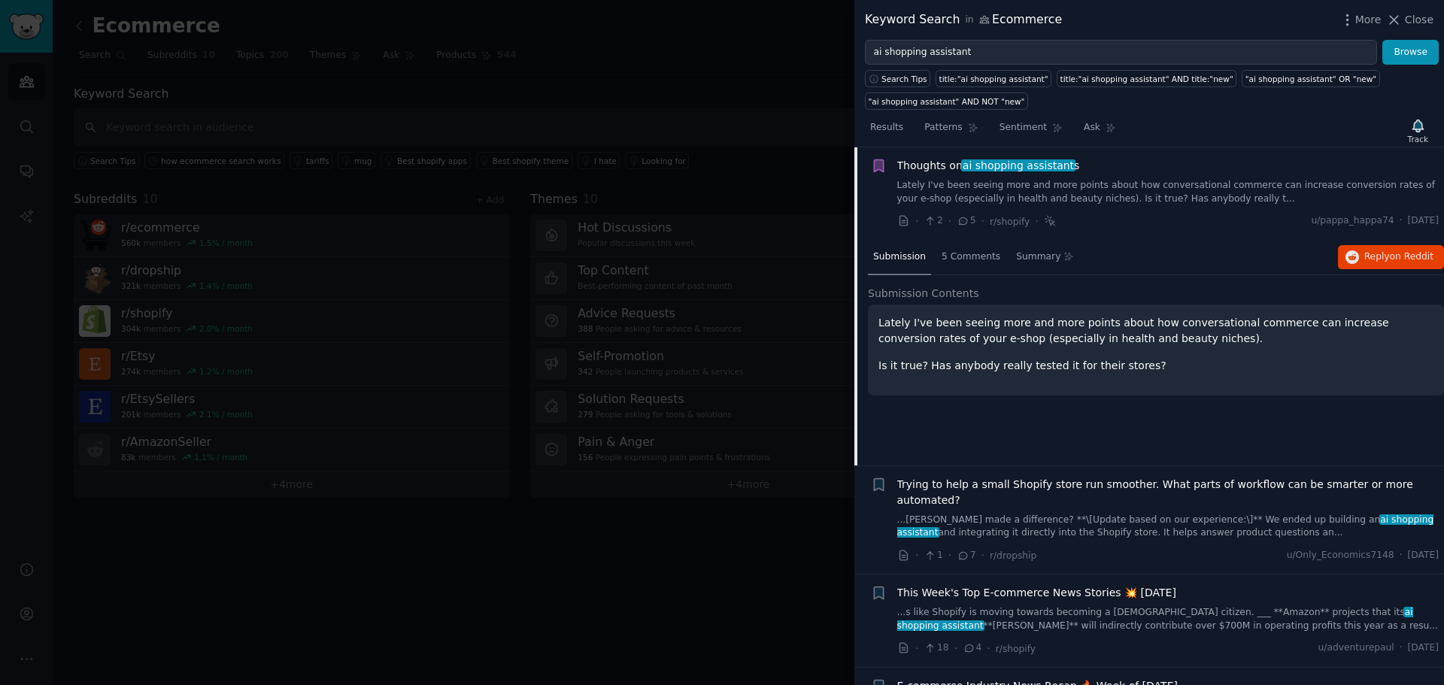
click at [1060, 220] on div "· 2 · 5 · r/shopify · u/pappa_happa74 · [DATE]" at bounding box center [1169, 222] width 542 height 16
click at [1056, 204] on link "Lately I've been seeing more and more points about how conversational commerce …" at bounding box center [1169, 192] width 542 height 26
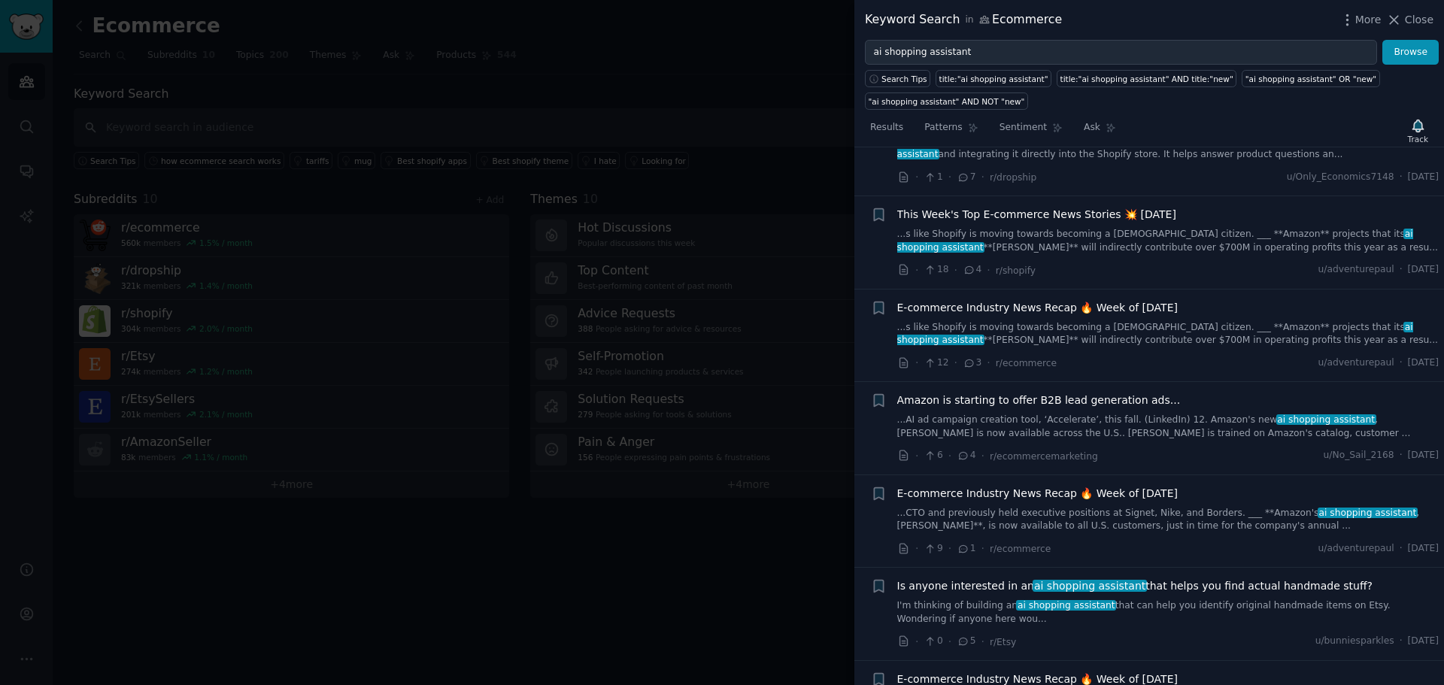
scroll to position [601, 0]
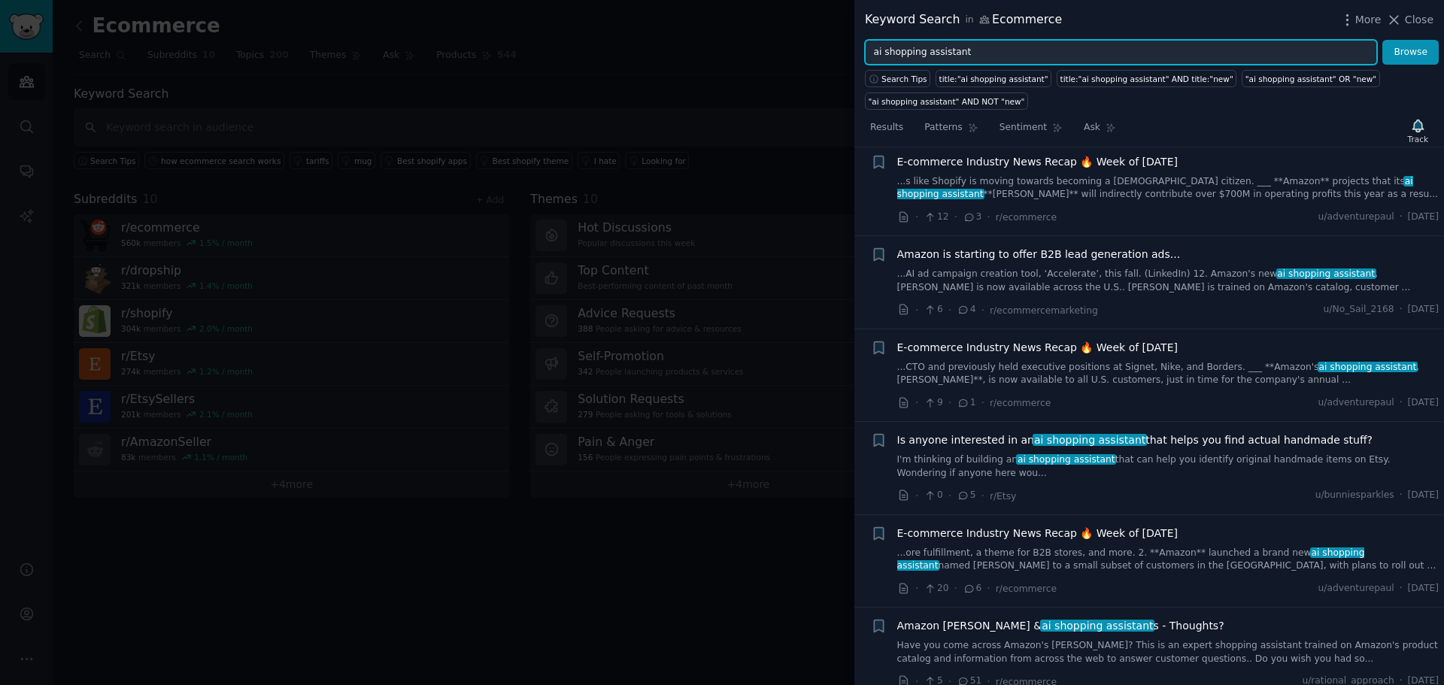
drag, startPoint x: 962, startPoint y: 57, endPoint x: 743, endPoint y: 47, distance: 219.9
click at [750, 47] on div "Keyword Search in Ecommerce More Close ai shopping assistant Browse Search Tips…" at bounding box center [722, 342] width 1444 height 685
paste input "speciality search engine"
click at [1383, 40] on button "Browse" at bounding box center [1411, 53] width 56 height 26
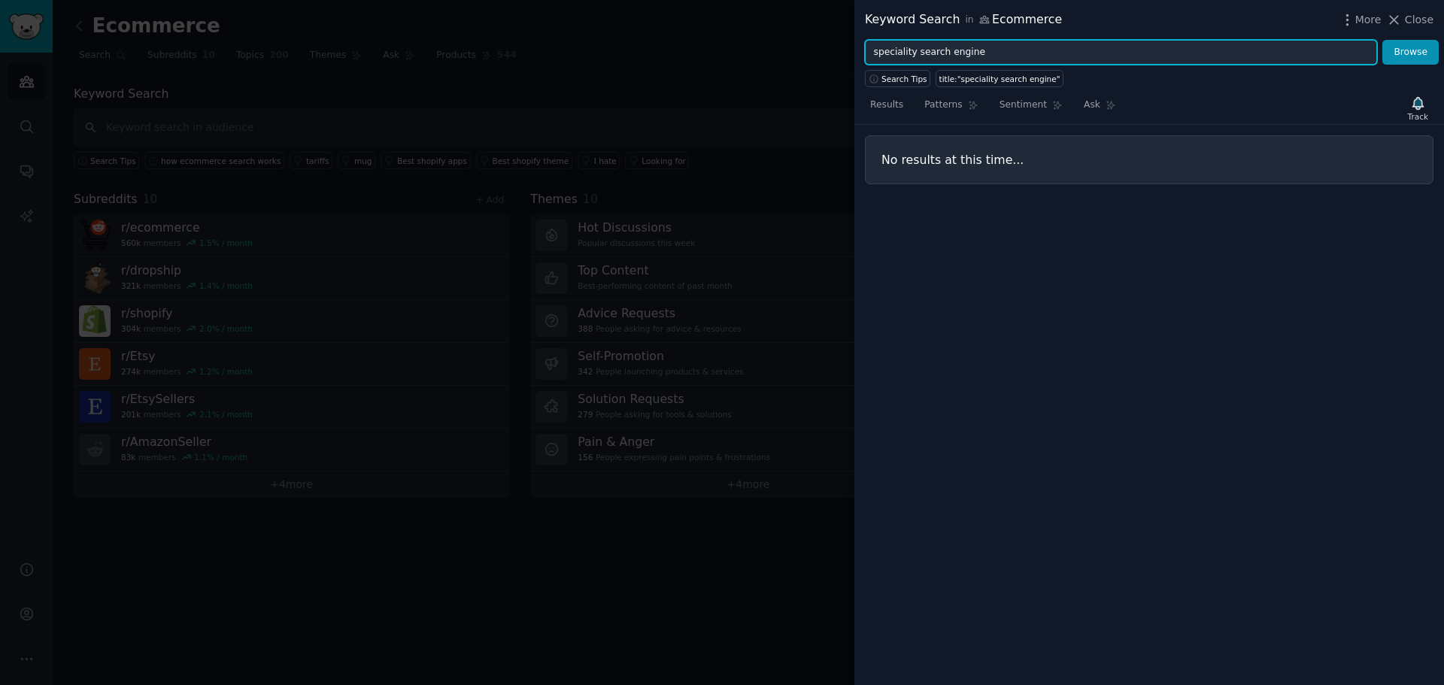
drag, startPoint x: 1037, startPoint y: 56, endPoint x: 646, endPoint y: 77, distance: 392.5
click at [751, 74] on div "Keyword Search in Ecommerce More Close speciality search engine Browse Search T…" at bounding box center [722, 342] width 1444 height 685
click at [1383, 40] on button "Browse" at bounding box center [1411, 53] width 56 height 26
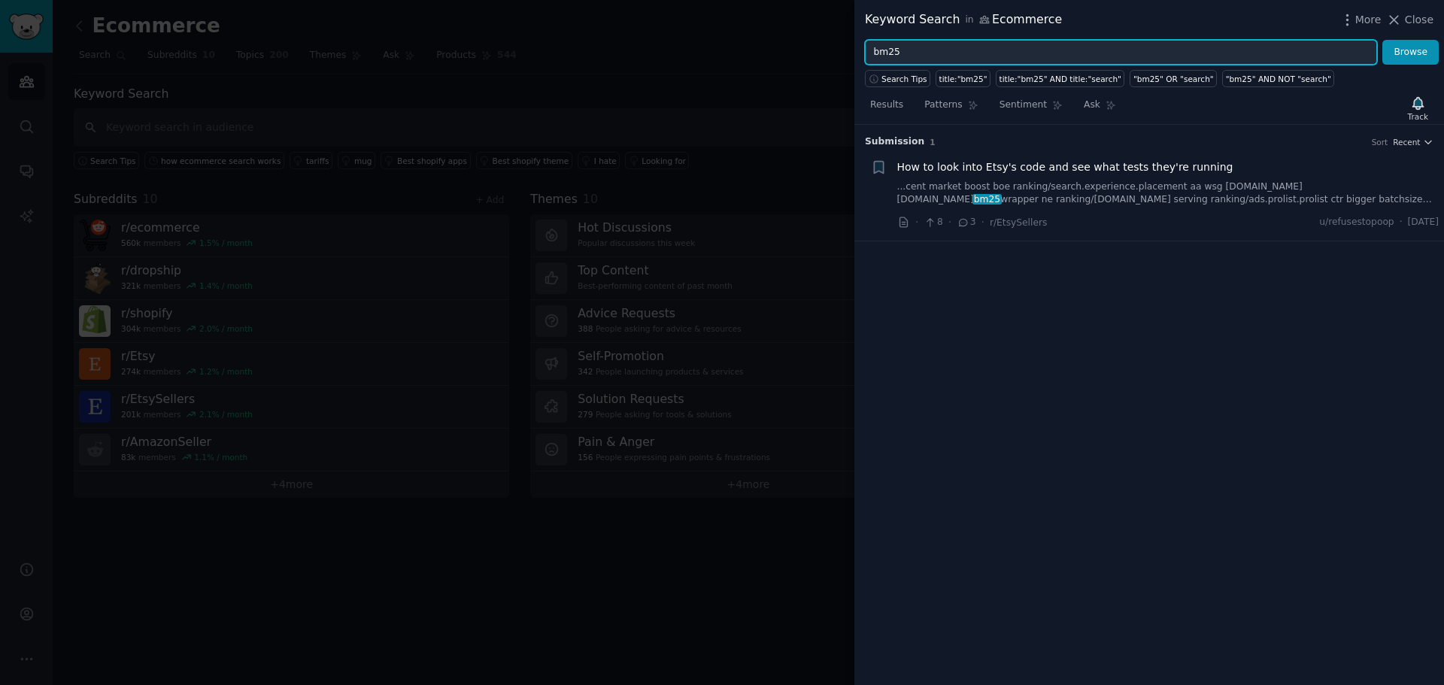
drag, startPoint x: 993, startPoint y: 58, endPoint x: 564, endPoint y: 62, distance: 428.8
click at [643, 61] on div "Keyword Search in Ecommerce More Close bm25 Browse Search Tips title:"bm25" tit…" at bounding box center [722, 342] width 1444 height 685
paste input "semantic rules communication"
click at [1383, 40] on button "Browse" at bounding box center [1411, 53] width 56 height 26
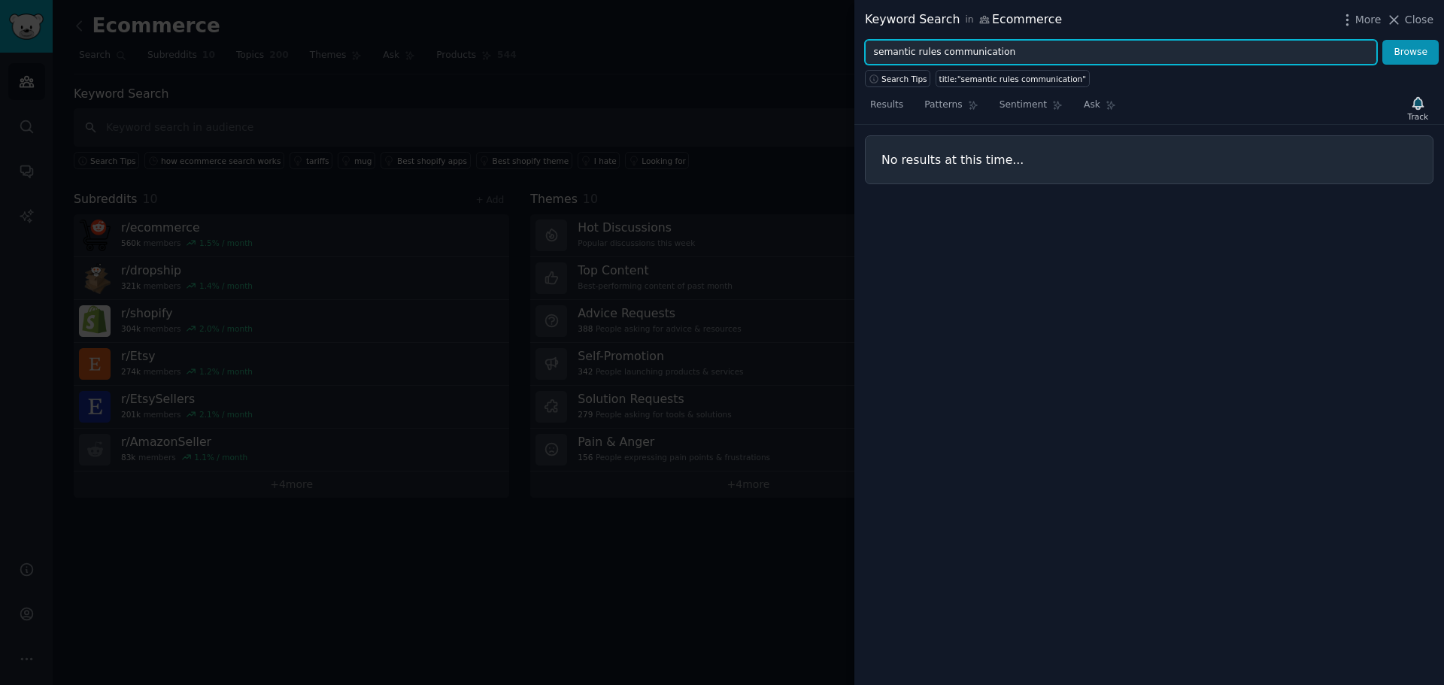
drag, startPoint x: 1062, startPoint y: 56, endPoint x: 605, endPoint y: 68, distance: 457.6
click at [668, 65] on div "Keyword Search in Ecommerce More Close semantic rules communication Browse Sear…" at bounding box center [722, 342] width 1444 height 685
paste input "arch engine hit"
click at [1383, 40] on button "Browse" at bounding box center [1411, 53] width 56 height 26
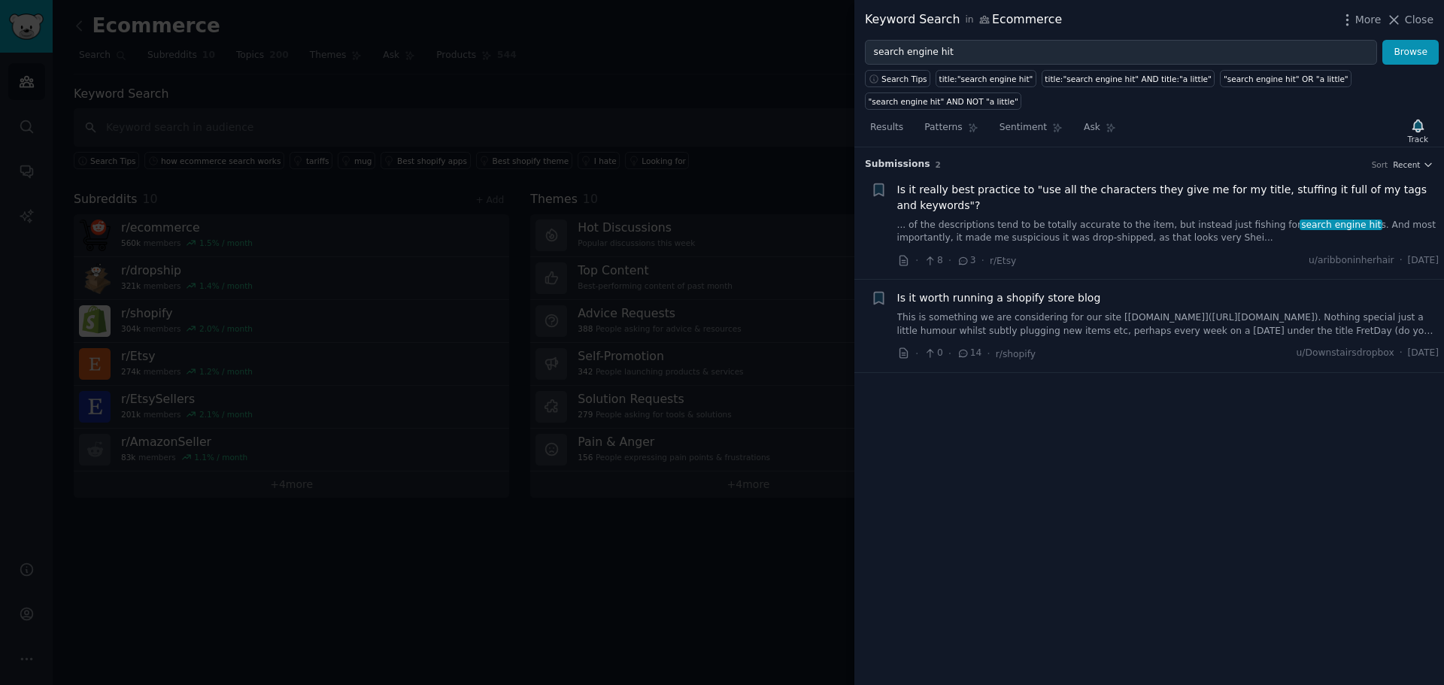
click at [1081, 195] on span "Is it really best practice to "use all the characters they give me for my title…" at bounding box center [1169, 198] width 542 height 32
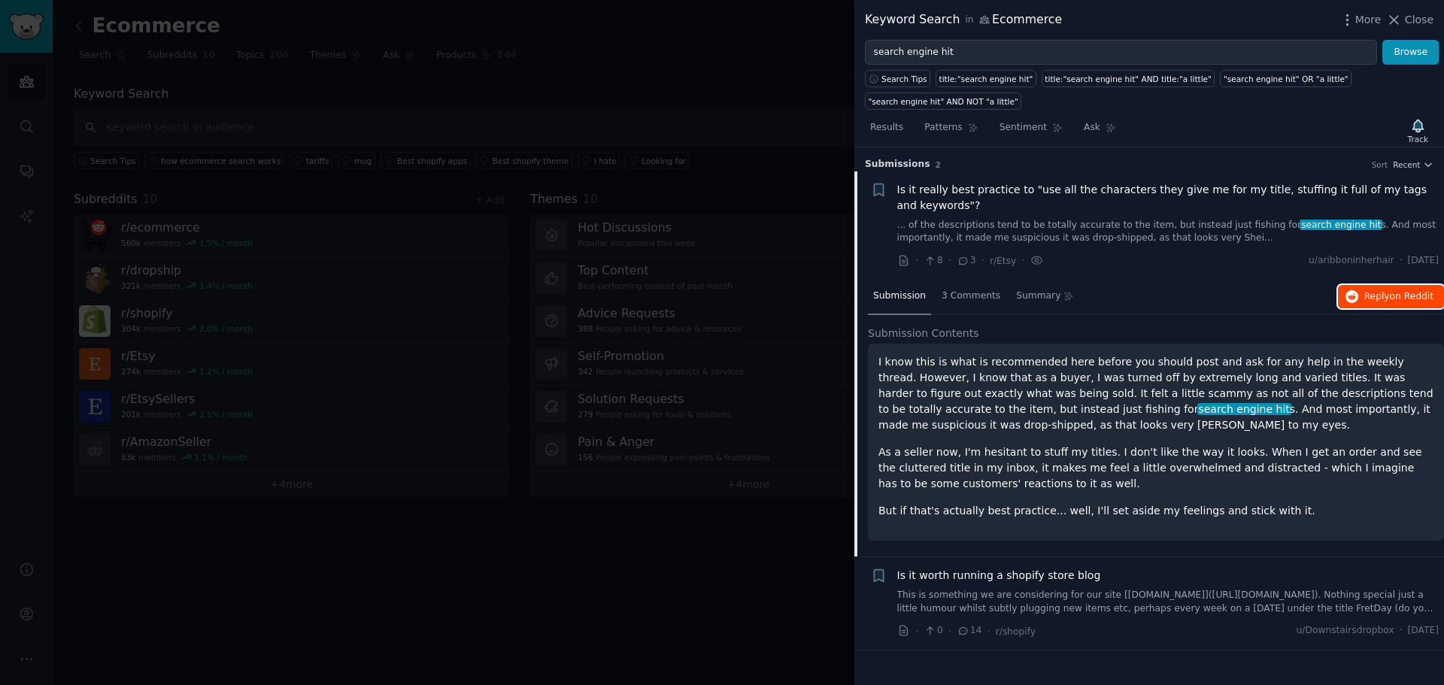
click at [1395, 302] on span "Reply on Reddit" at bounding box center [1399, 297] width 69 height 14
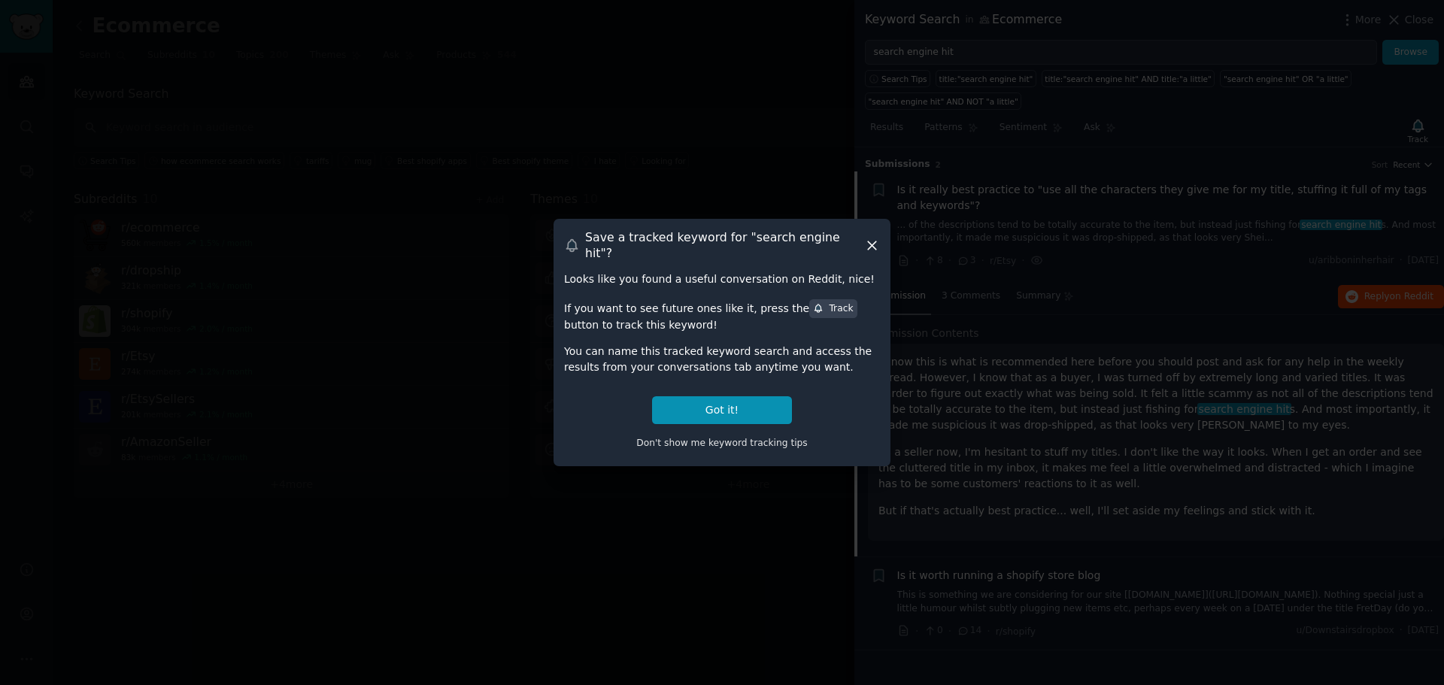
click at [866, 238] on icon at bounding box center [872, 246] width 16 height 16
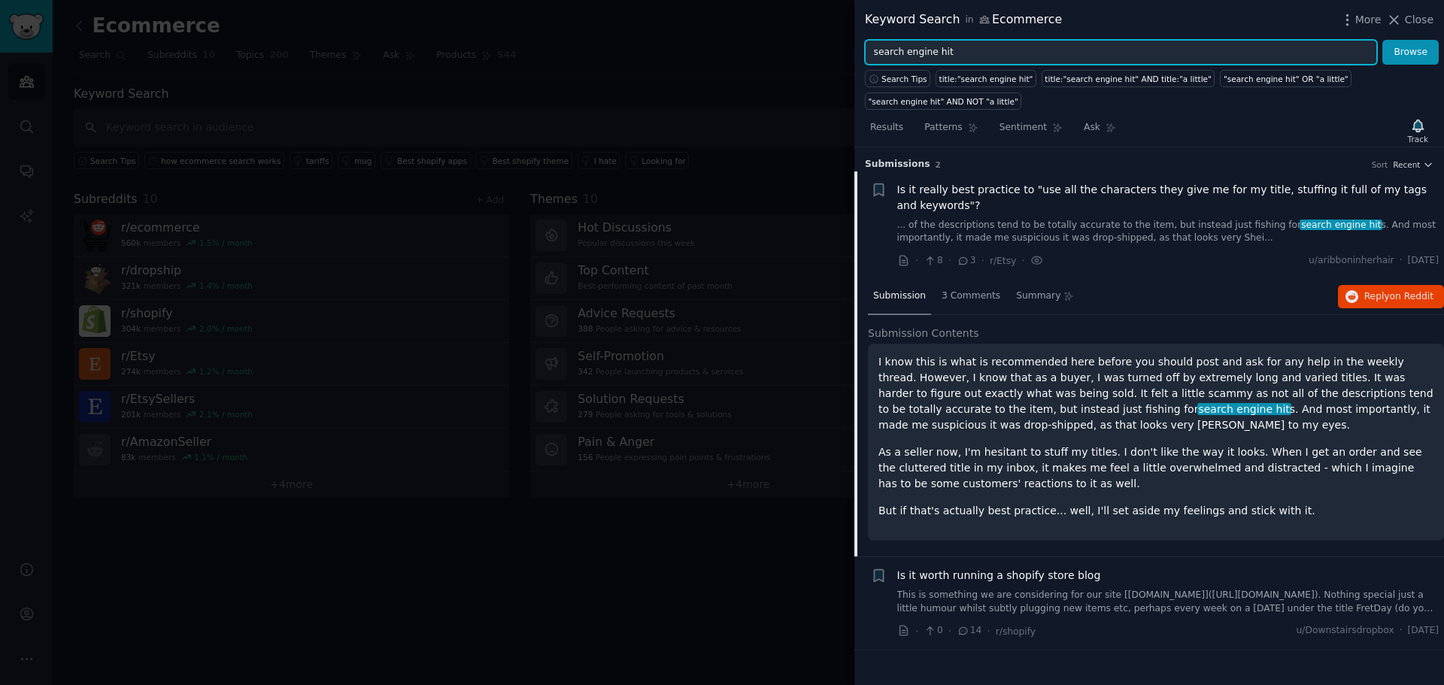
drag, startPoint x: 1086, startPoint y: 58, endPoint x: 715, endPoint y: 59, distance: 370.2
click at [783, 61] on div "Keyword Search in Ecommerce More Close search engine hit Browse Search Tips tit…" at bounding box center [722, 342] width 1444 height 685
paste input "what is a specialized search engine"
click at [1383, 40] on button "Browse" at bounding box center [1411, 53] width 56 height 26
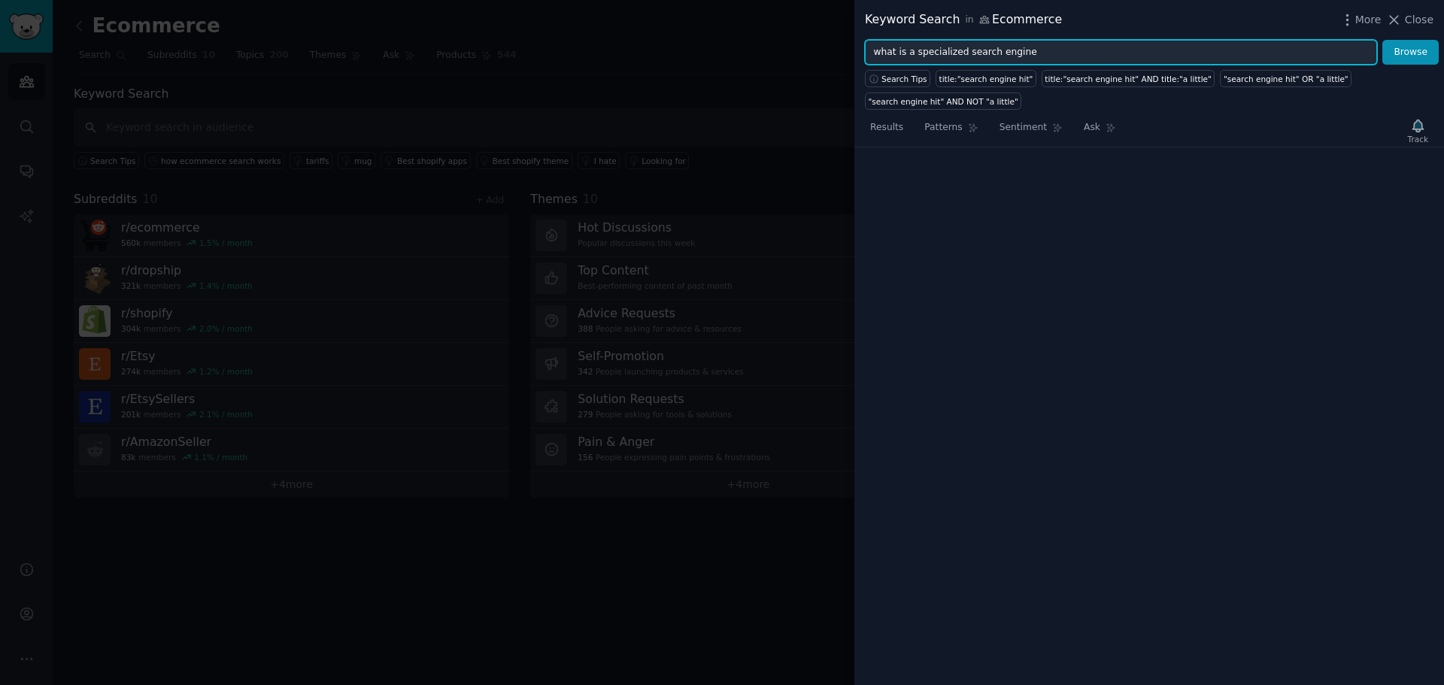
click at [1383, 40] on button "Browse" at bounding box center [1411, 53] width 56 height 26
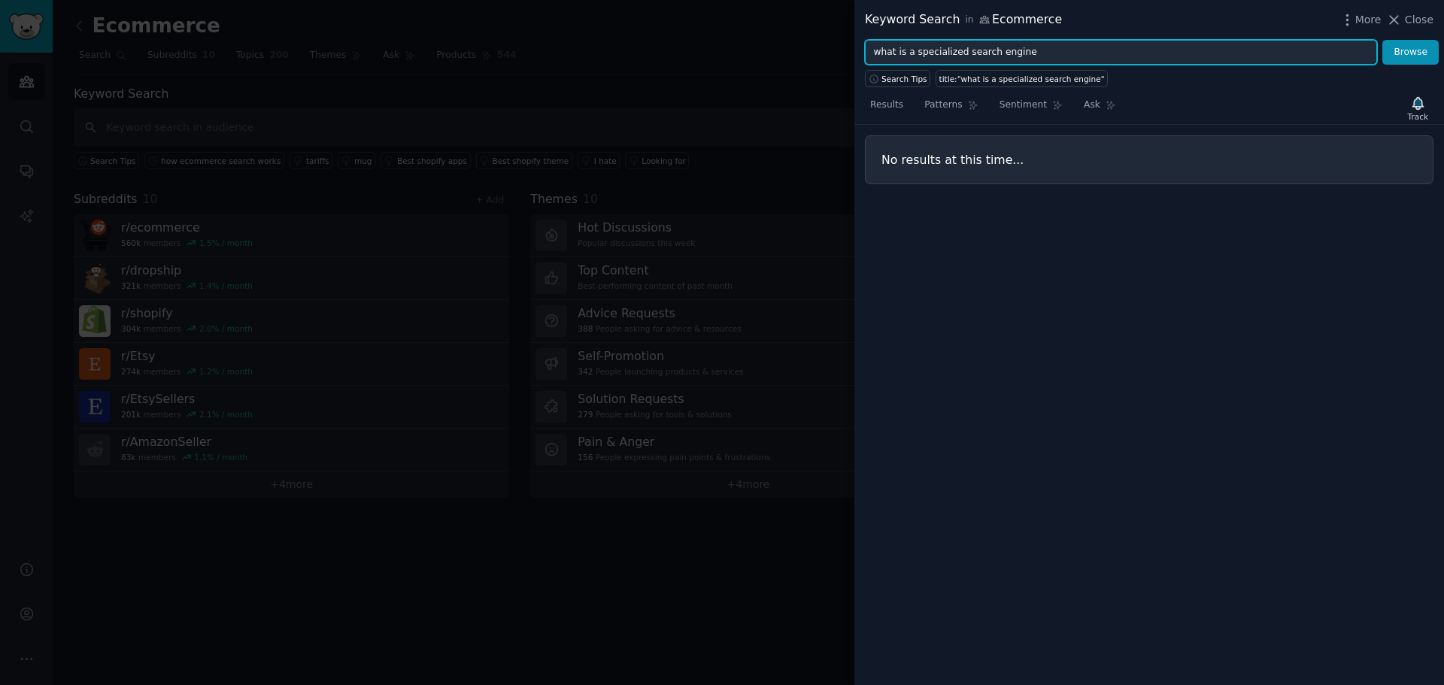
drag, startPoint x: 1078, startPoint y: 53, endPoint x: 574, endPoint y: 82, distance: 504.9
click at [661, 77] on div "Keyword Search in Ecommerce More Close what is a specialized search engine Brow…" at bounding box center [722, 342] width 1444 height 685
paste input "no results found"
click at [1383, 40] on button "Browse" at bounding box center [1411, 53] width 56 height 26
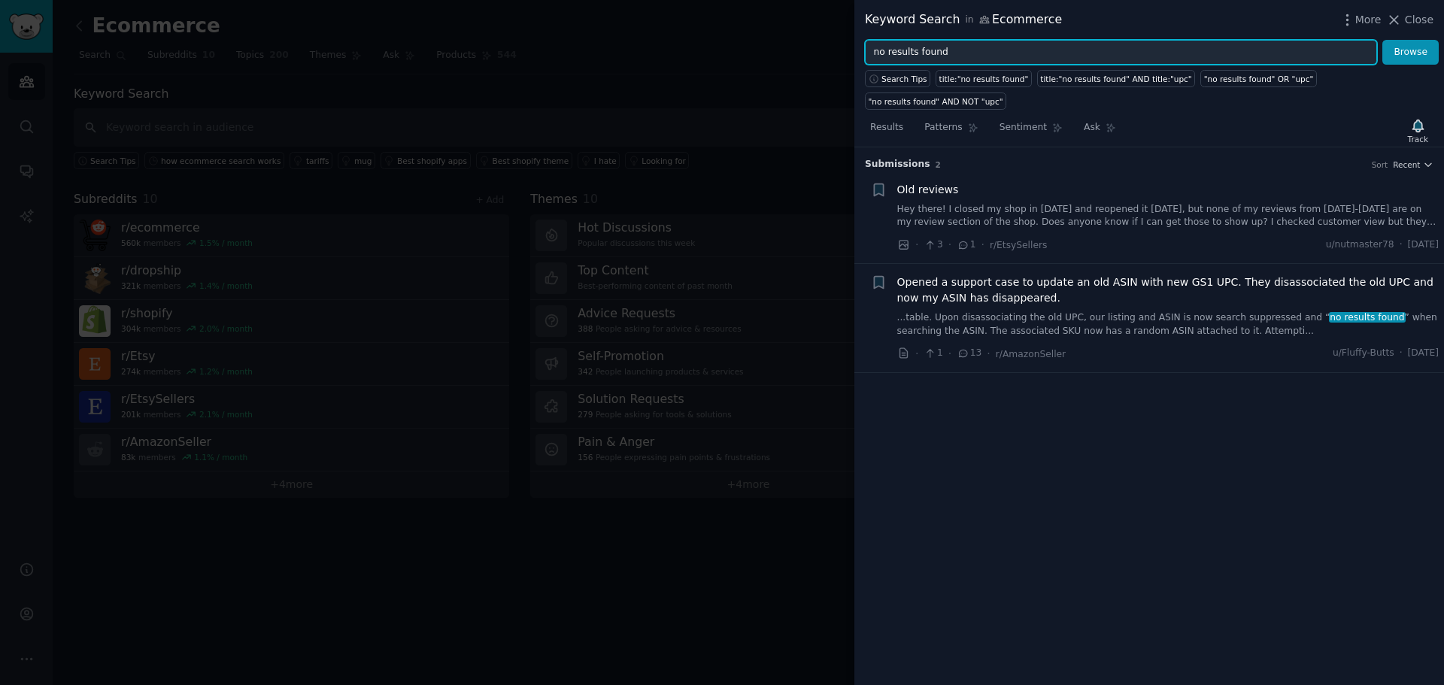
drag, startPoint x: 810, startPoint y: 49, endPoint x: 721, endPoint y: 53, distance: 89.6
click at [755, 50] on div "Keyword Search in Ecommerce More Close no results found Browse Search Tips titl…" at bounding box center [722, 342] width 1444 height 685
paste input "[PERSON_NAME]'s box"
click at [1383, 40] on button "Browse" at bounding box center [1411, 53] width 56 height 26
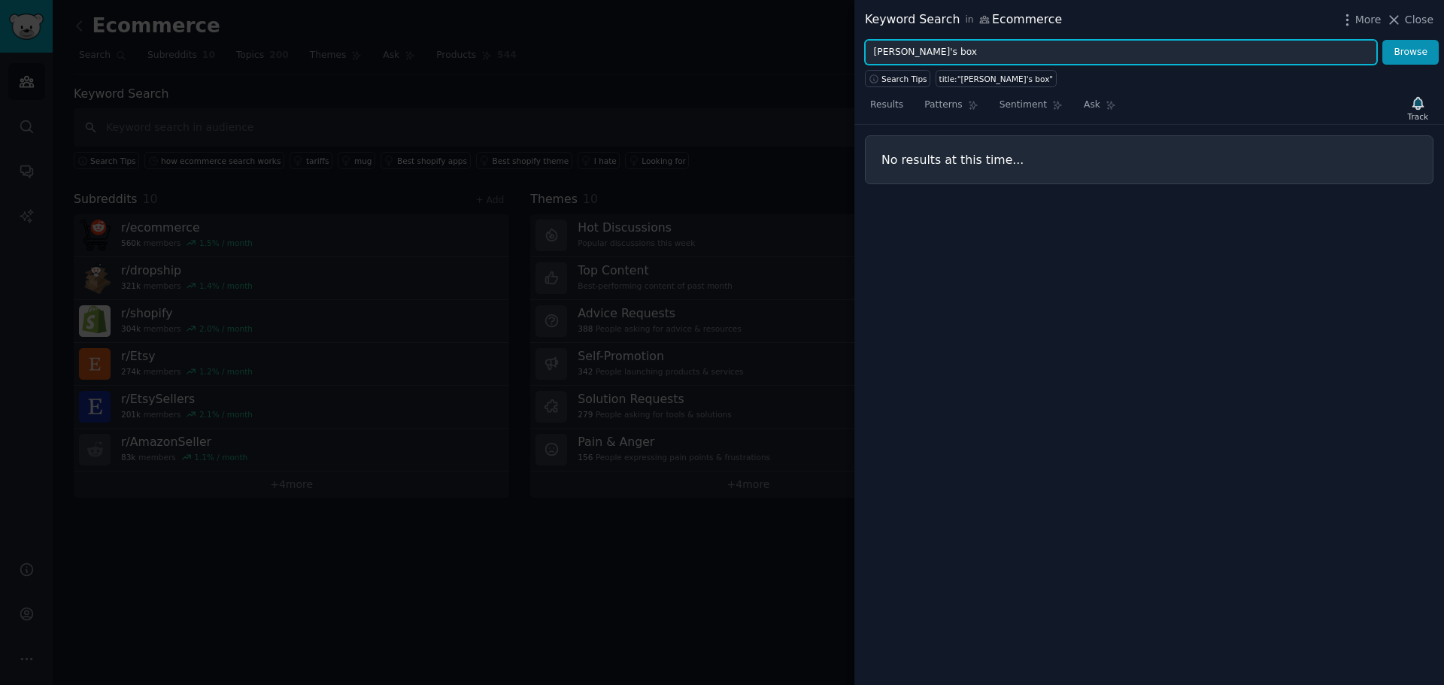
click at [895, 53] on input "[PERSON_NAME]'s box" at bounding box center [1121, 53] width 512 height 26
click at [1383, 40] on button "Browse" at bounding box center [1411, 53] width 56 height 26
drag, startPoint x: 1036, startPoint y: 58, endPoint x: 469, endPoint y: 58, distance: 567.3
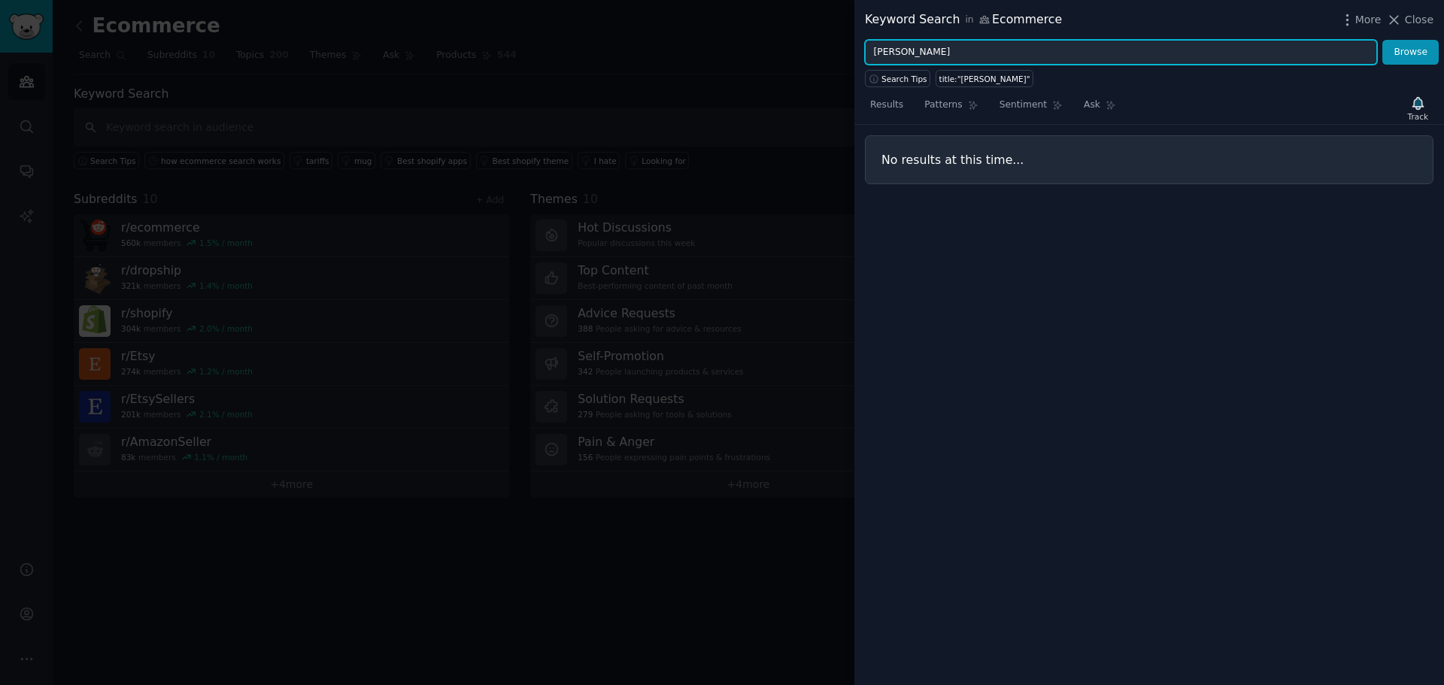
click at [809, 53] on div "Keyword Search in Ecommerce More Close luigi box Browse Search Tips title:"luig…" at bounding box center [722, 342] width 1444 height 685
paste input "semantic rules communication"
click at [1383, 40] on button "Browse" at bounding box center [1411, 53] width 56 height 26
drag, startPoint x: 970, startPoint y: 50, endPoint x: 791, endPoint y: 62, distance: 179.4
click at [791, 62] on div "Keyword Search in Ecommerce More Close semantic rules communication Browse Sear…" at bounding box center [722, 342] width 1444 height 685
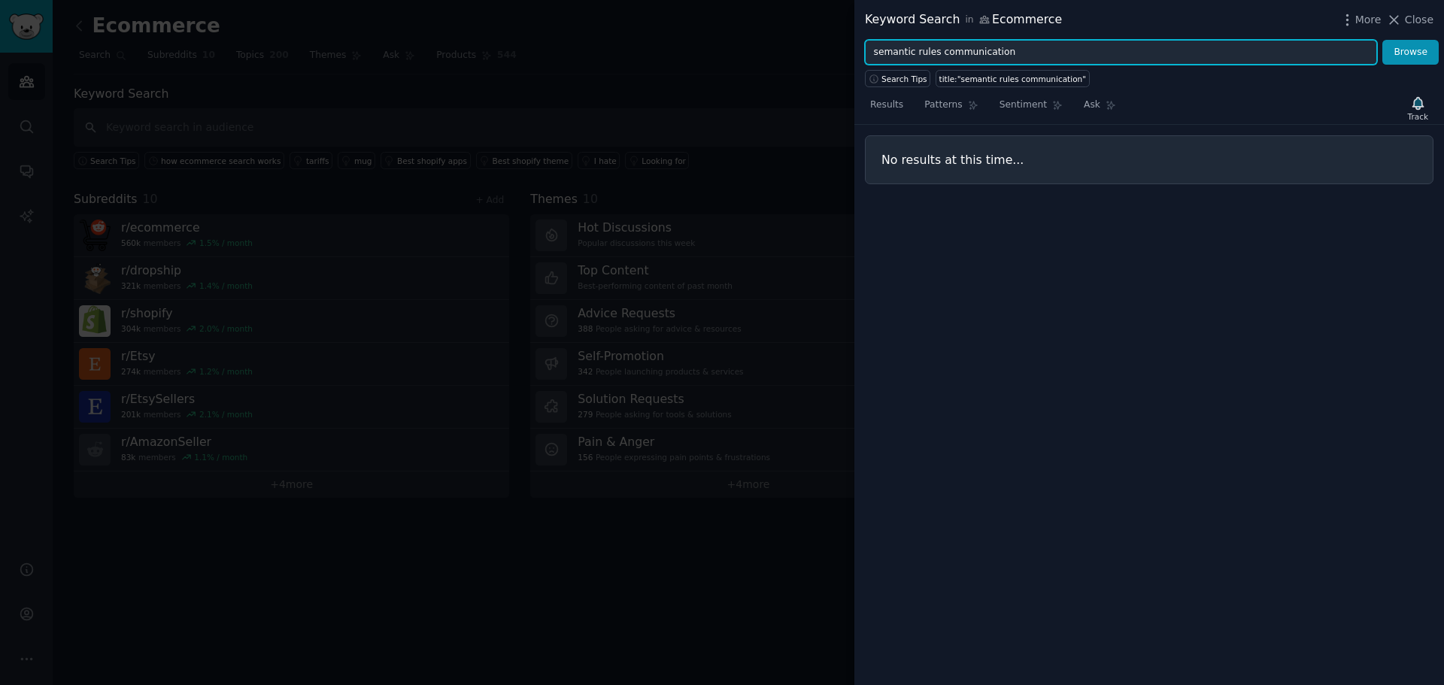
paste input "ecommerce search solutions"
click at [1383, 40] on button "Browse" at bounding box center [1411, 53] width 56 height 26
click at [971, 50] on input "ecommerce search solutions" at bounding box center [1121, 53] width 512 height 26
click at [1383, 40] on button "Browse" at bounding box center [1411, 53] width 56 height 26
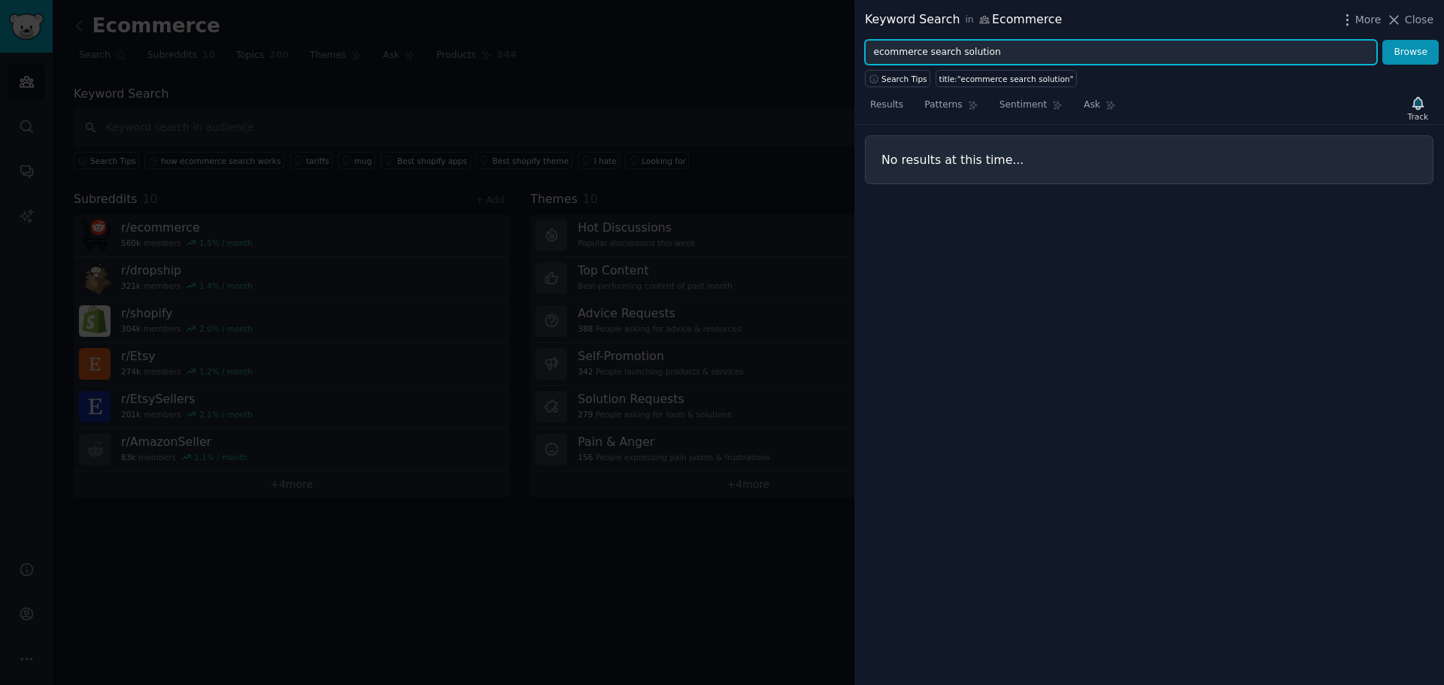
click at [971, 50] on input "ecommerce search solution" at bounding box center [1121, 53] width 512 height 26
click at [923, 55] on input "ecommerce search solution" at bounding box center [1121, 53] width 512 height 26
click at [1383, 40] on button "Browse" at bounding box center [1411, 53] width 56 height 26
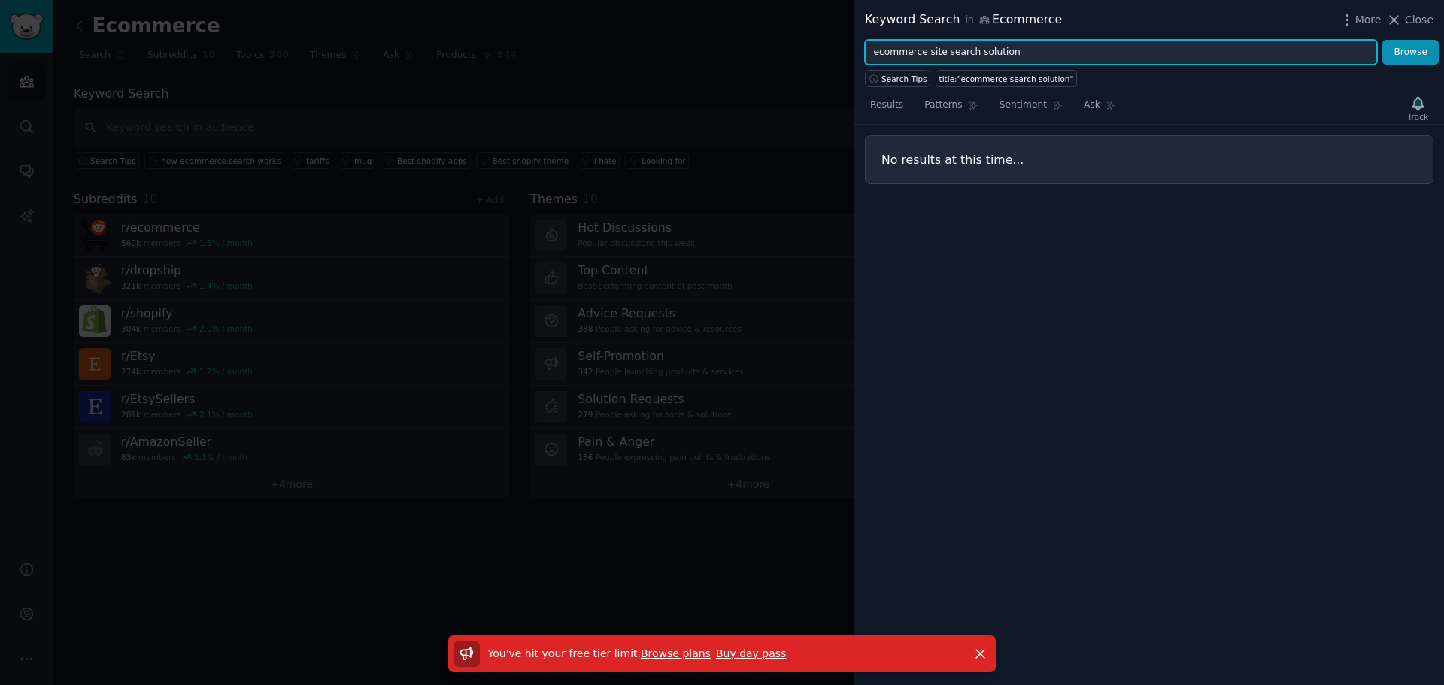
click at [977, 52] on input "ecommerce site search solution" at bounding box center [1121, 53] width 512 height 26
type input "ecommerce site search"
click at [1383, 40] on button "Browse" at bounding box center [1411, 53] width 56 height 26
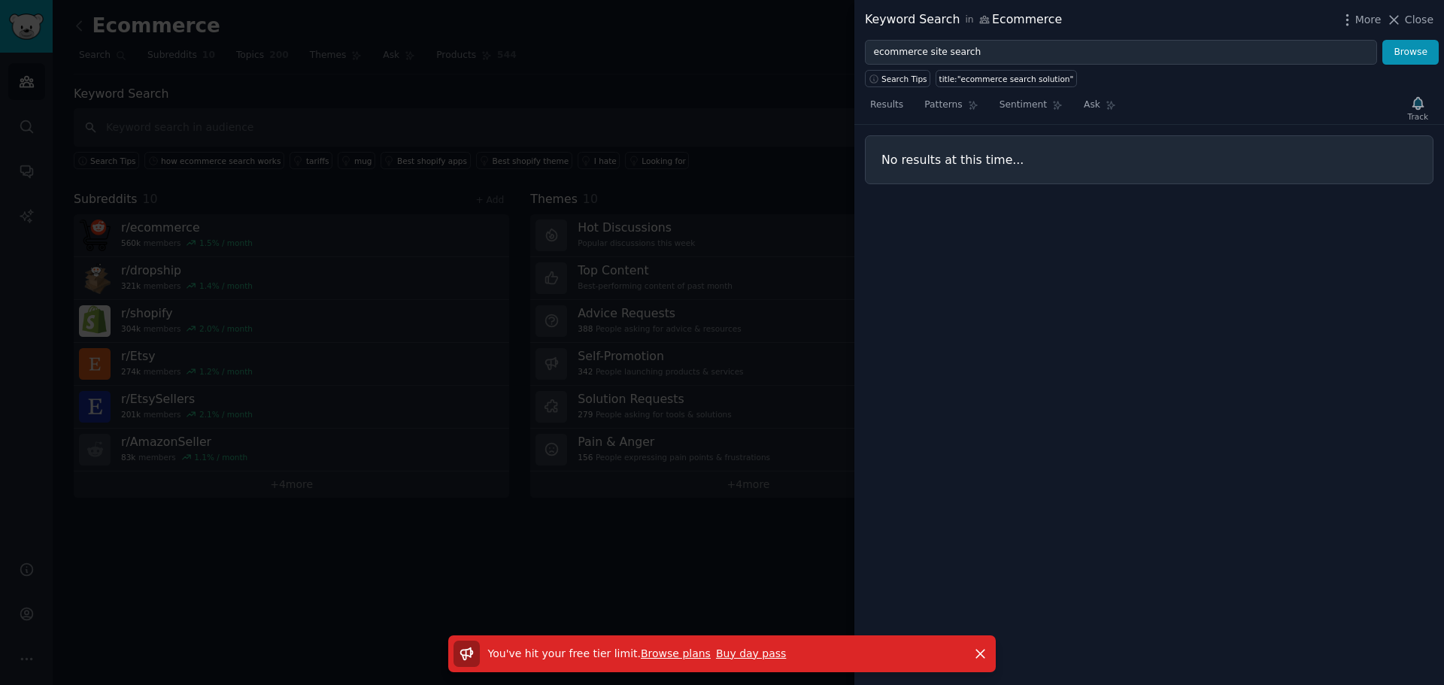
click at [718, 660] on link "Buy day pass" at bounding box center [751, 654] width 70 height 12
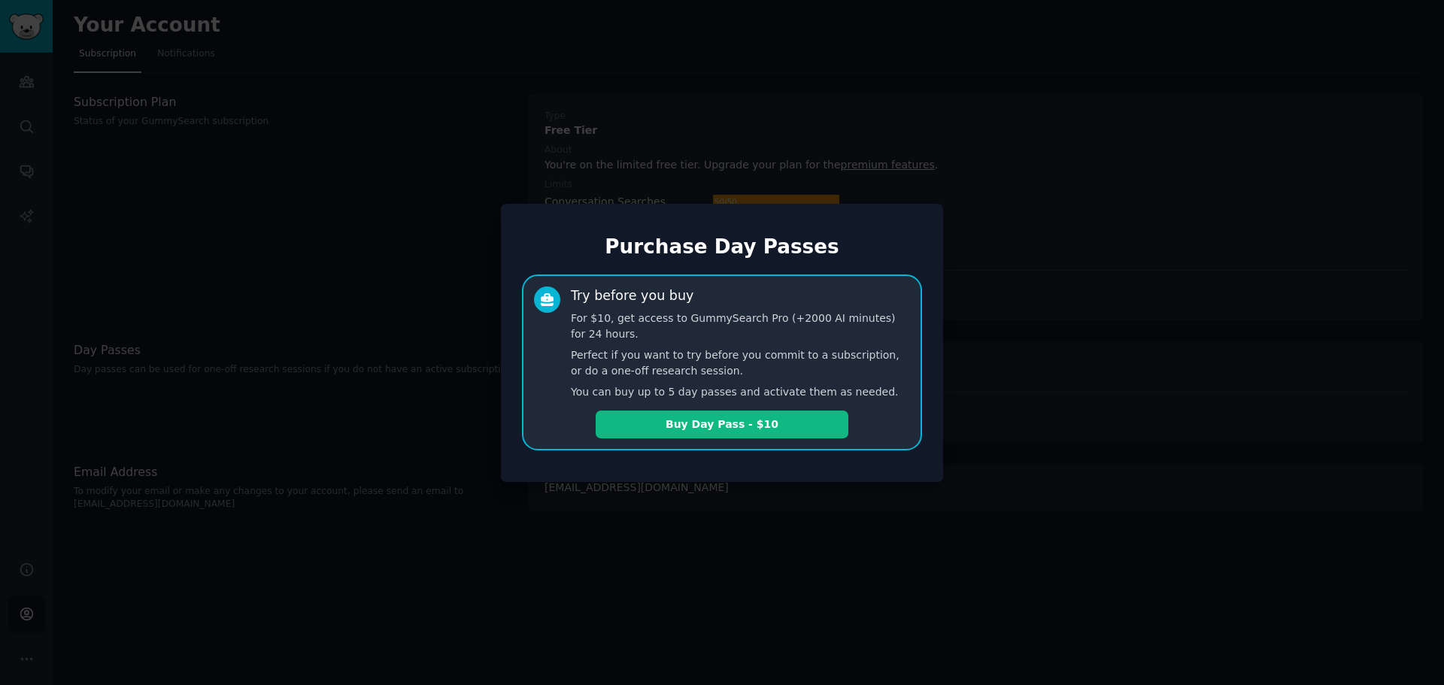
click at [1110, 254] on div at bounding box center [722, 342] width 1444 height 685
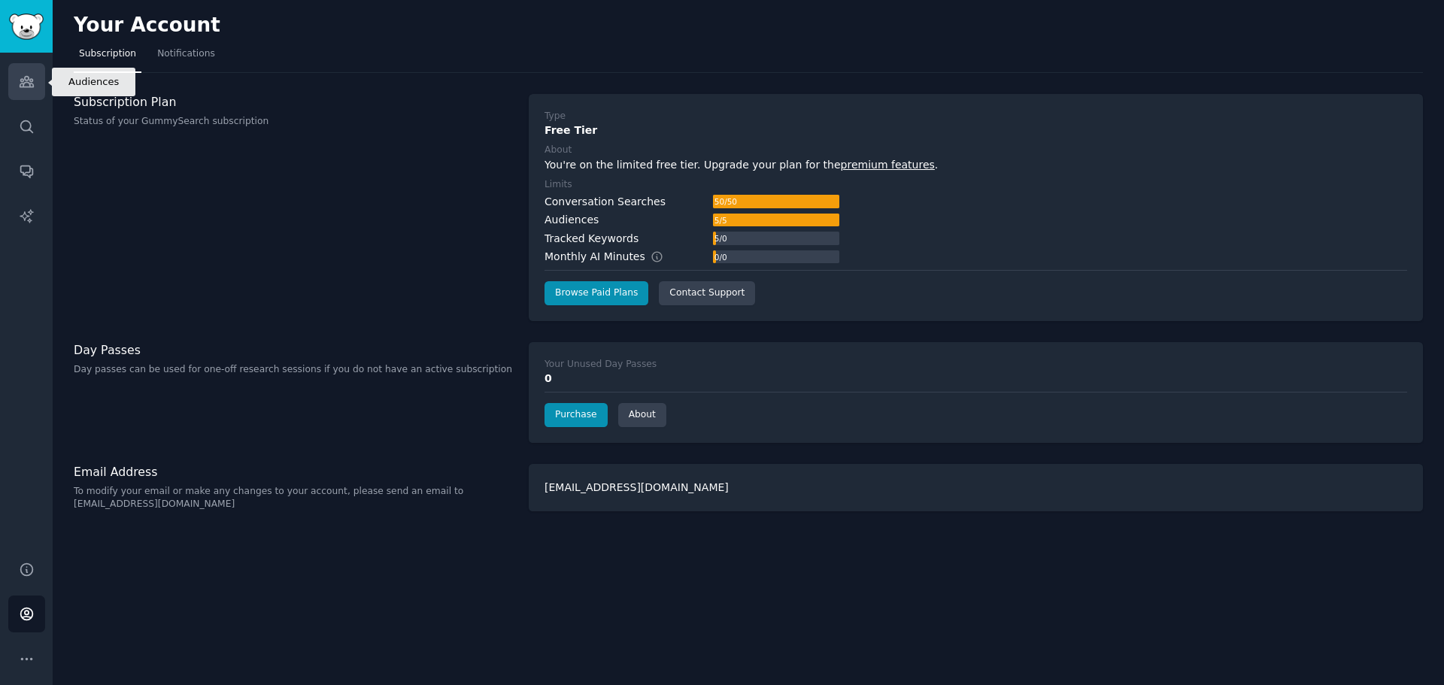
click at [24, 89] on icon "Sidebar" at bounding box center [27, 82] width 16 height 16
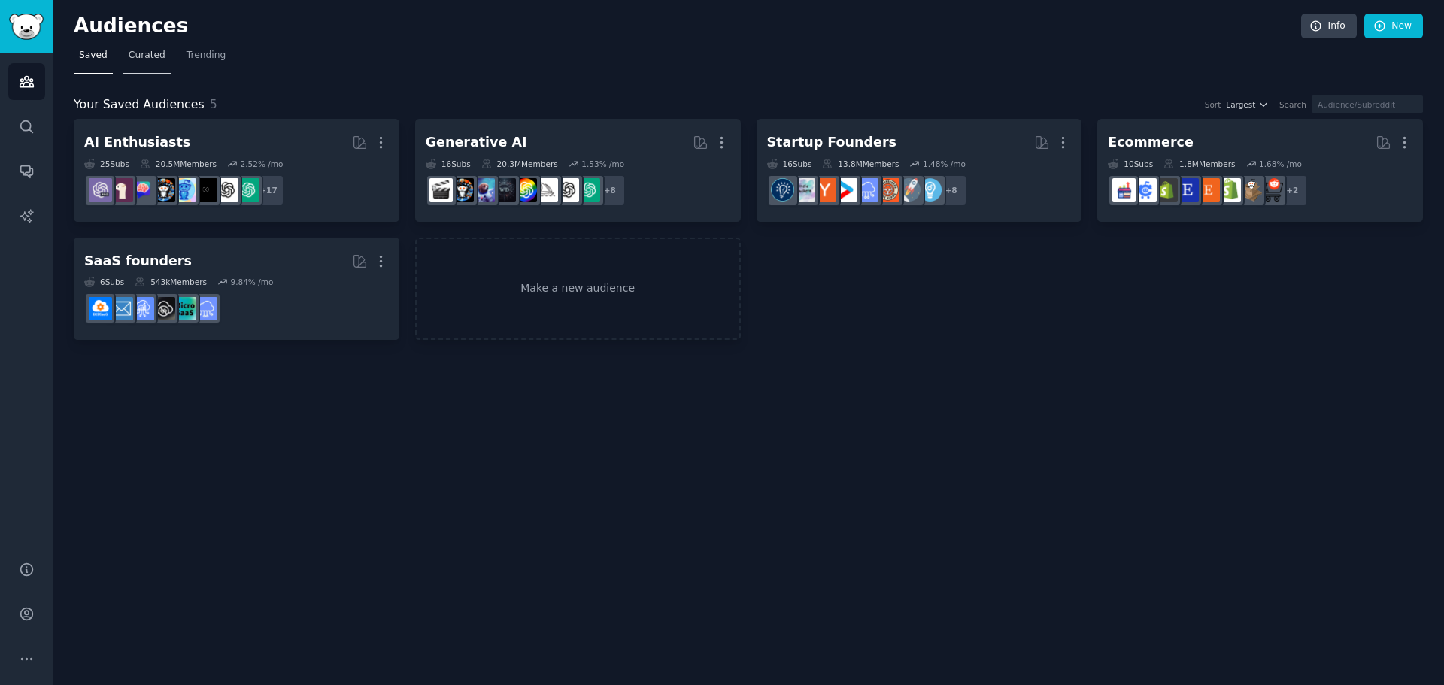
click at [128, 62] on link "Curated" at bounding box center [146, 59] width 47 height 31
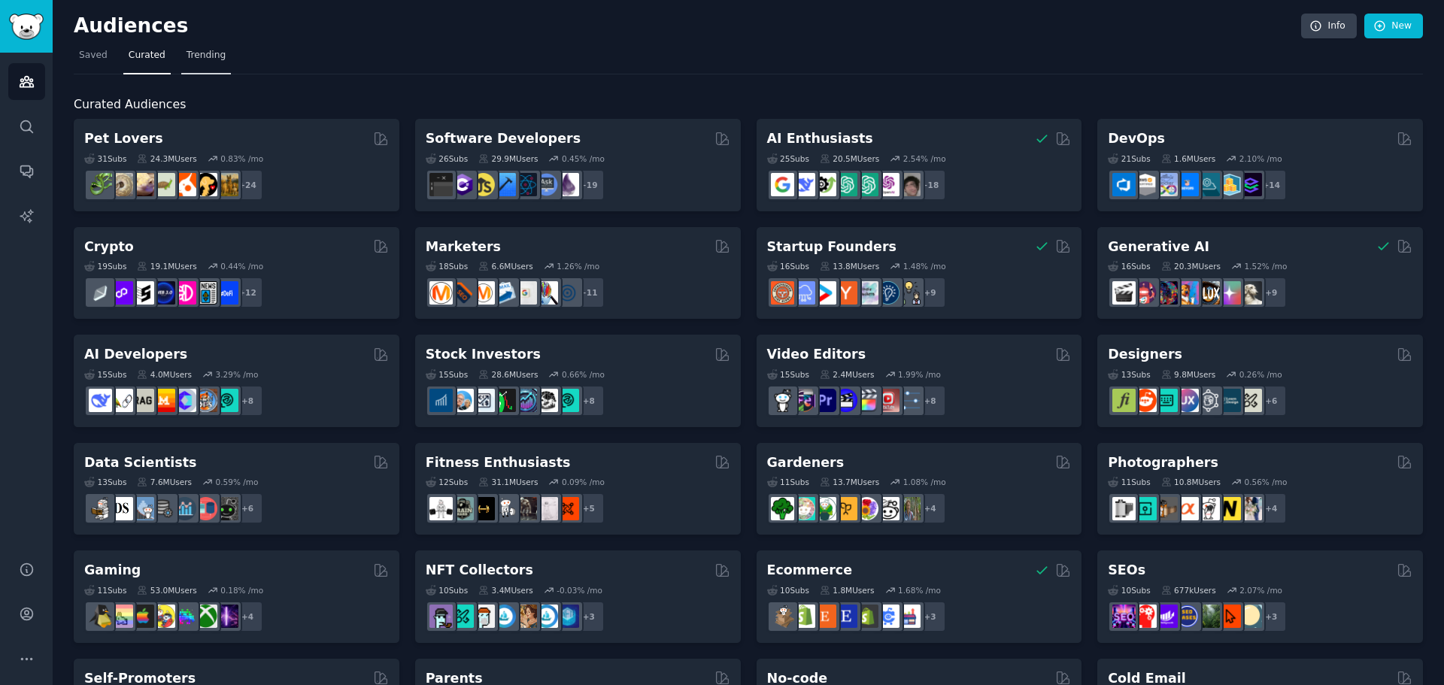
click at [190, 57] on span "Trending" at bounding box center [206, 56] width 39 height 14
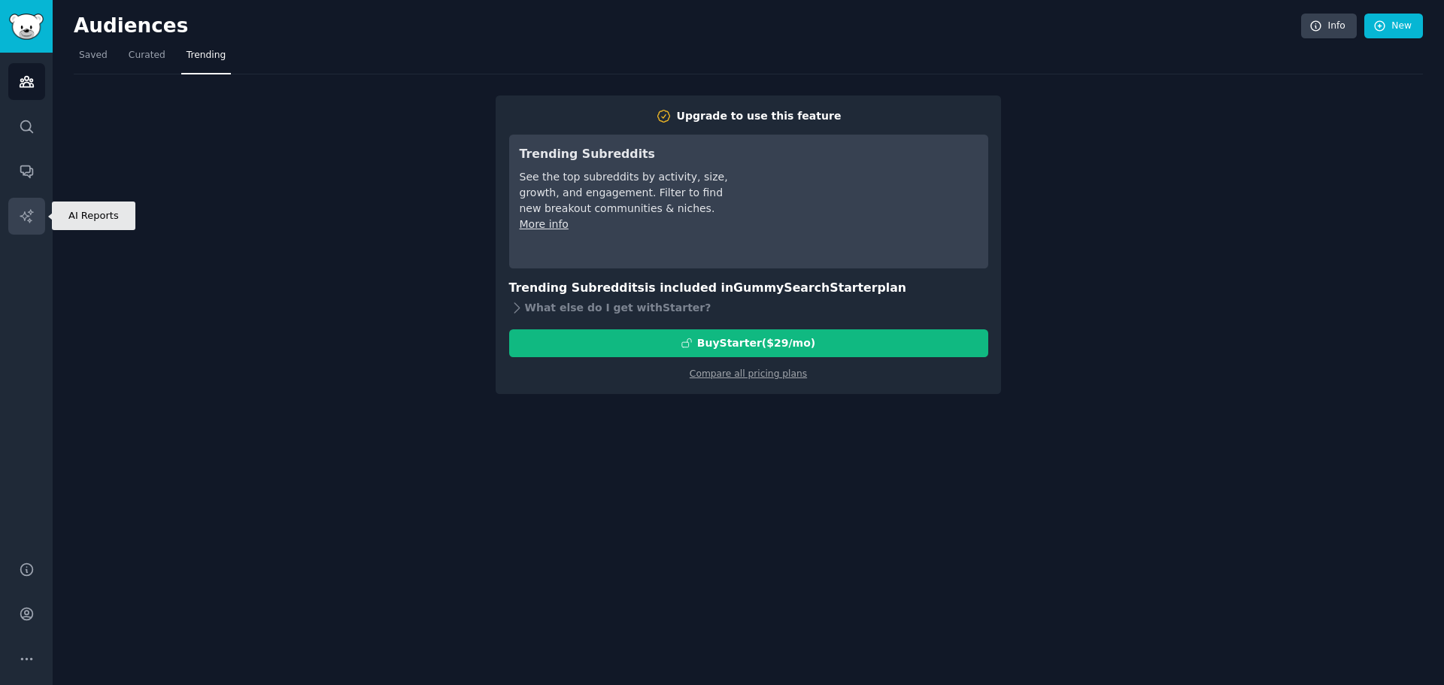
click at [20, 220] on icon "Sidebar" at bounding box center [27, 216] width 16 height 16
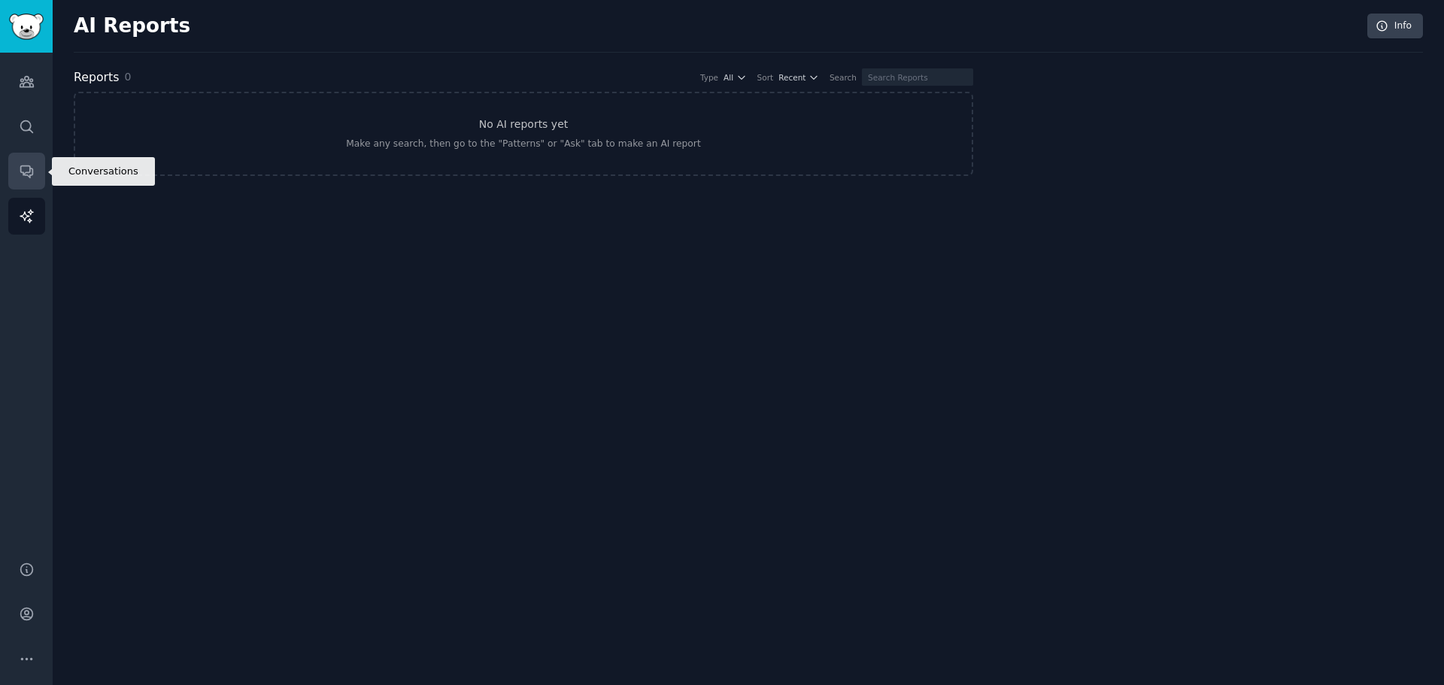
click at [32, 175] on icon "Sidebar" at bounding box center [26, 172] width 12 height 12
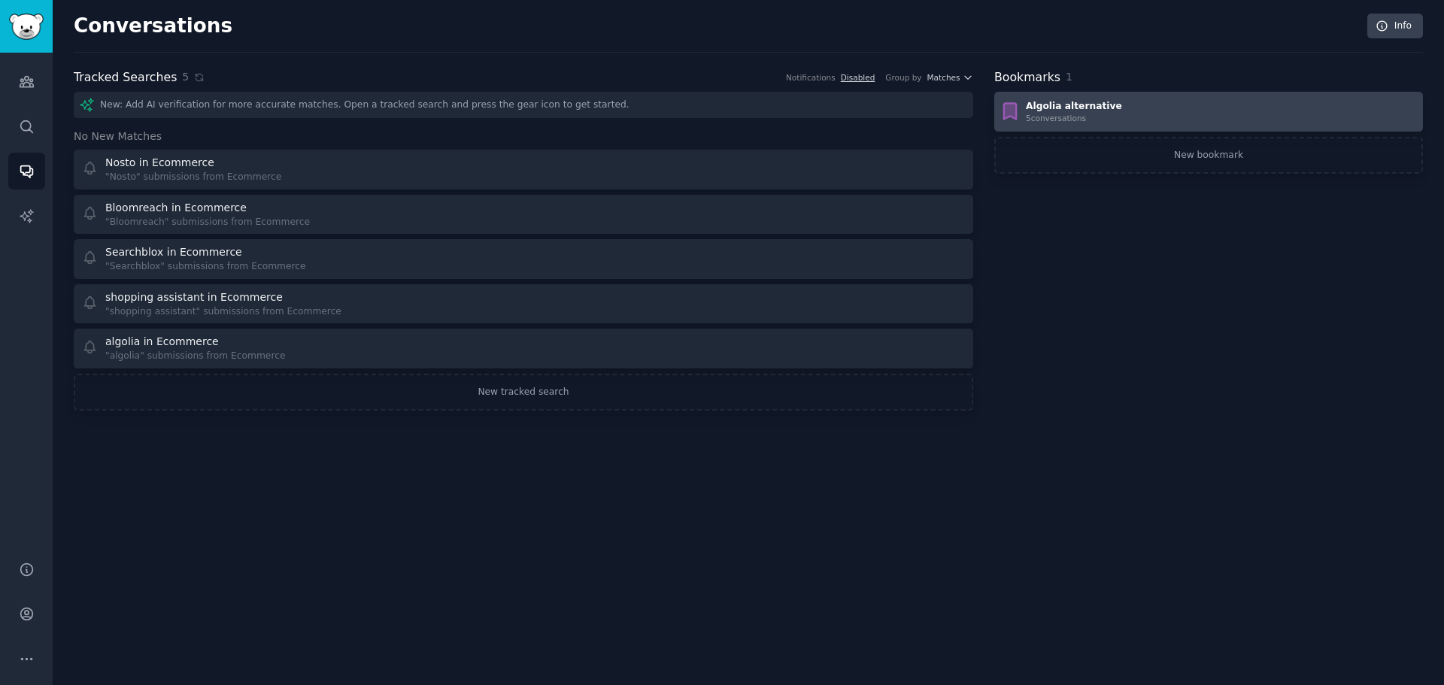
click at [1067, 101] on div "Algolia alternative" at bounding box center [1074, 107] width 96 height 14
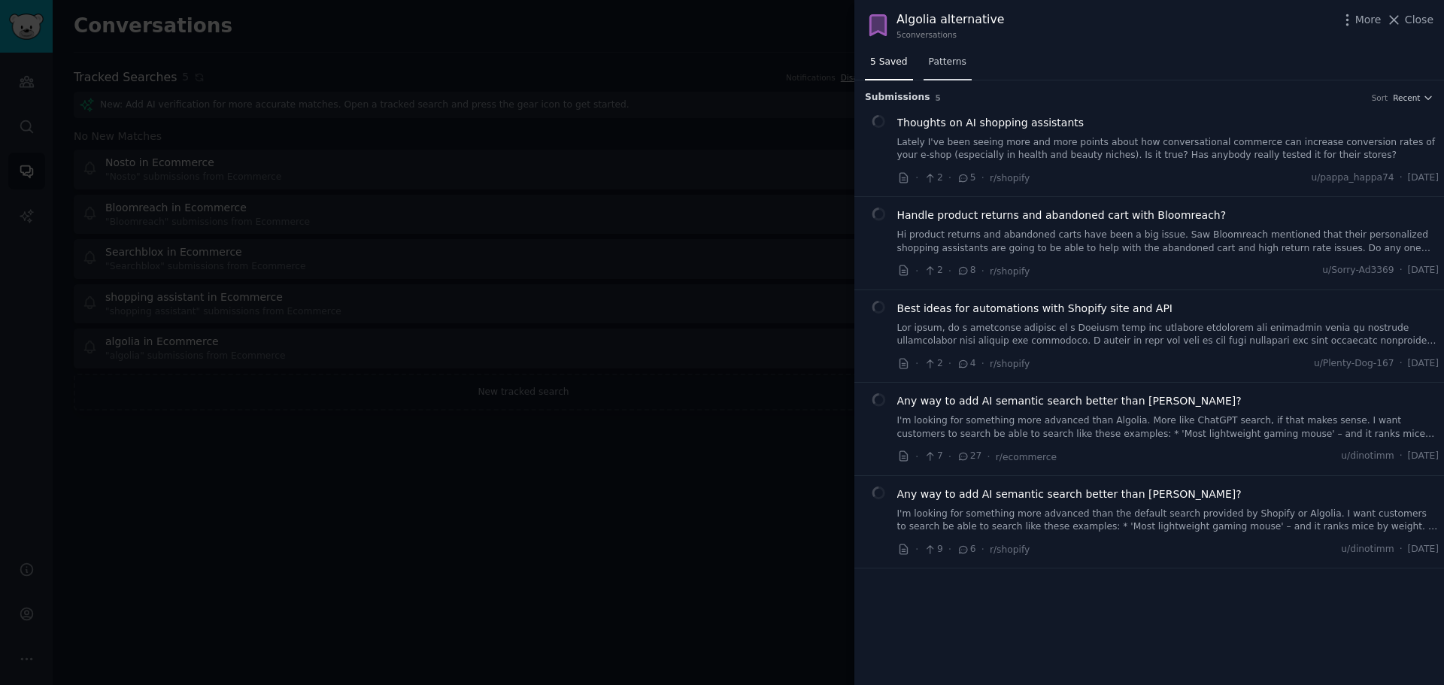
click at [939, 71] on link "Patterns" at bounding box center [948, 65] width 48 height 31
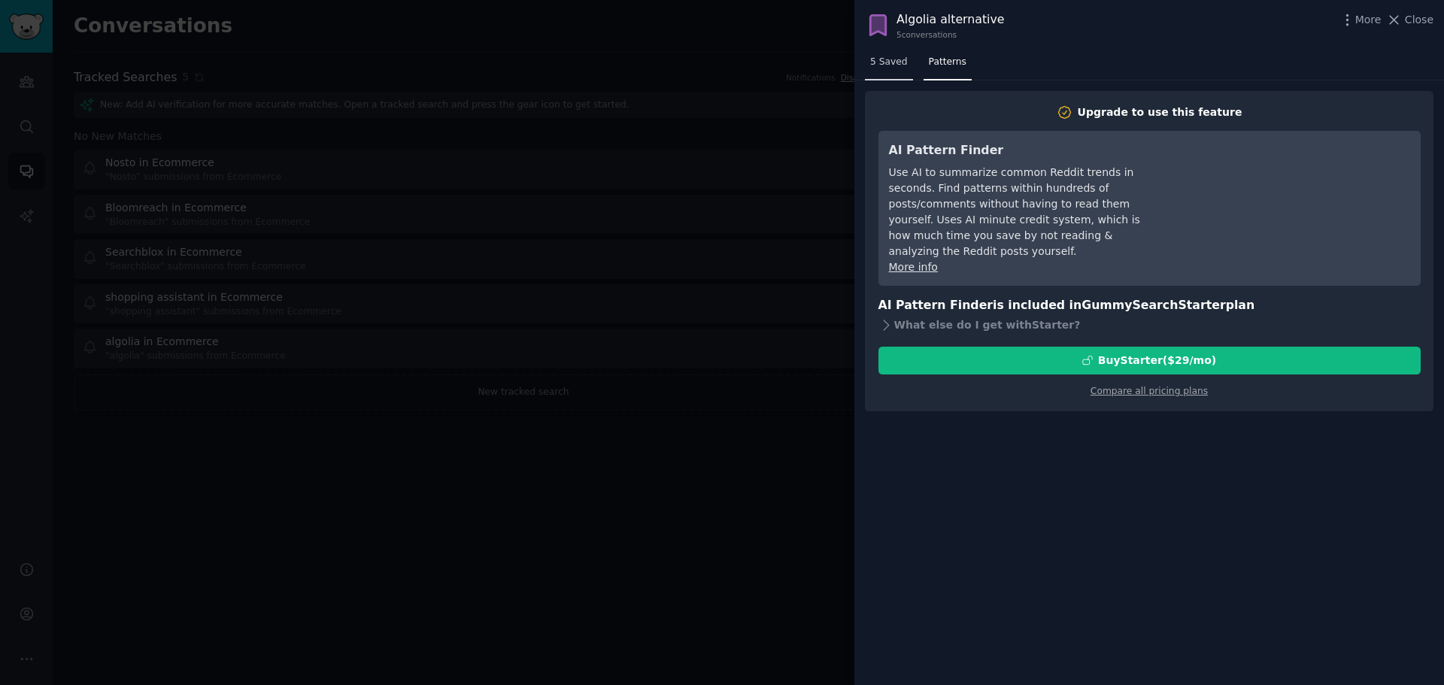
click at [893, 62] on span "5 Saved" at bounding box center [889, 63] width 38 height 14
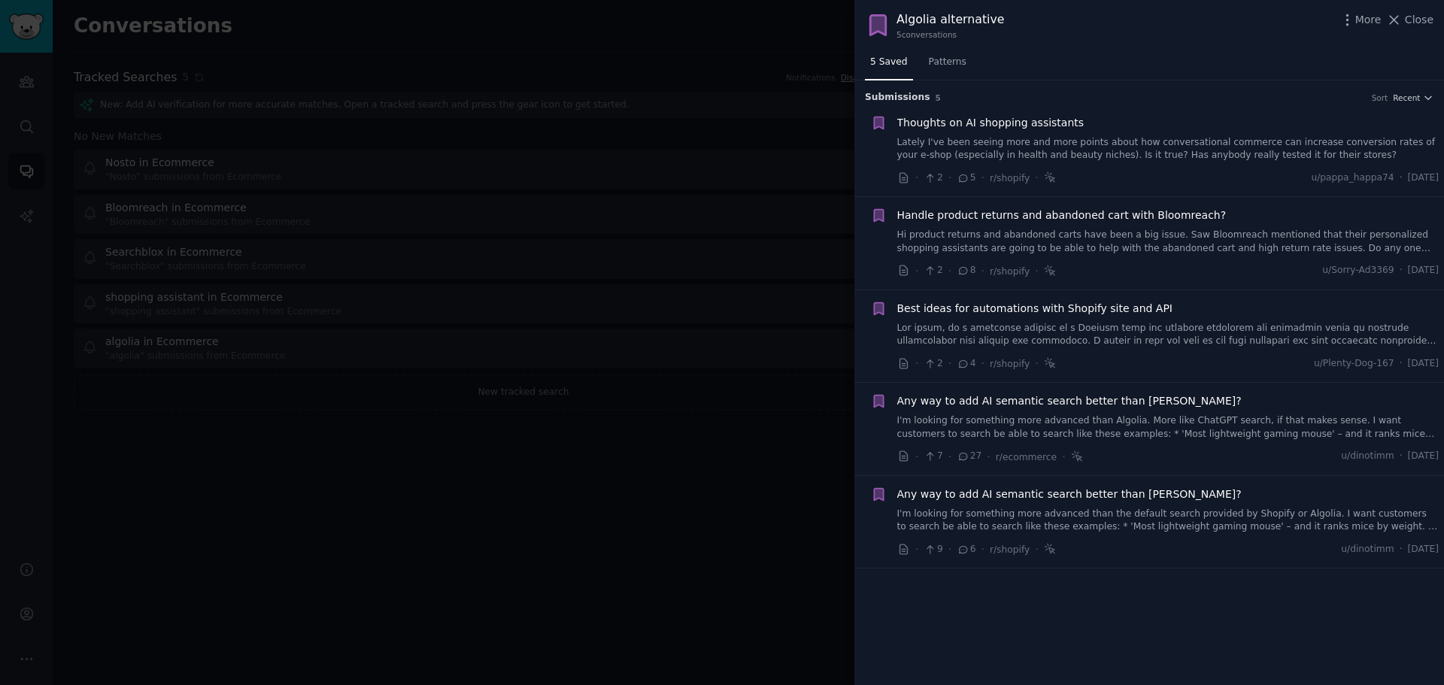
click at [689, 172] on div at bounding box center [722, 342] width 1444 height 685
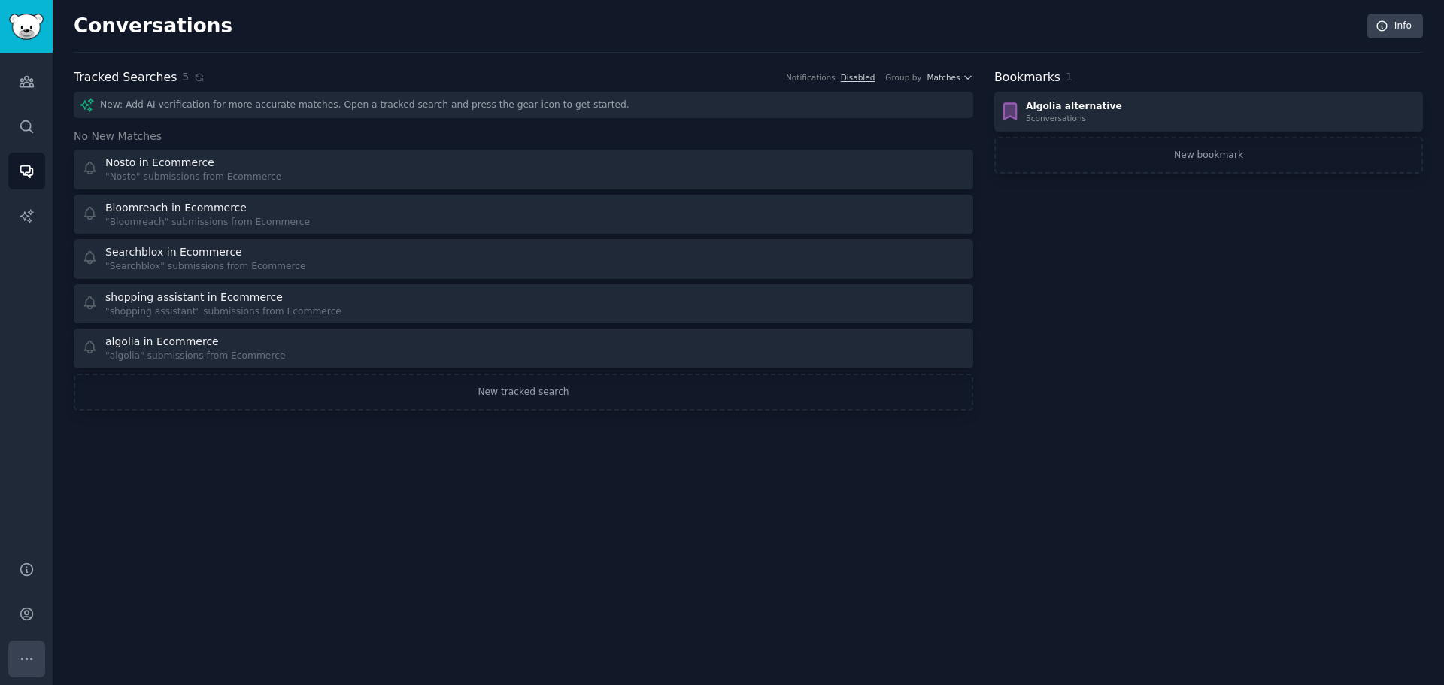
click at [26, 656] on icon "Sidebar" at bounding box center [27, 660] width 16 height 16
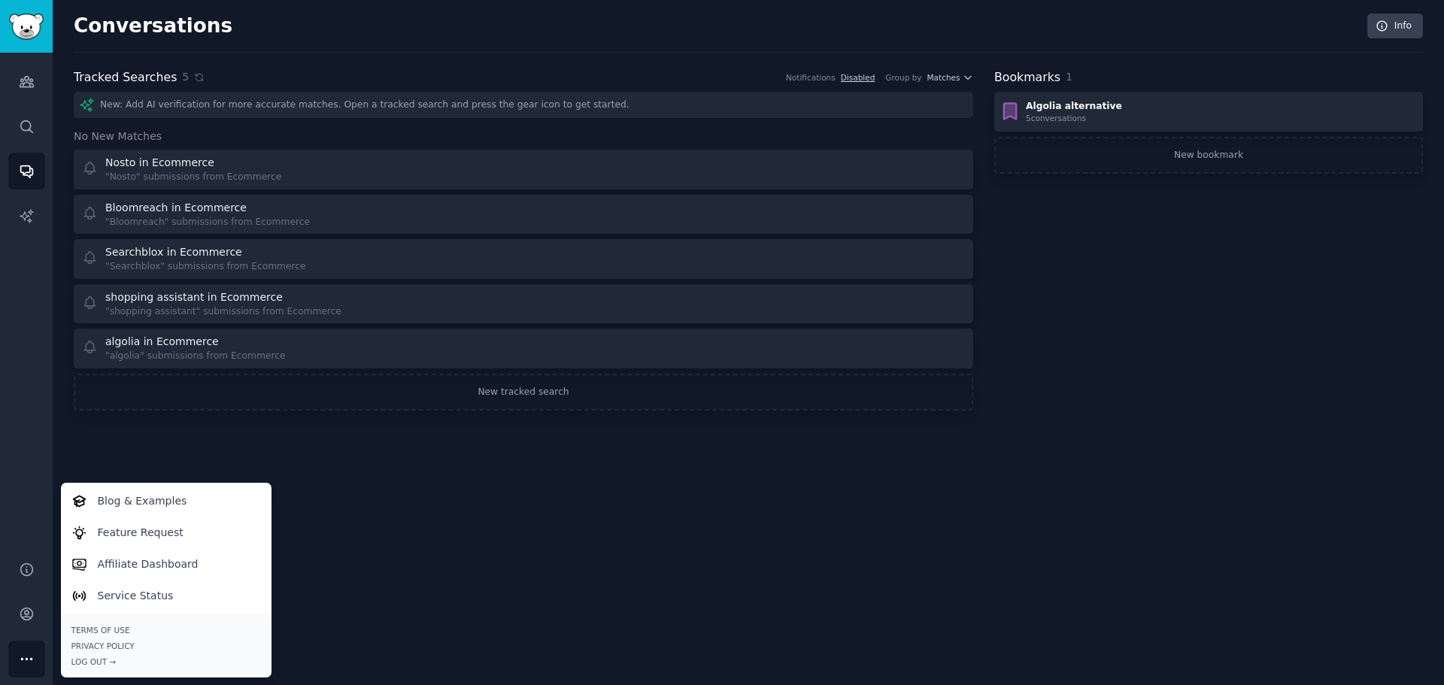
click at [27, 656] on icon "Sidebar" at bounding box center [27, 660] width 16 height 16
